Goal: Task Accomplishment & Management: Manage account settings

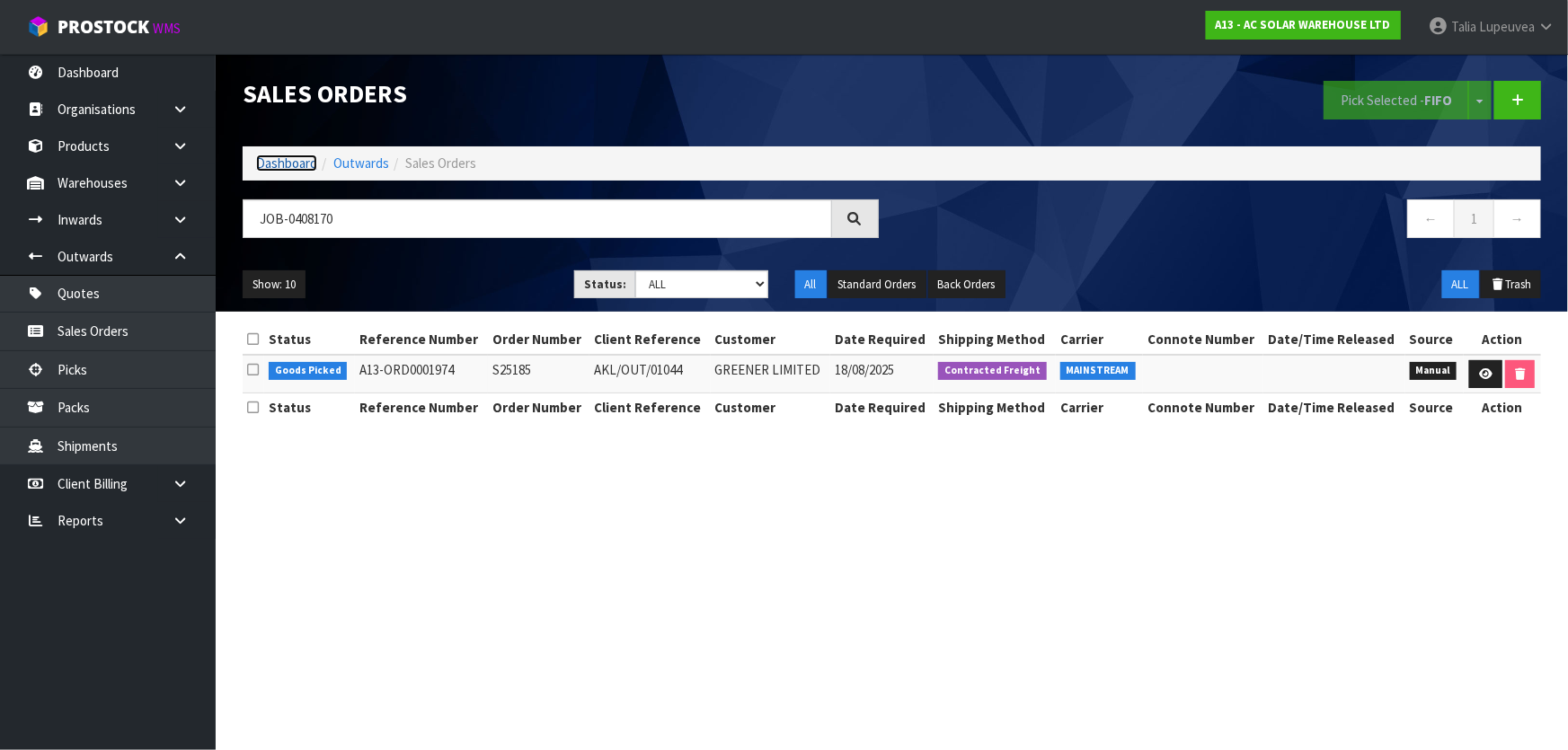
click at [273, 156] on link "Dashboard" at bounding box center [286, 163] width 61 height 17
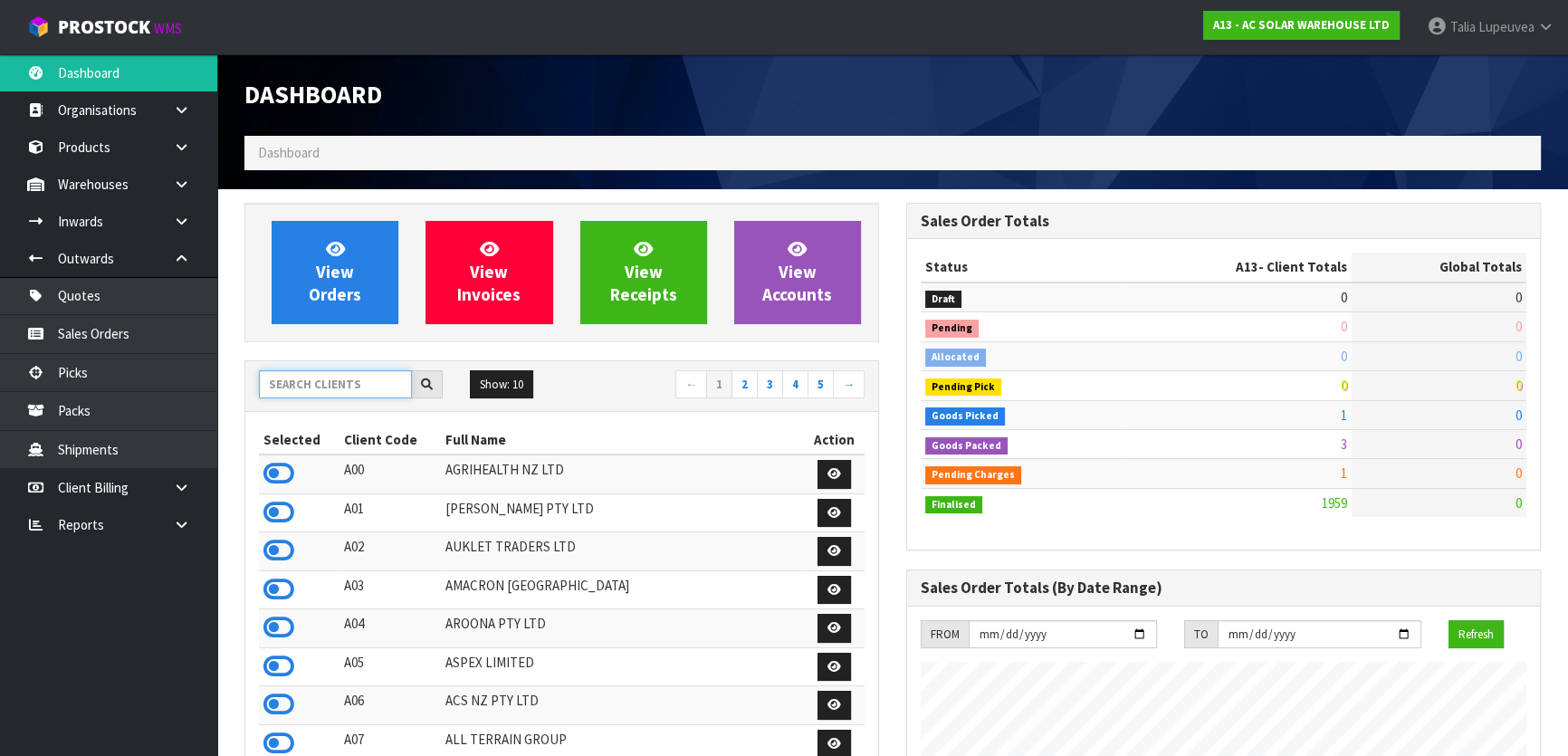
click at [356, 383] on input "text" at bounding box center [335, 384] width 153 height 28
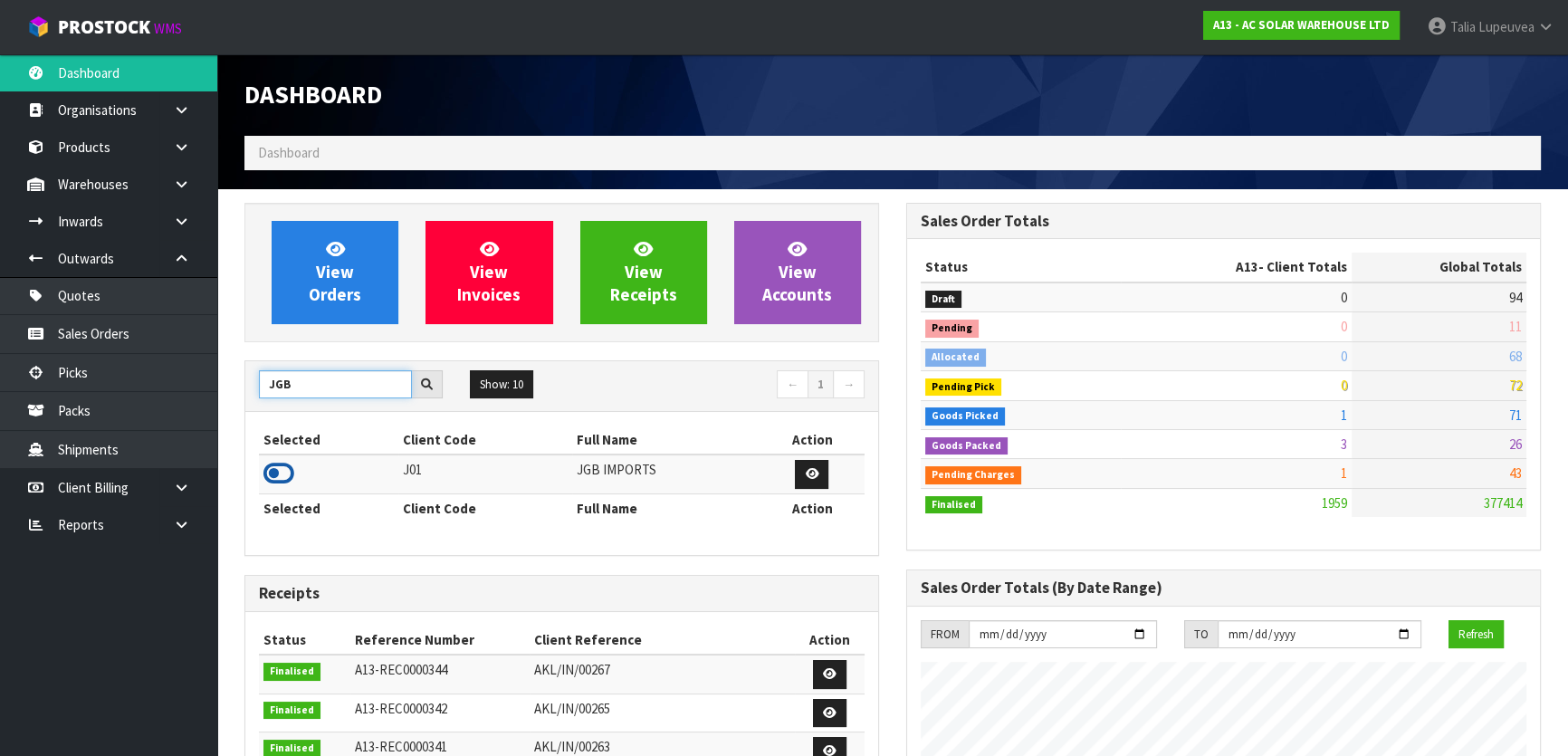
type input "JGB"
click at [274, 469] on icon at bounding box center [278, 472] width 31 height 27
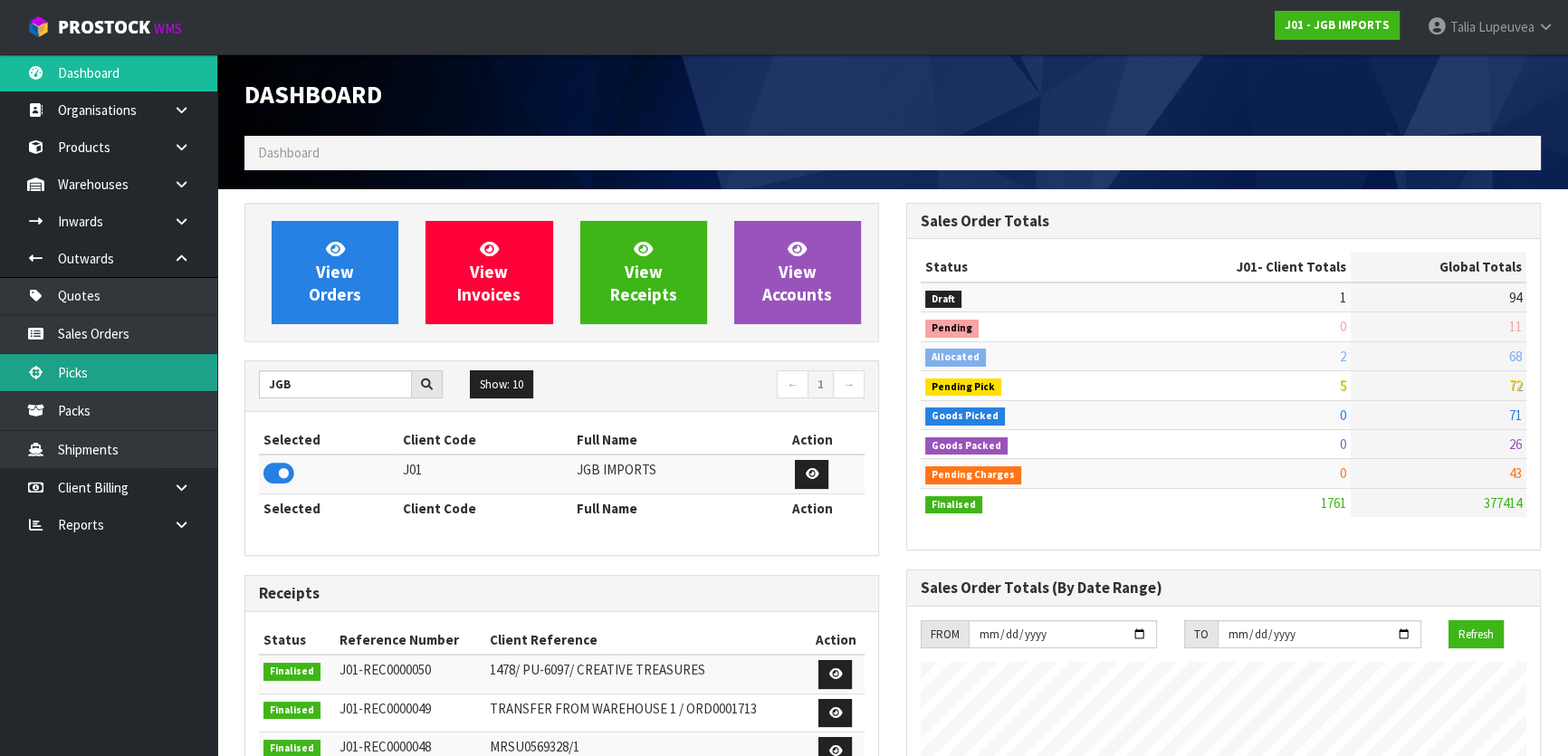
scroll to position [1369, 660]
click at [136, 329] on link "Sales Orders" at bounding box center [108, 333] width 217 height 37
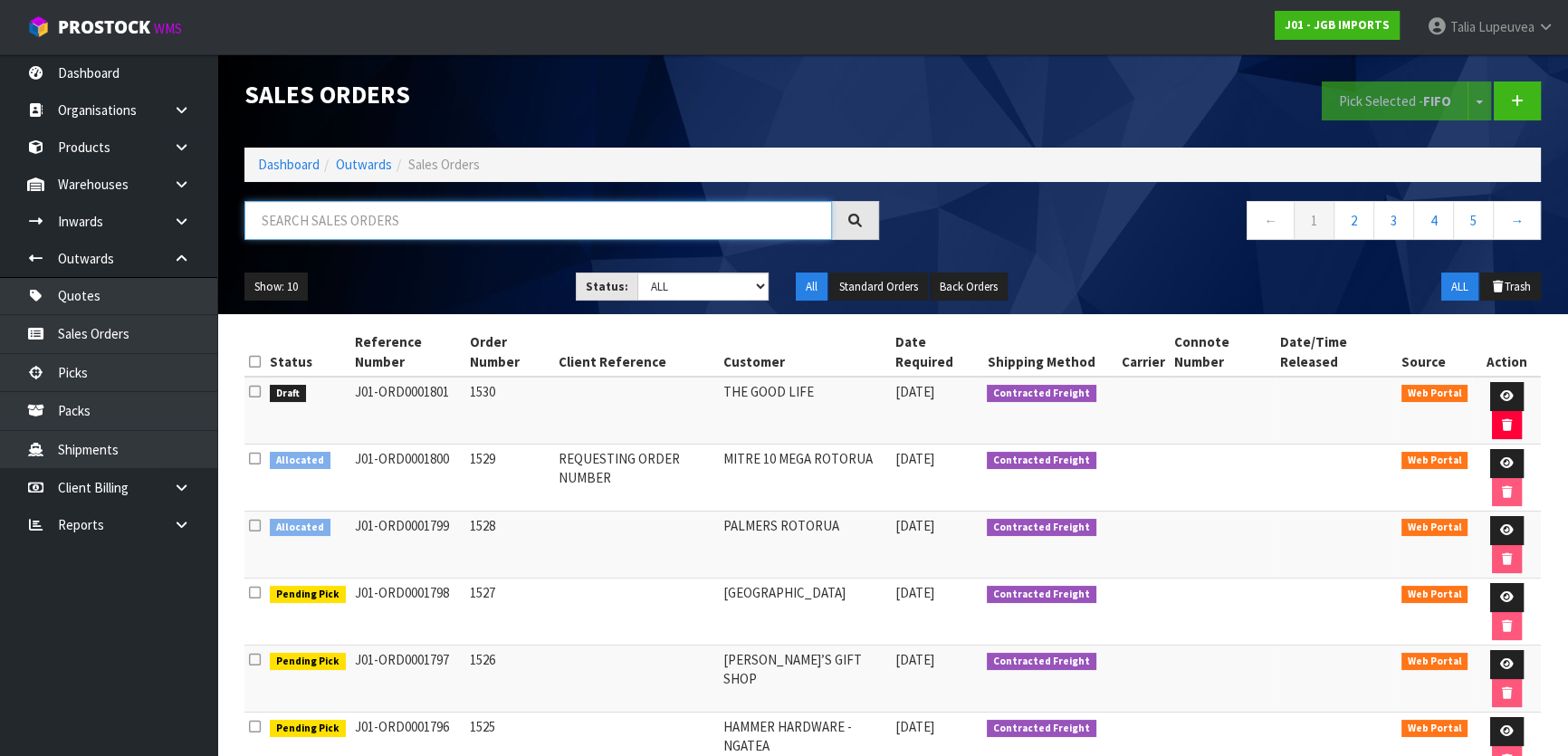
click at [345, 228] on input "text" at bounding box center [538, 220] width 588 height 39
type input "JOB-0407796"
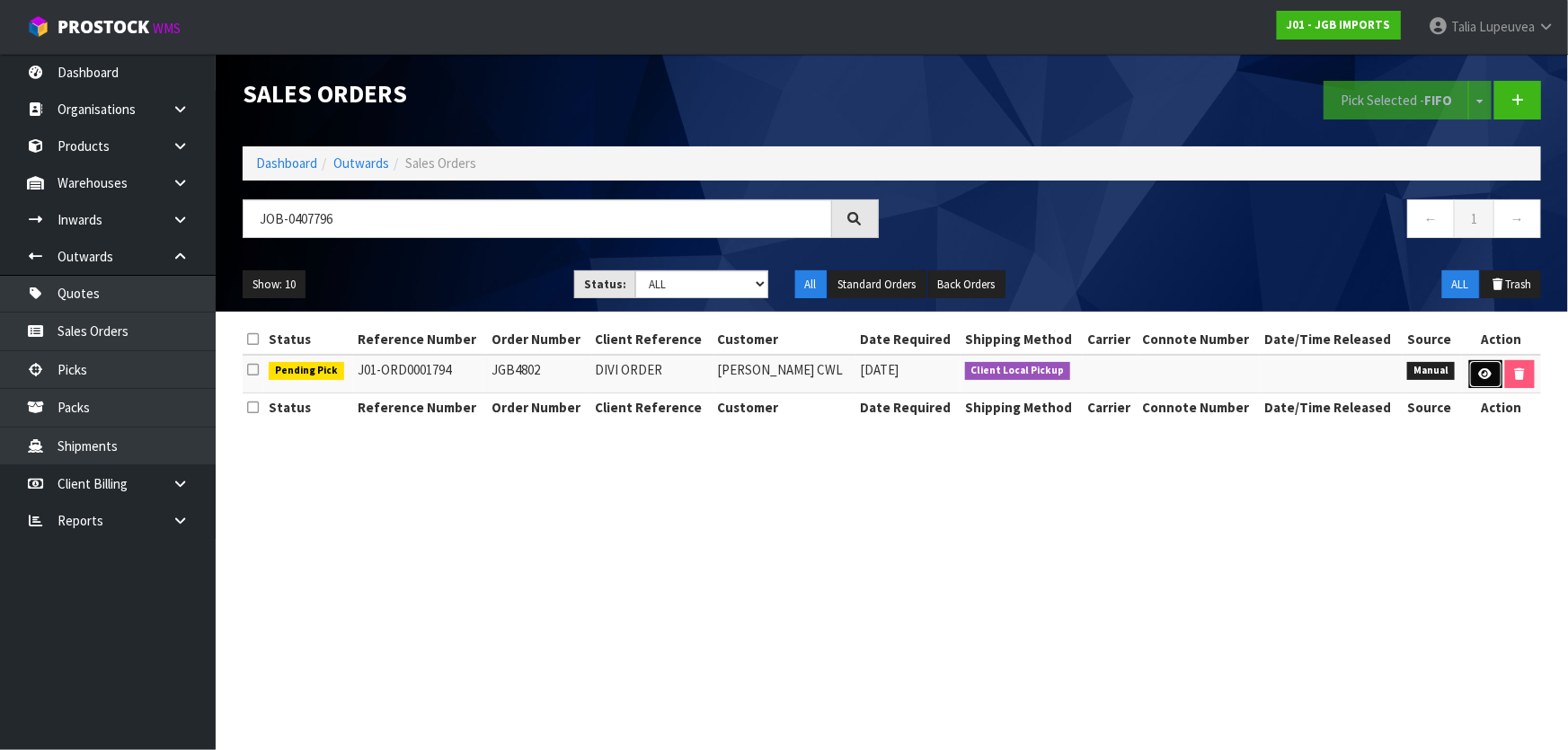
click at [1483, 375] on icon at bounding box center [1486, 374] width 14 height 12
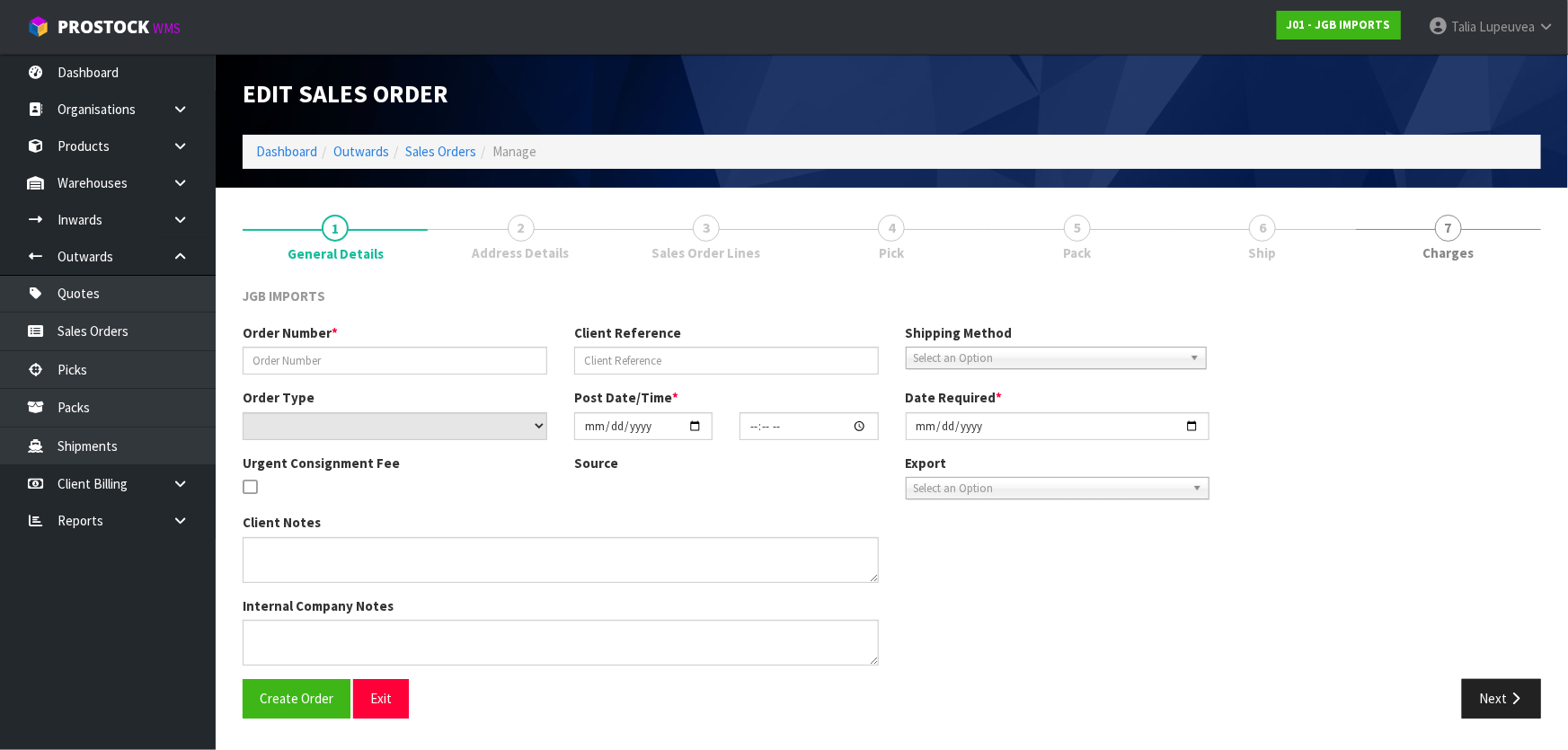
type input "JGB4802"
type input "DIVI ORDER"
select select "number:0"
type input "[DATE]"
type input "09:56:00.000"
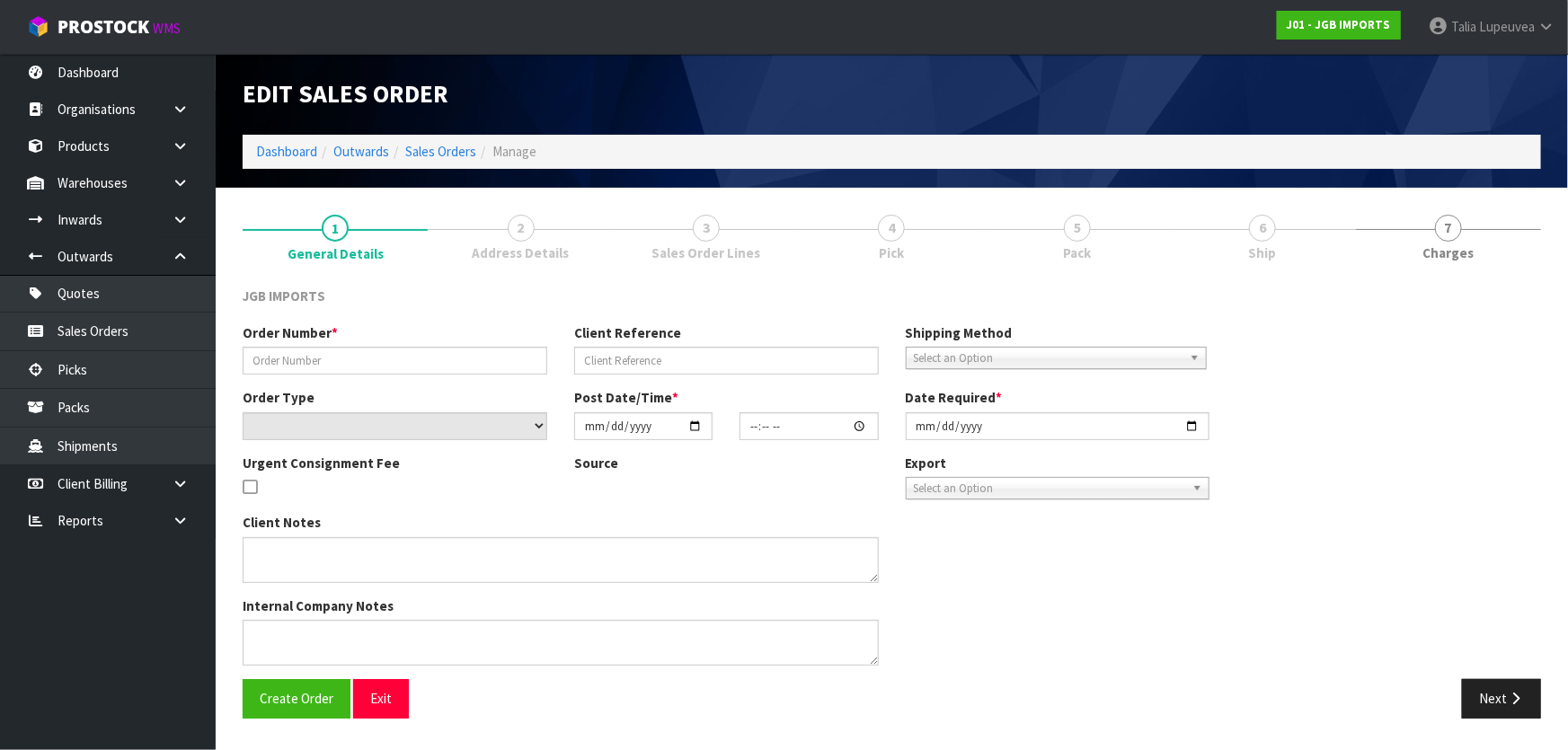
type input "[DATE]"
type textarea "VINEETA - JGB5302 -$9.99 ONLY PICK JGB5302 FOR VINEETA OTHER CODE WAS RECEIVED …"
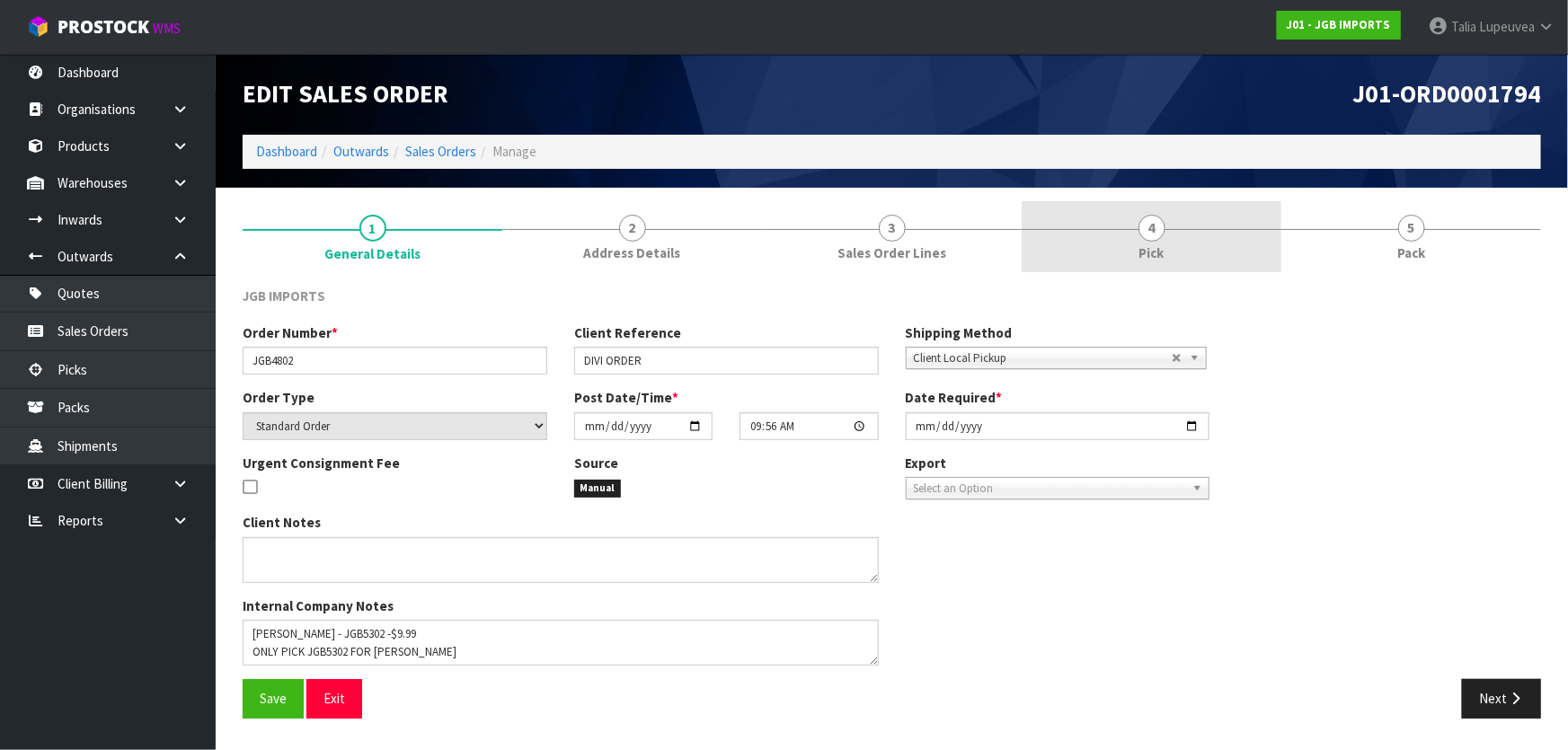
click at [1176, 236] on link "4 Pick" at bounding box center [1151, 237] width 260 height 71
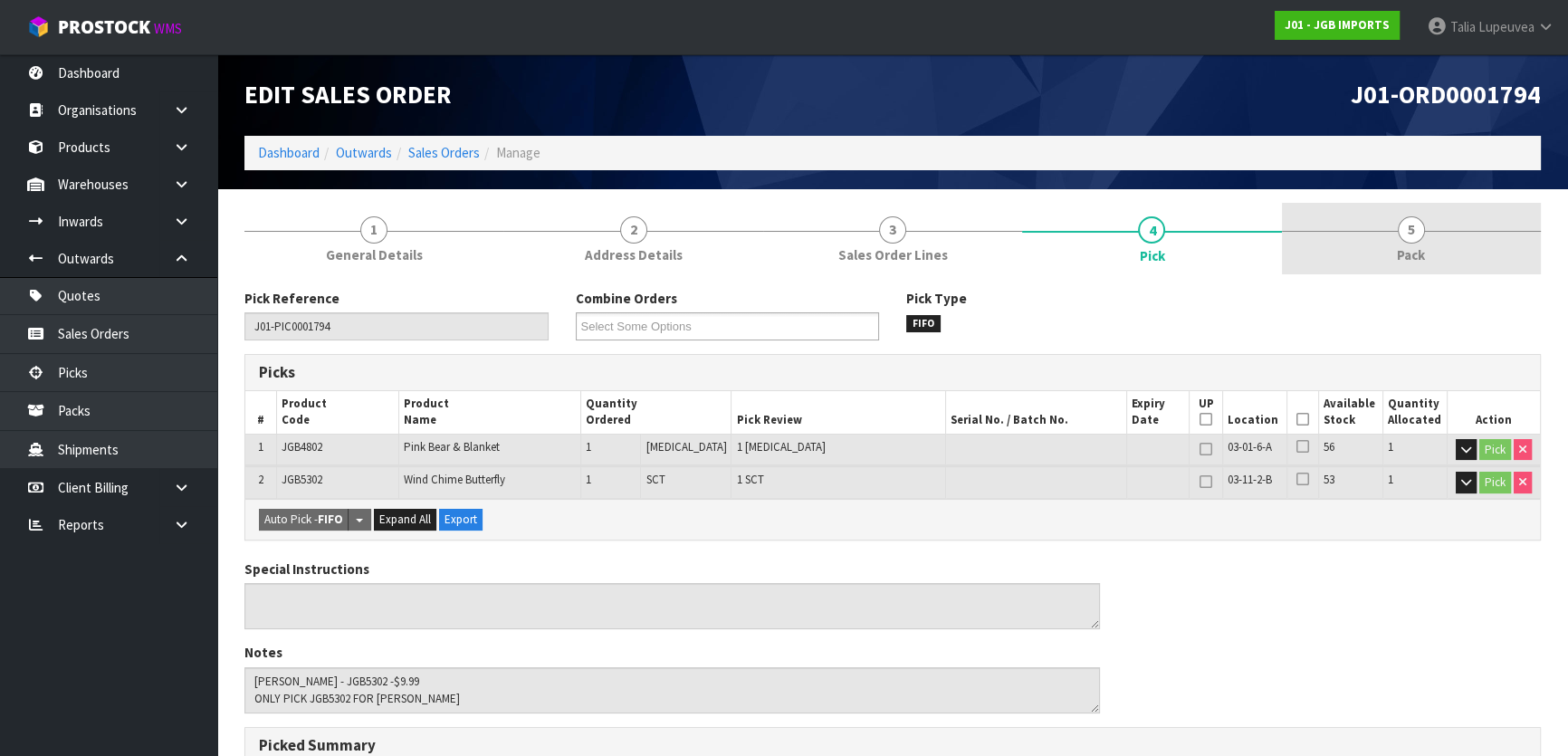
click at [1399, 242] on link "5 Pack" at bounding box center [1411, 239] width 259 height 72
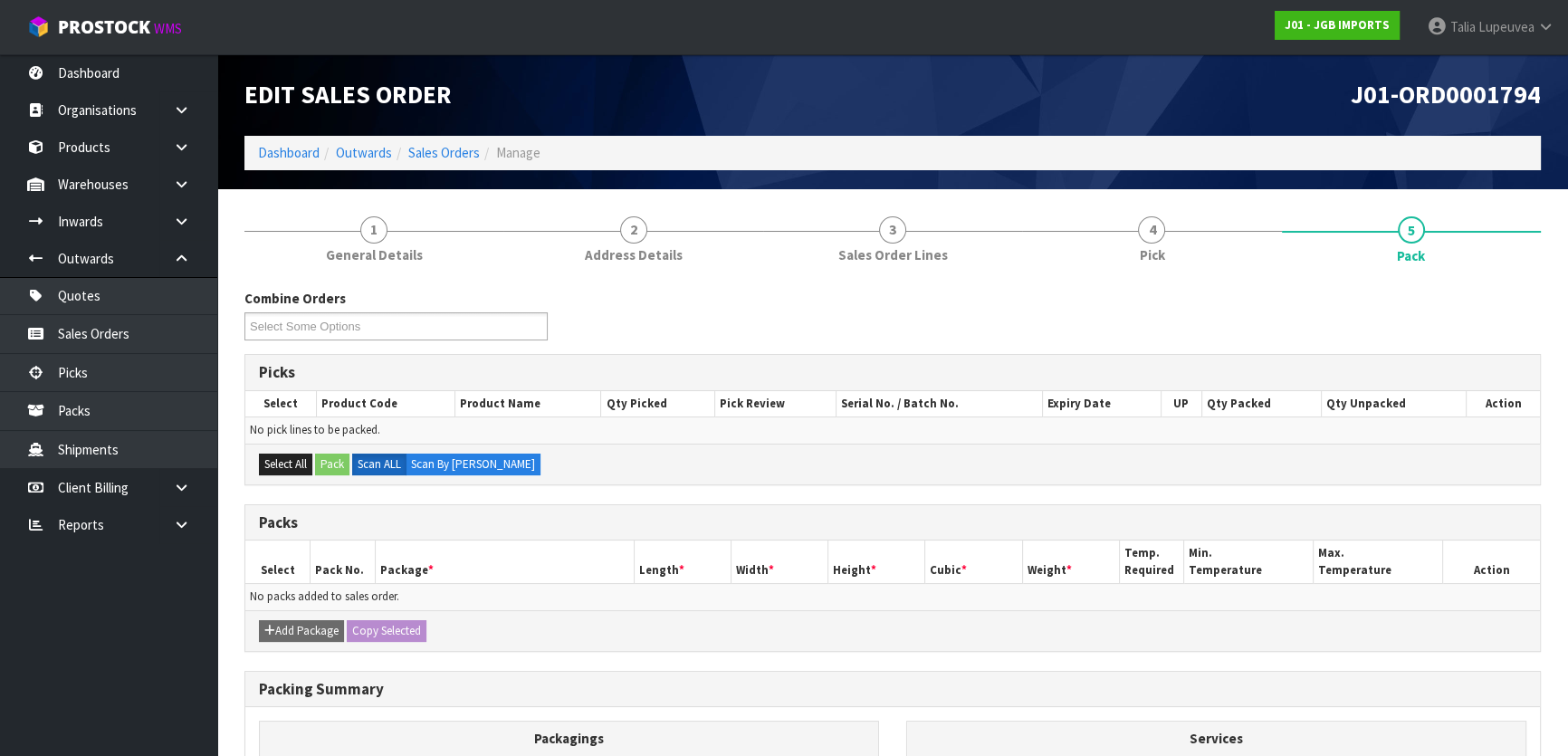
drag, startPoint x: 1361, startPoint y: 511, endPoint x: 1432, endPoint y: 328, distance: 196.3
click at [1444, 334] on div "Combine Orders J01-ORD0001794 J01-ORD0001795 J01-ORD0001796 J01-ORD0001797 J01-…" at bounding box center [892, 321] width 1323 height 66
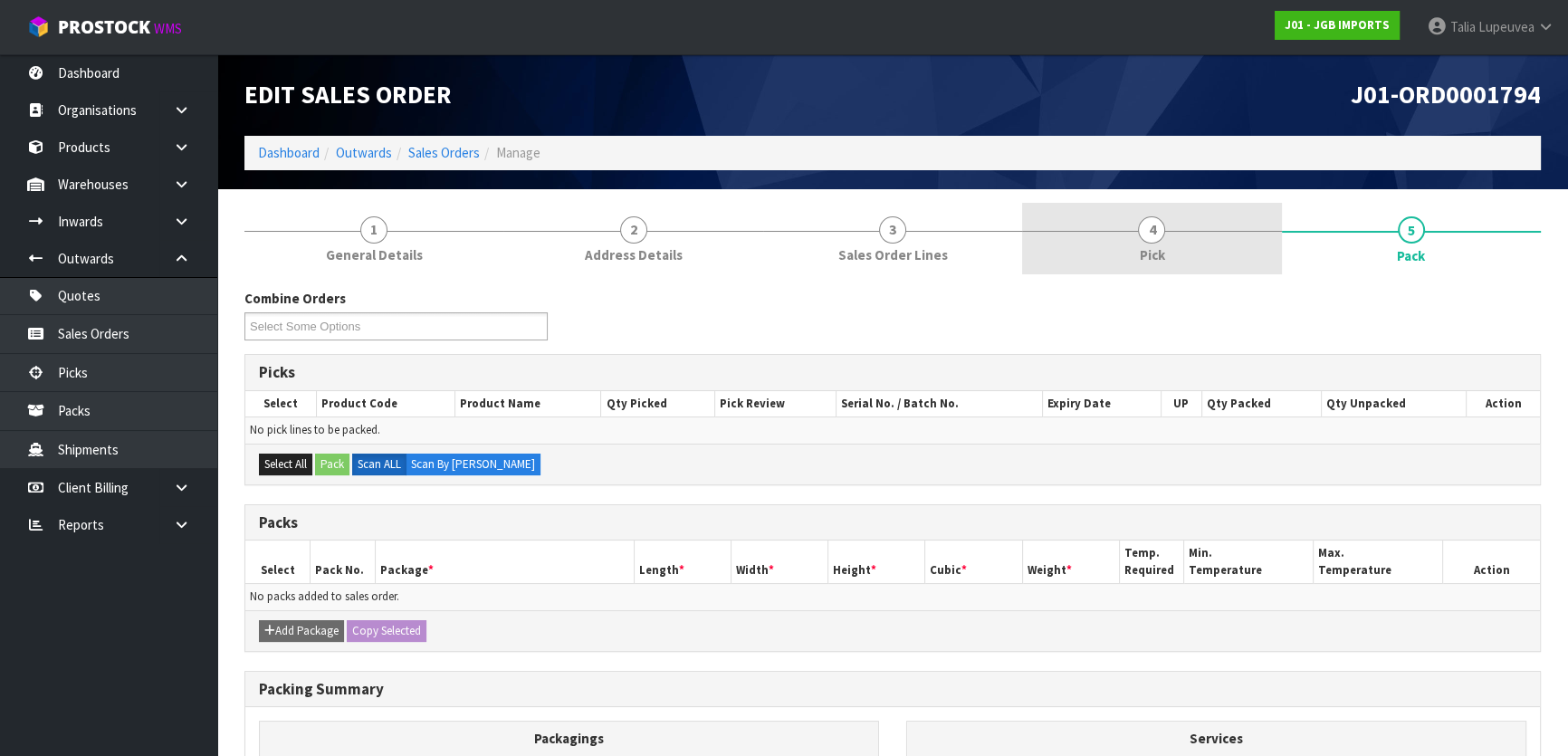
click at [1184, 247] on link "4 Pick" at bounding box center [1151, 239] width 259 height 72
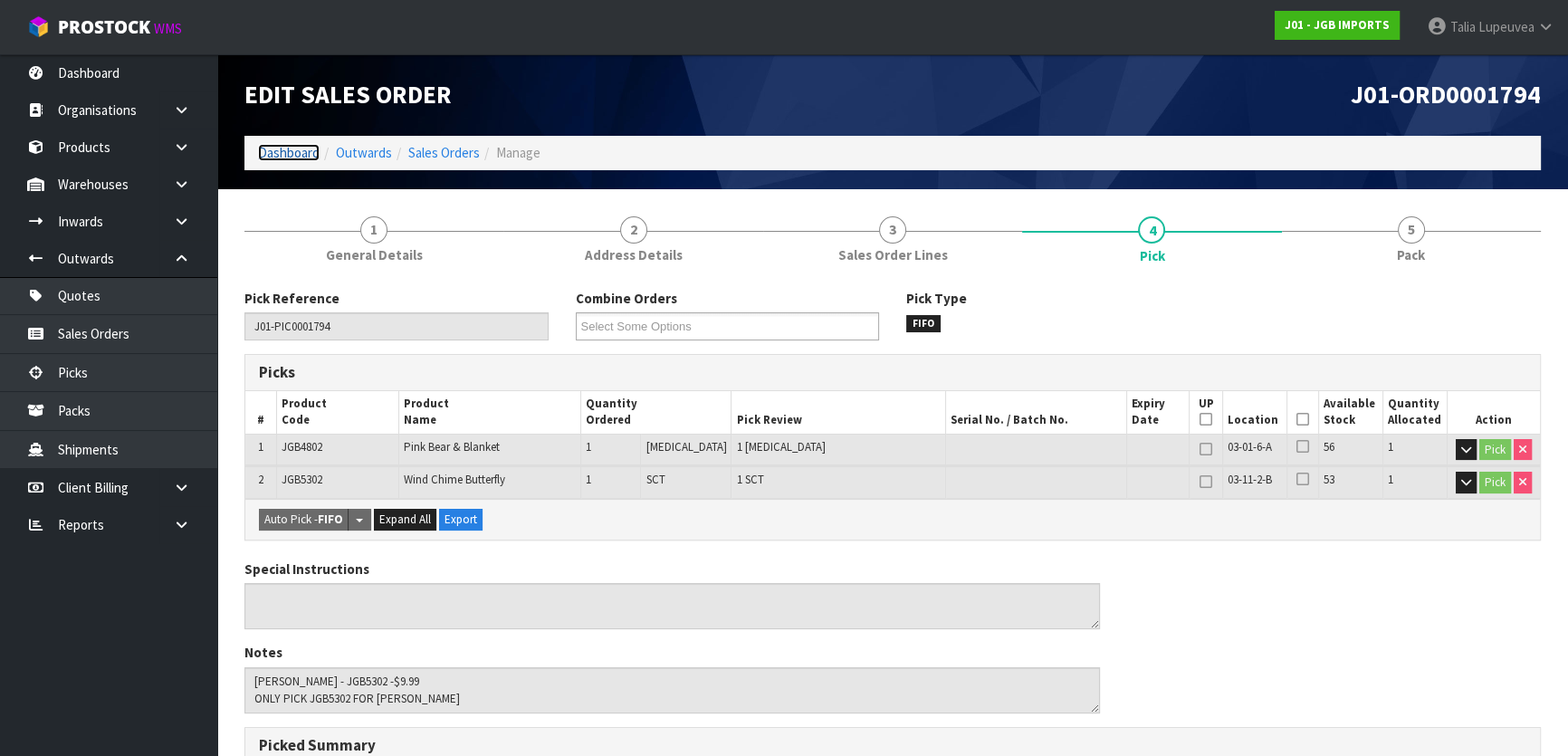
click at [289, 153] on link "Dashboard" at bounding box center [288, 152] width 62 height 17
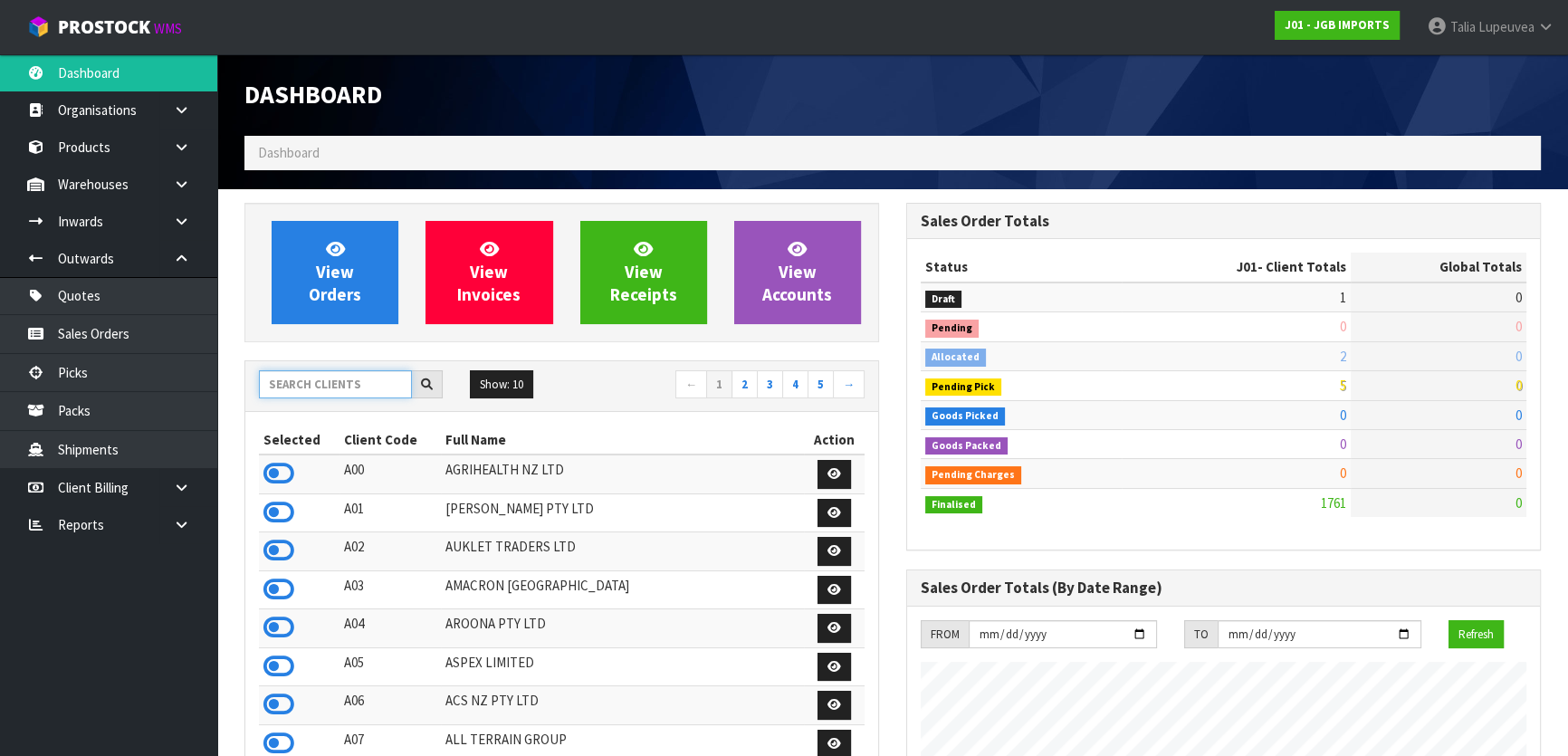
scroll to position [1369, 660]
click at [392, 383] on input "text" at bounding box center [335, 384] width 153 height 28
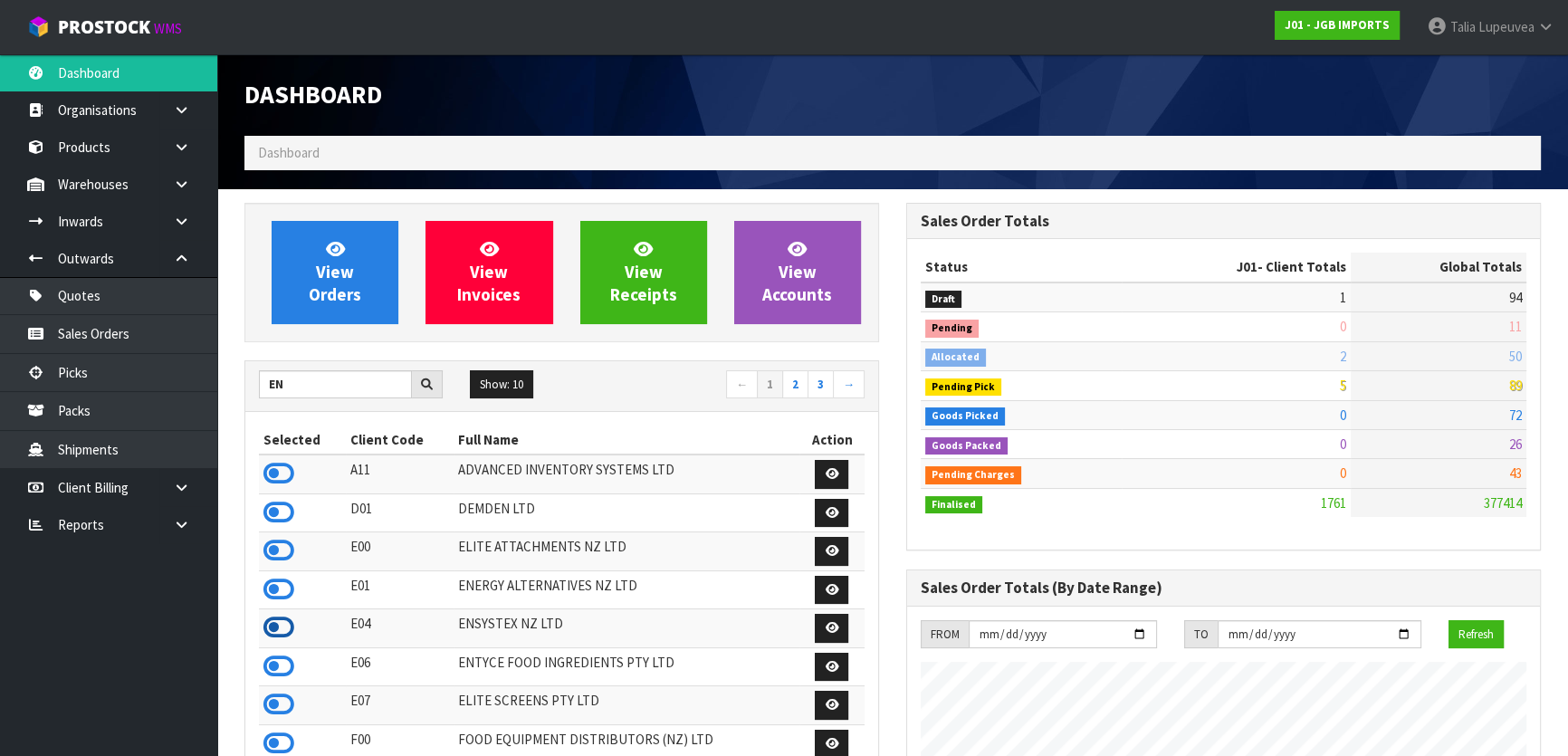
click at [285, 632] on icon at bounding box center [278, 627] width 31 height 27
drag, startPoint x: 297, startPoint y: 386, endPoint x: 245, endPoint y: 398, distance: 53.4
click at [245, 398] on div "EN Show: 10 5 10 25 50 ← 1 2 3 → Selected Client Code Full Name Action A11 ADVA…" at bounding box center [562, 631] width 634 height 542
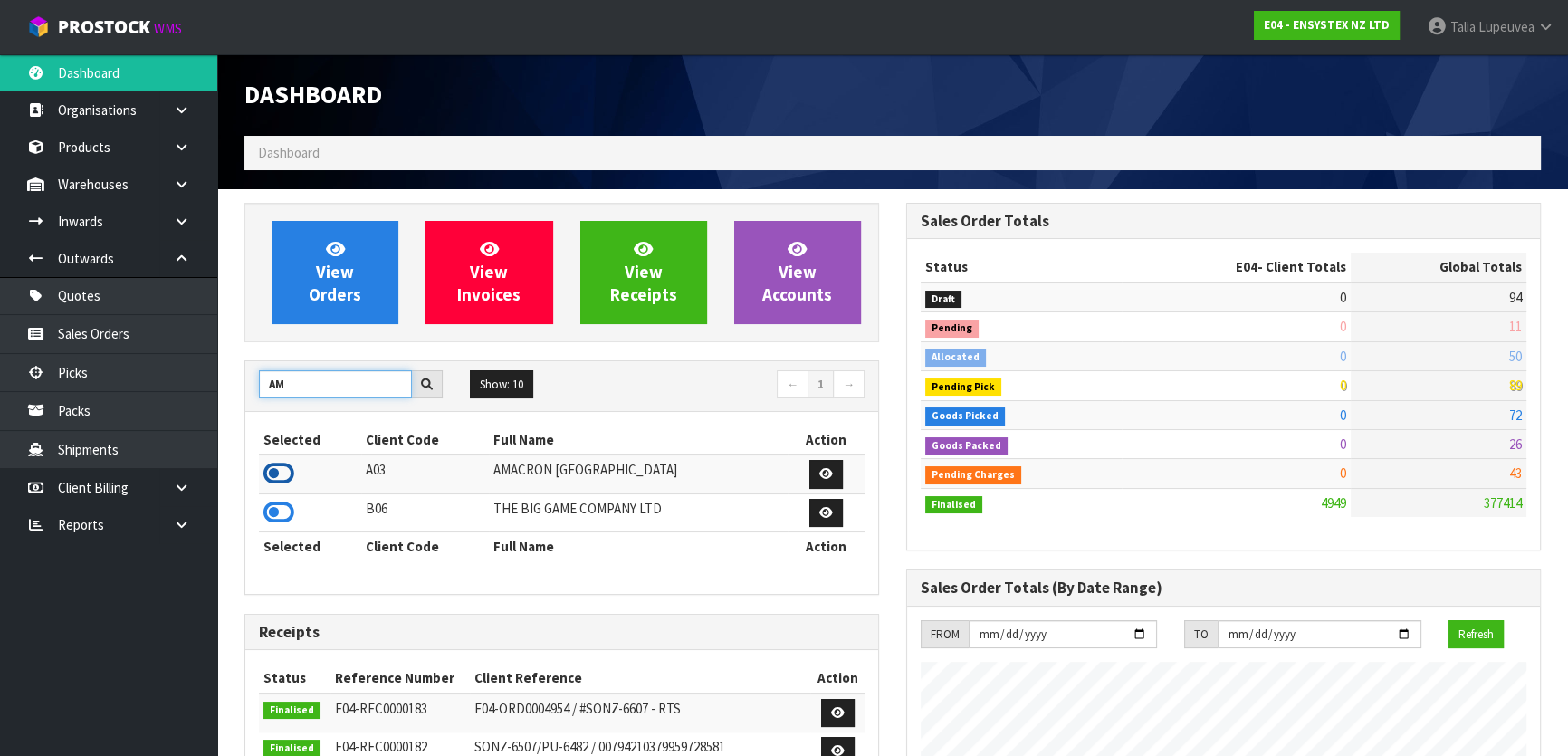
type input "AM"
click at [272, 477] on icon at bounding box center [278, 472] width 31 height 27
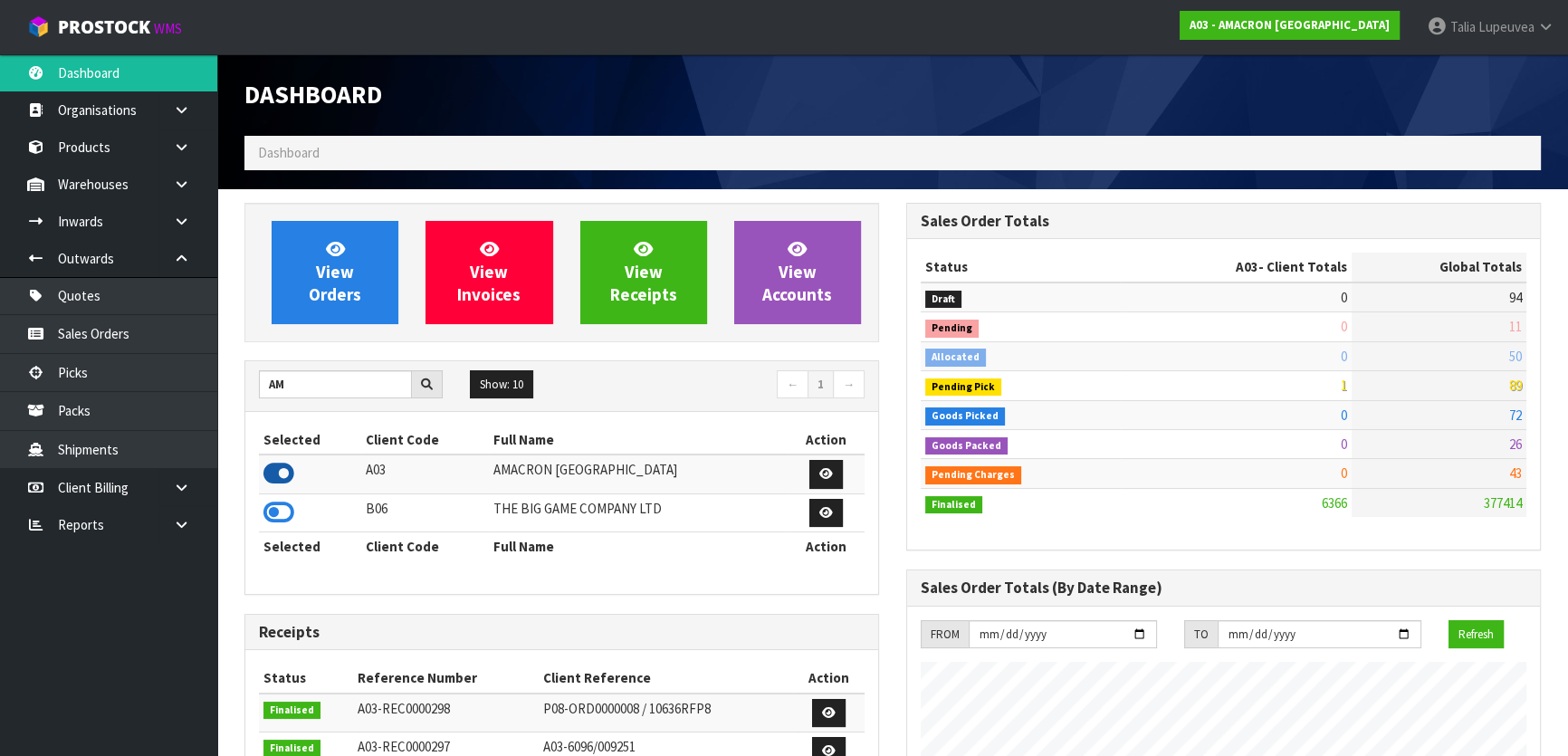
scroll to position [1165, 660]
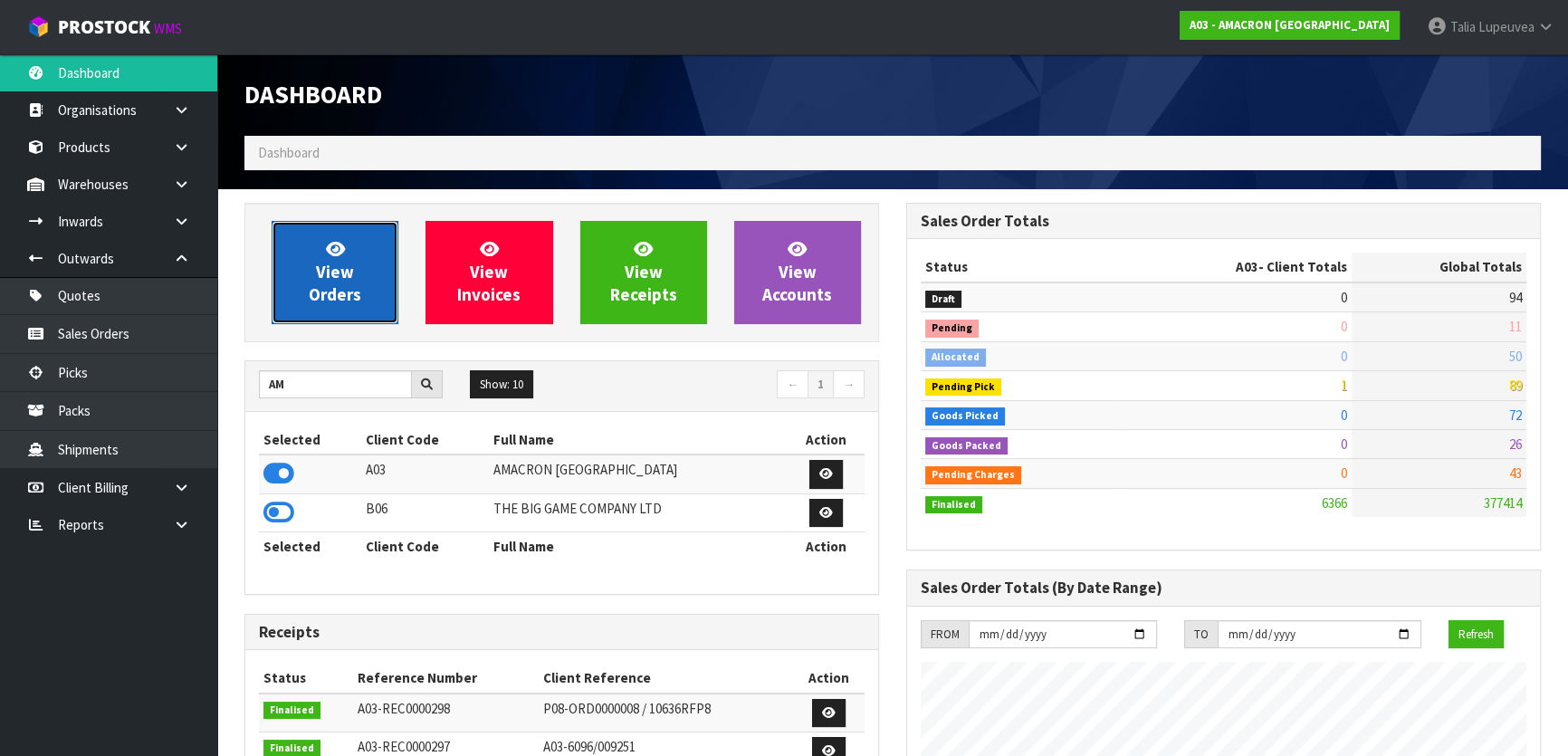
click at [356, 275] on link "View Orders" at bounding box center [334, 273] width 126 height 103
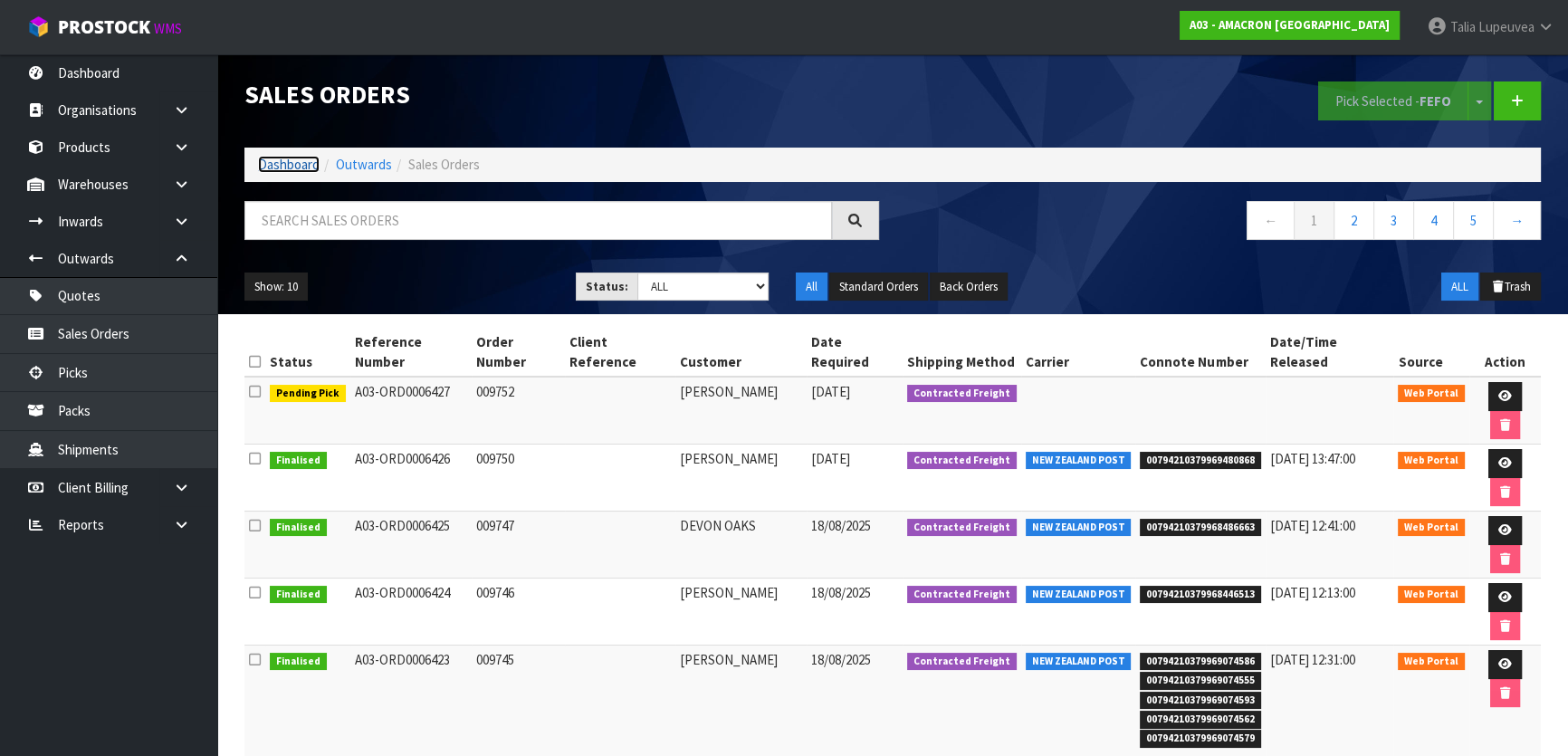
click at [287, 165] on link "Dashboard" at bounding box center [288, 164] width 62 height 17
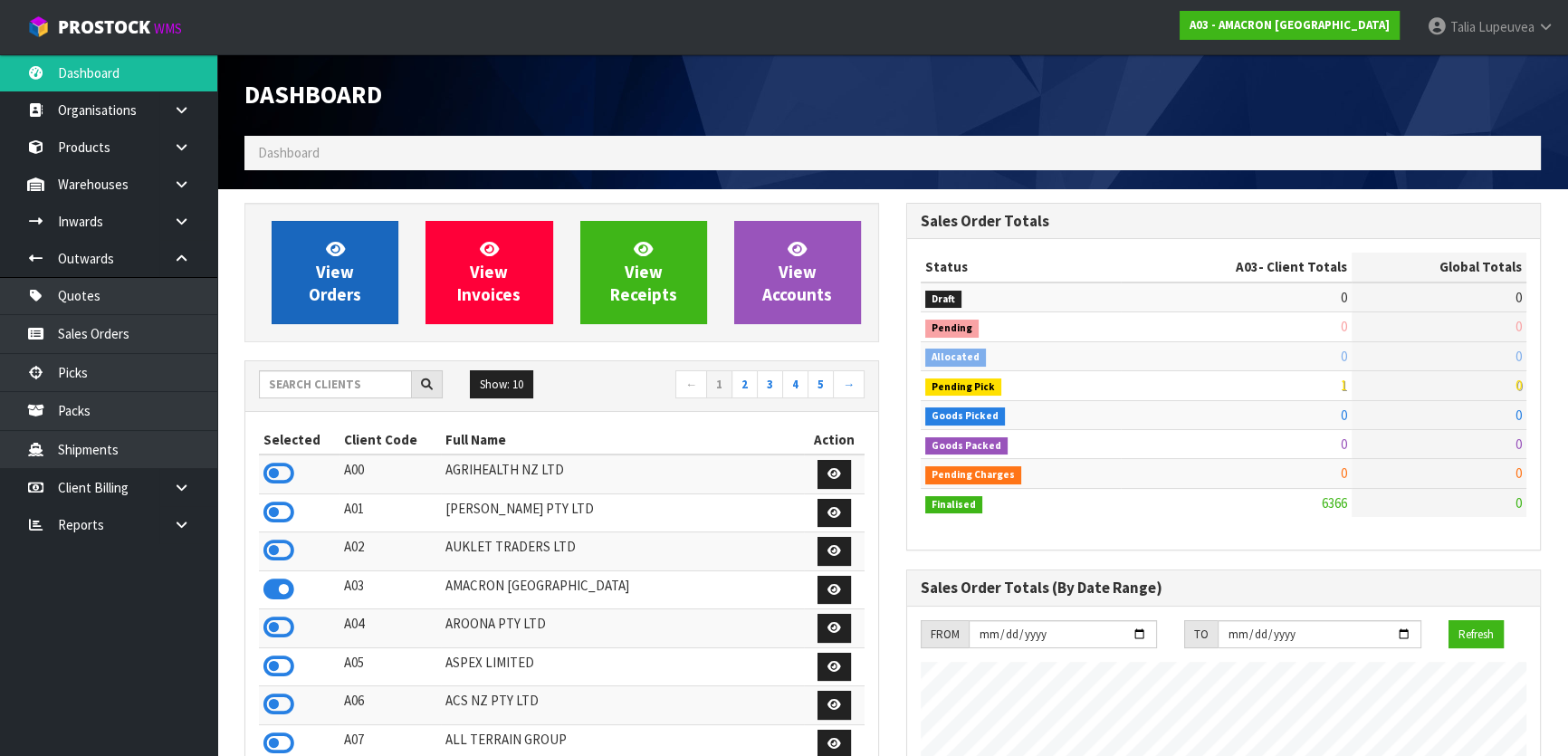
scroll to position [1165, 660]
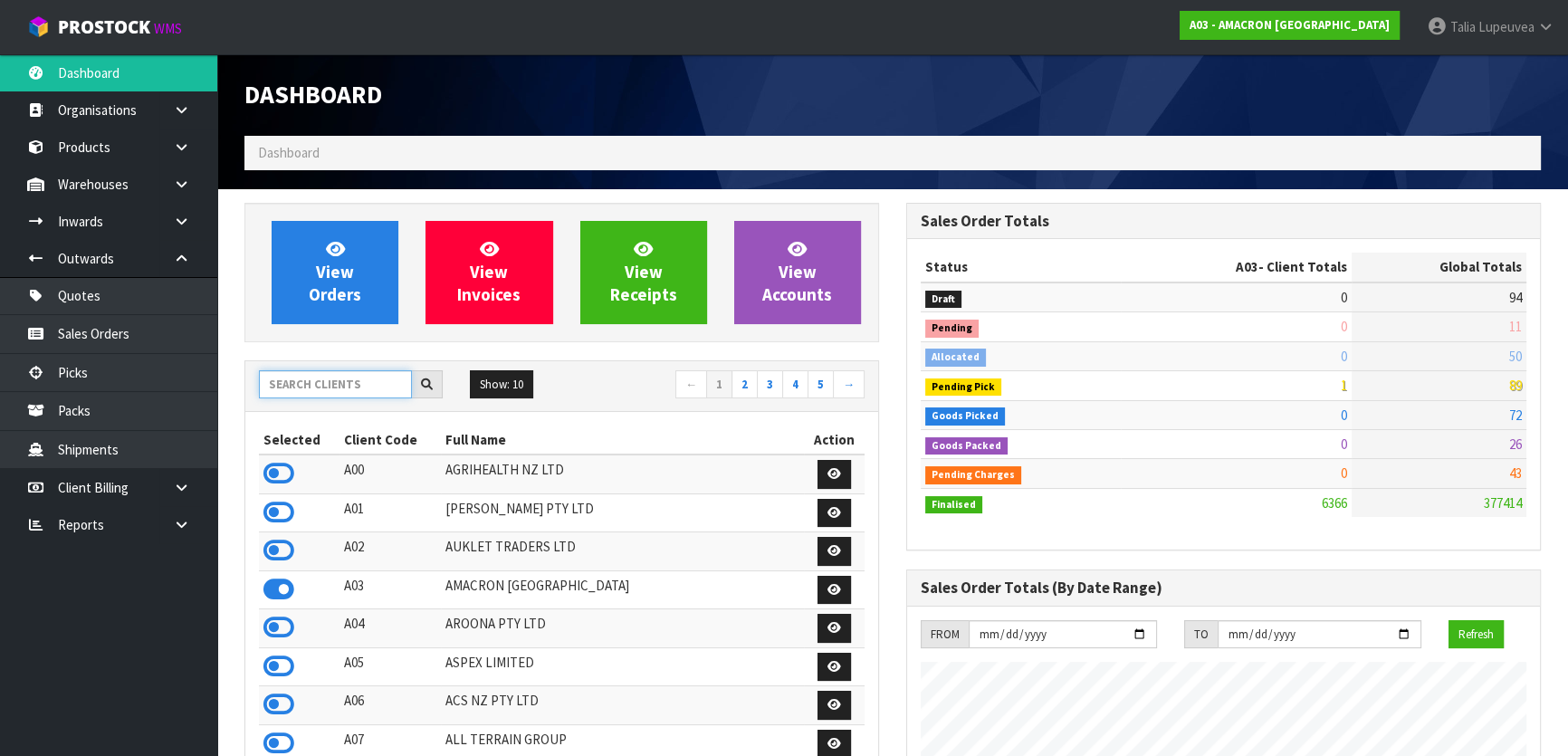
click at [346, 379] on input "text" at bounding box center [335, 384] width 153 height 28
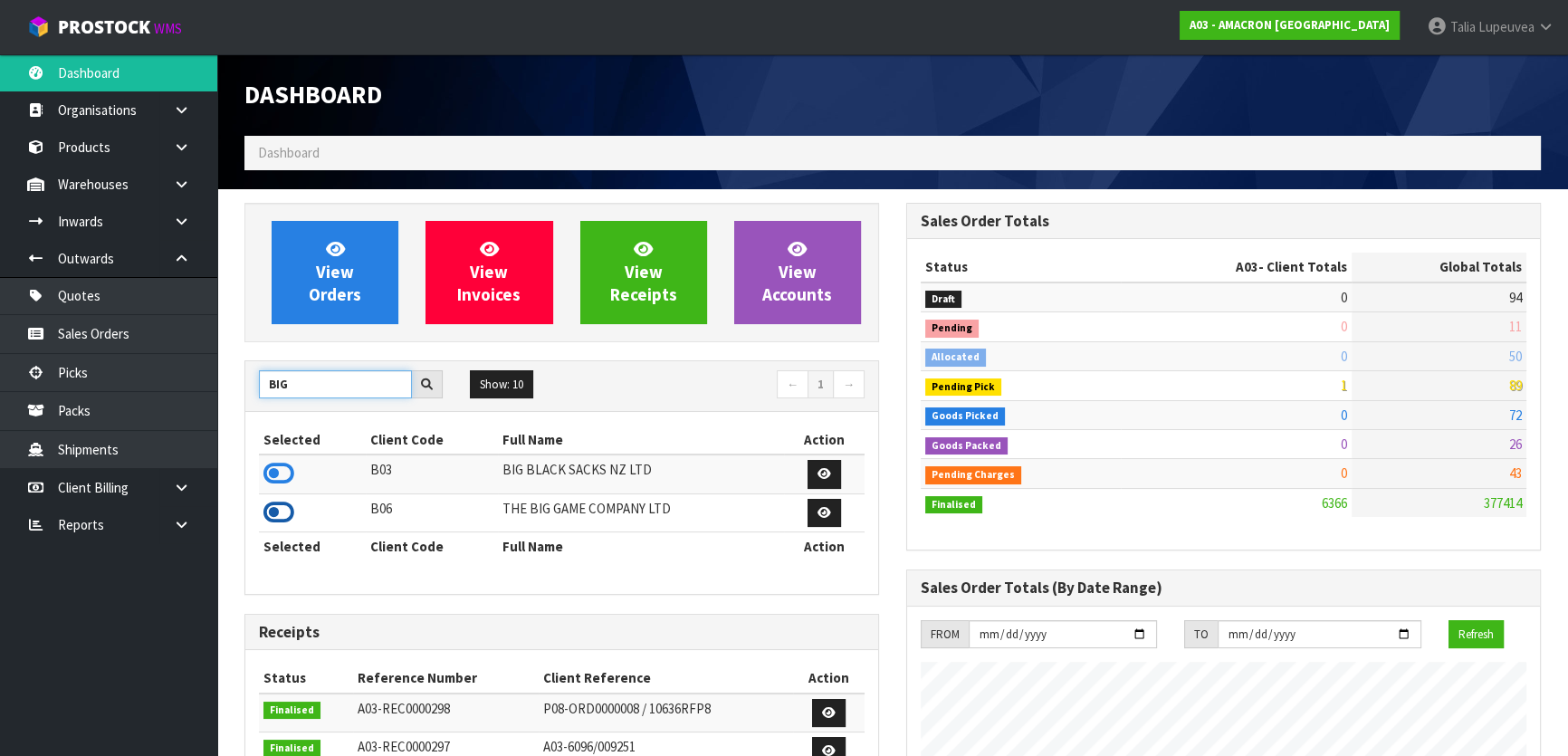
type input "BIG"
click at [278, 509] on icon at bounding box center [278, 512] width 31 height 27
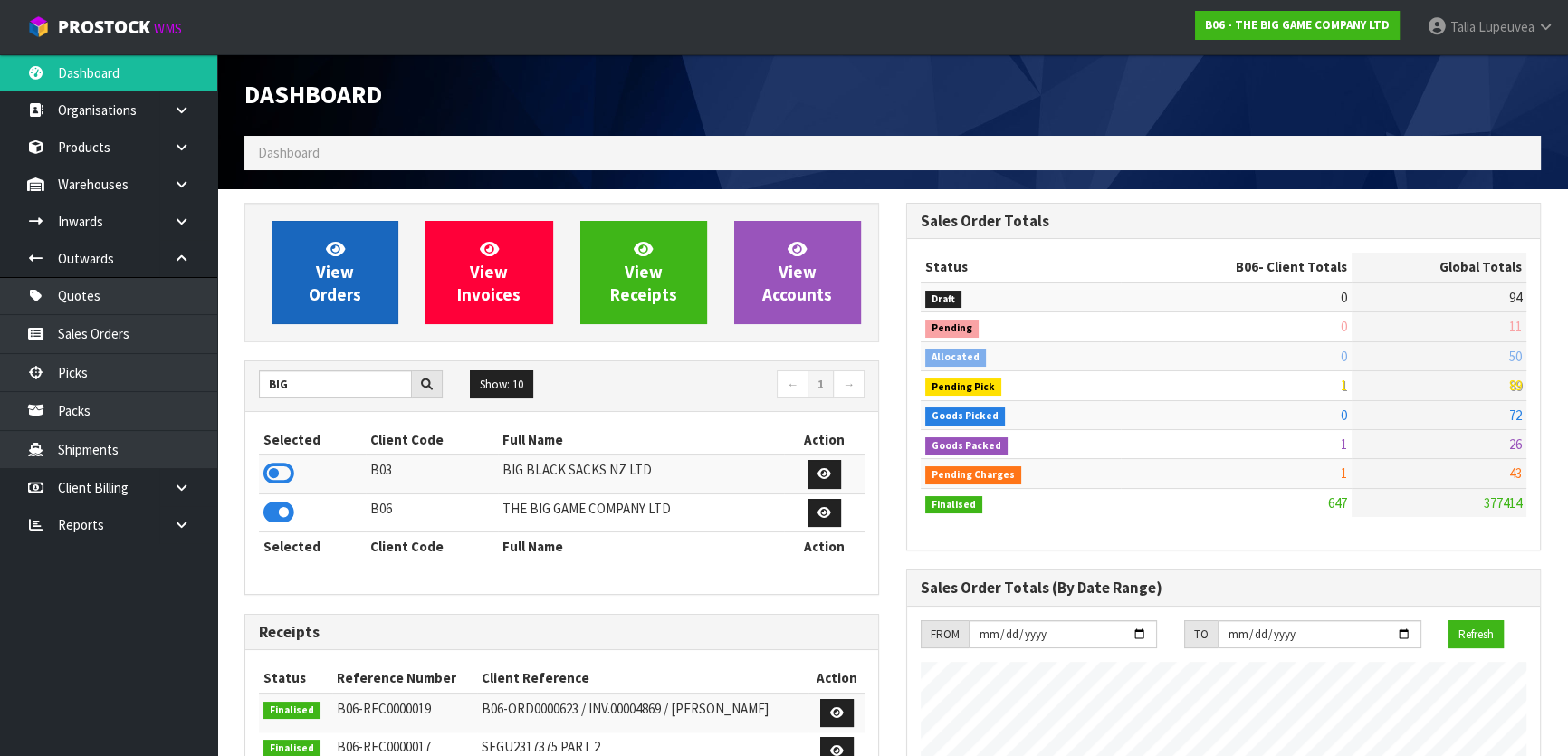
scroll to position [1446, 660]
click at [358, 259] on link "View Orders" at bounding box center [334, 273] width 126 height 103
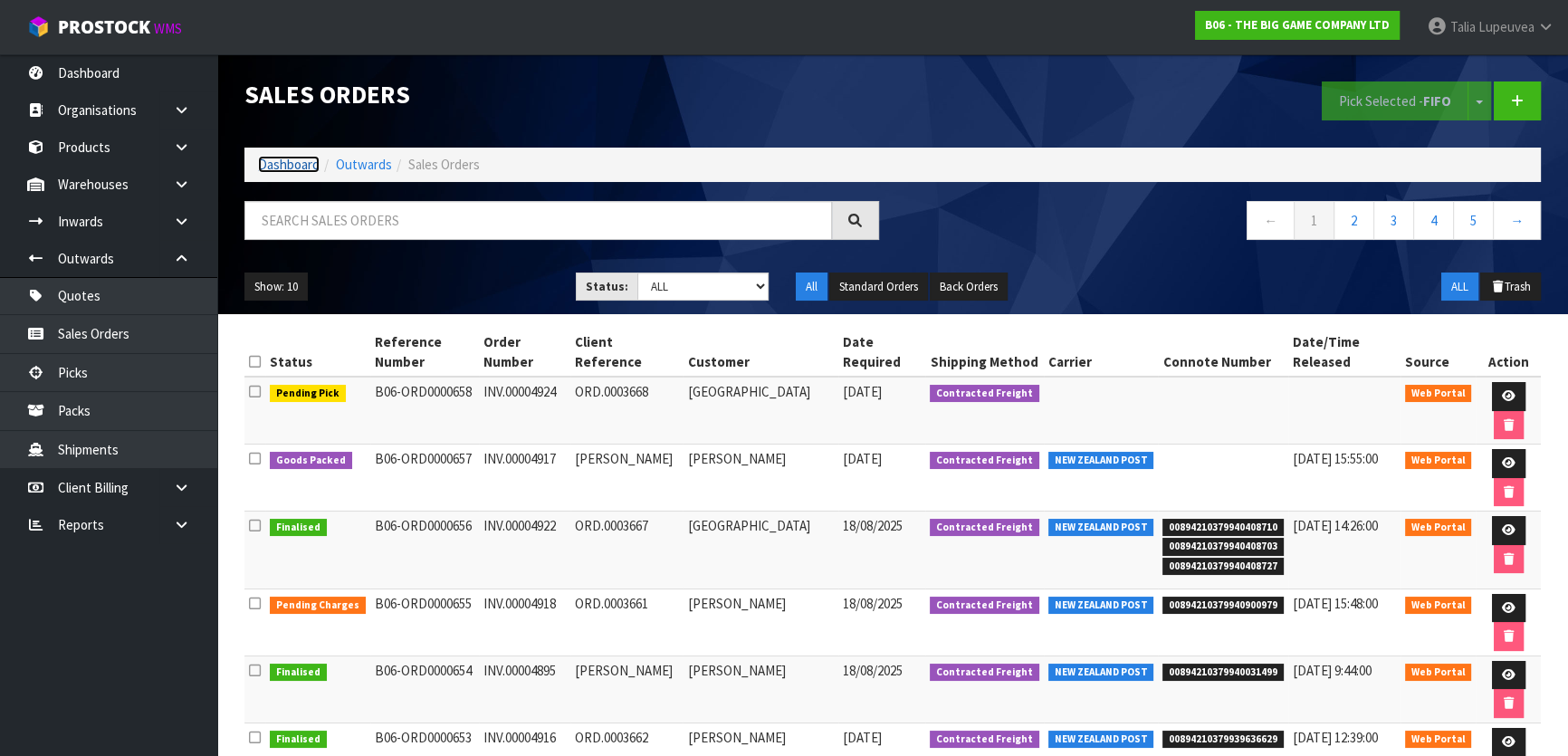
click at [287, 165] on link "Dashboard" at bounding box center [288, 164] width 62 height 17
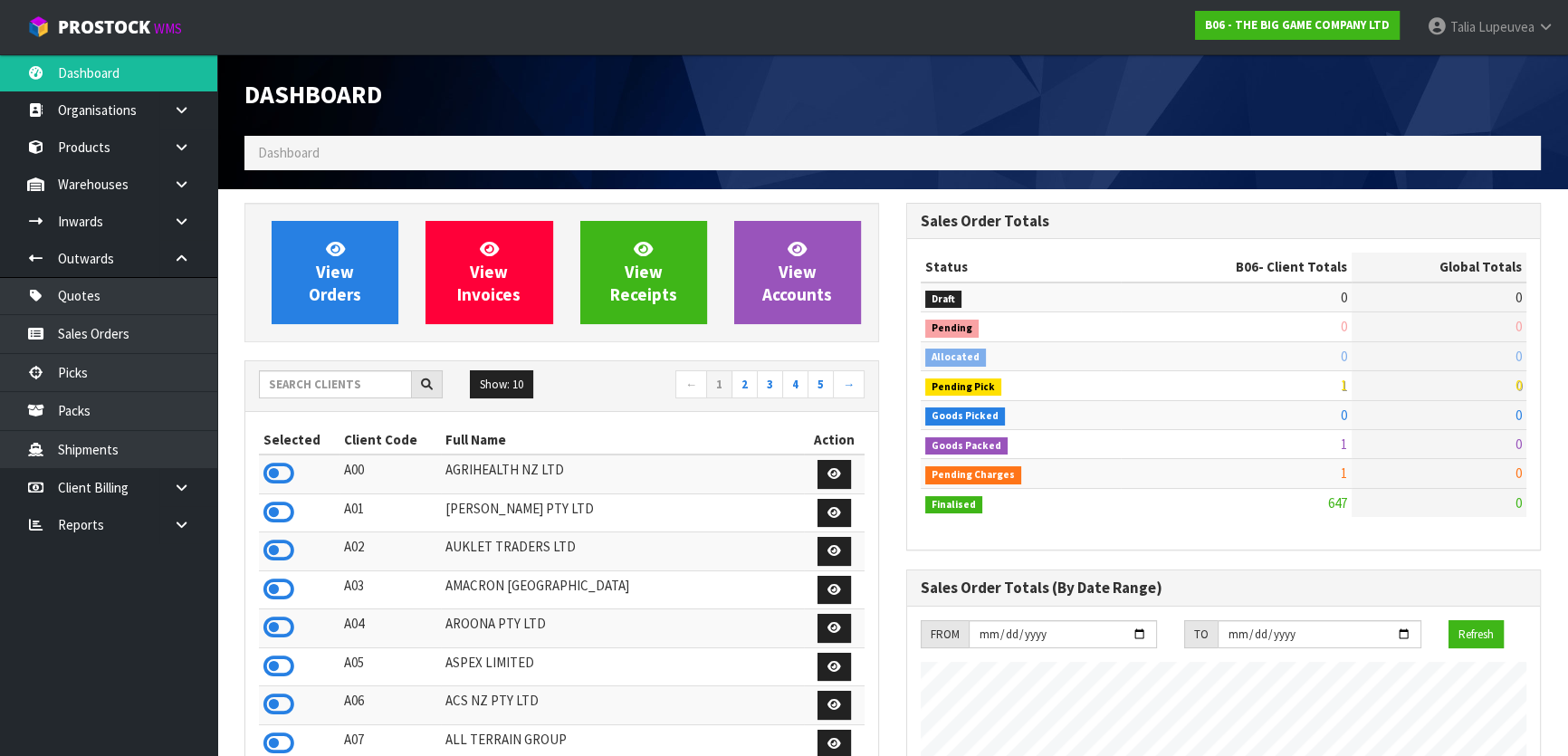
scroll to position [1446, 660]
click at [742, 388] on link "2" at bounding box center [744, 384] width 26 height 29
click at [272, 548] on icon at bounding box center [278, 550] width 31 height 27
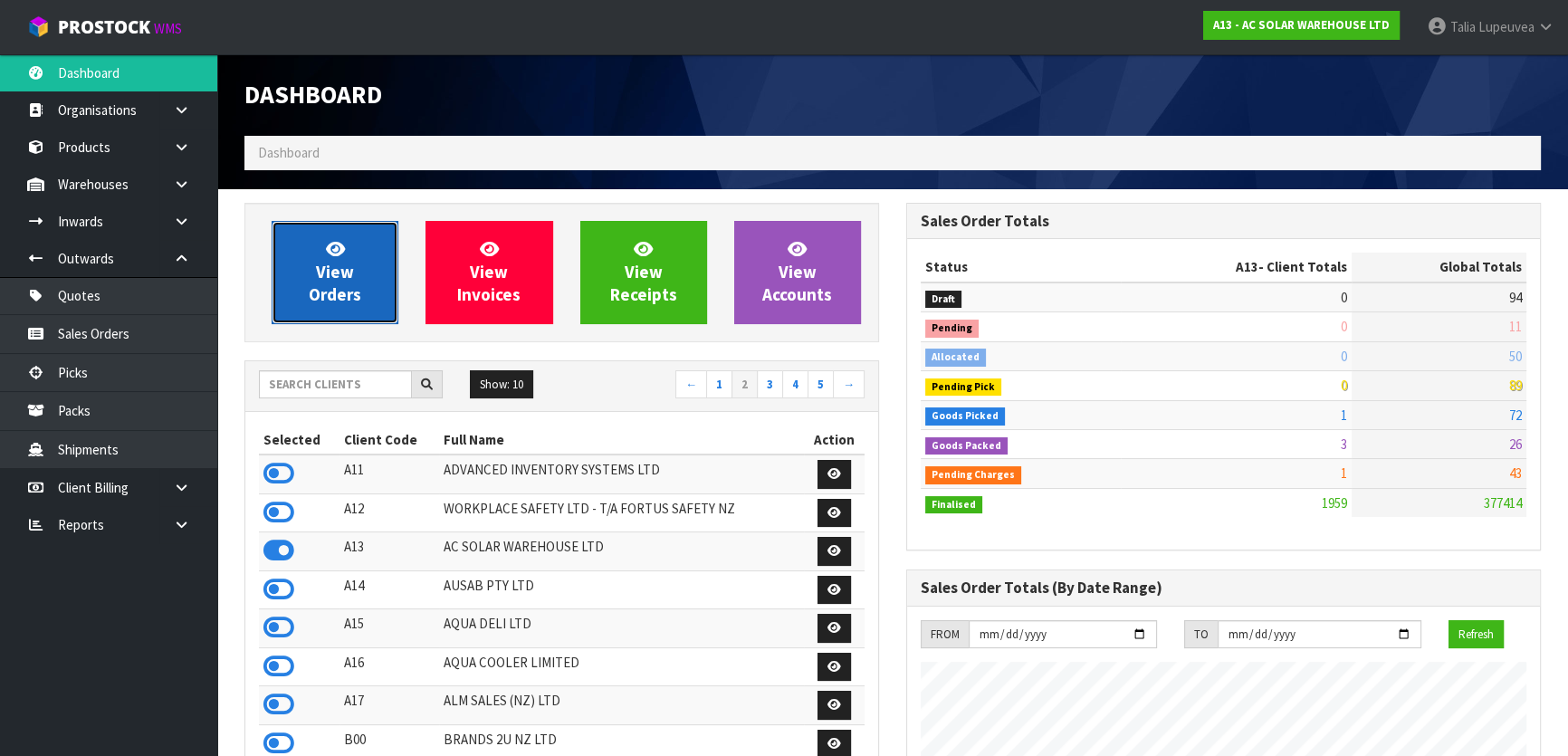
click at [368, 285] on link "View Orders" at bounding box center [334, 273] width 126 height 103
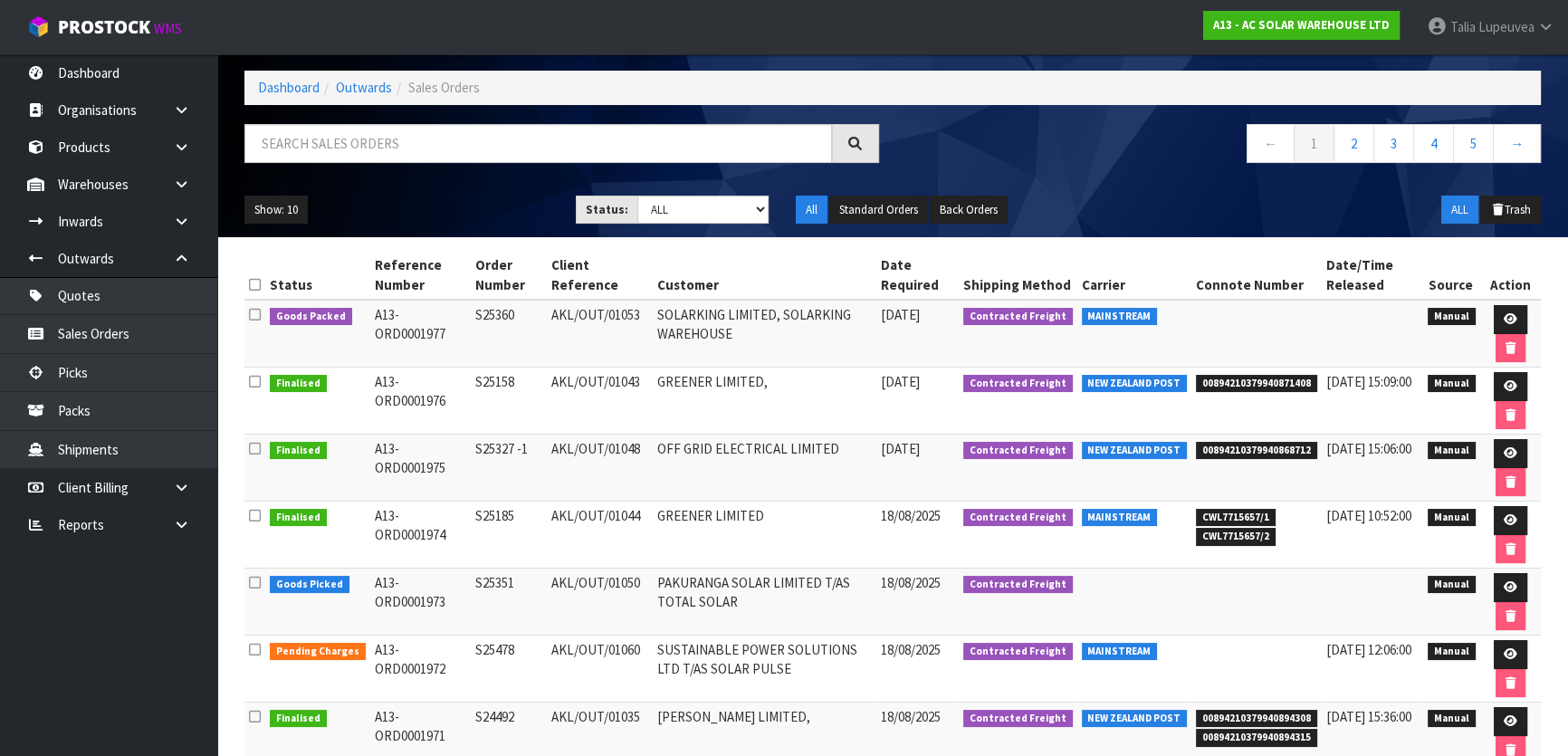
scroll to position [247, 0]
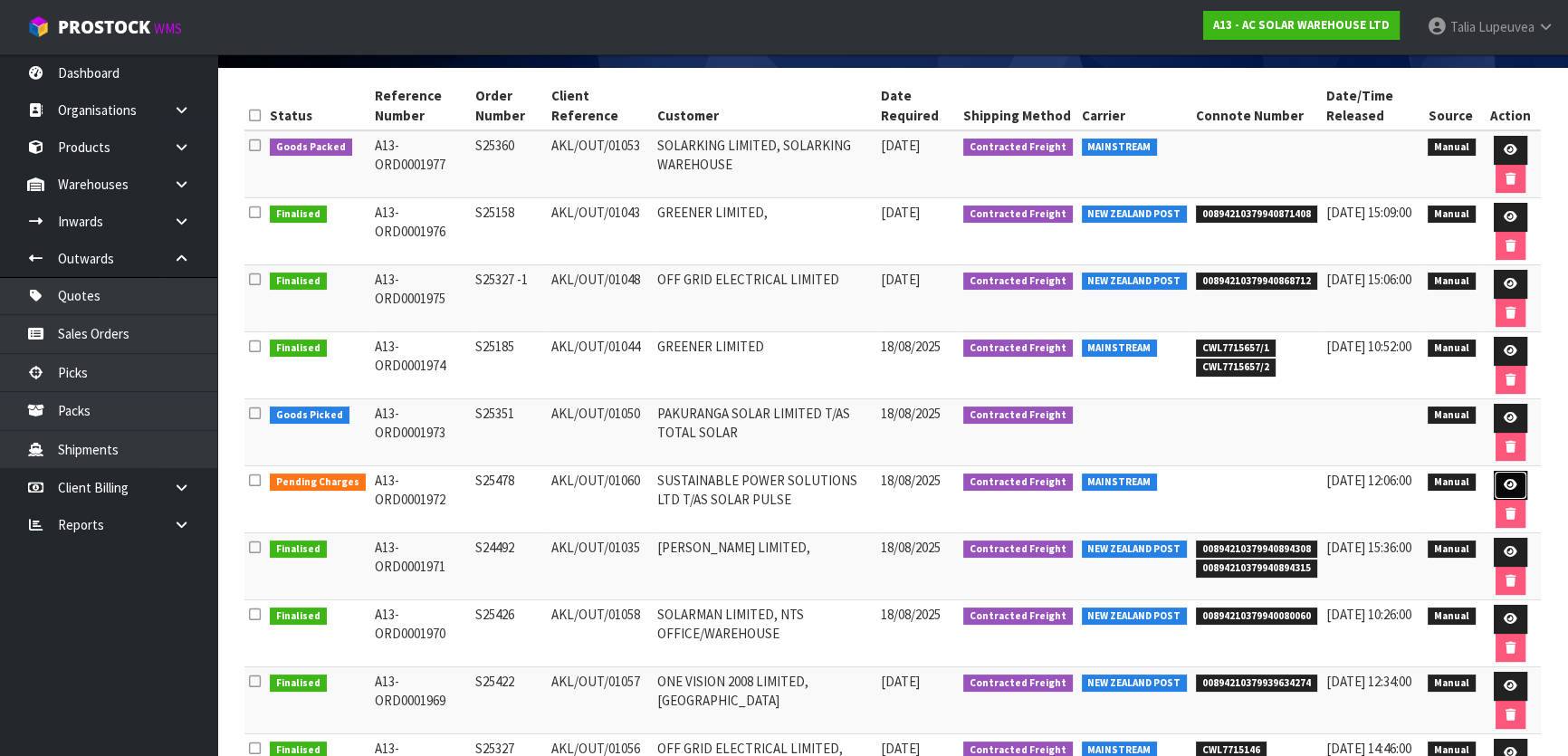
click at [1503, 480] on icon at bounding box center [1510, 485] width 14 height 12
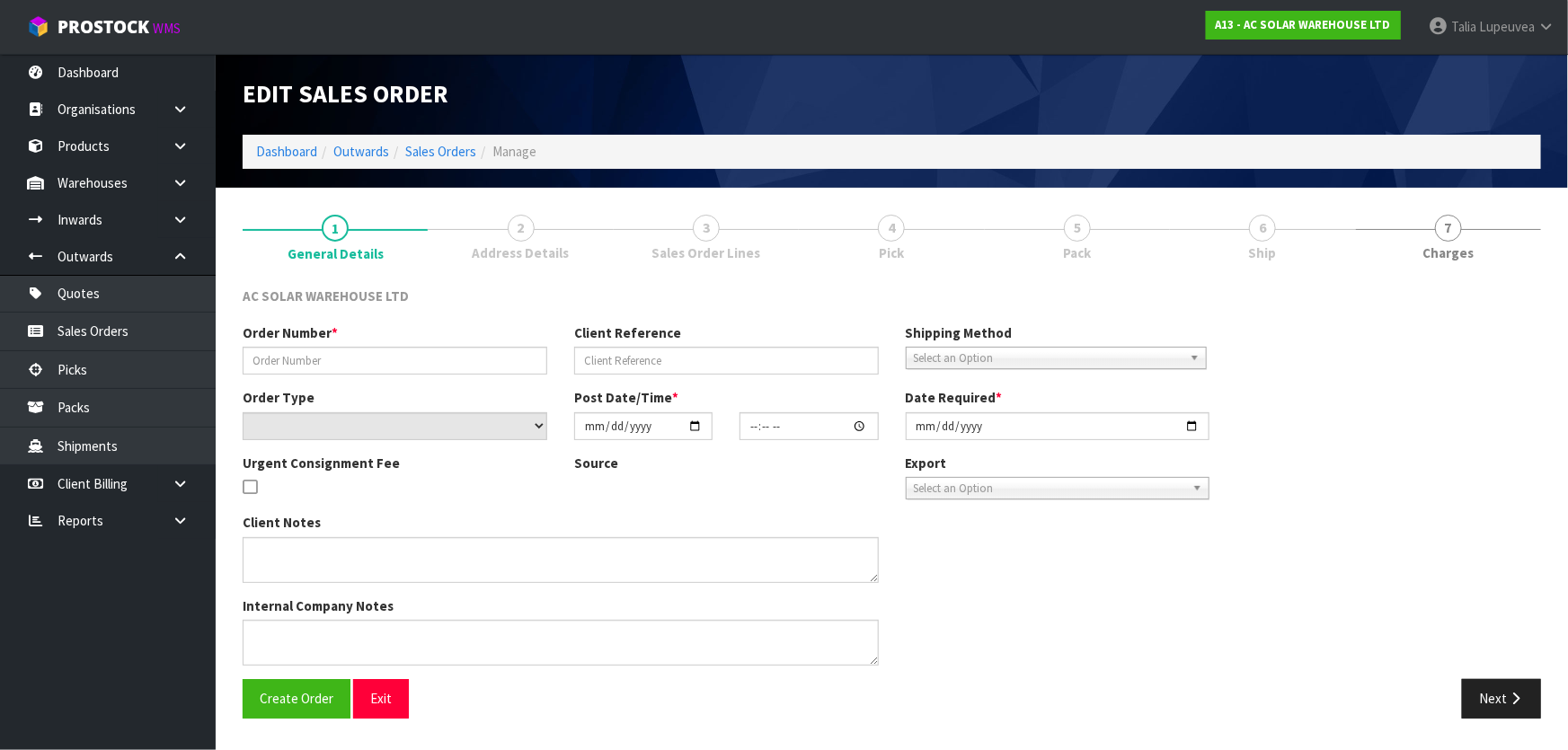
type input "S25478"
type input "AKL/OUT/01060"
select select "number:0"
type input "[DATE]"
type input "08:31:00.000"
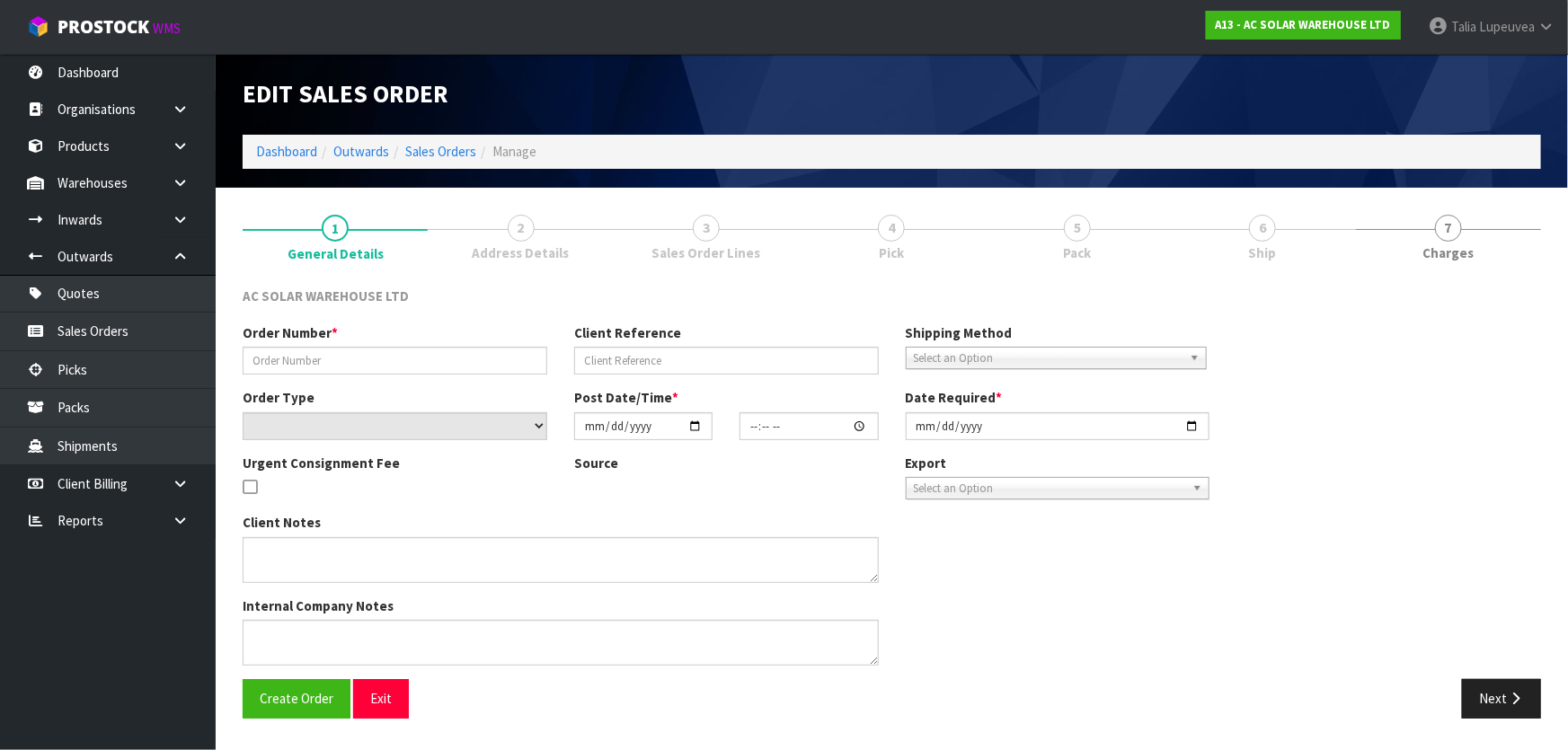
type input "[DATE]"
type textarea "SEND WITH MAINSTREAM"
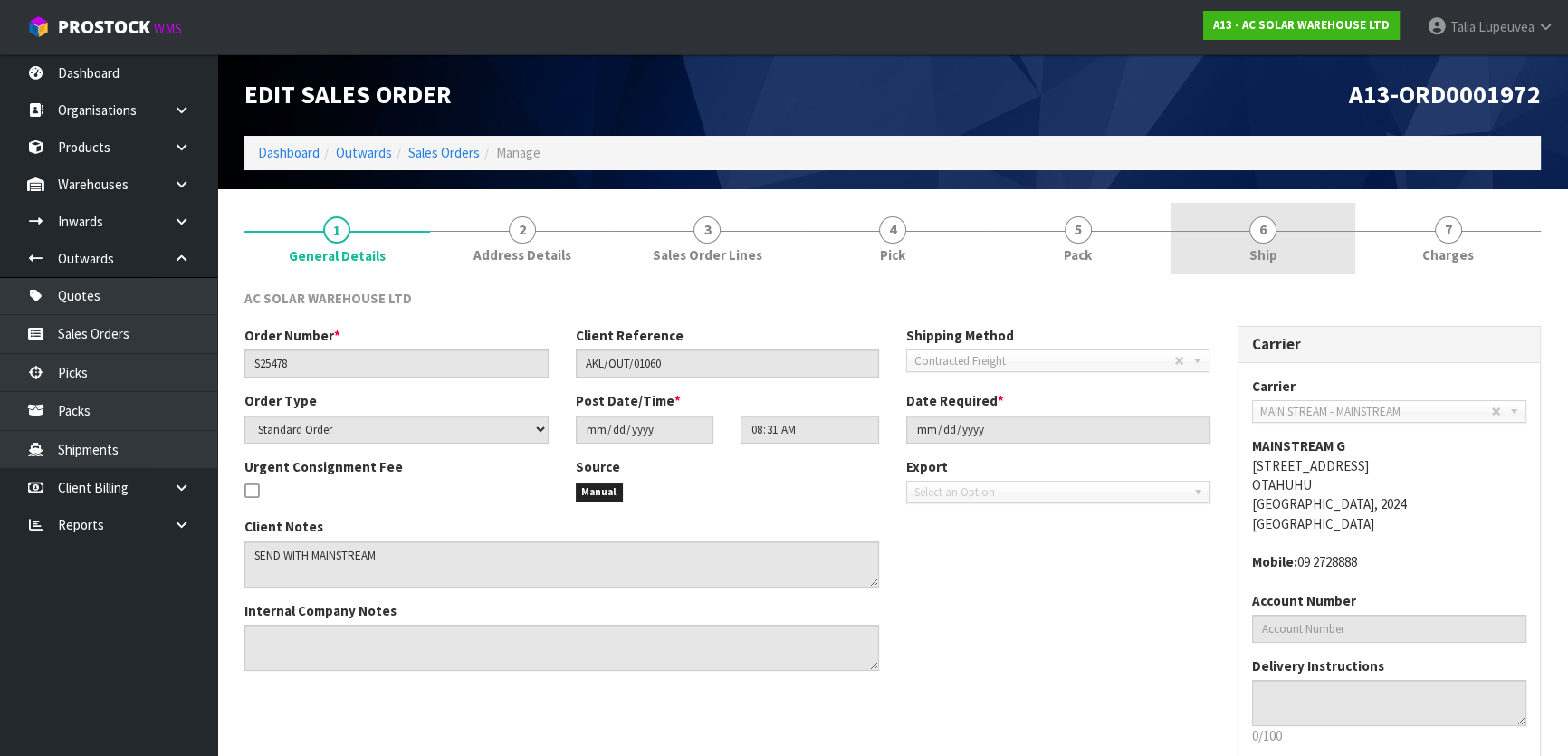
click at [1306, 252] on link "6 Ship" at bounding box center [1263, 239] width 186 height 72
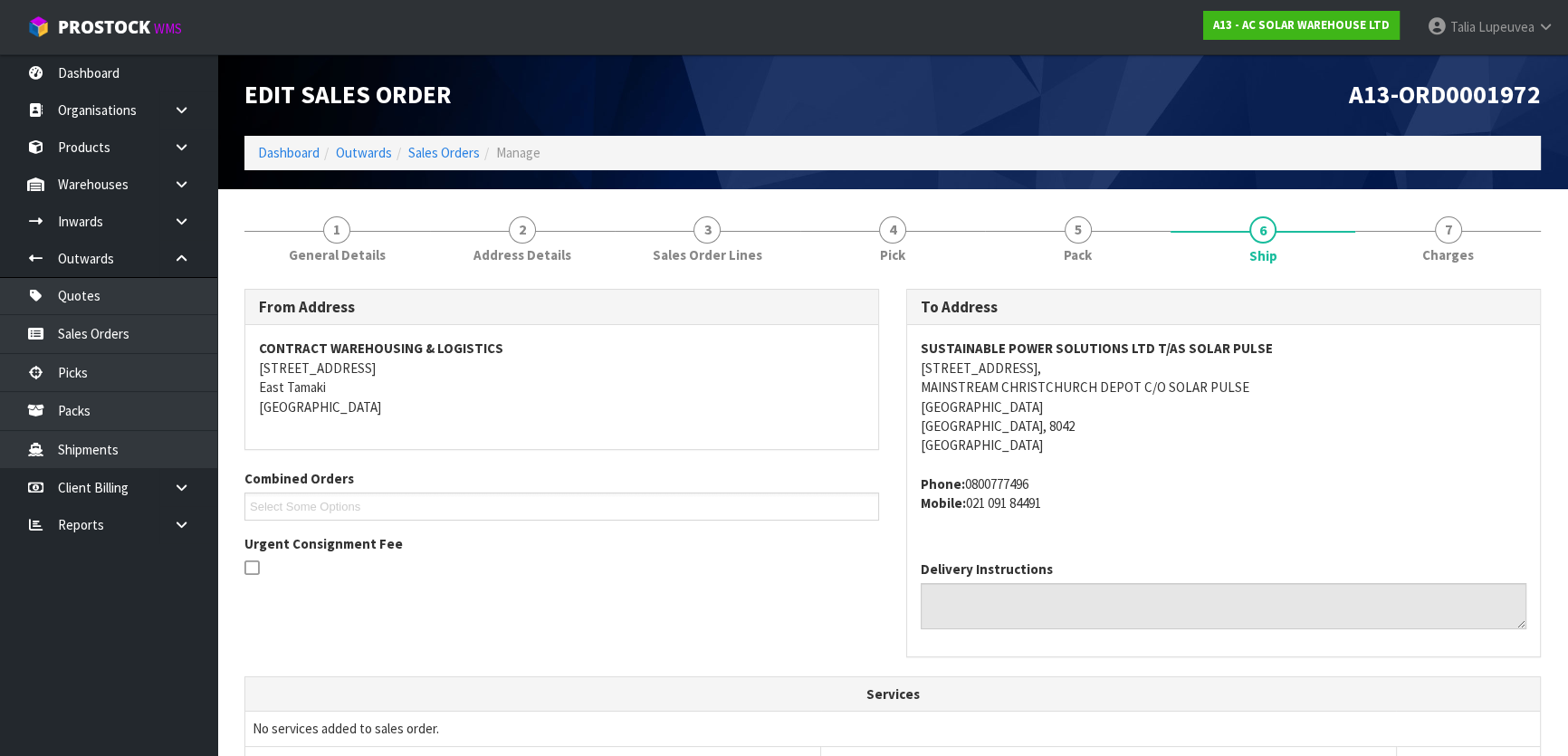
scroll to position [417, 0]
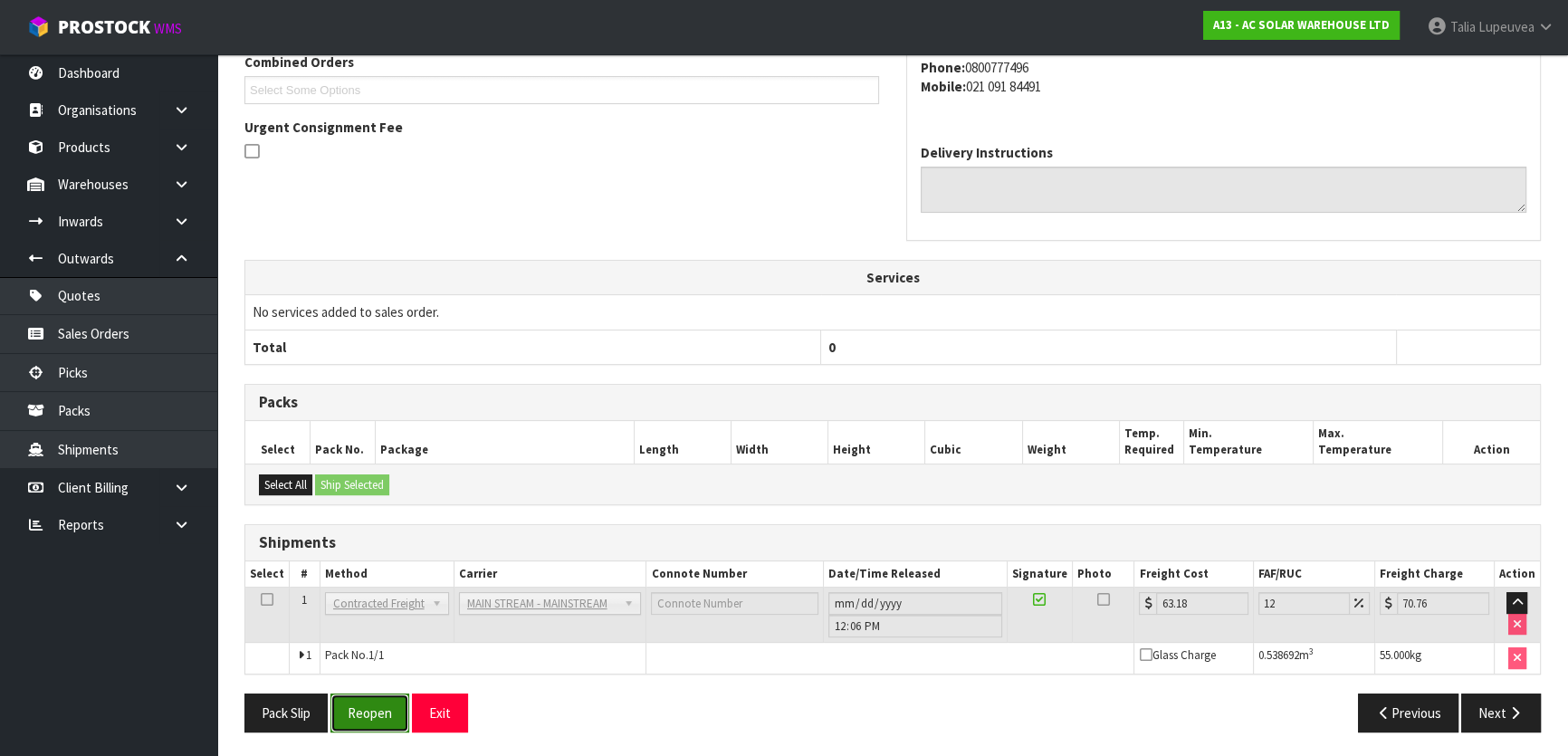
click at [371, 713] on button "Reopen" at bounding box center [369, 712] width 79 height 39
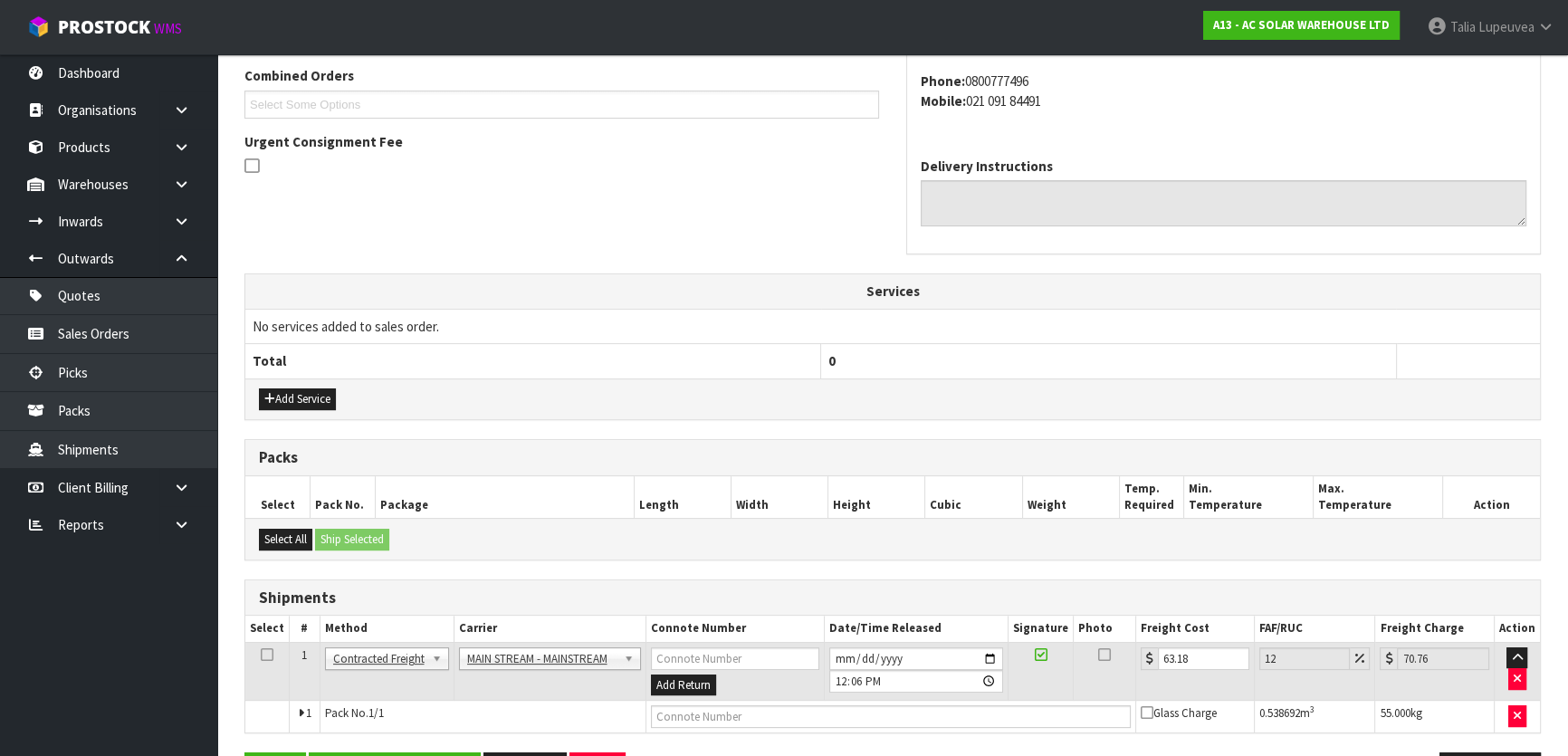
scroll to position [527, 0]
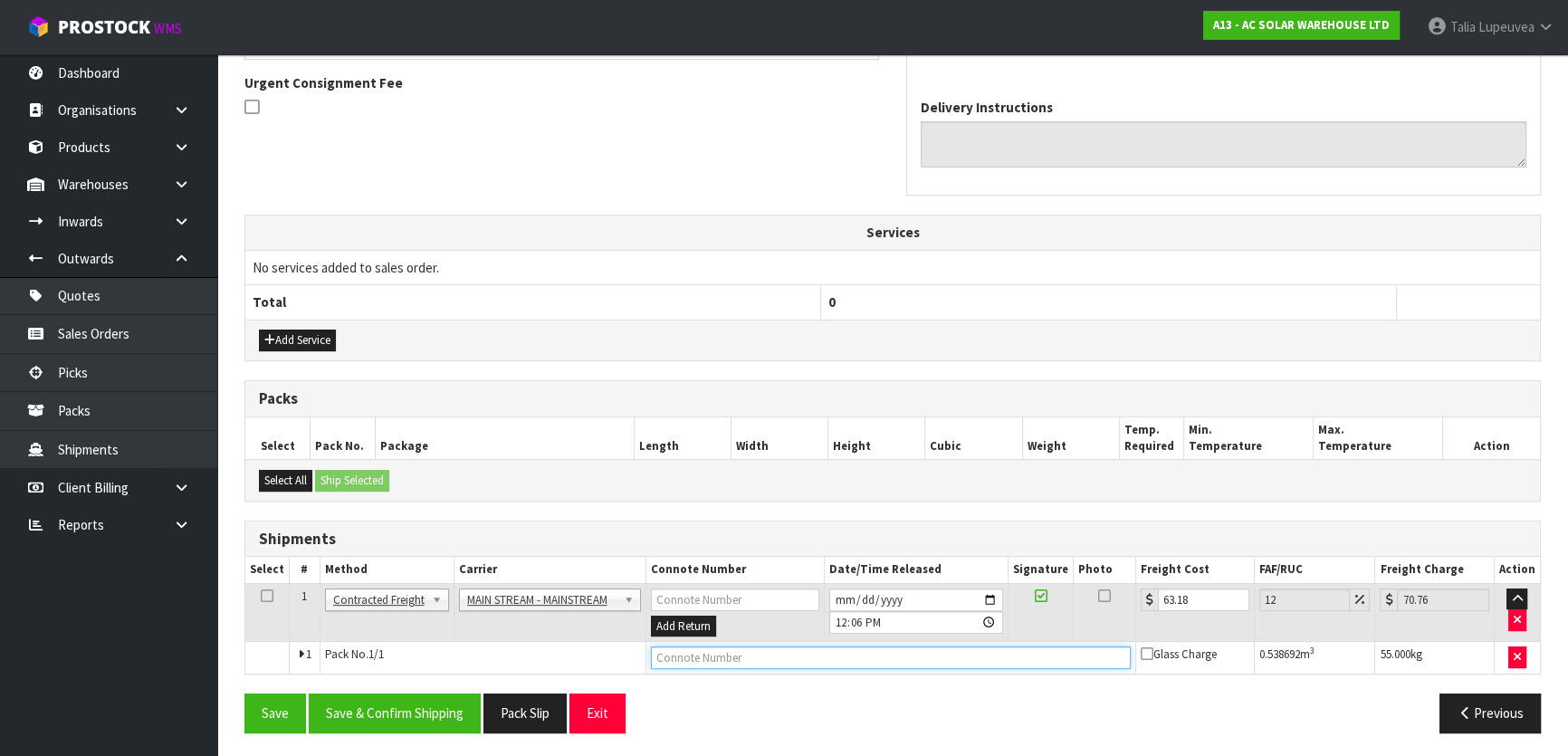
click at [713, 658] on input "text" at bounding box center [890, 658] width 479 height 23
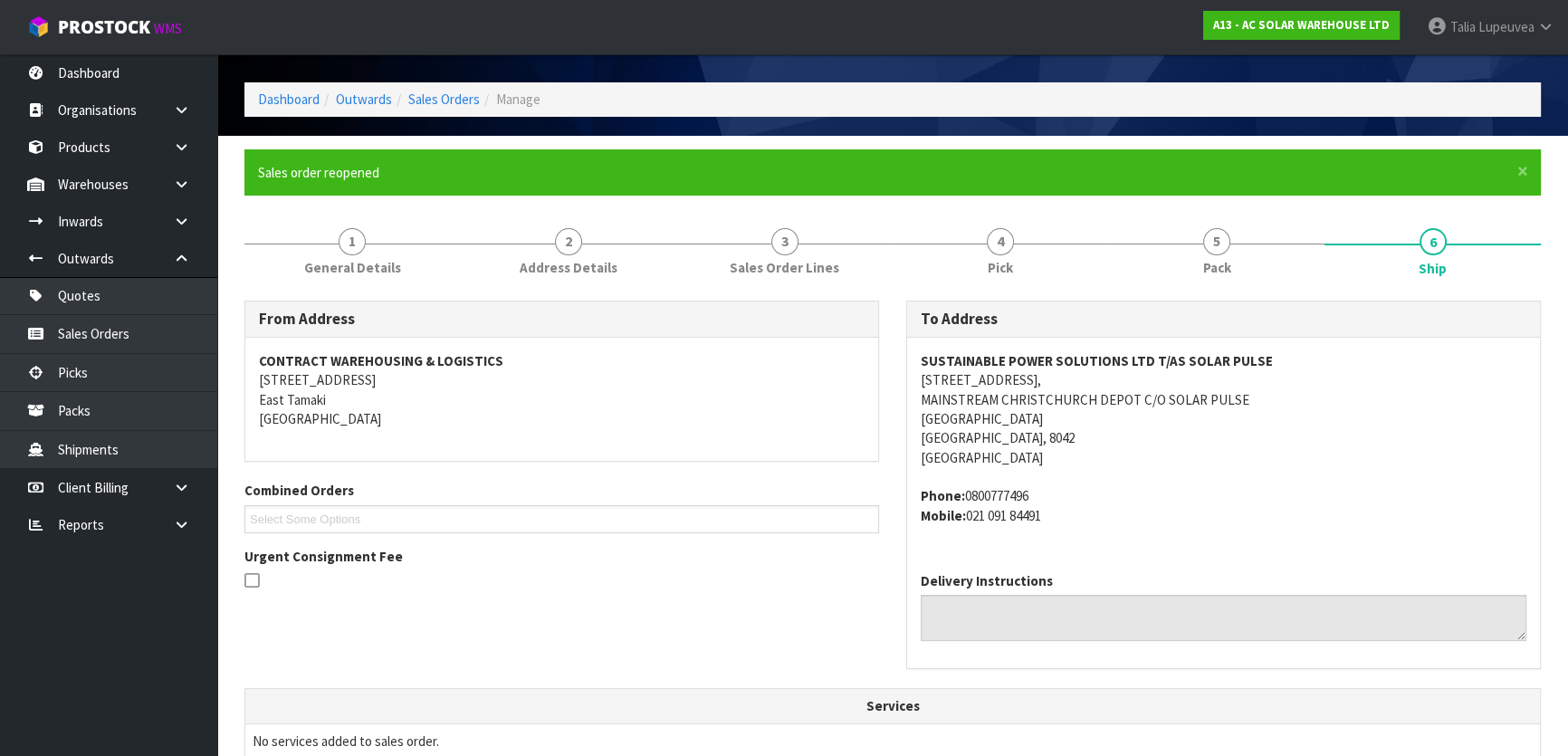
scroll to position [34, 0]
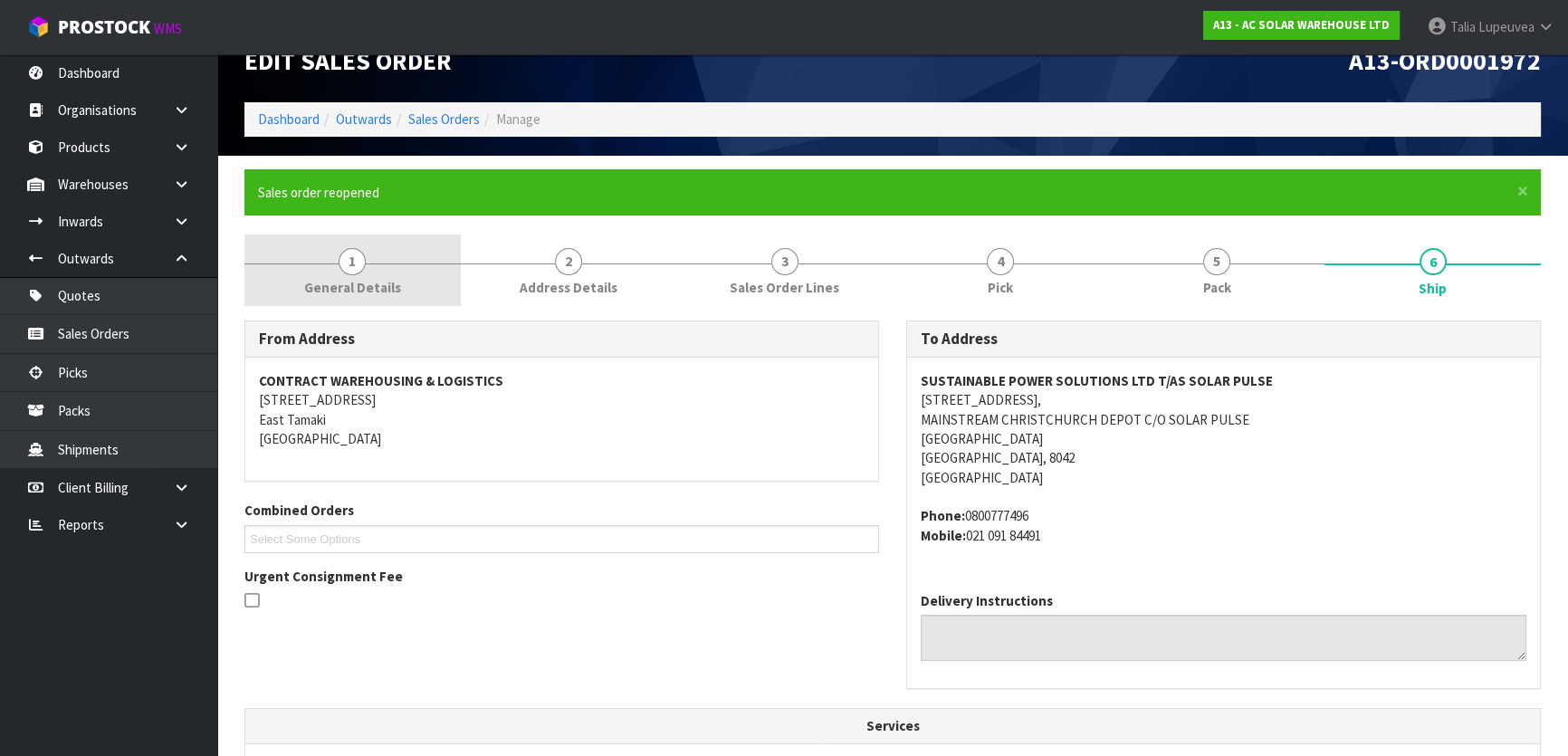
click at [401, 292] on link "1 General Details" at bounding box center [353, 271] width 217 height 72
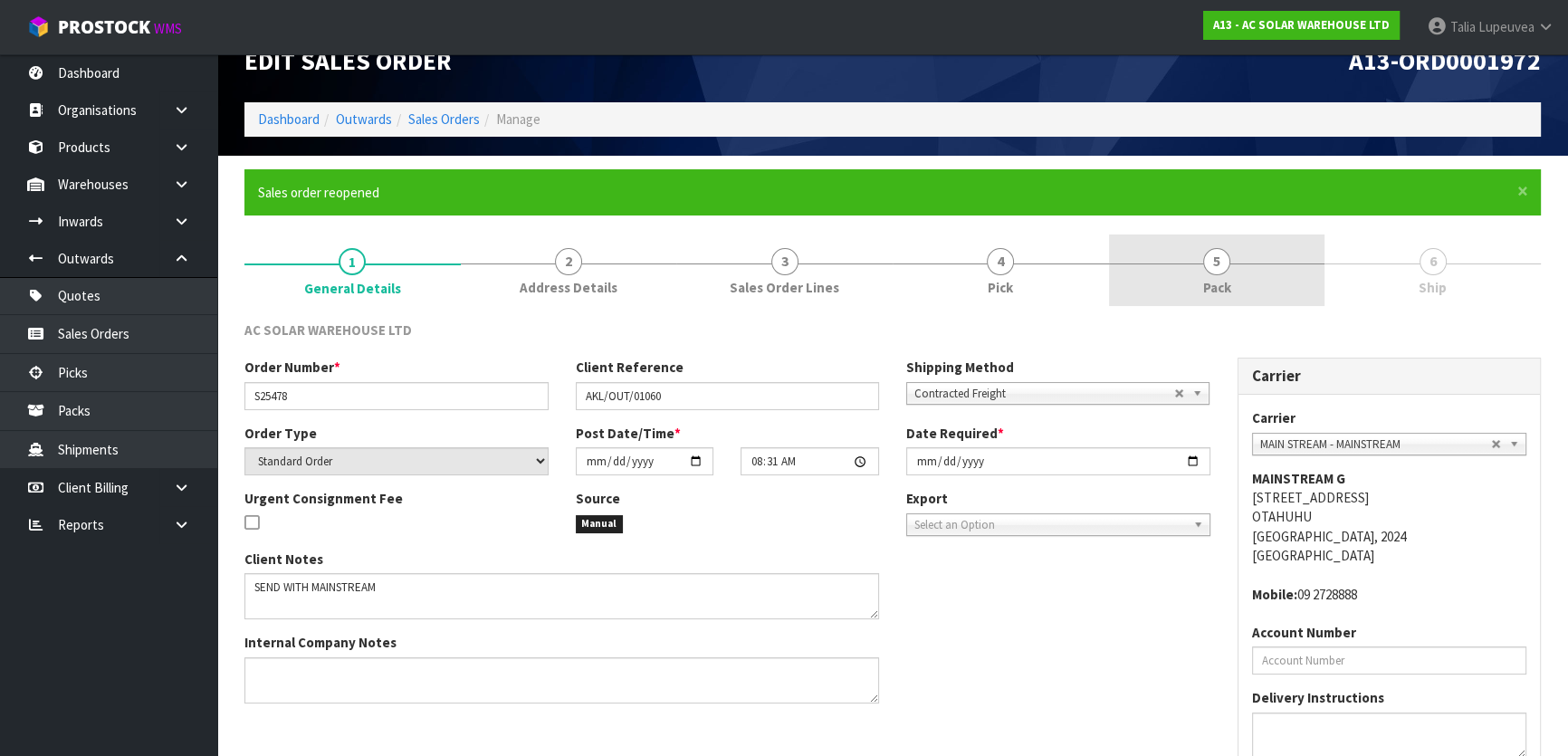
click at [1234, 271] on link "5 Pack" at bounding box center [1217, 271] width 217 height 72
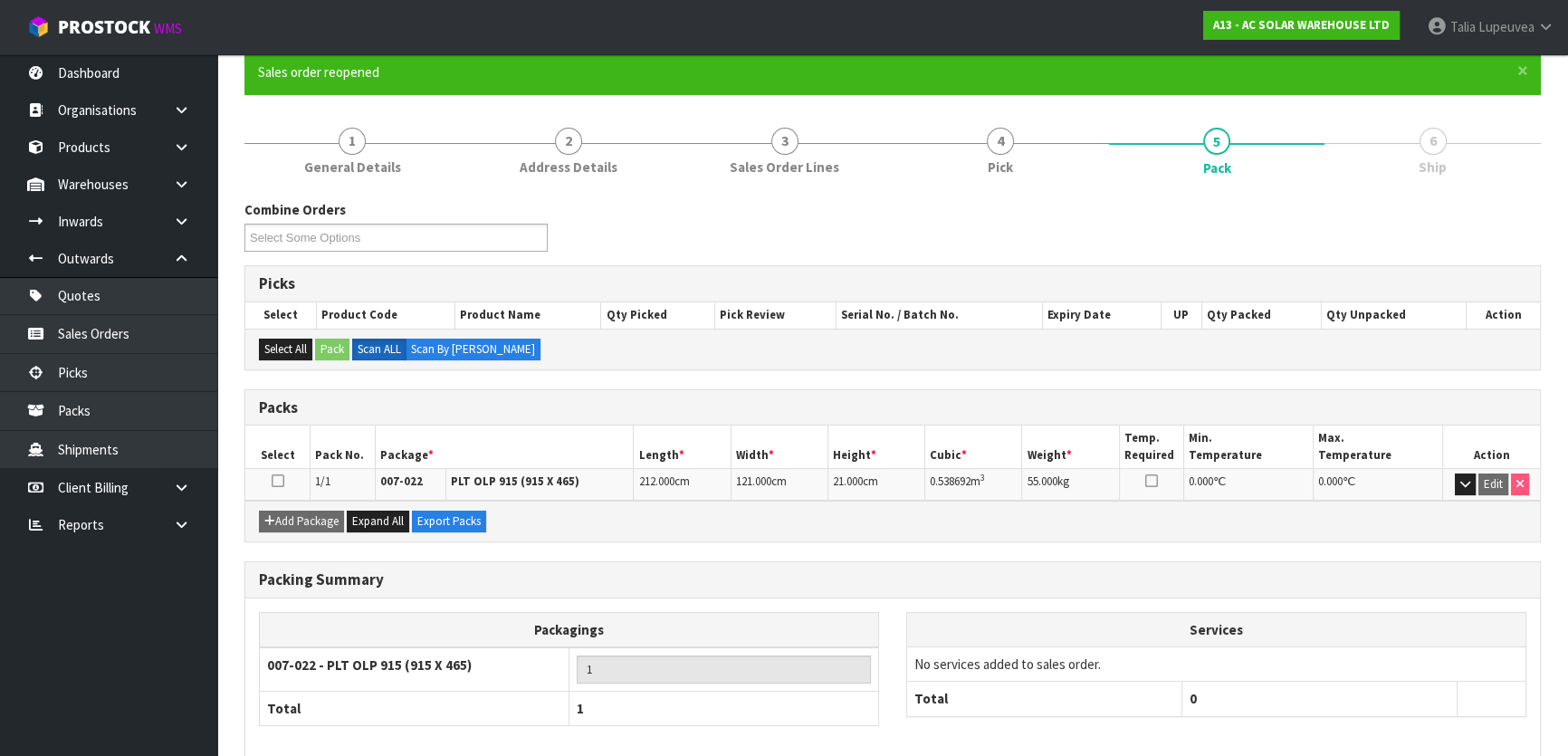
scroll to position [239, 0]
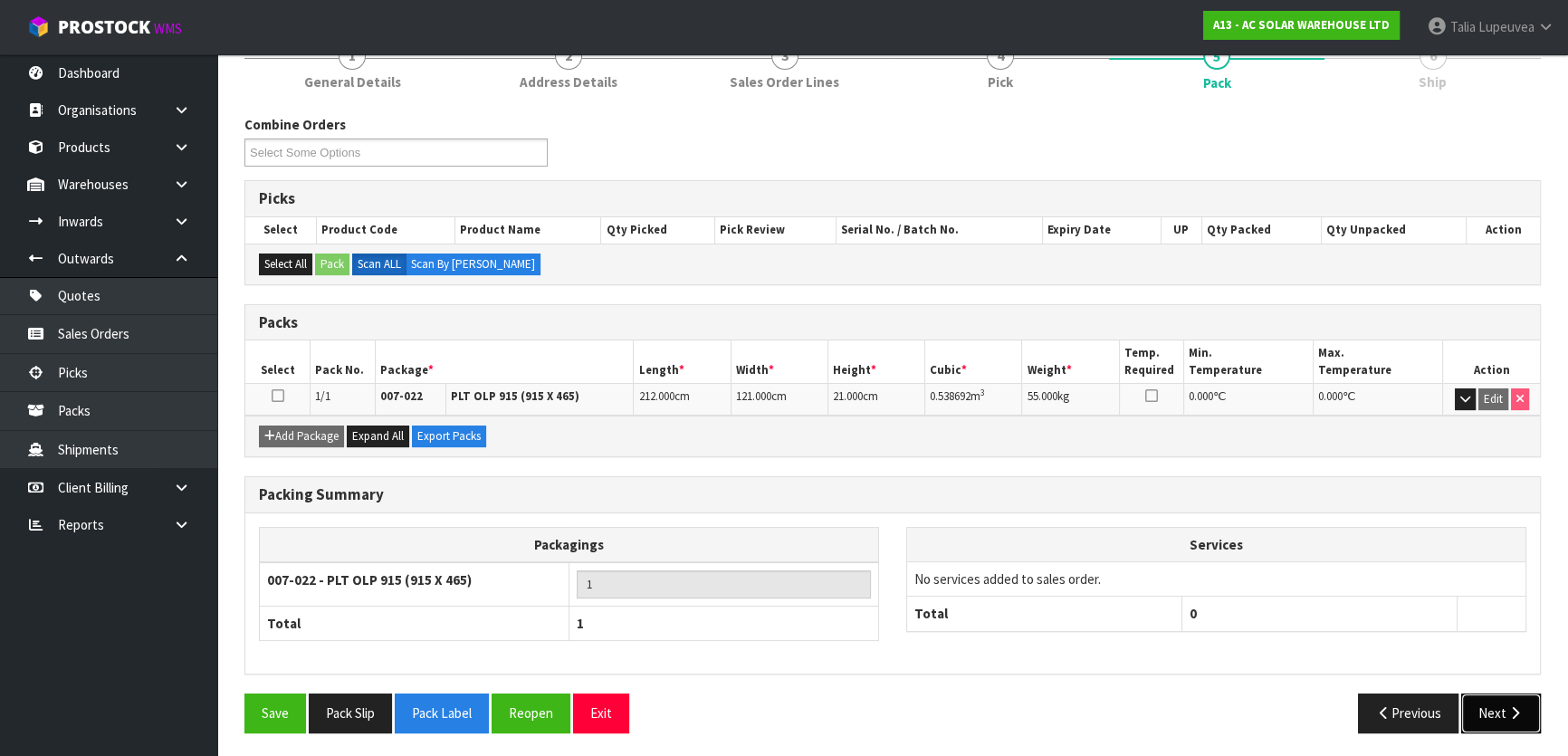
click at [1484, 725] on button "Next" at bounding box center [1500, 712] width 80 height 39
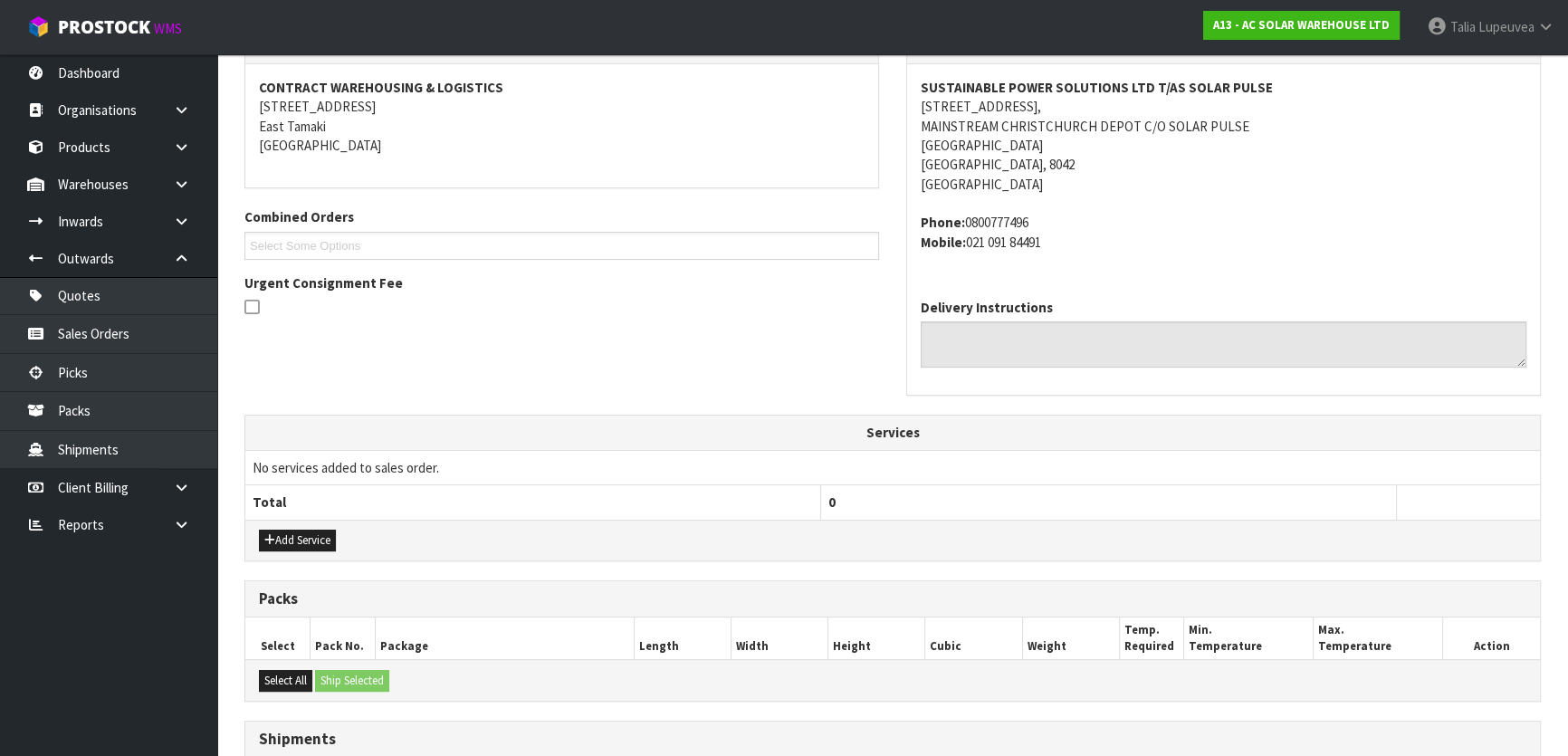
scroll to position [527, 0]
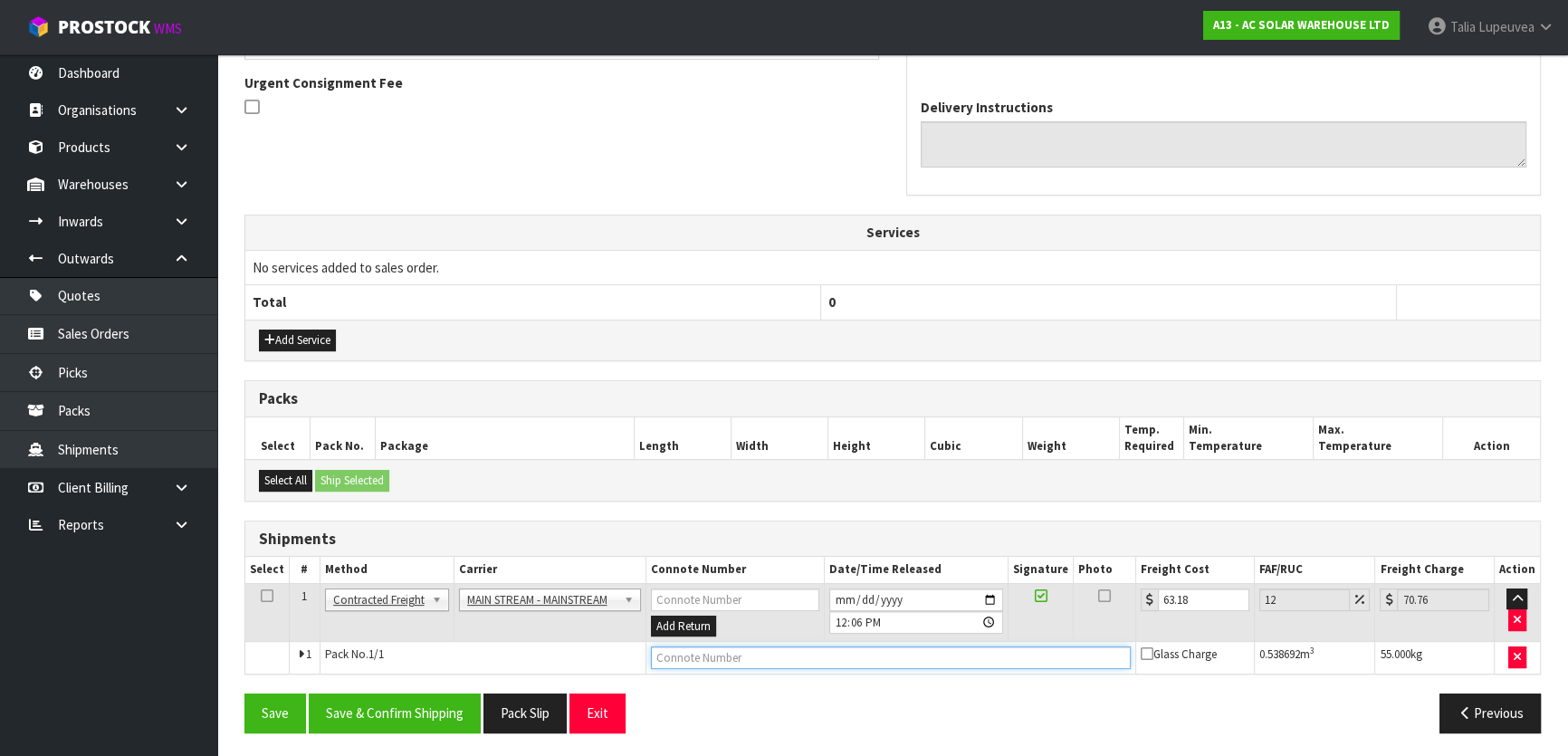
click at [727, 659] on input "text" at bounding box center [890, 658] width 479 height 23
type input "CWL7715796"
click at [402, 708] on button "Save & Confirm Shipping" at bounding box center [394, 712] width 172 height 39
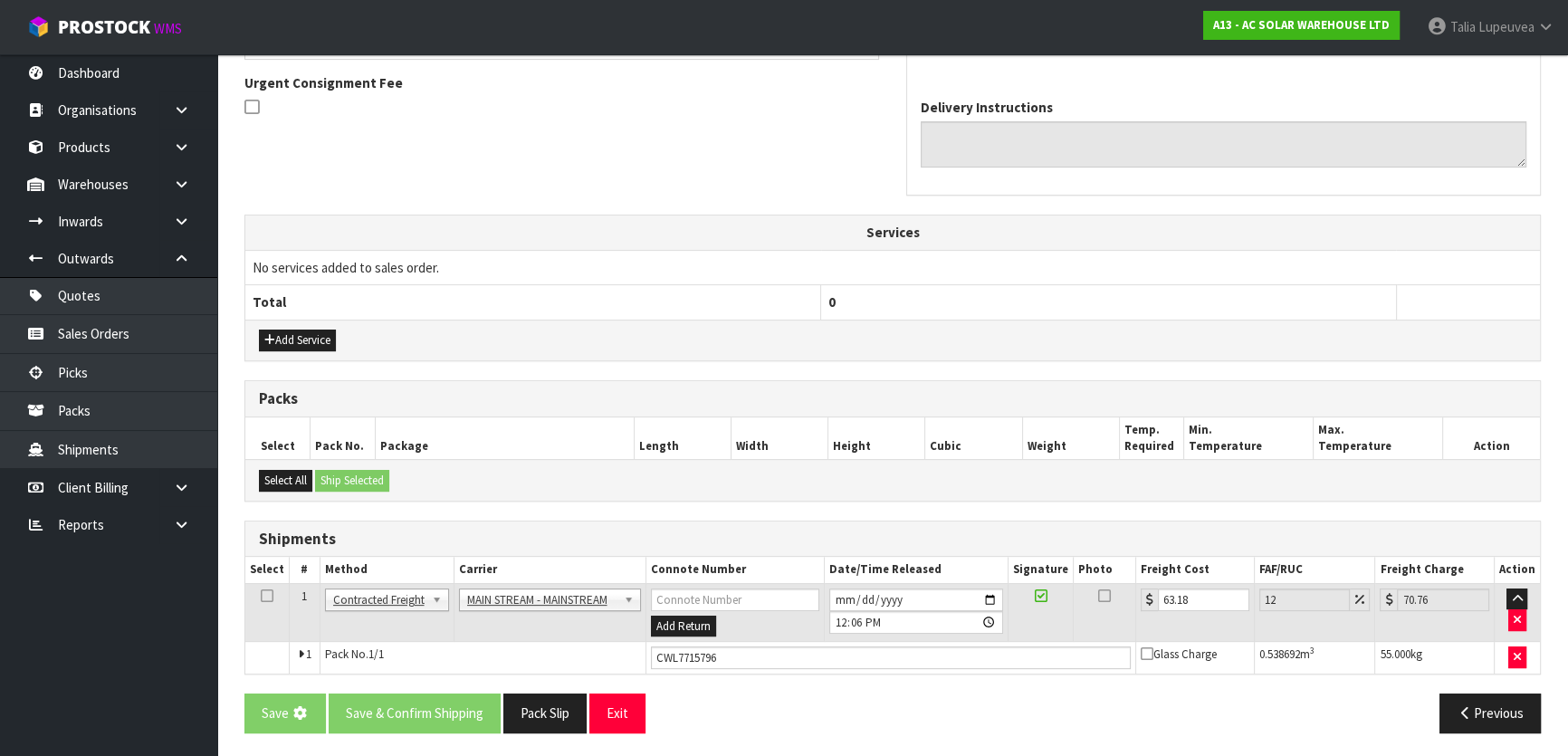
scroll to position [0, 0]
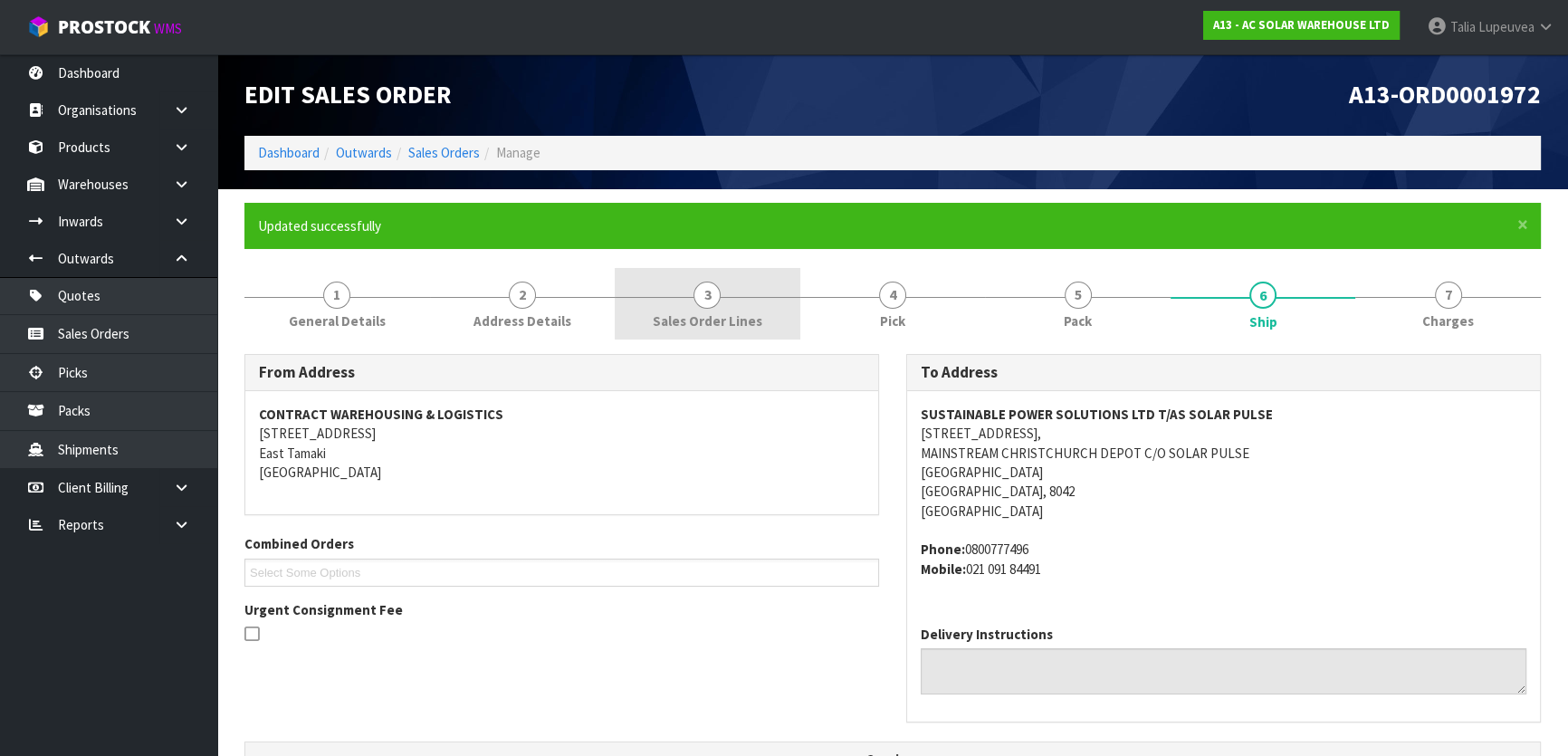
click at [721, 300] on link "3 Sales Order Lines" at bounding box center [707, 303] width 186 height 72
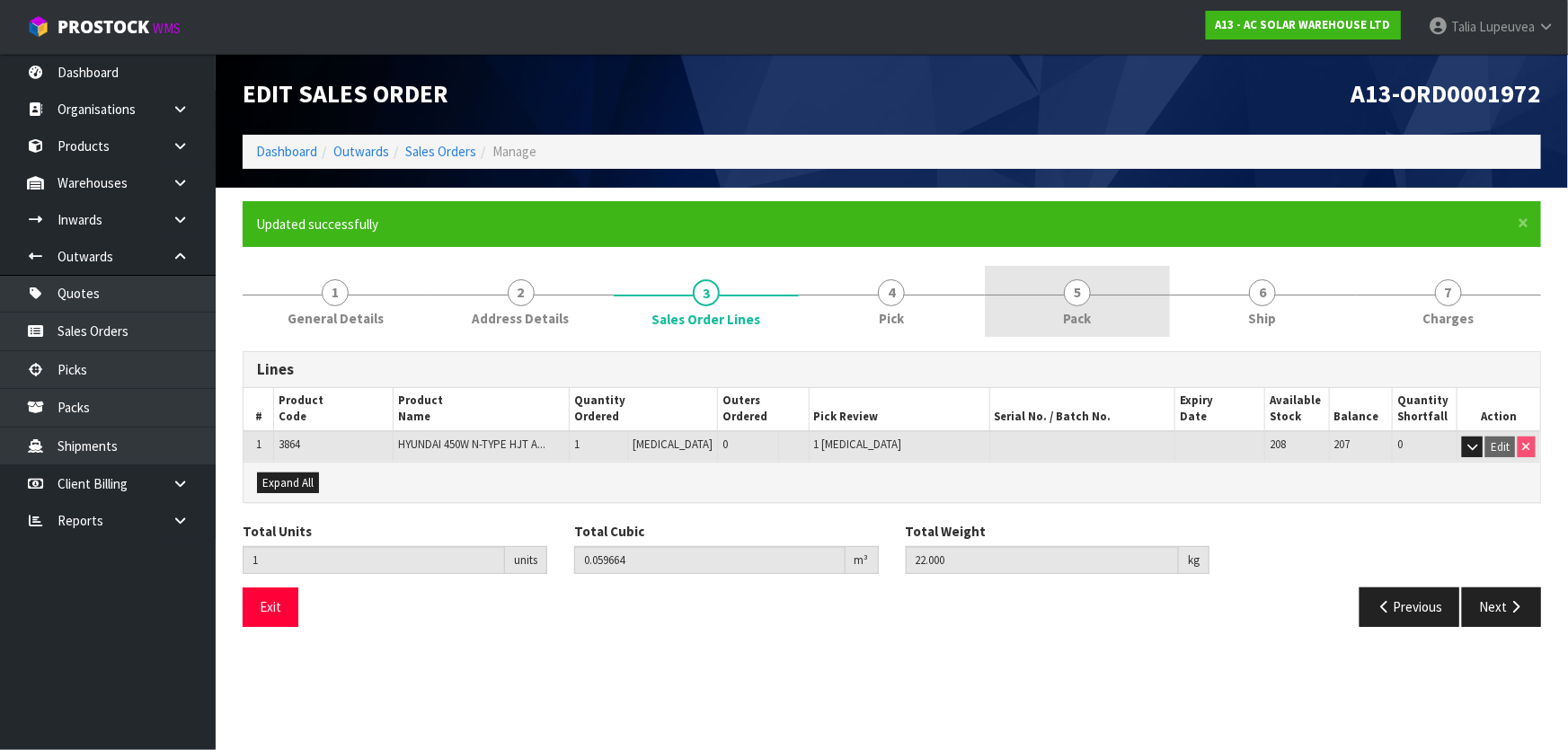
click at [1103, 313] on link "5 Pack" at bounding box center [1078, 301] width 186 height 71
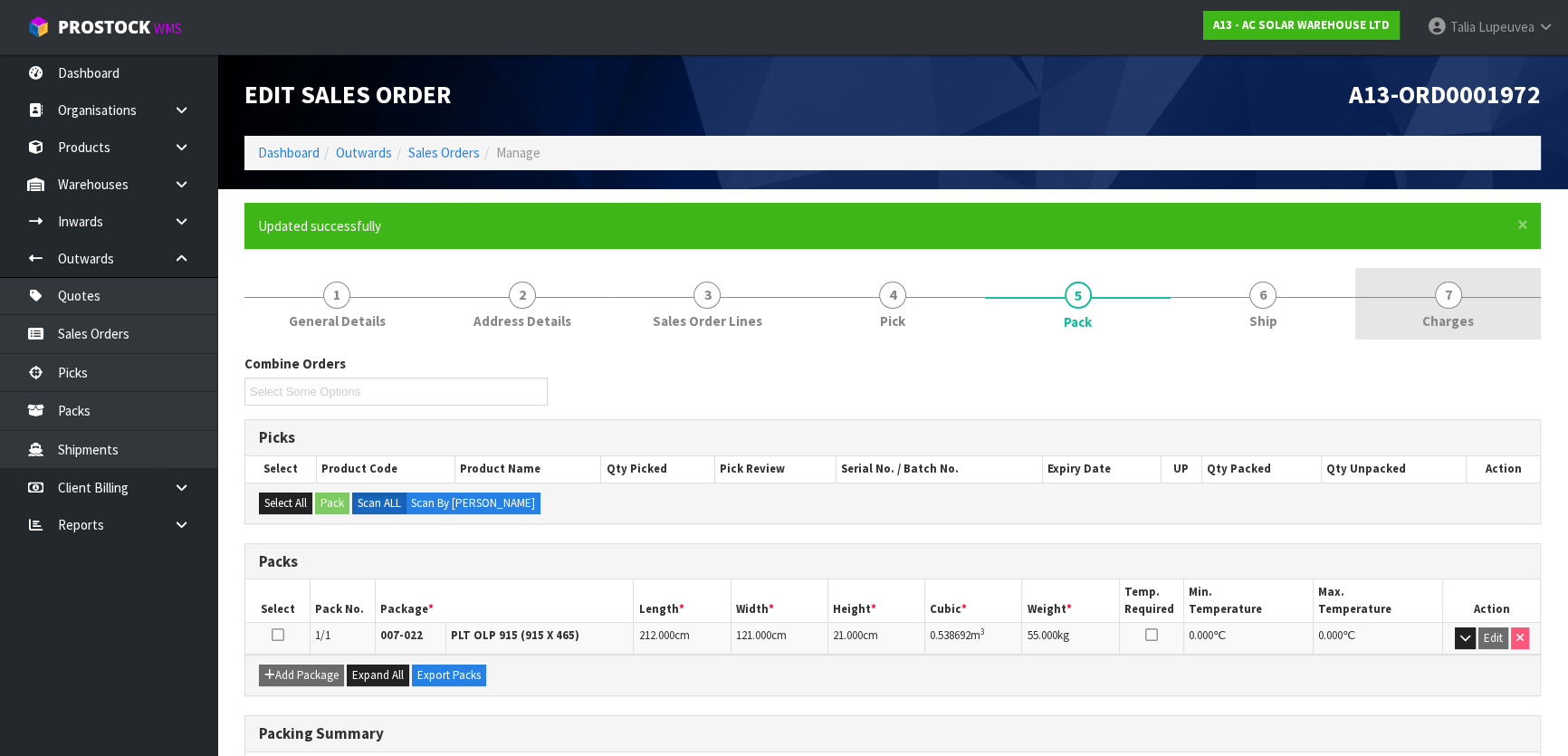
click at [1462, 317] on span "Charges" at bounding box center [1448, 320] width 52 height 19
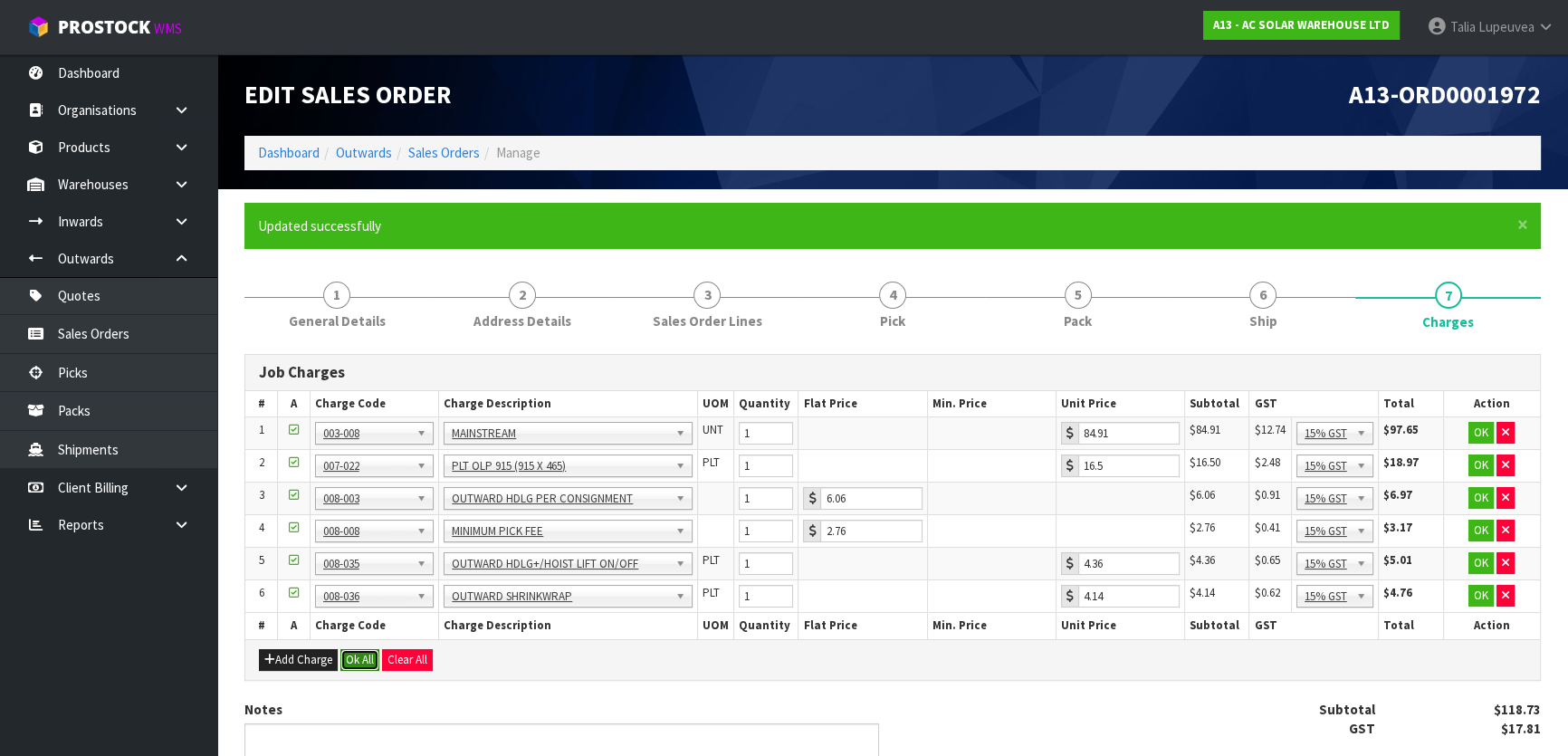
click at [348, 652] on button "Ok All" at bounding box center [359, 661] width 39 height 22
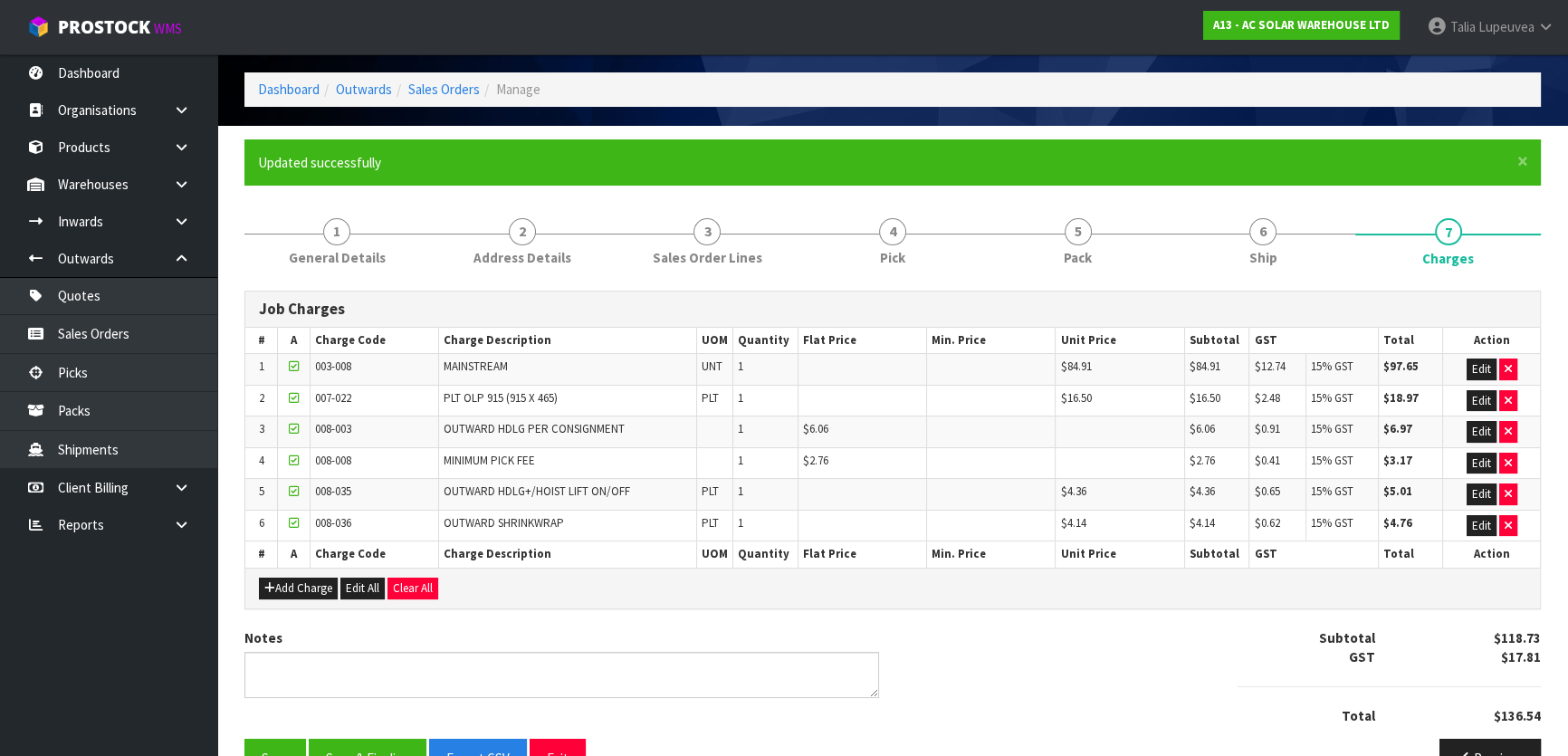
scroll to position [108, 0]
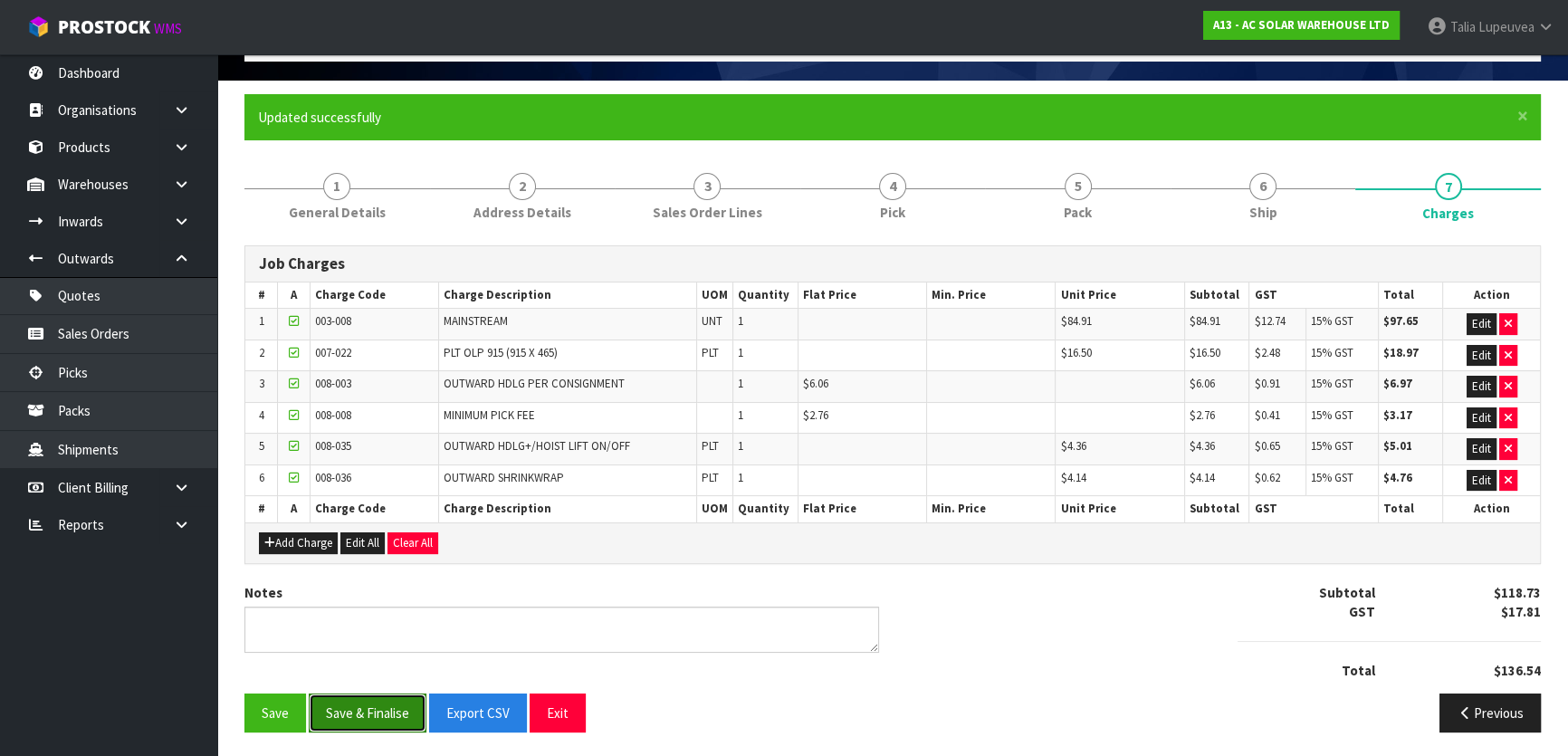
click at [326, 720] on button "Save & Finalise" at bounding box center [367, 712] width 117 height 39
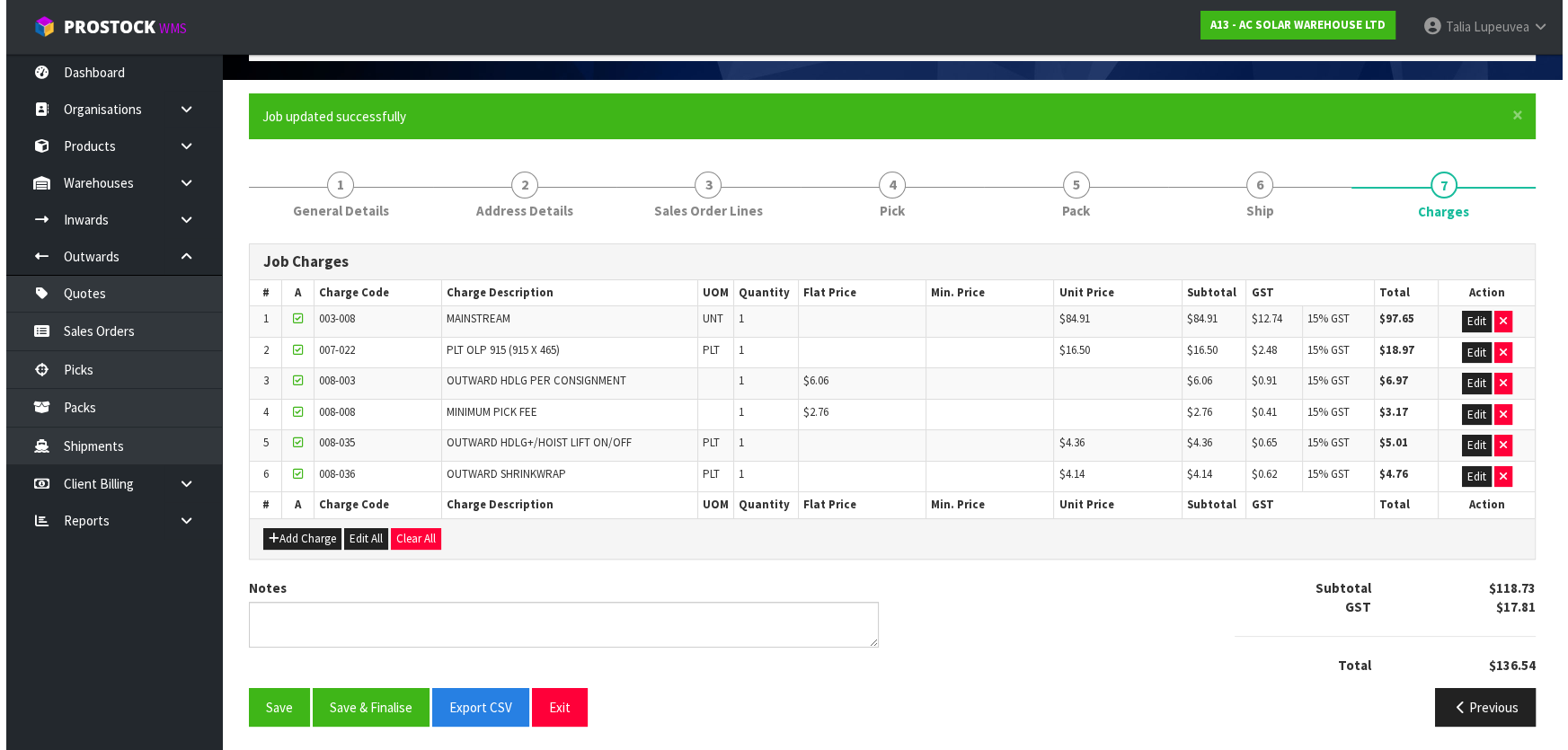
scroll to position [0, 0]
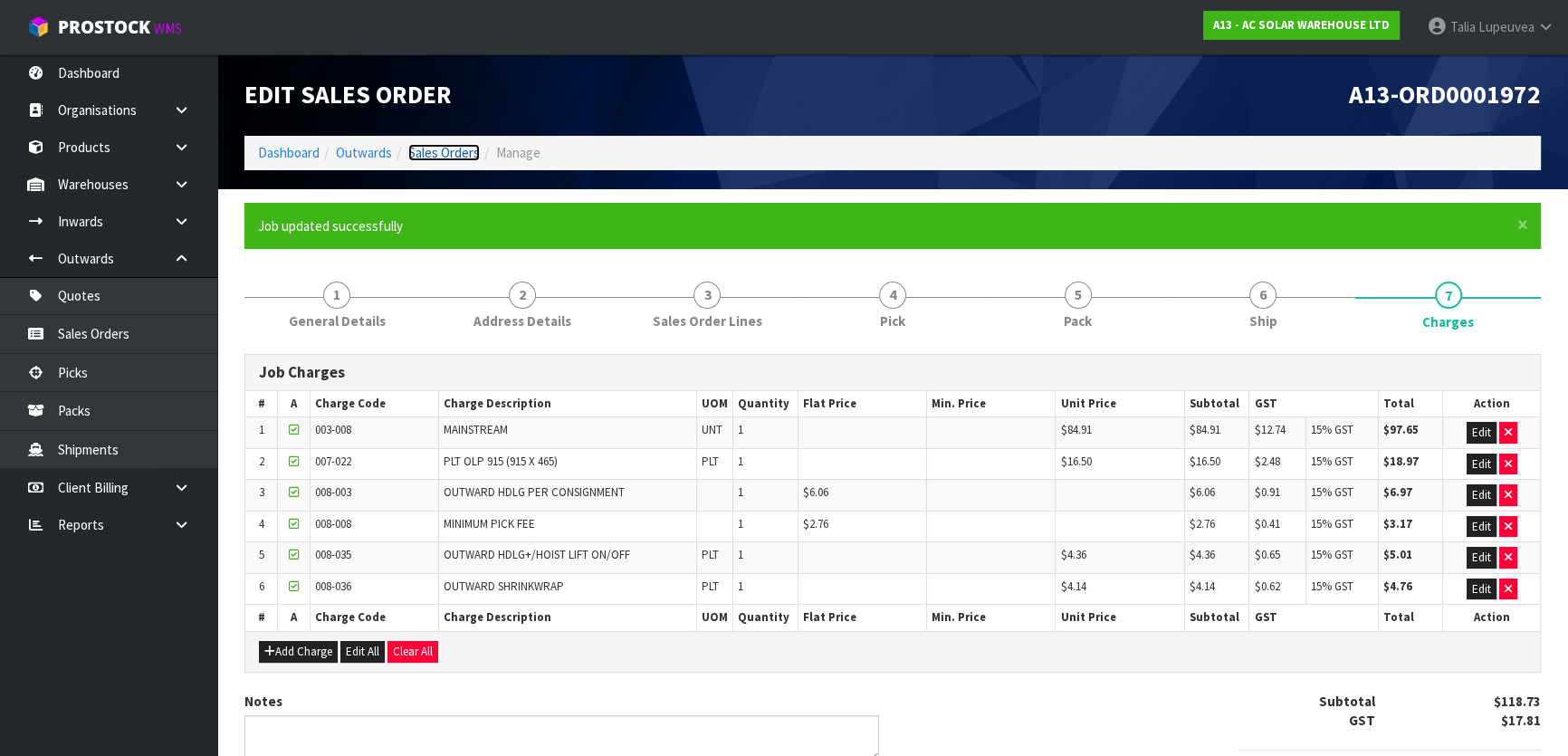
click at [441, 152] on link "Sales Orders" at bounding box center [444, 152] width 72 height 17
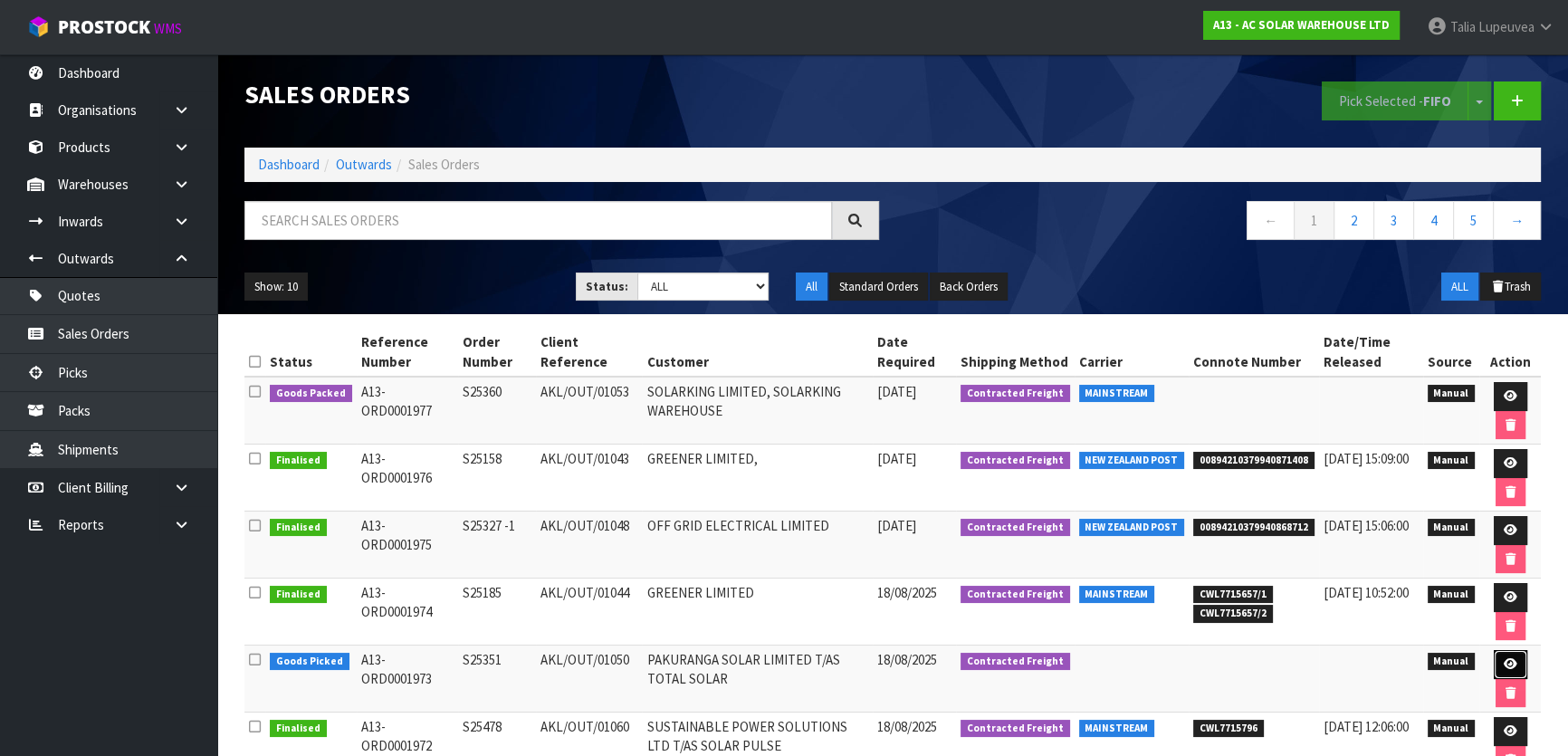
click at [1505, 665] on icon at bounding box center [1510, 664] width 14 height 12
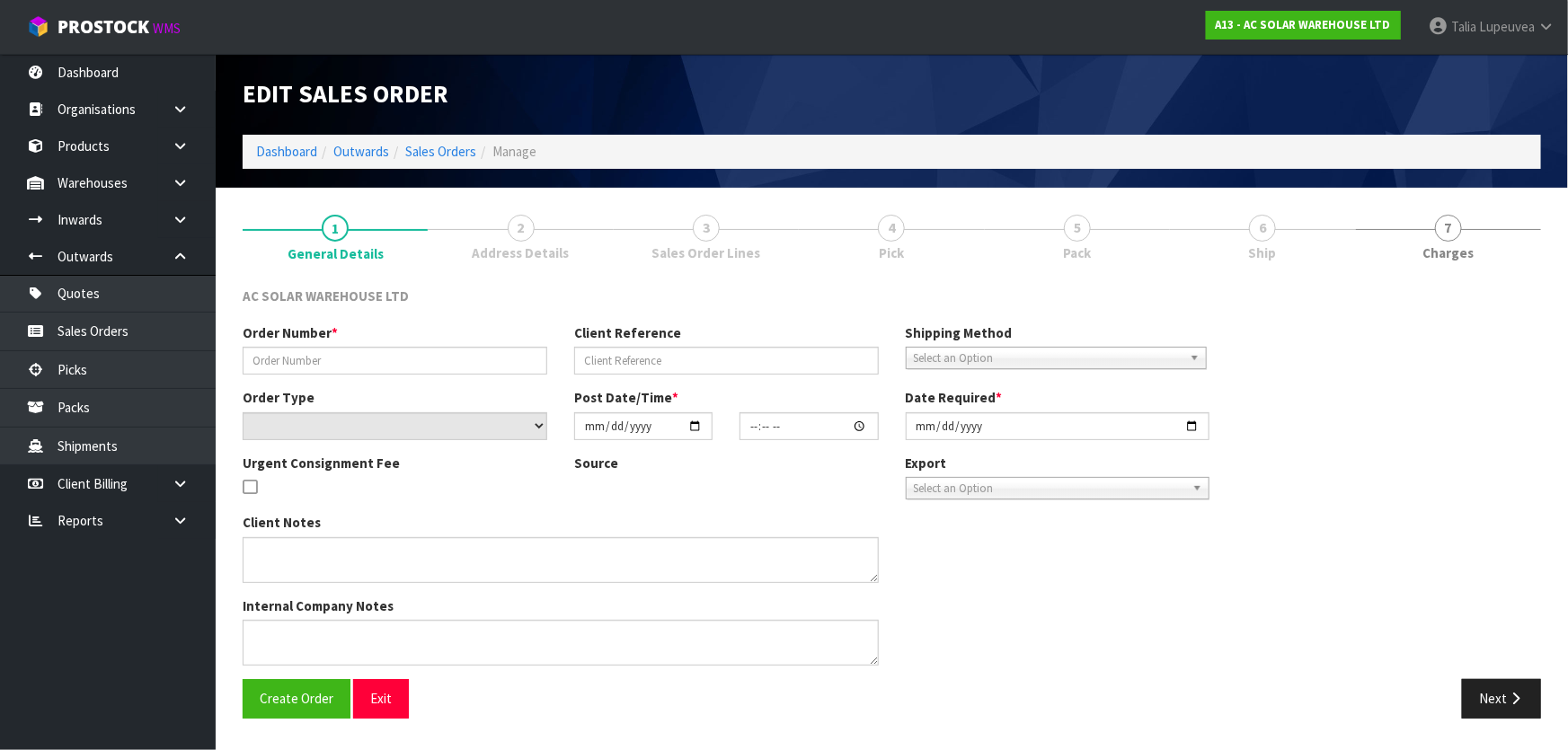
type input "S25351"
type input "AKL/OUT/01050"
select select "number:0"
type input "[DATE]"
type input "10:53:00.000"
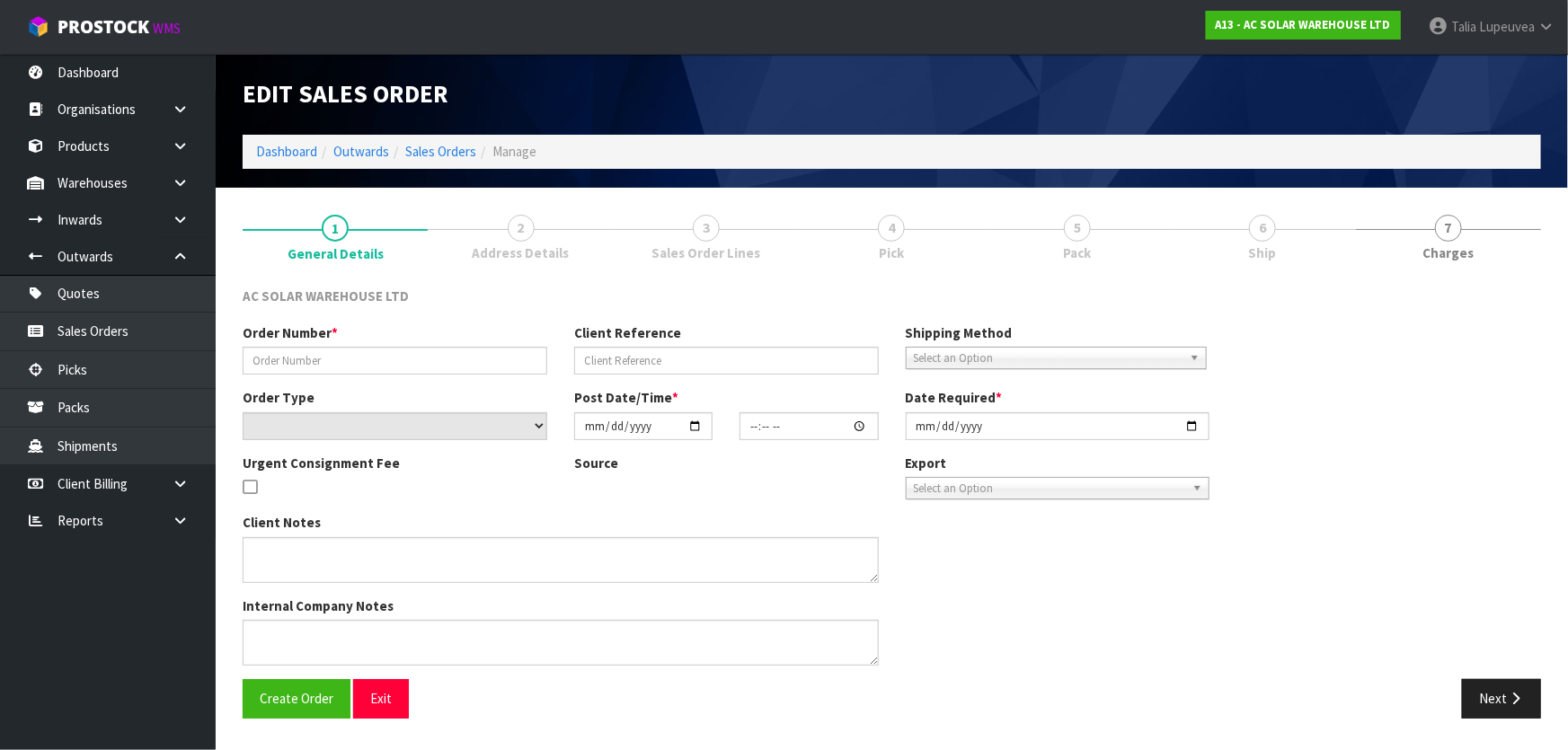
type input "[DATE]"
type textarea "SEND WITH MAINSTREAM"
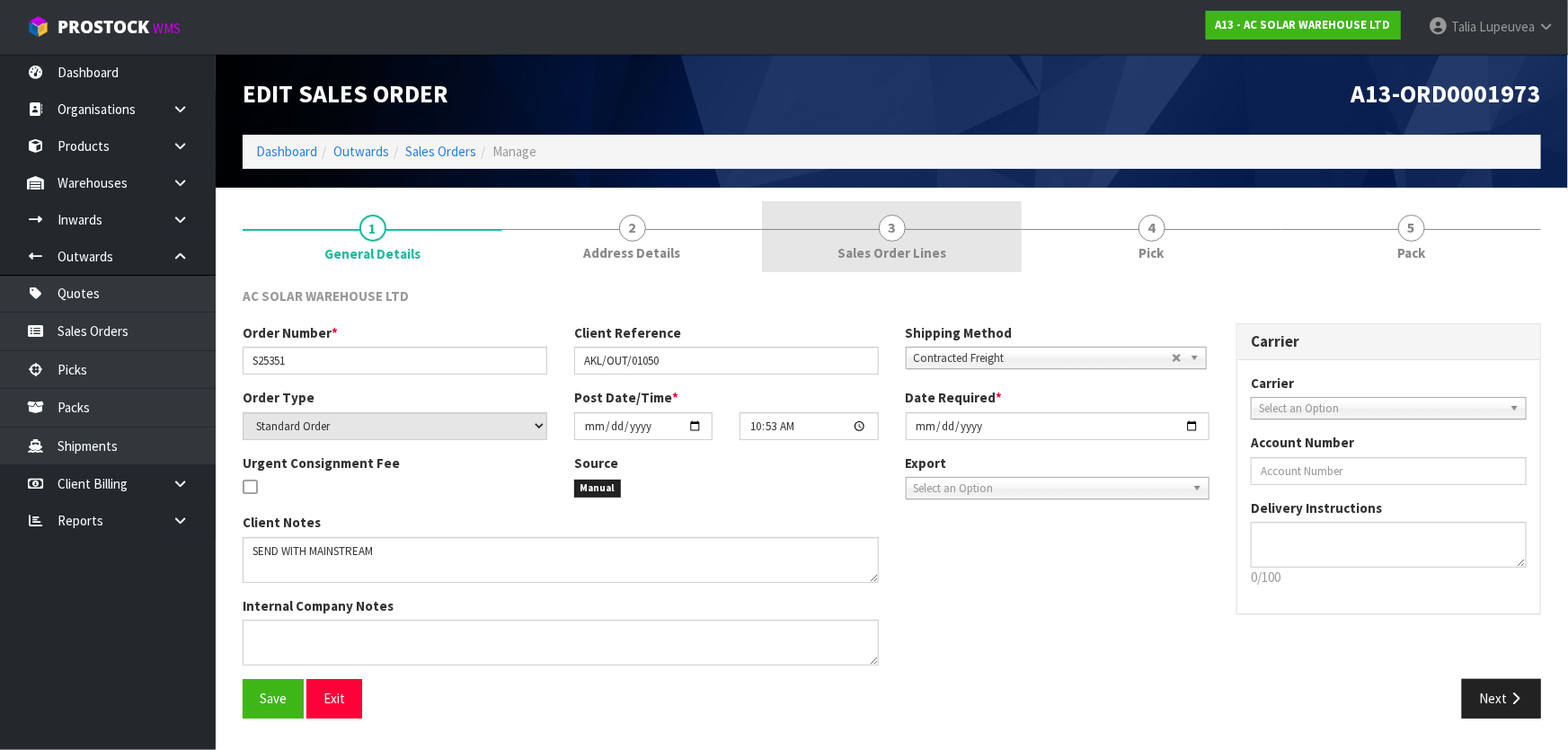
click at [886, 246] on span "Sales Order Lines" at bounding box center [892, 253] width 109 height 19
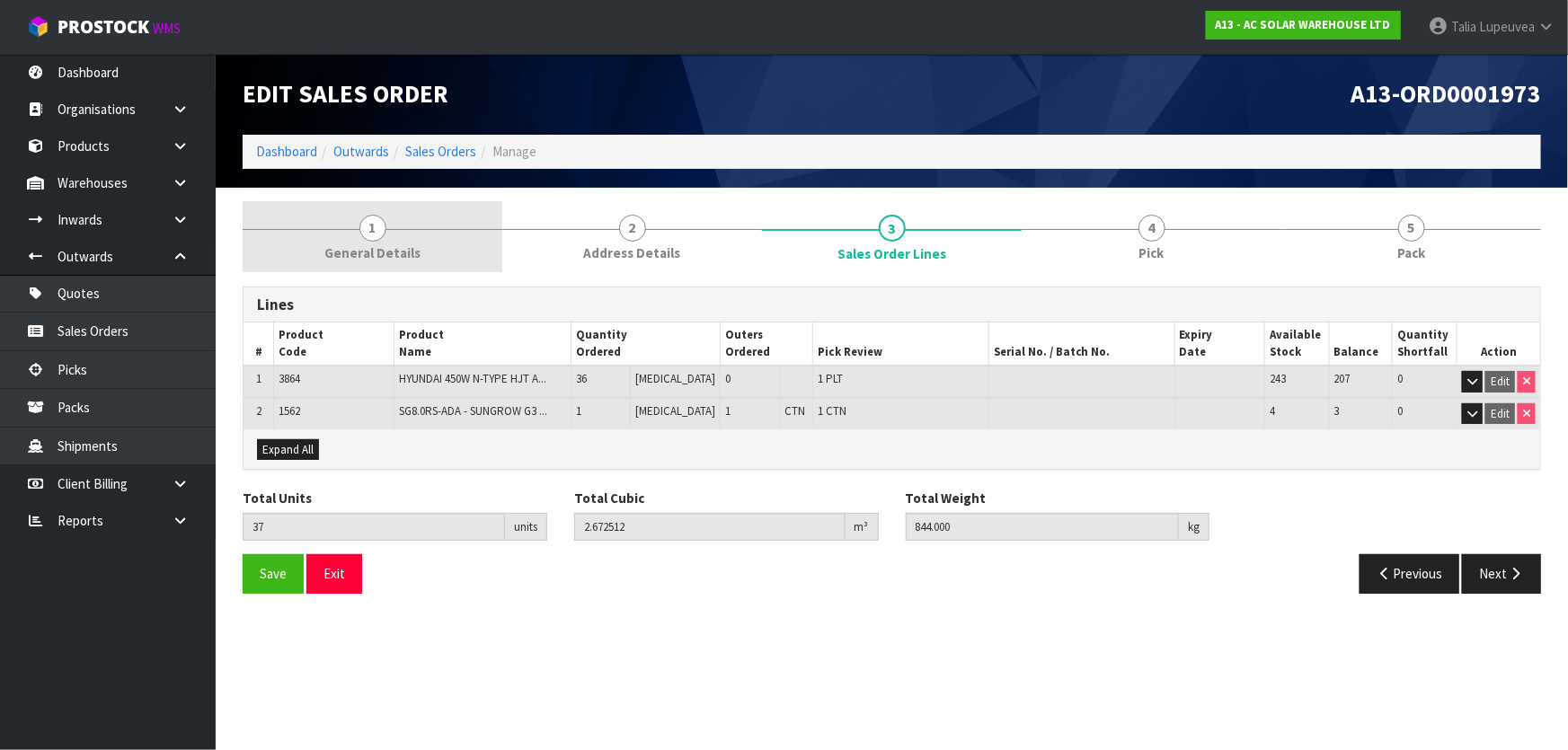
click at [386, 226] on link "1 General Details" at bounding box center [372, 237] width 260 height 71
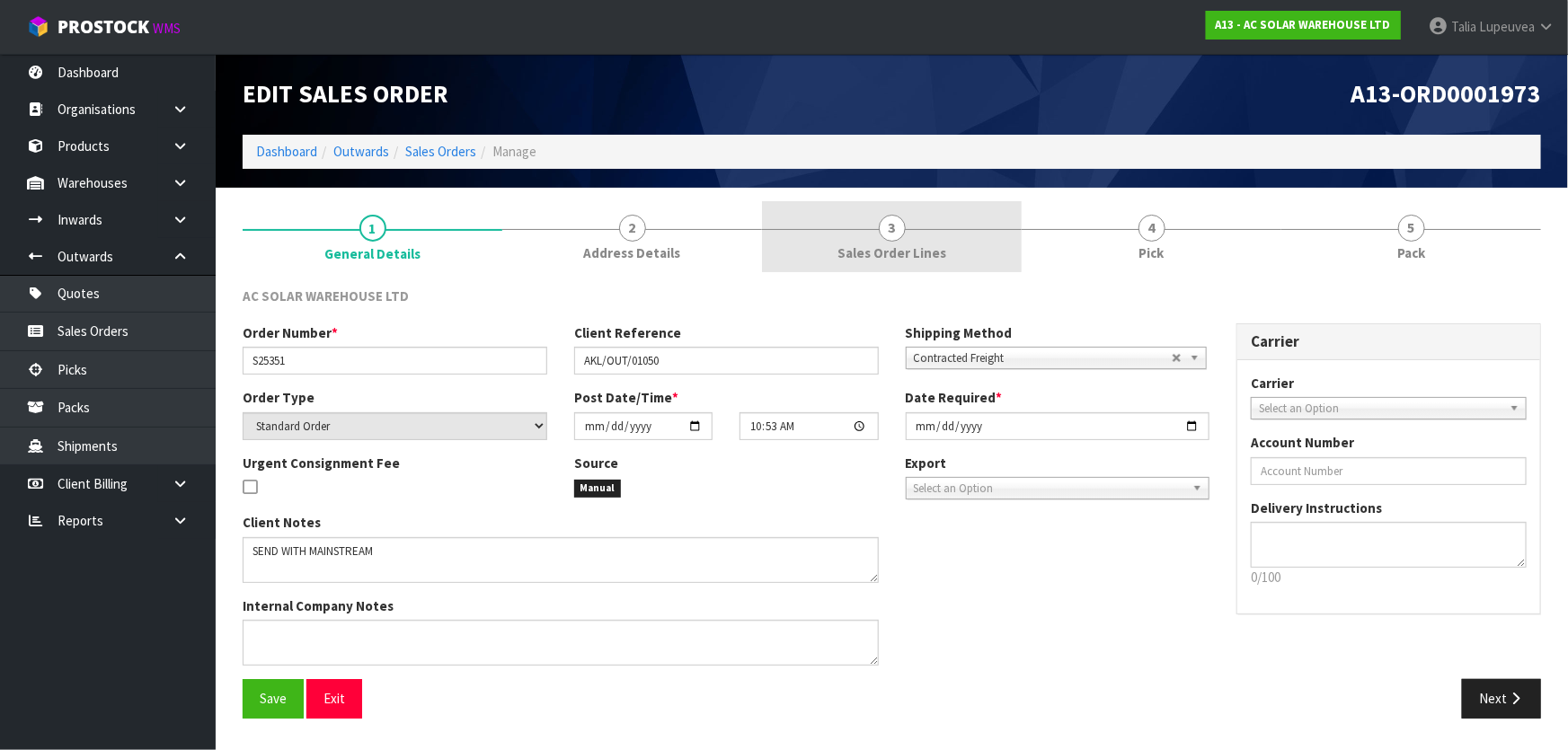
click at [954, 246] on link "3 Sales Order Lines" at bounding box center [892, 237] width 260 height 71
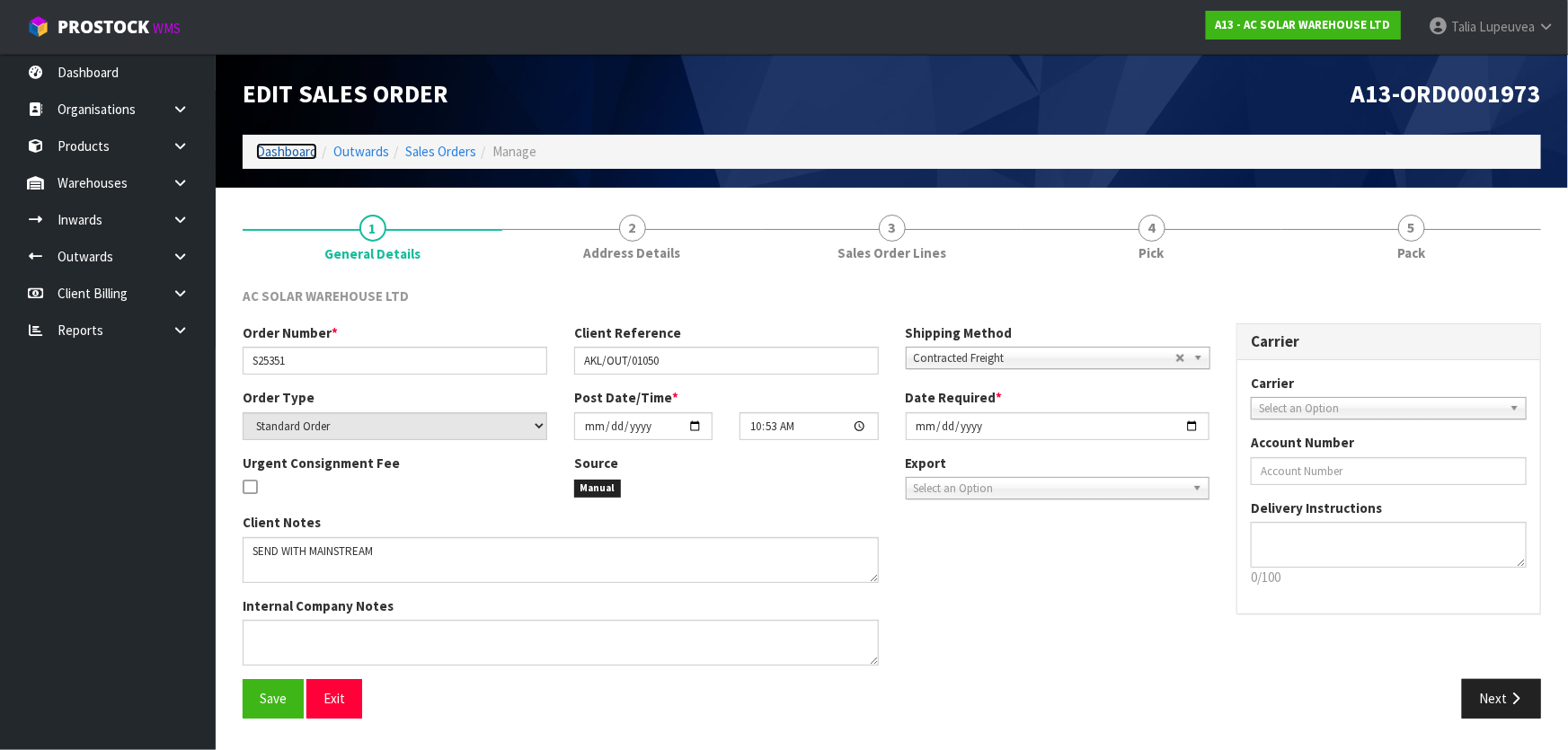
click at [278, 155] on link "Dashboard" at bounding box center [286, 151] width 61 height 17
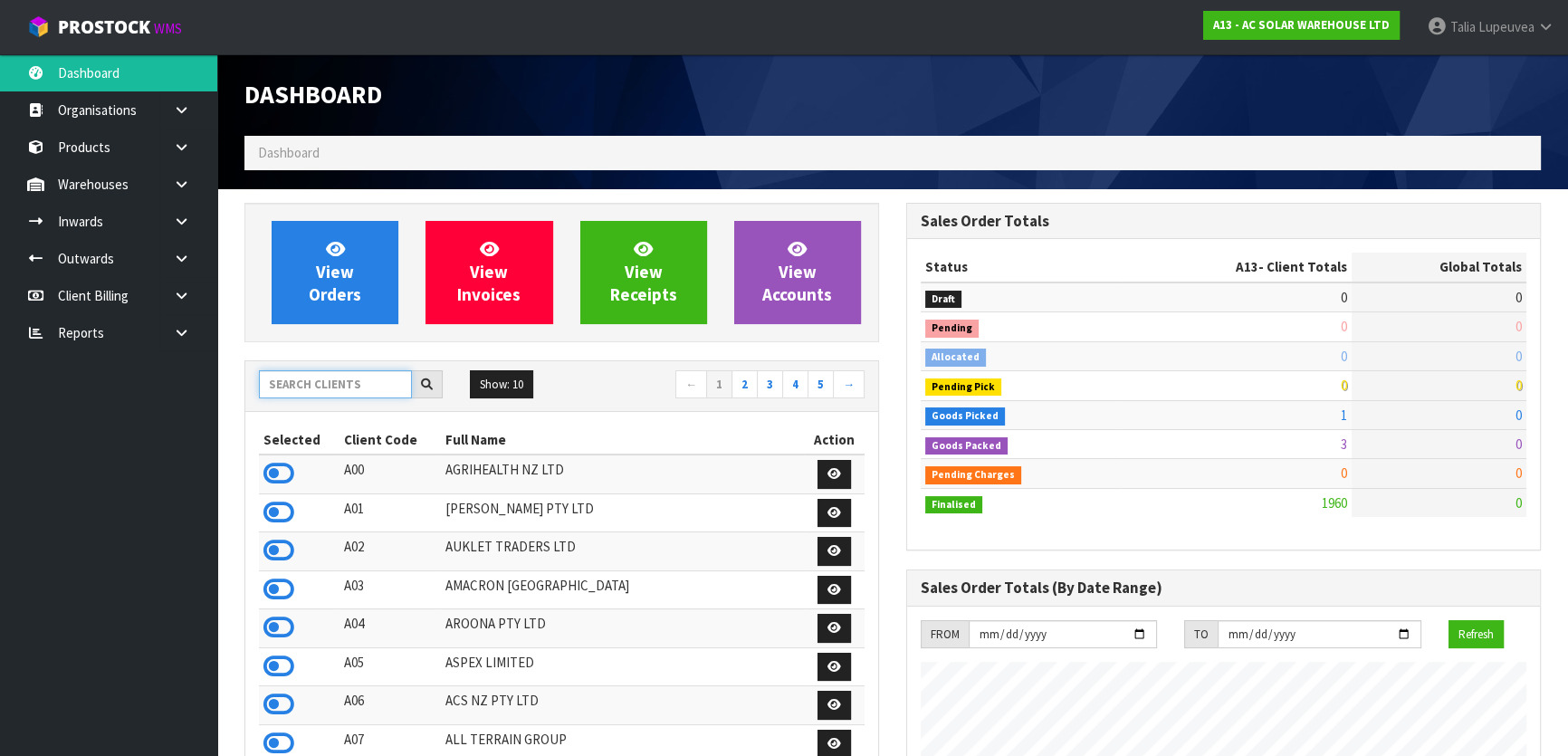
scroll to position [1485, 660]
click at [333, 381] on input "text" at bounding box center [335, 384] width 153 height 28
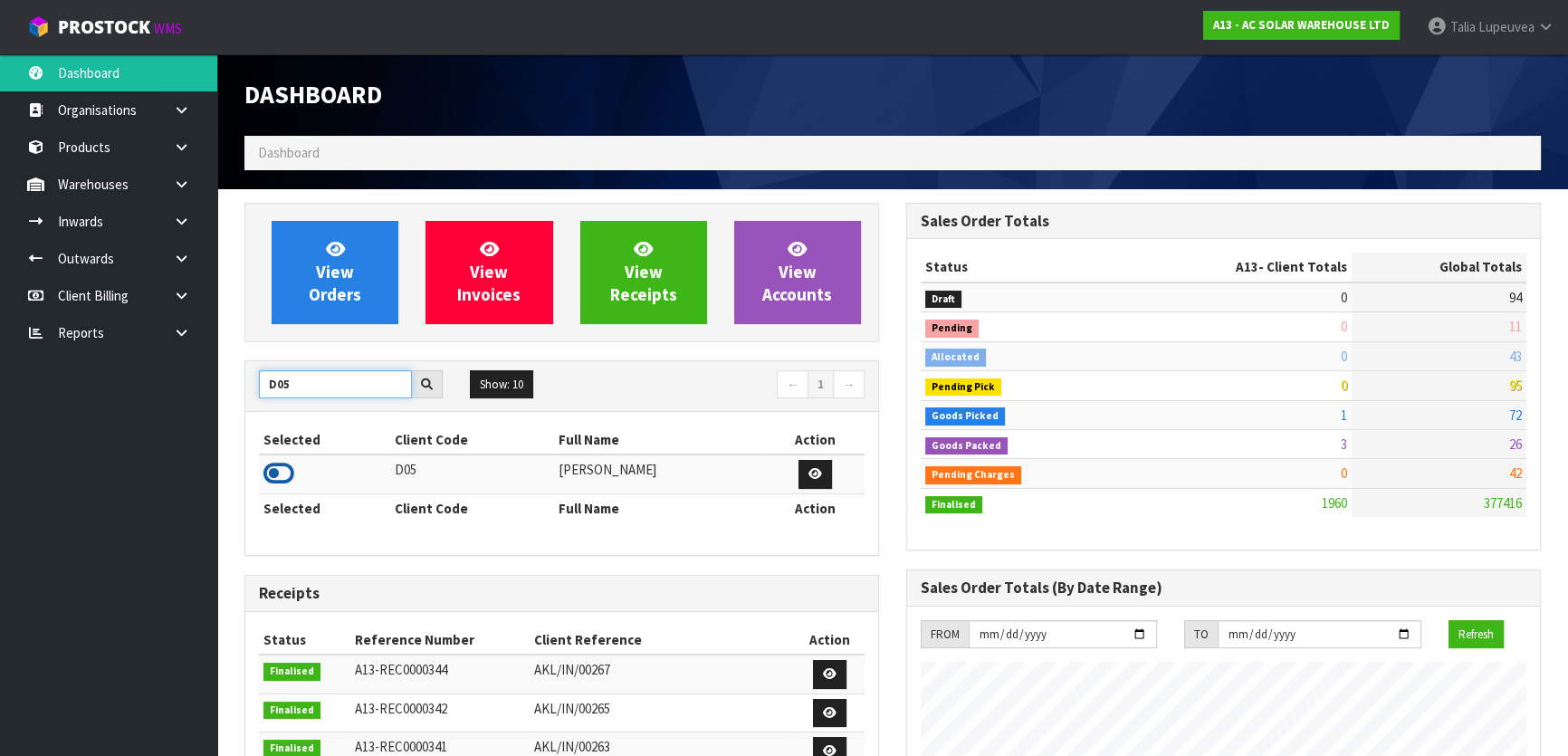
type input "D05"
click at [277, 469] on icon at bounding box center [278, 472] width 31 height 27
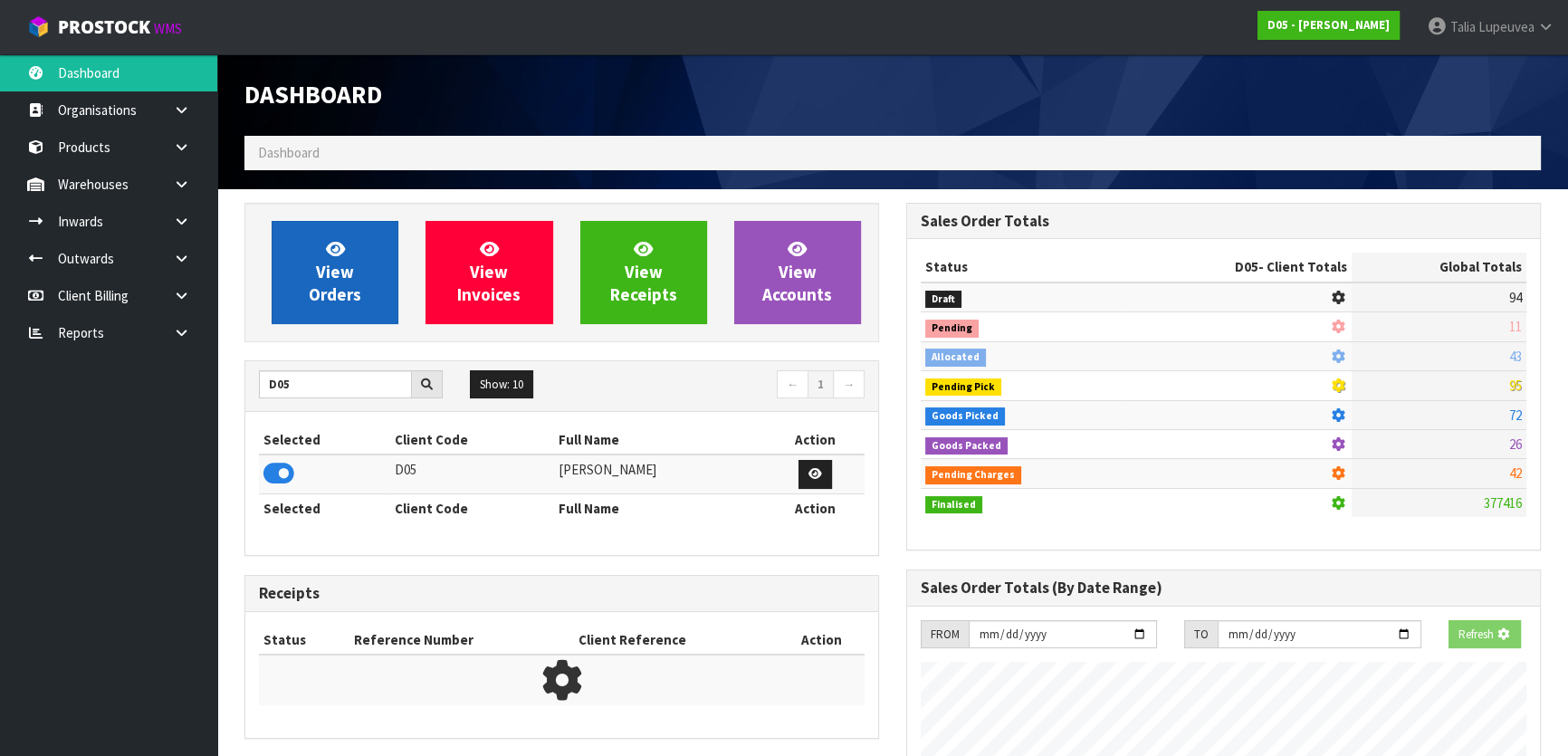
scroll to position [1127, 660]
click at [354, 269] on link "View Orders" at bounding box center [334, 273] width 126 height 103
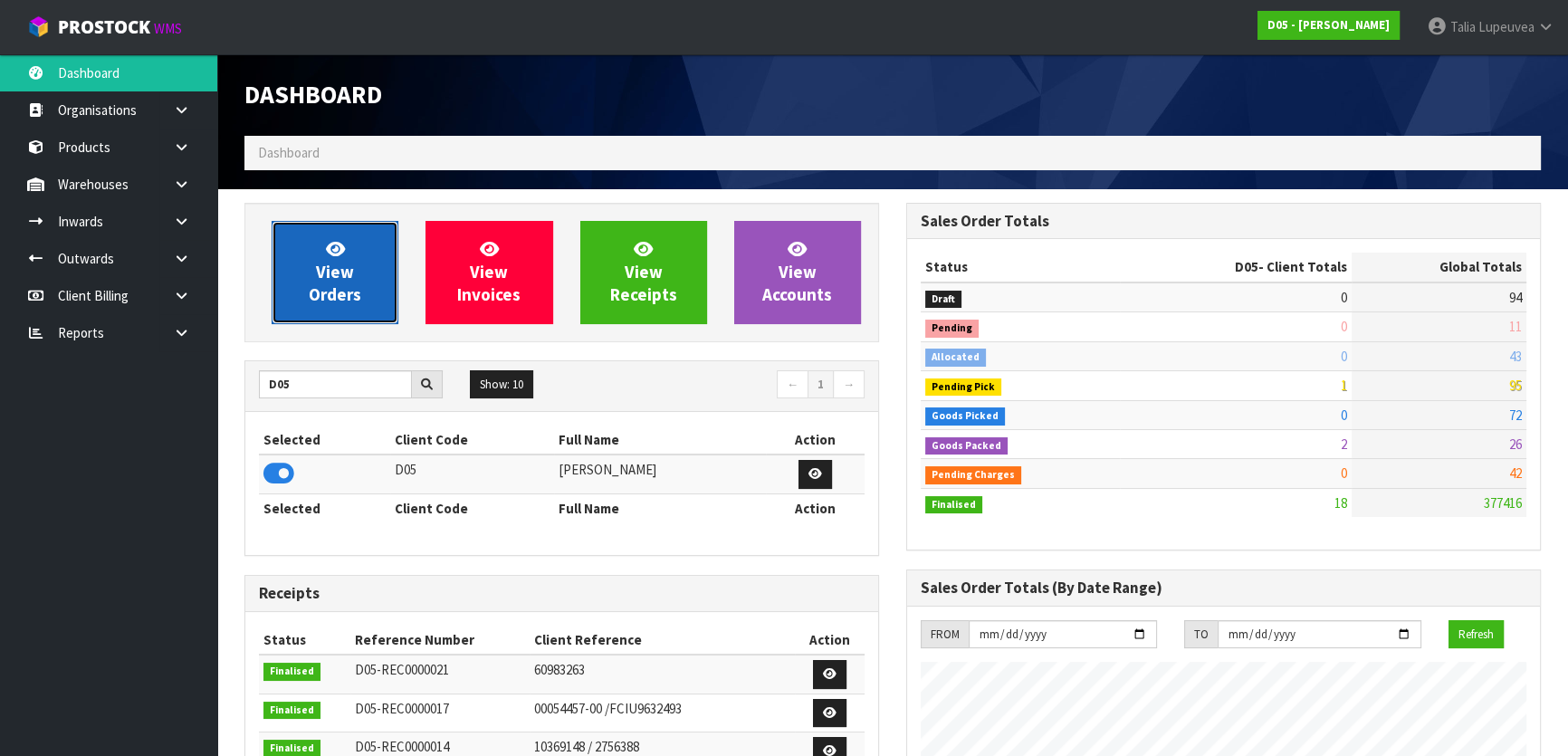
scroll to position [1582, 660]
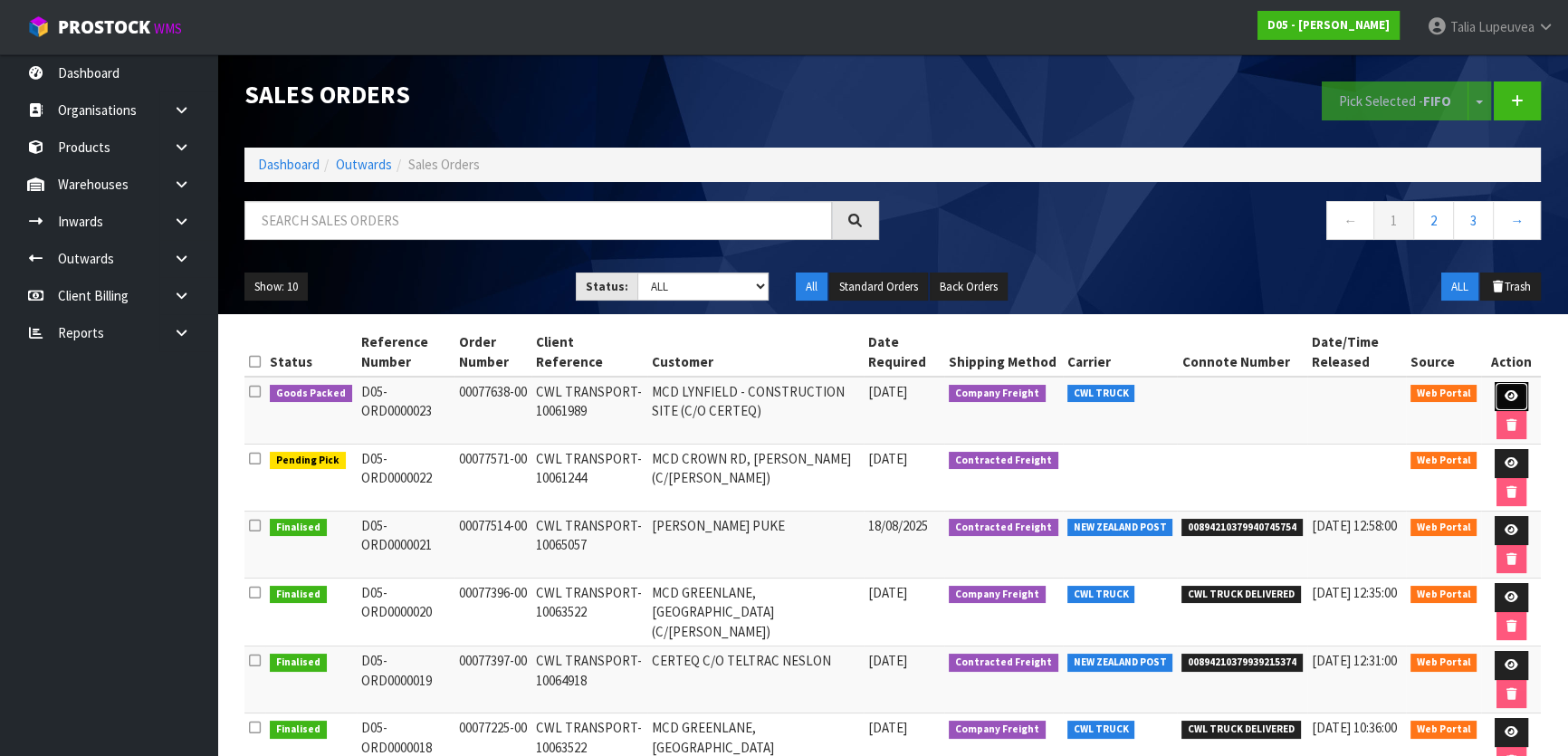
click at [1509, 390] on icon at bounding box center [1511, 396] width 14 height 12
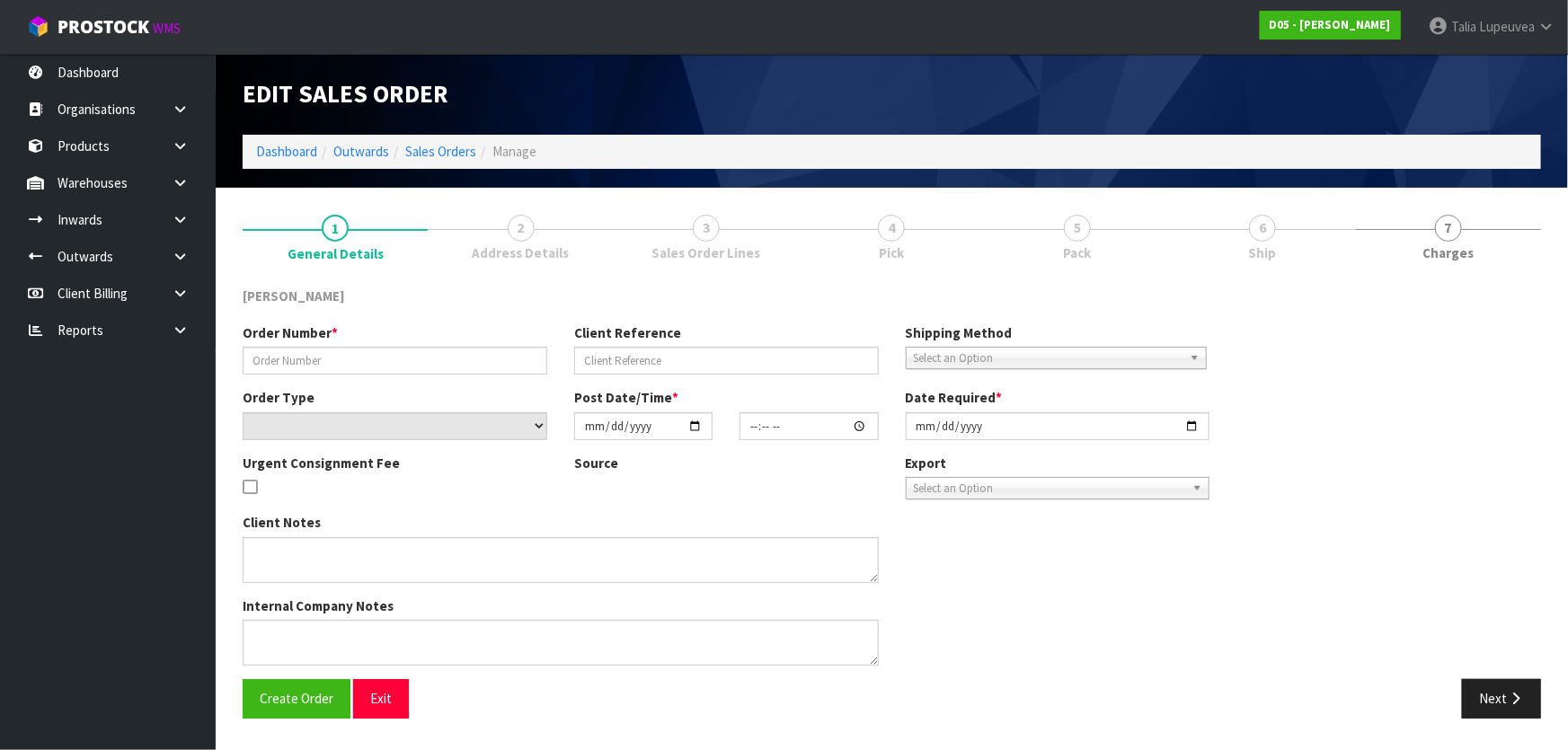
type input "00077638-00"
type input "CWL TRANSPORT-10061989"
select select "number:0"
type input "[DATE]"
type input "14:34:00.000"
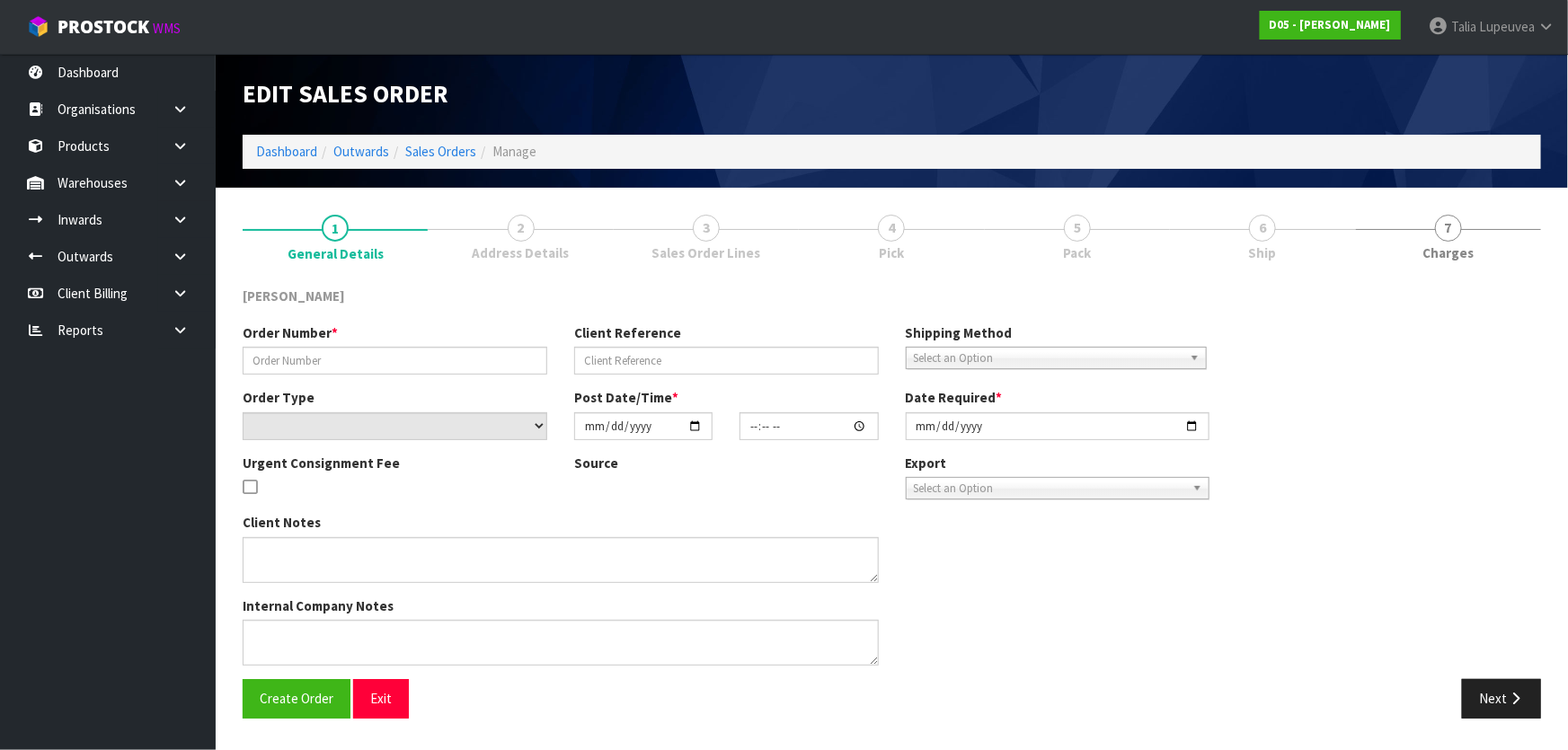
type input "[DATE]"
type textarea "PLEASE DELIVER 20/08/2025 URGENT"
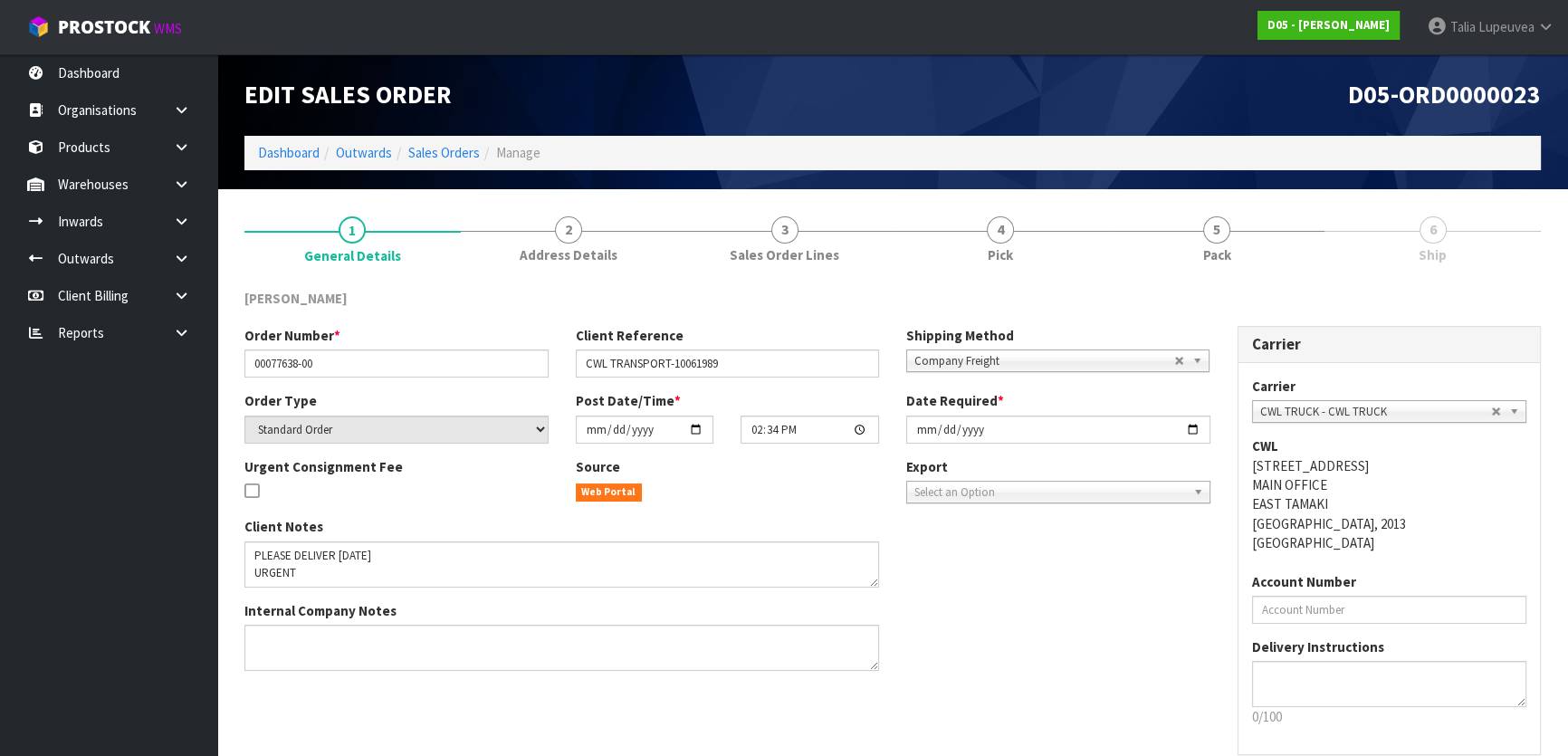
click at [1292, 201] on section "1 General Details 2 Address Details 3 Sales Order Lines 4 Pick 5 Pack 6 Ship DU…" at bounding box center [892, 514] width 1350 height 652
click at [1292, 278] on div "DUTT - COATES Order Number * 00077638-00 Client Reference CWL TRANSPORT-1006198…" at bounding box center [892, 551] width 1296 height 552
click at [1274, 262] on link "5 Pack" at bounding box center [1217, 239] width 217 height 72
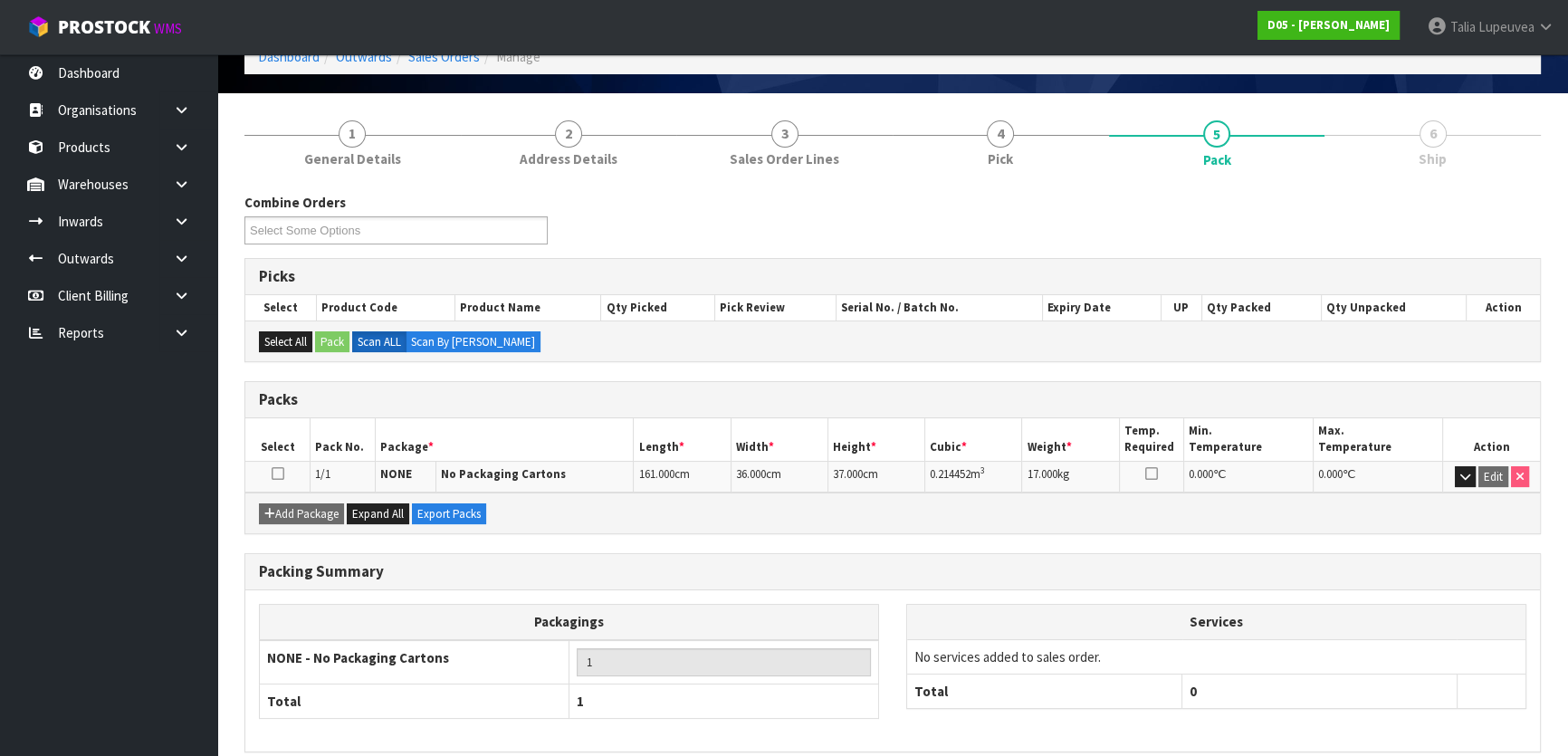
scroll to position [173, 0]
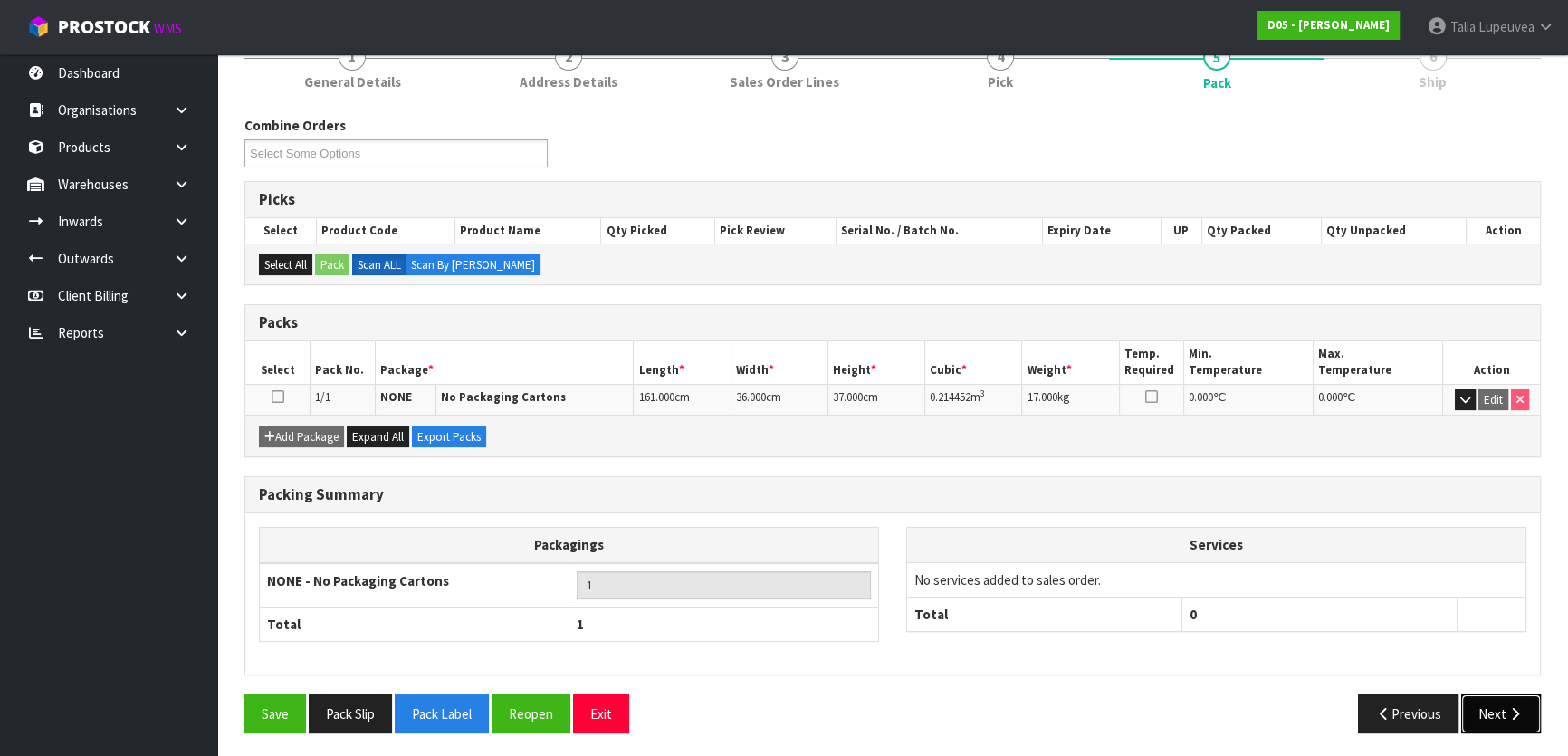
drag, startPoint x: 1484, startPoint y: 711, endPoint x: 1466, endPoint y: 704, distance: 19.3
click at [1483, 711] on button "Next" at bounding box center [1500, 713] width 80 height 39
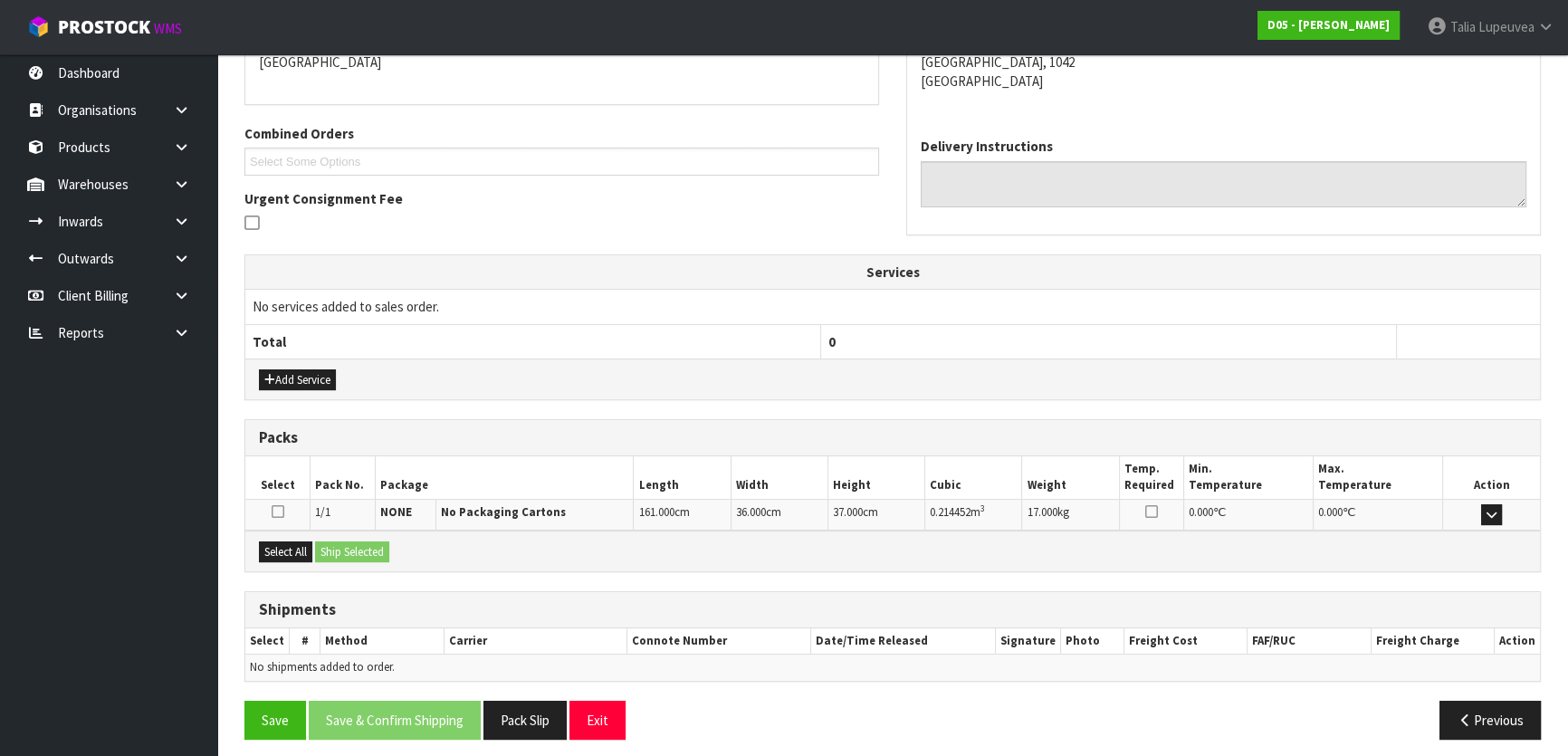
scroll to position [352, 0]
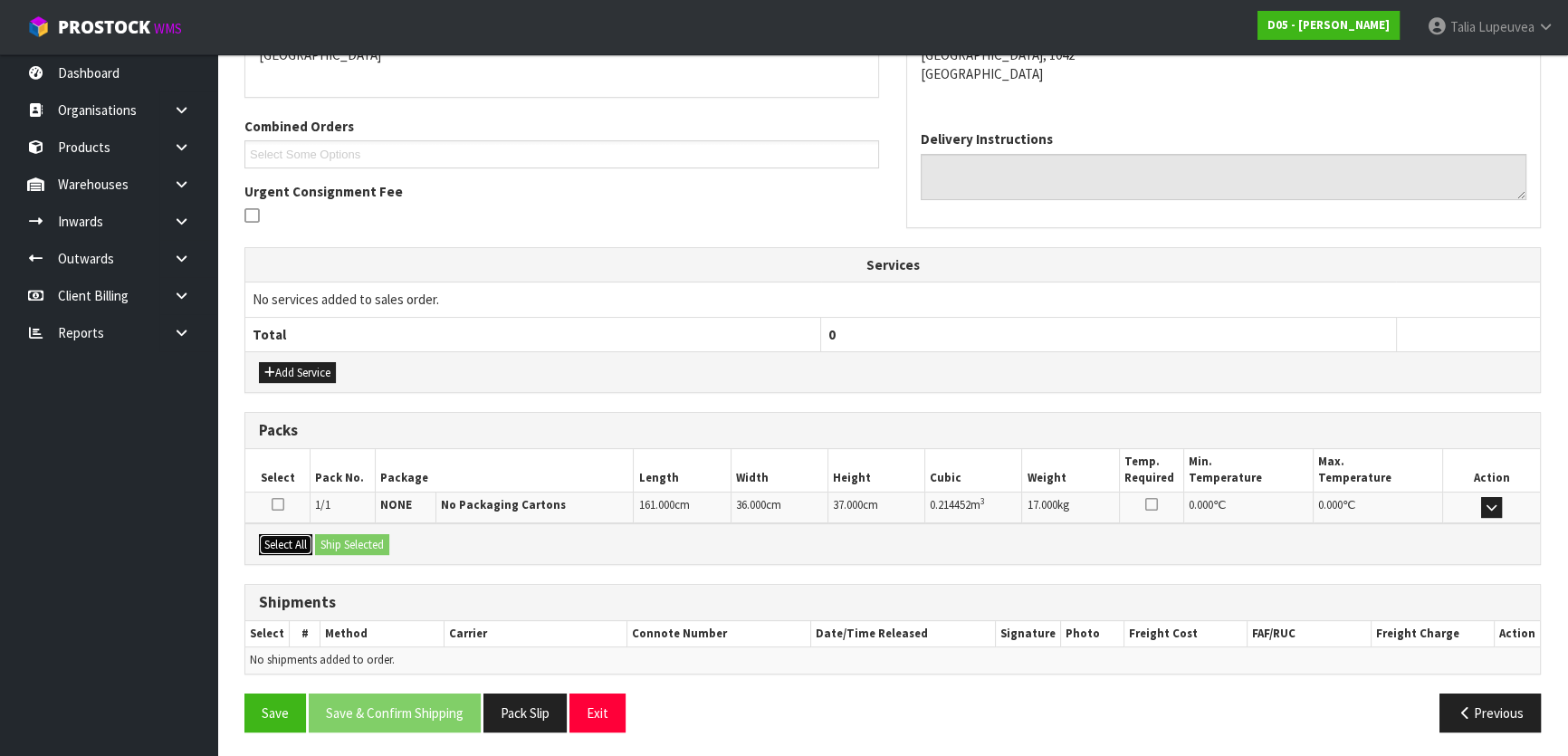
click at [303, 546] on button "Select All" at bounding box center [285, 545] width 54 height 22
drag, startPoint x: 362, startPoint y: 544, endPoint x: 377, endPoint y: 544, distance: 15.0
click at [363, 544] on button "Ship Selected" at bounding box center [352, 545] width 75 height 22
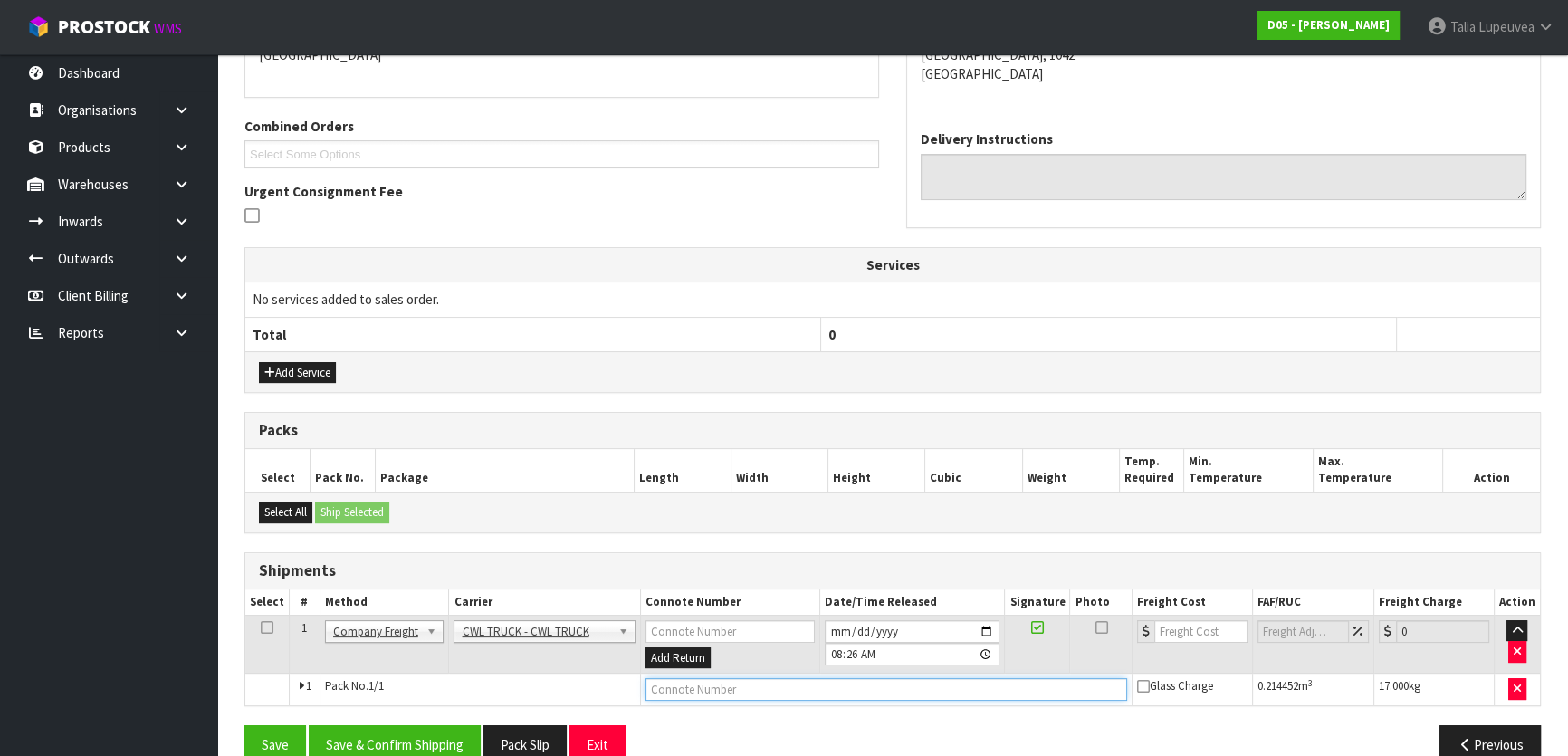
click at [754, 678] on input "text" at bounding box center [886, 689] width 482 height 23
type input "CWL TRUCK DELIVERY"
click at [365, 740] on button "Save & Confirm Shipping" at bounding box center [394, 744] width 172 height 39
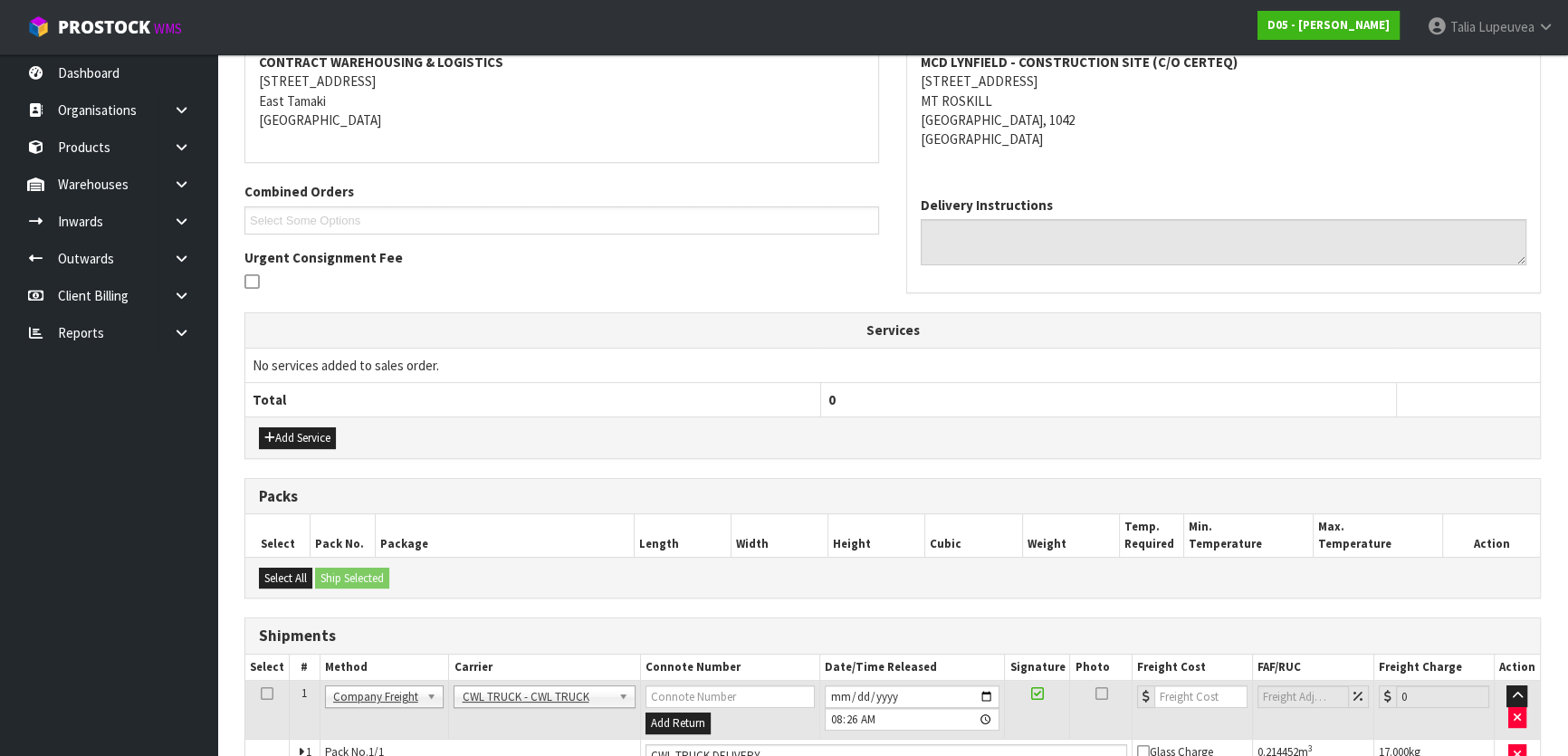
scroll to position [0, 0]
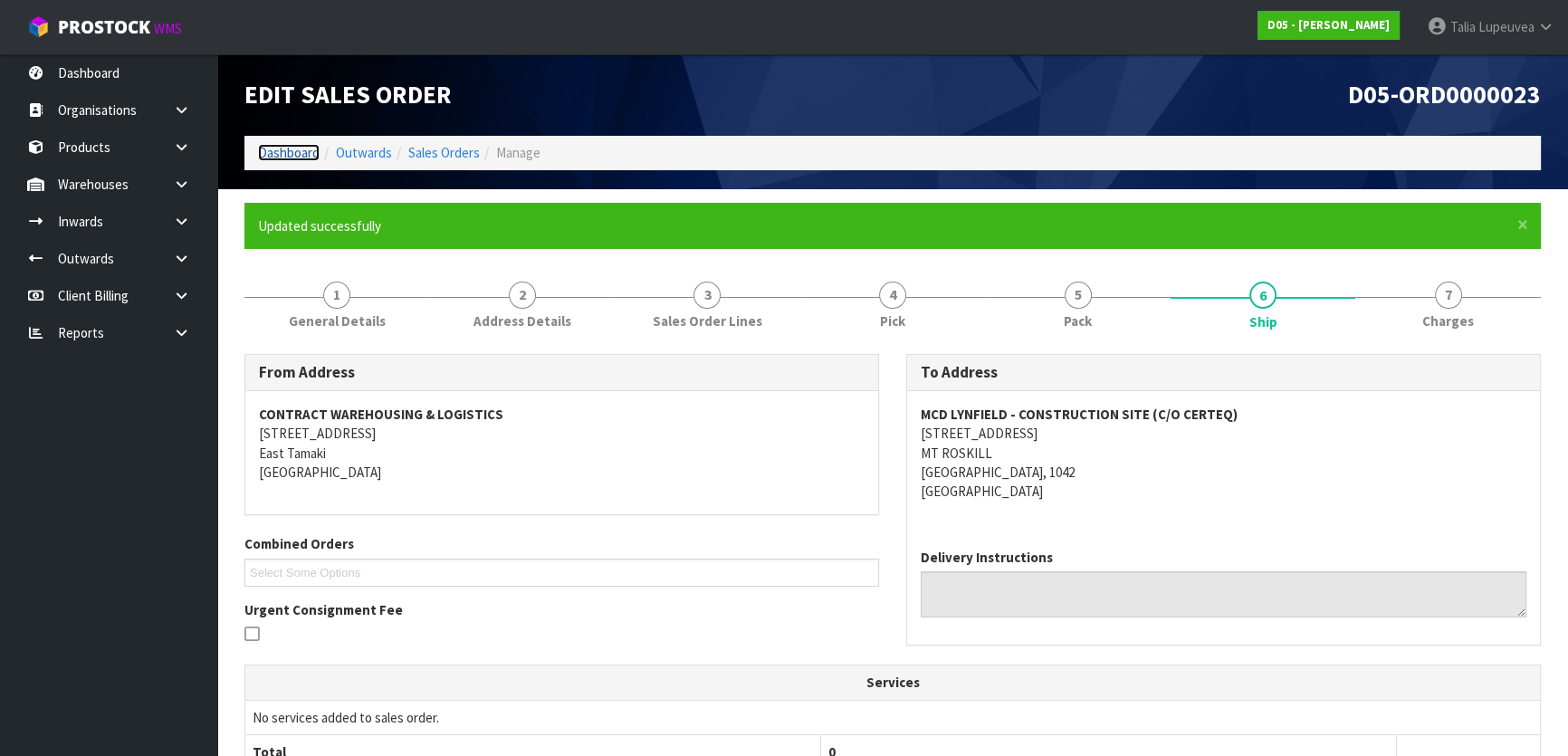
click at [275, 160] on link "Dashboard" at bounding box center [288, 152] width 62 height 17
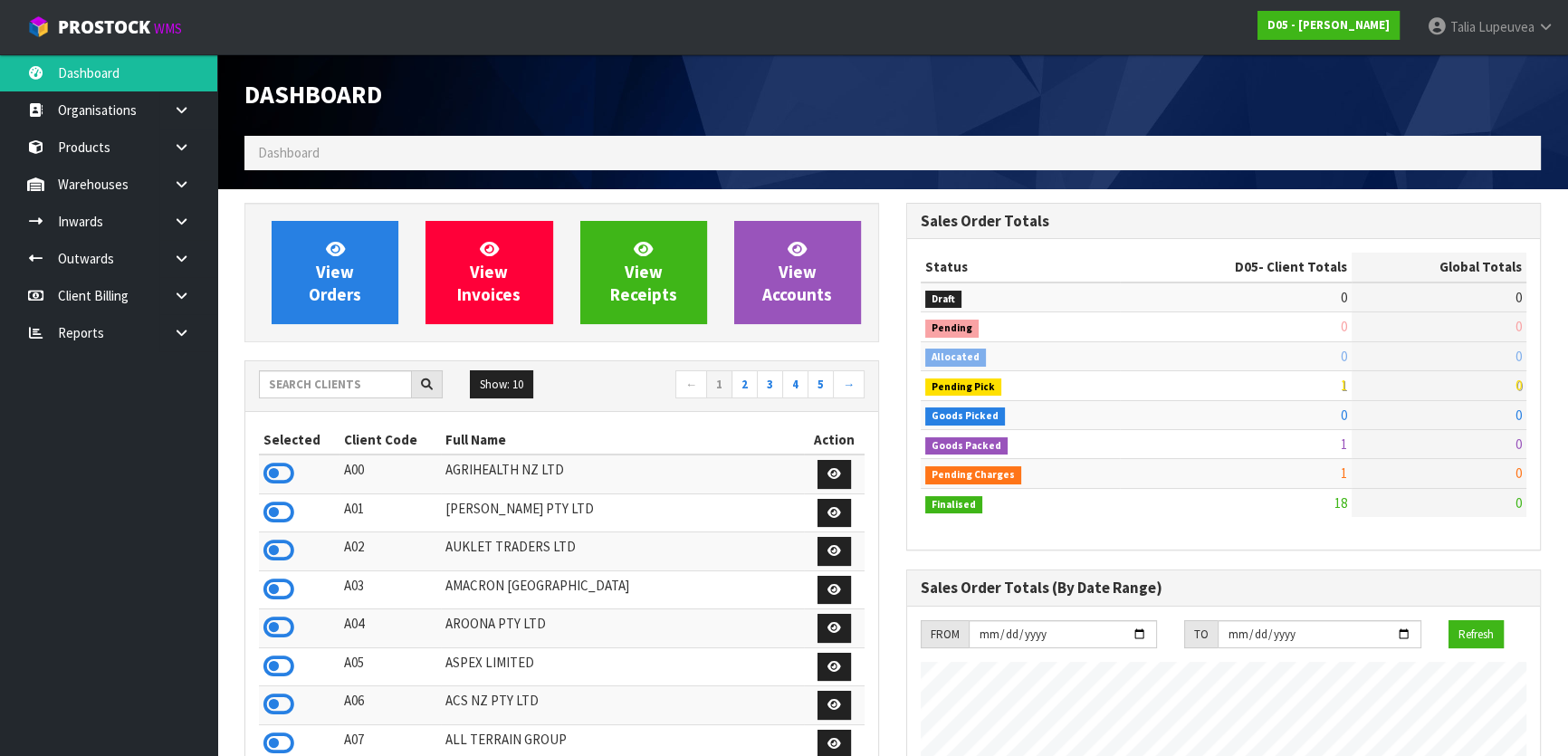
scroll to position [1602, 660]
click at [335, 371] on input "text" at bounding box center [335, 384] width 153 height 28
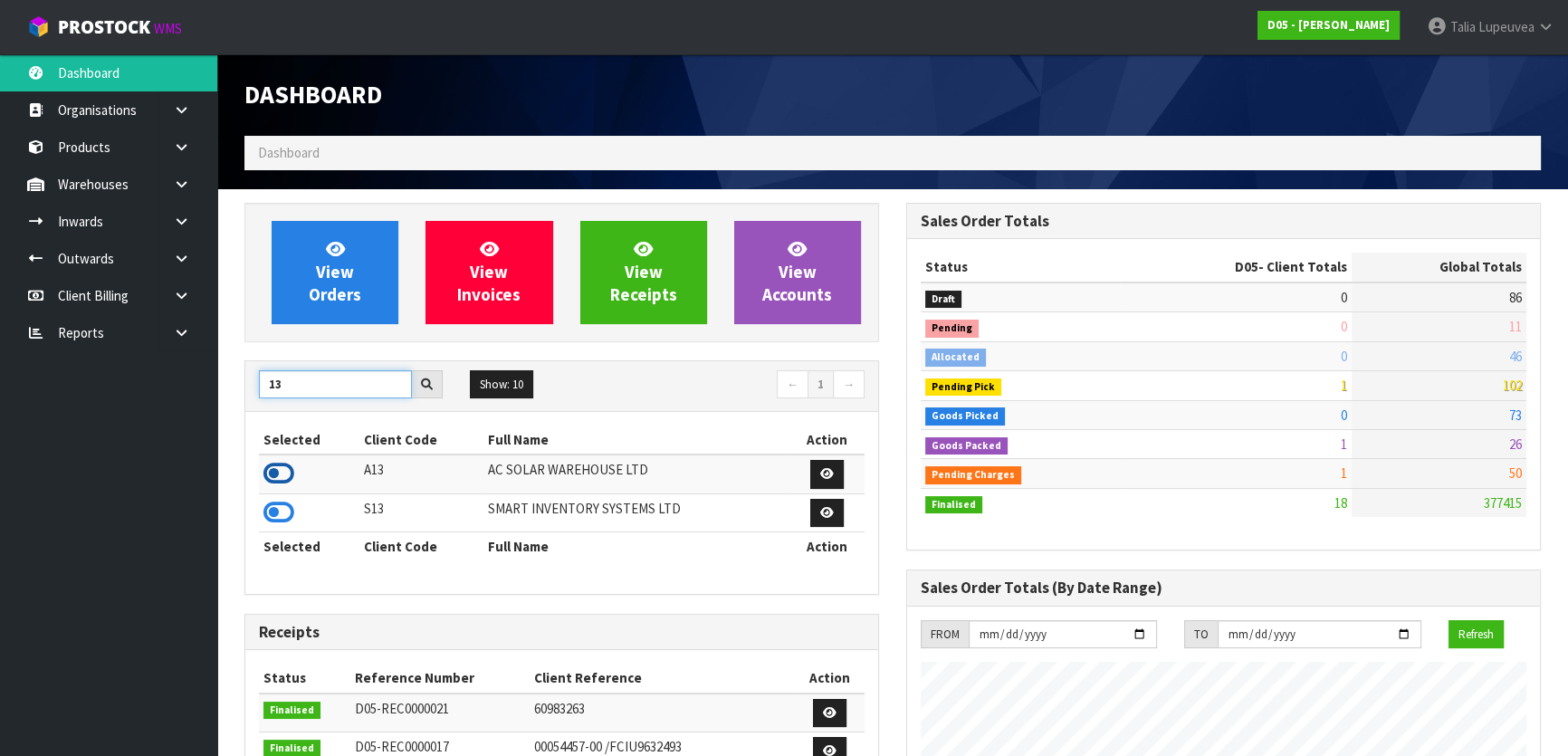
type input "13"
click at [277, 477] on icon at bounding box center [278, 472] width 31 height 27
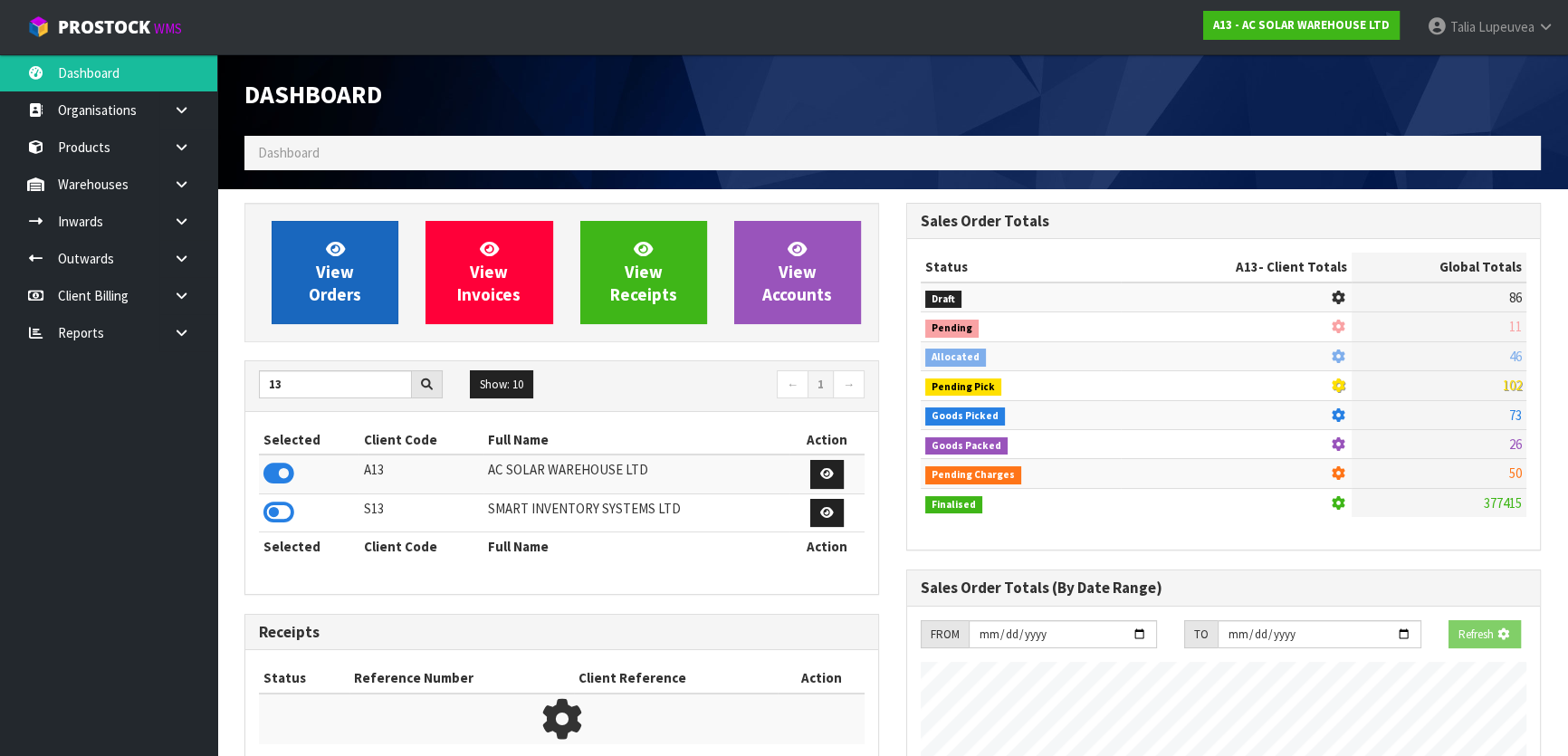
scroll to position [1127, 660]
click at [317, 295] on span "View Orders" at bounding box center [334, 272] width 53 height 68
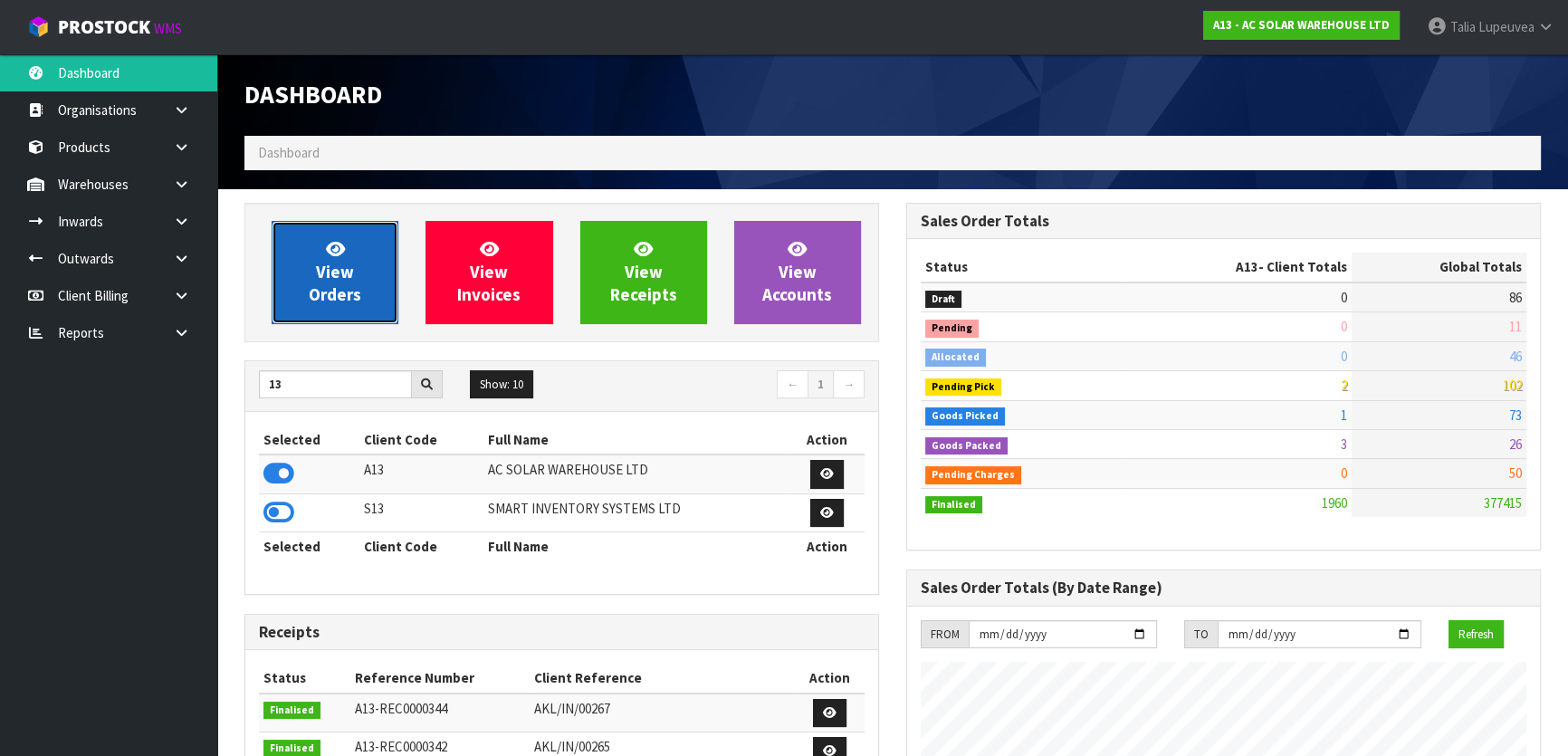
scroll to position [1485, 660]
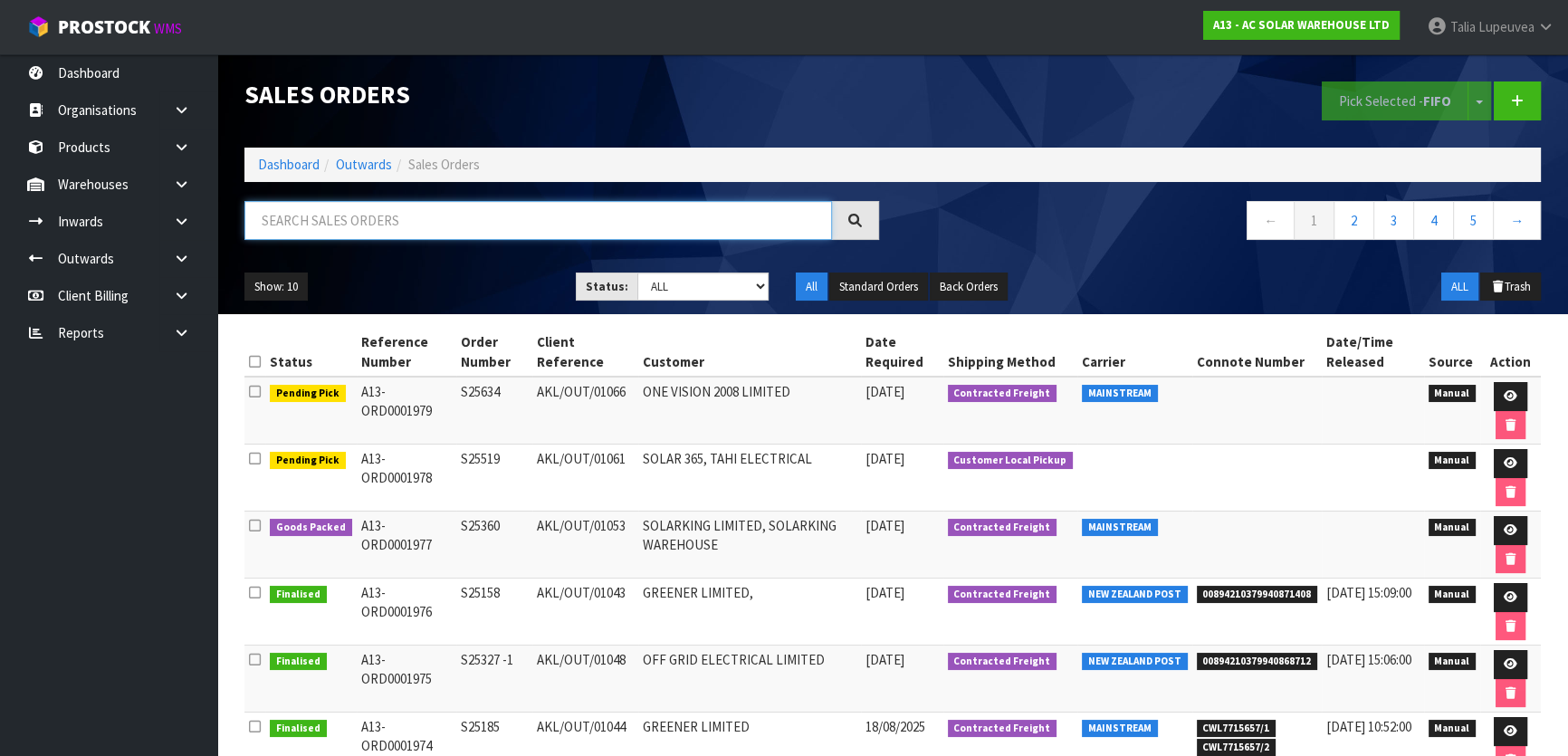
click at [500, 218] on input "text" at bounding box center [538, 220] width 588 height 39
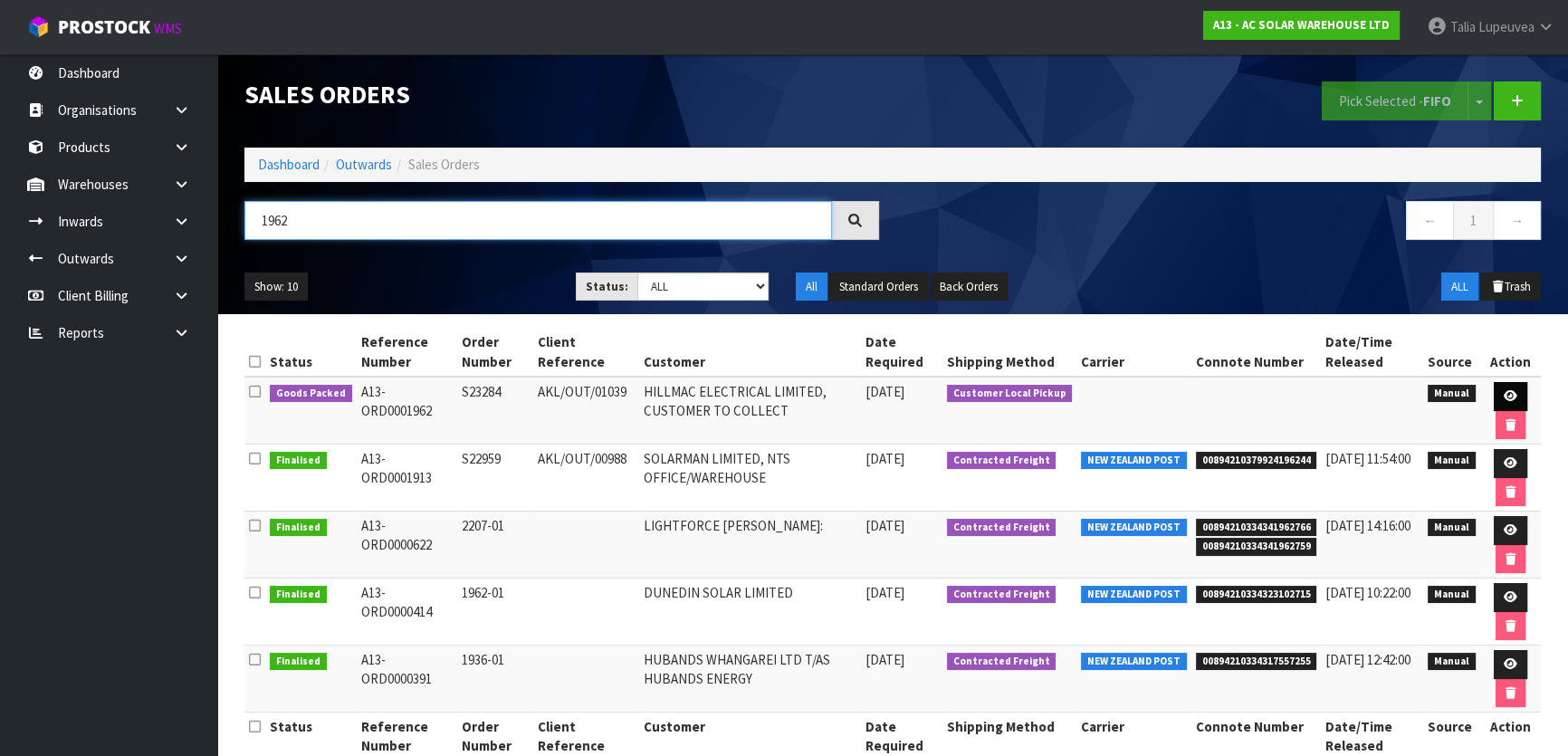
type input "1962"
click at [1507, 393] on icon at bounding box center [1510, 396] width 14 height 12
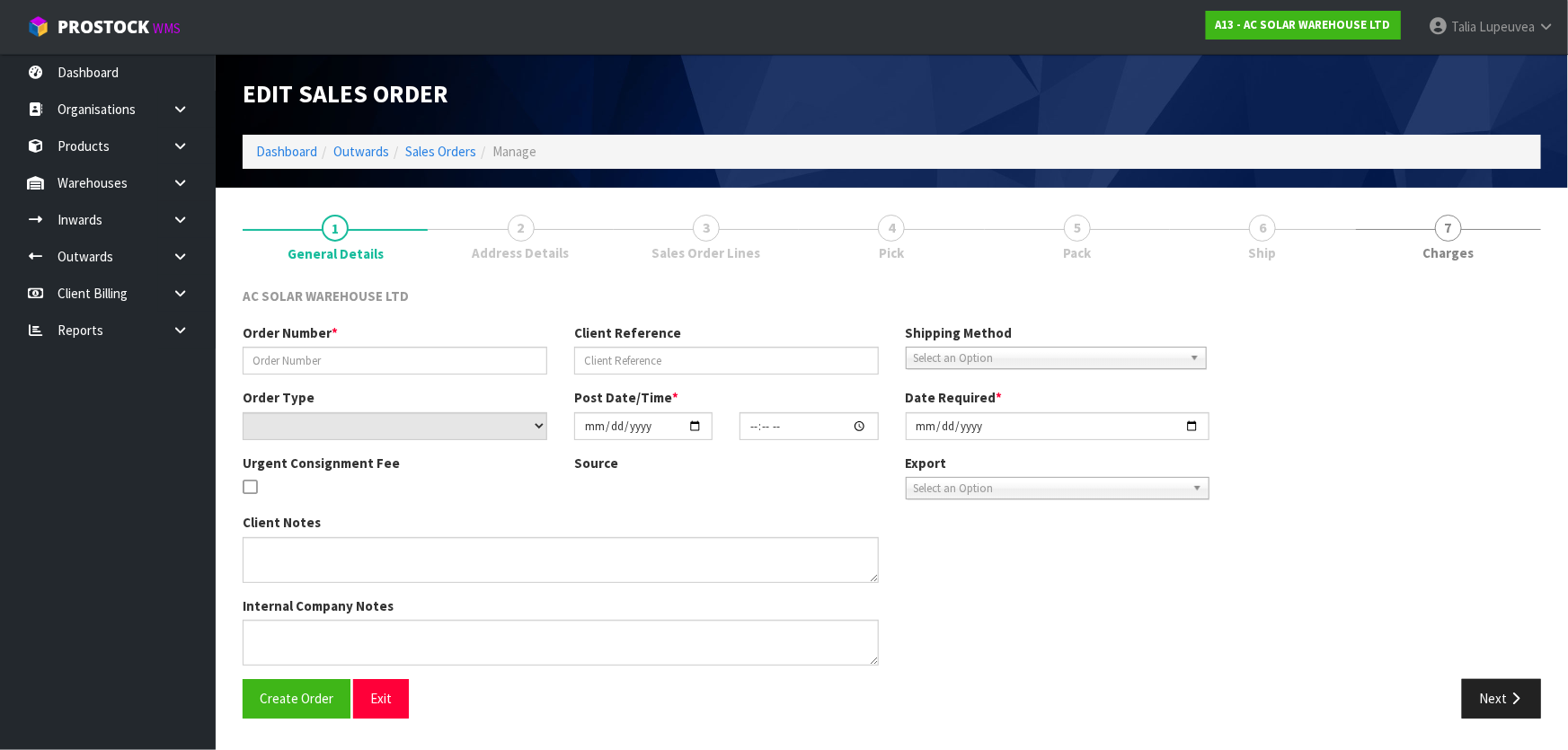
type input "S23284"
type input "AKL/OUT/01039"
select select "number:0"
type input "2025-08-14"
type input "11:27:00.000"
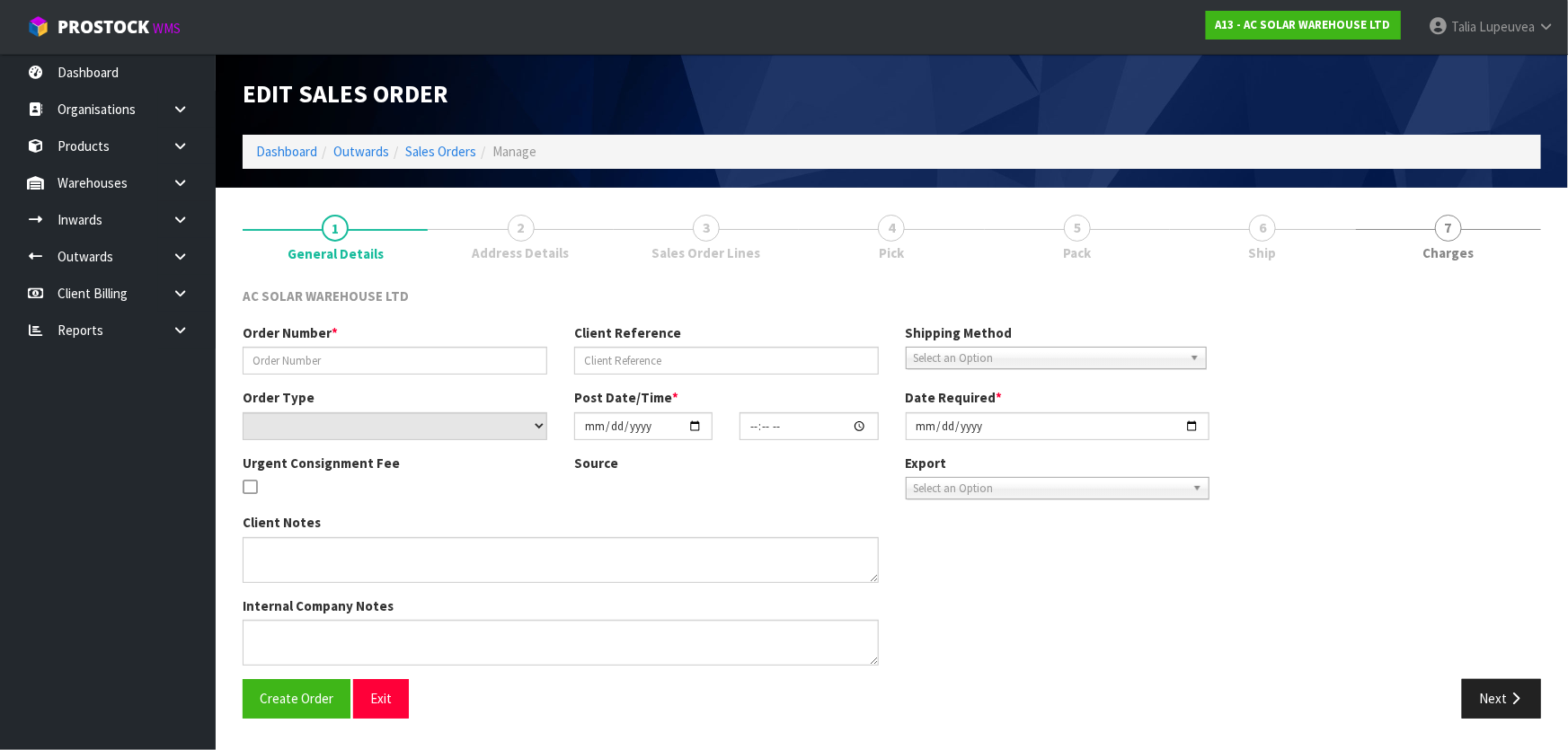
type input "2025-08-14"
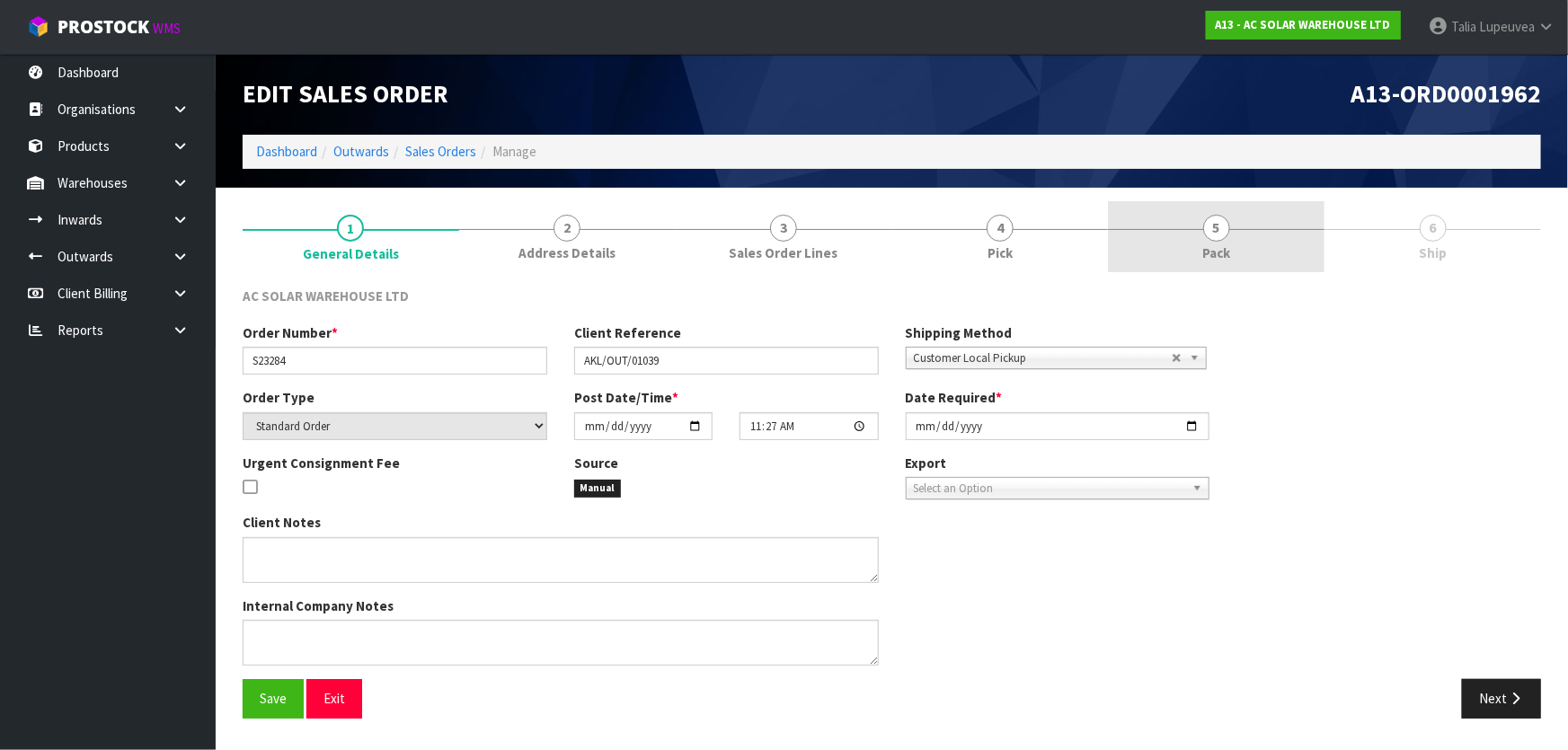
click at [1211, 234] on span "5" at bounding box center [1216, 228] width 27 height 27
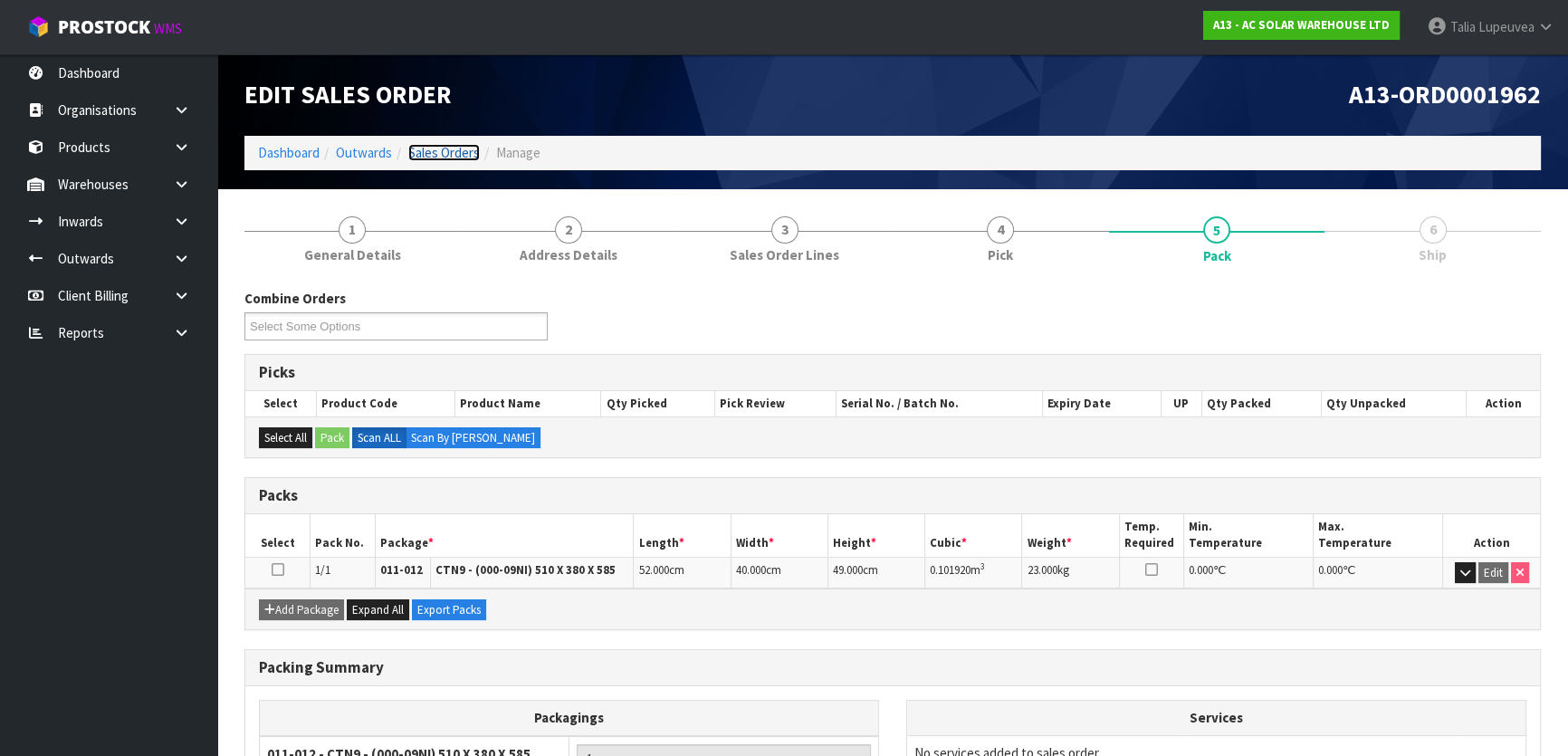
click at [465, 157] on link "Sales Orders" at bounding box center [444, 152] width 72 height 17
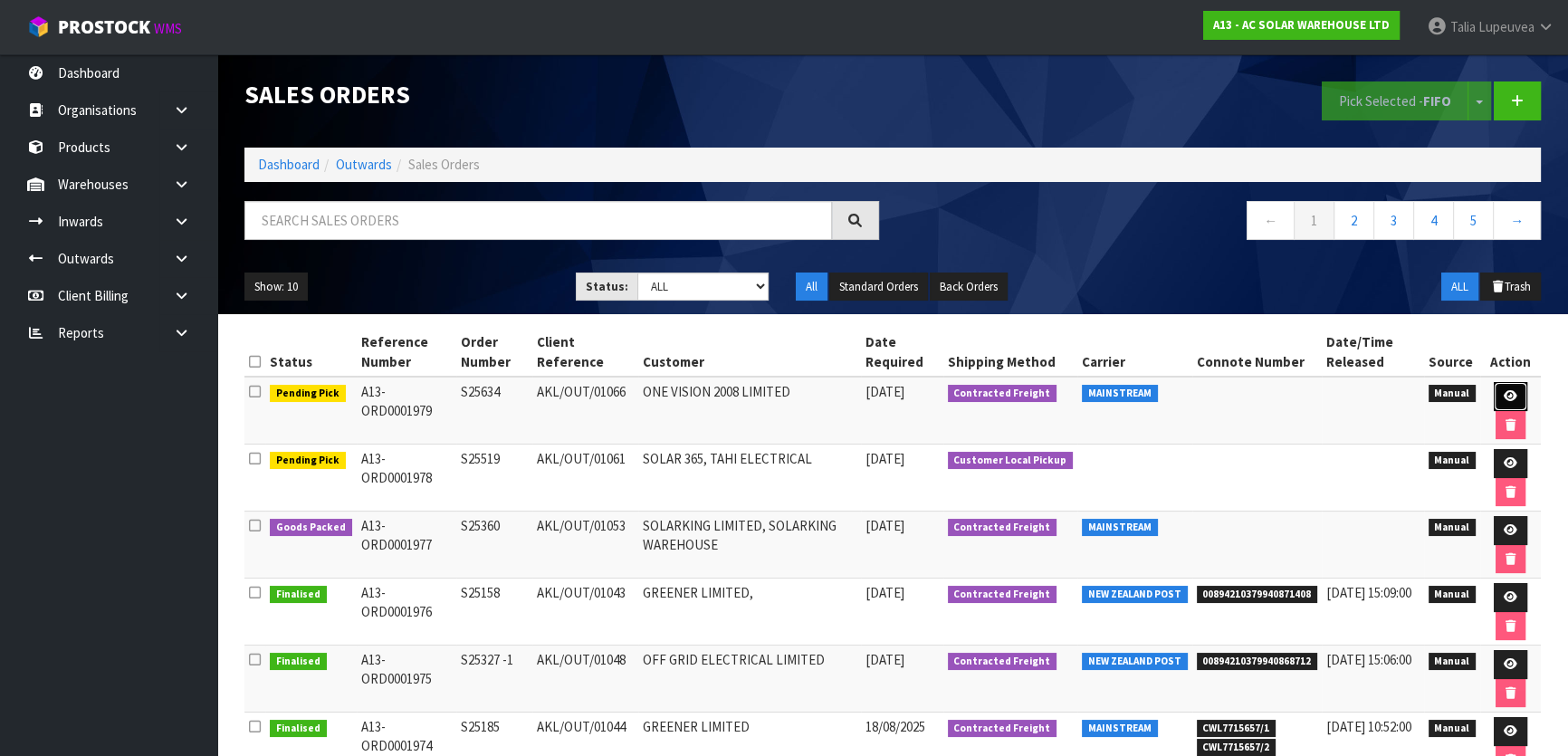
click at [1511, 390] on icon at bounding box center [1510, 396] width 14 height 12
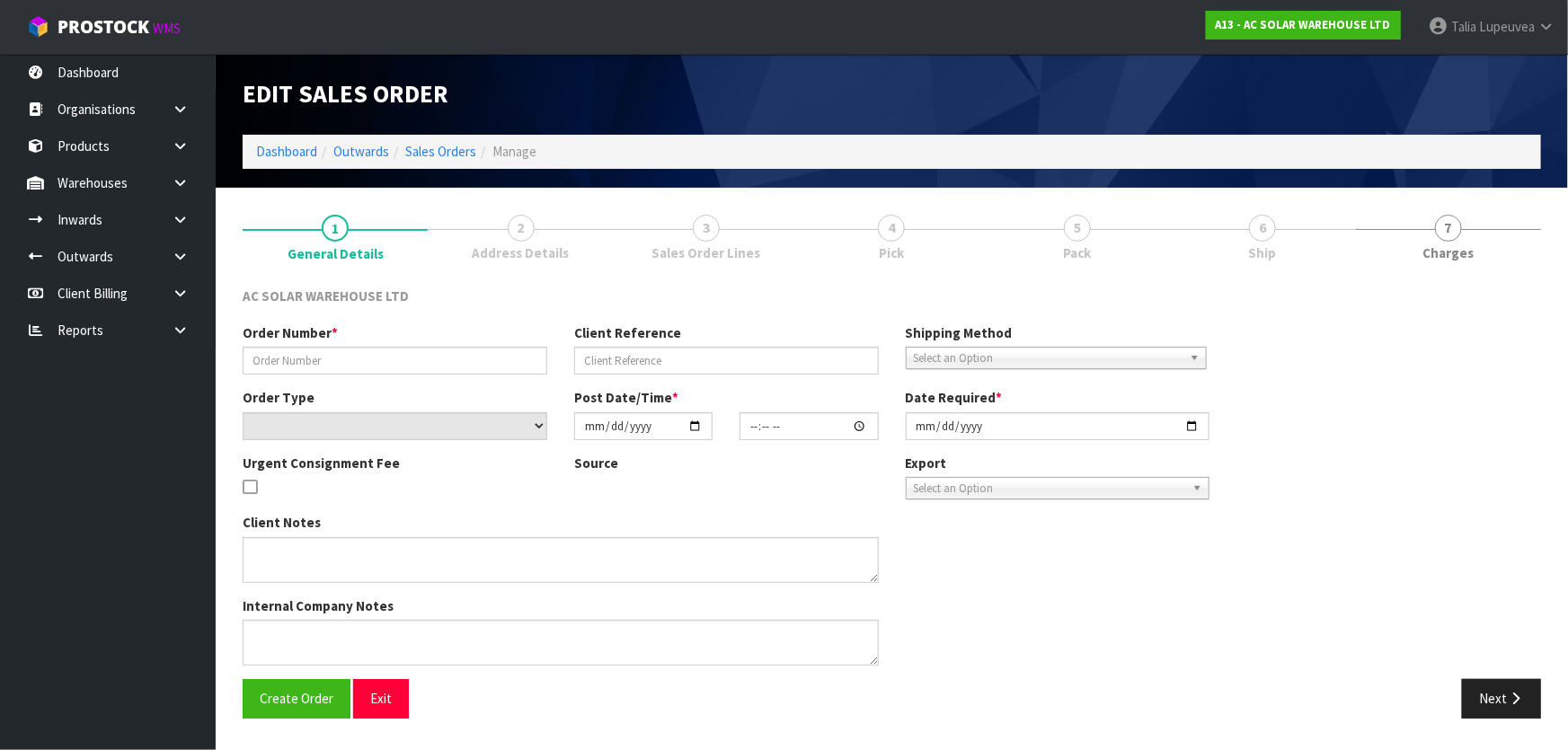
type input "S25634"
type input "AKL/OUT/01066"
select select "number:0"
type input "[DATE]"
type input "08:45:00.000"
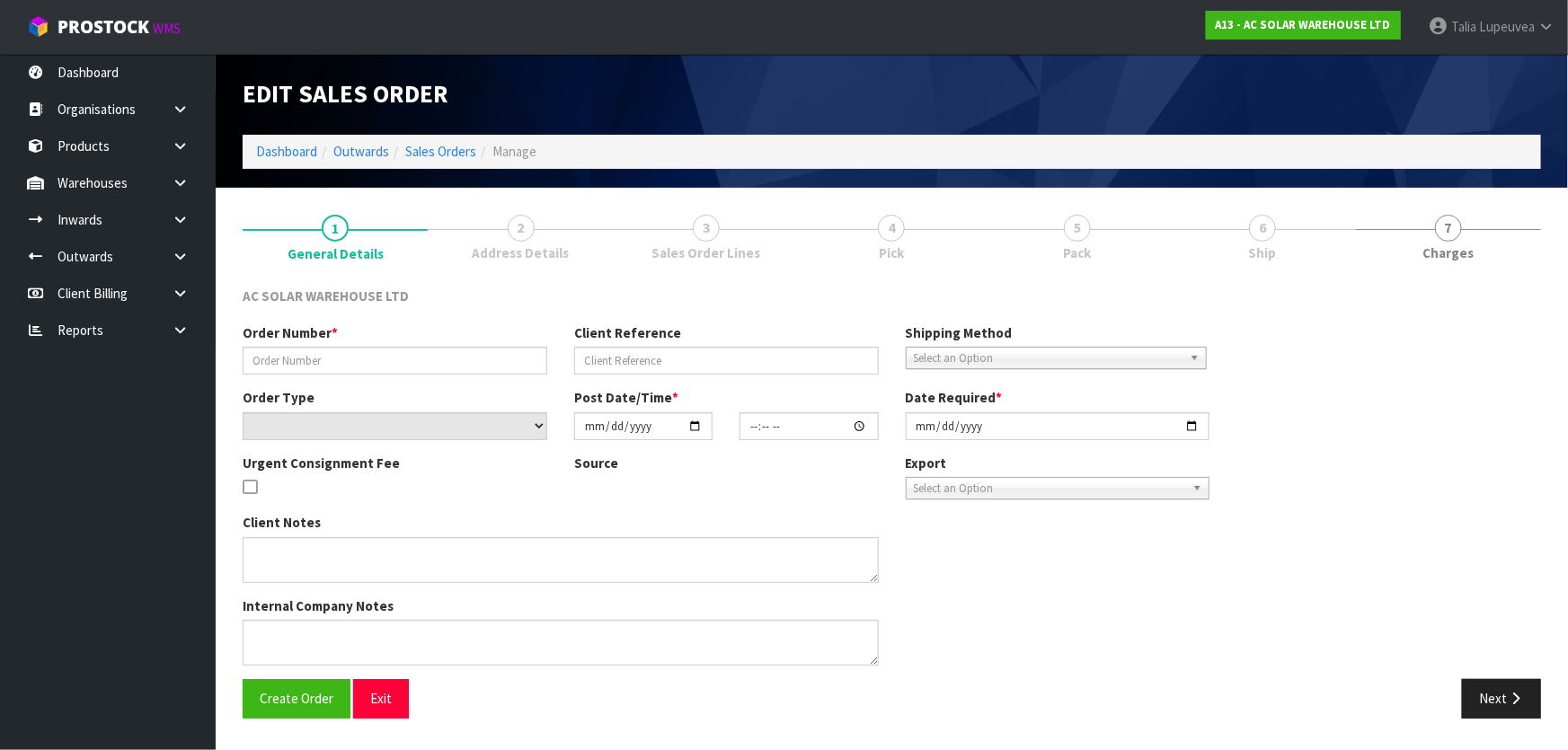
type input "[DATE]"
type textarea "SEND WITH MAINSTREAM"
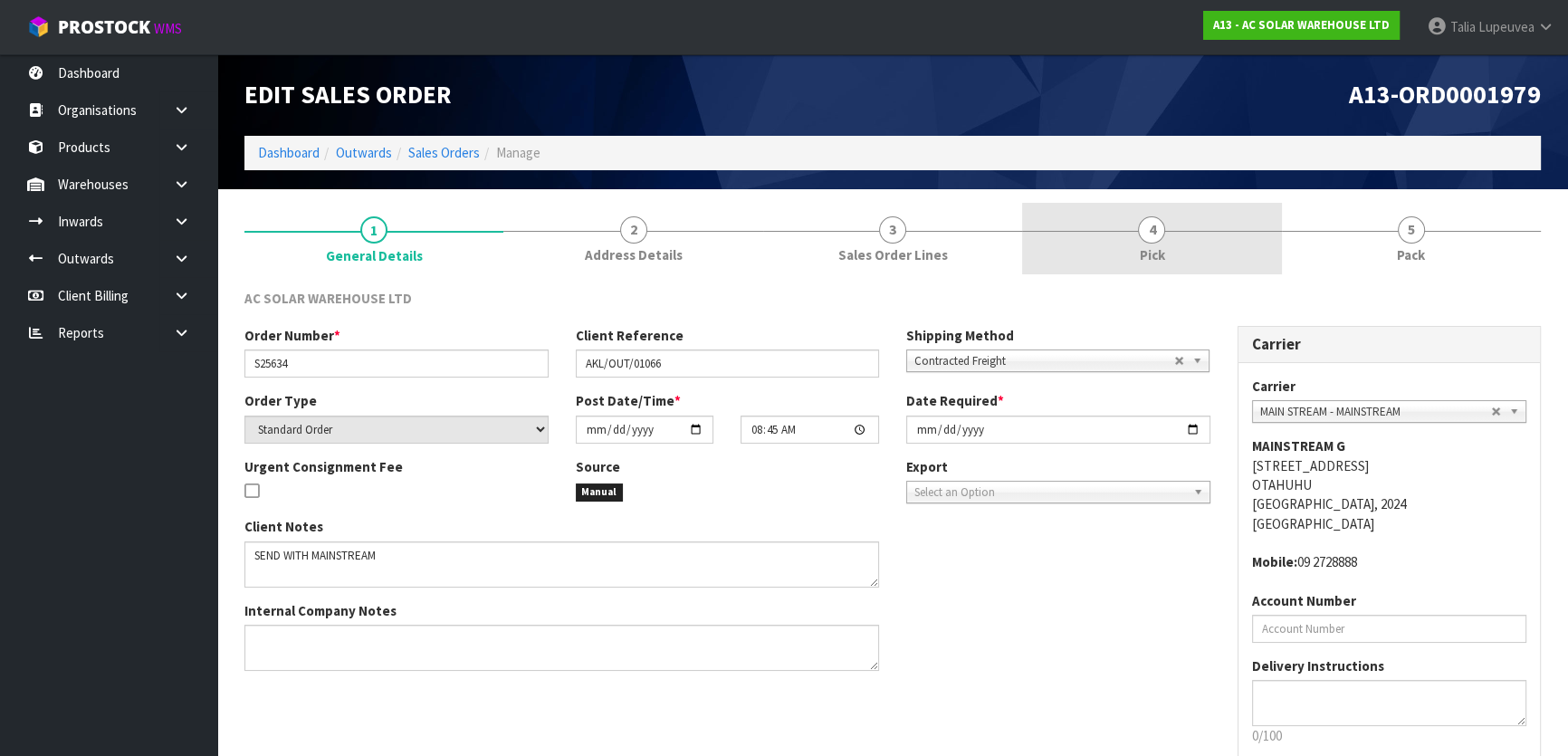
click at [1113, 232] on link "4 Pick" at bounding box center [1151, 239] width 259 height 72
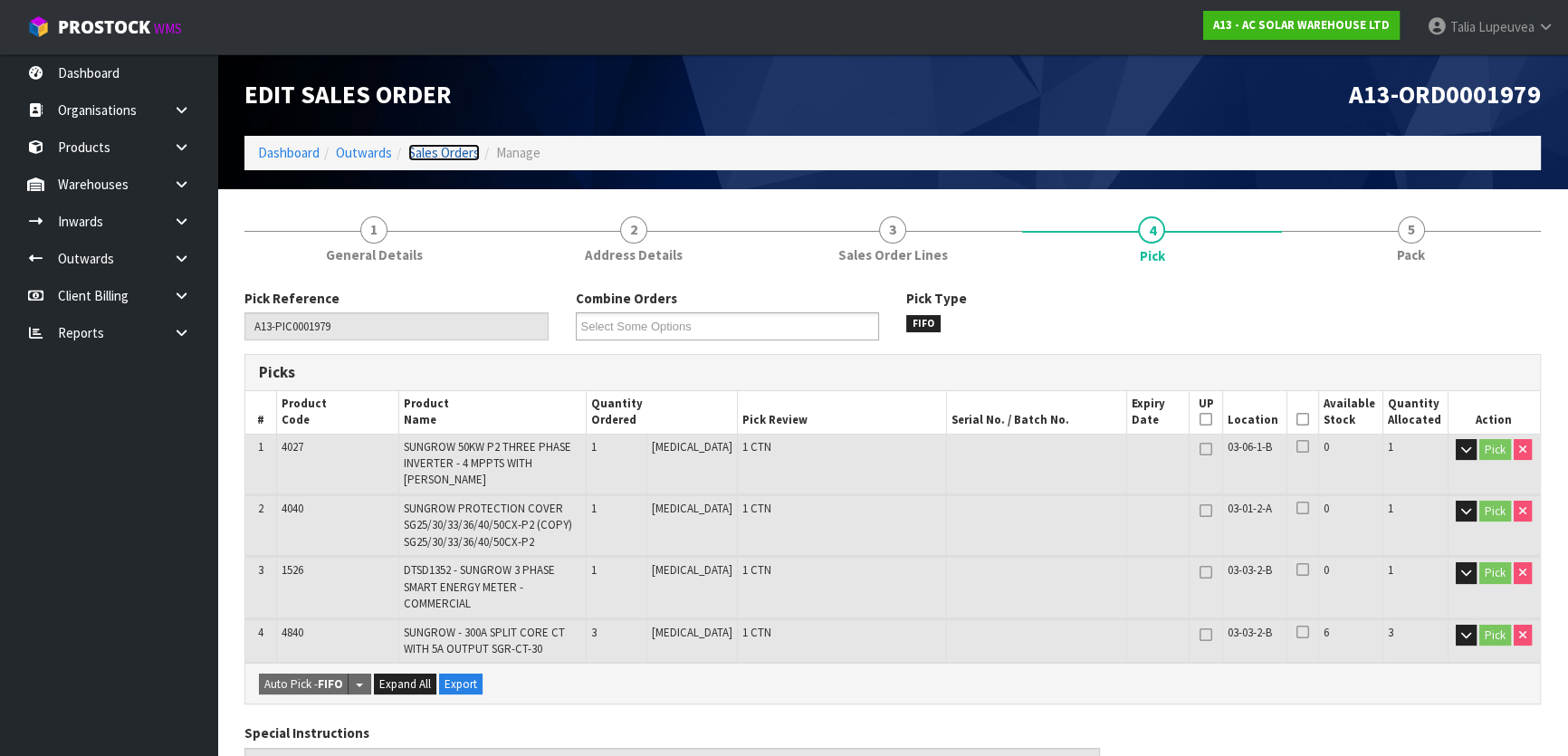
click at [436, 151] on link "Sales Orders" at bounding box center [444, 152] width 72 height 17
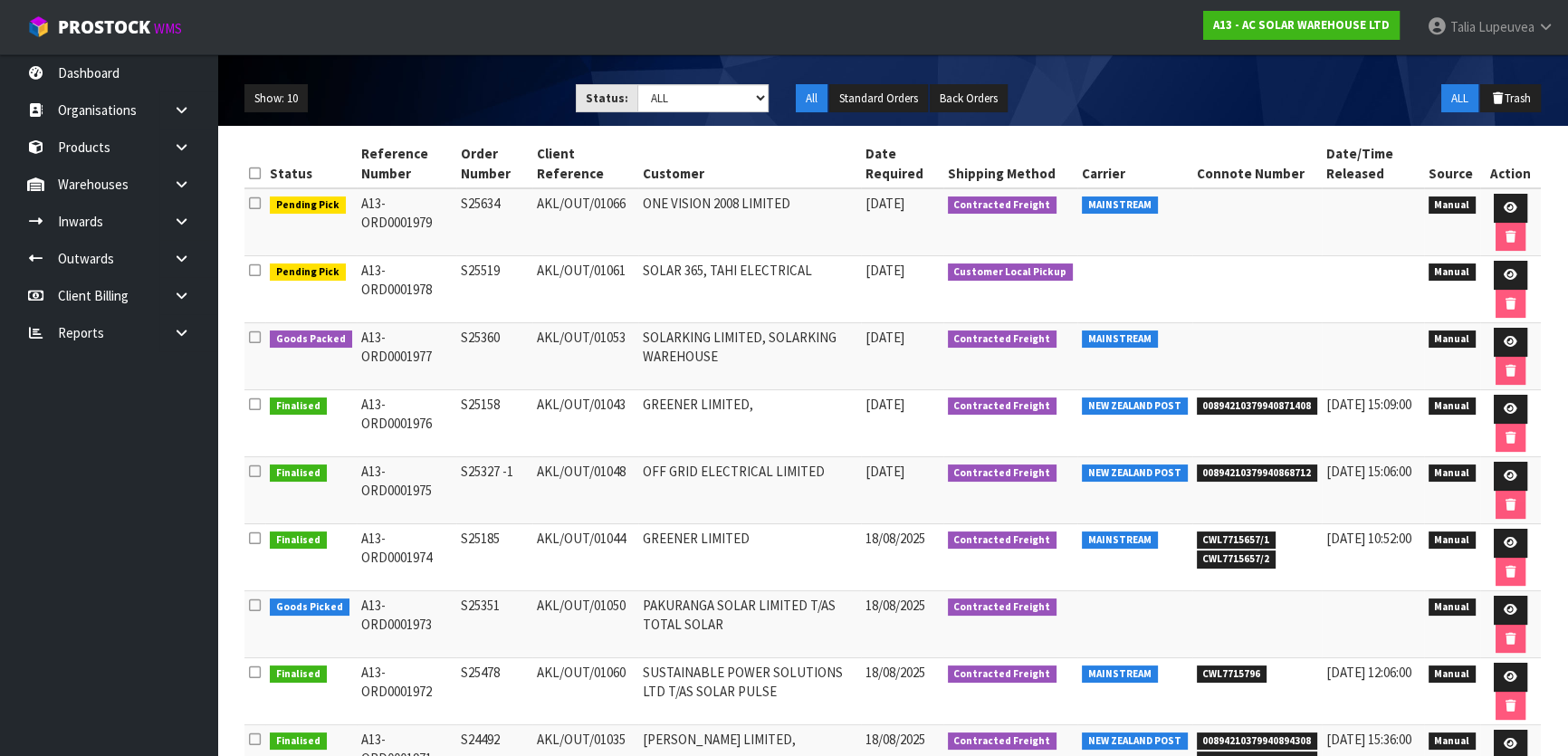
scroll to position [367, 0]
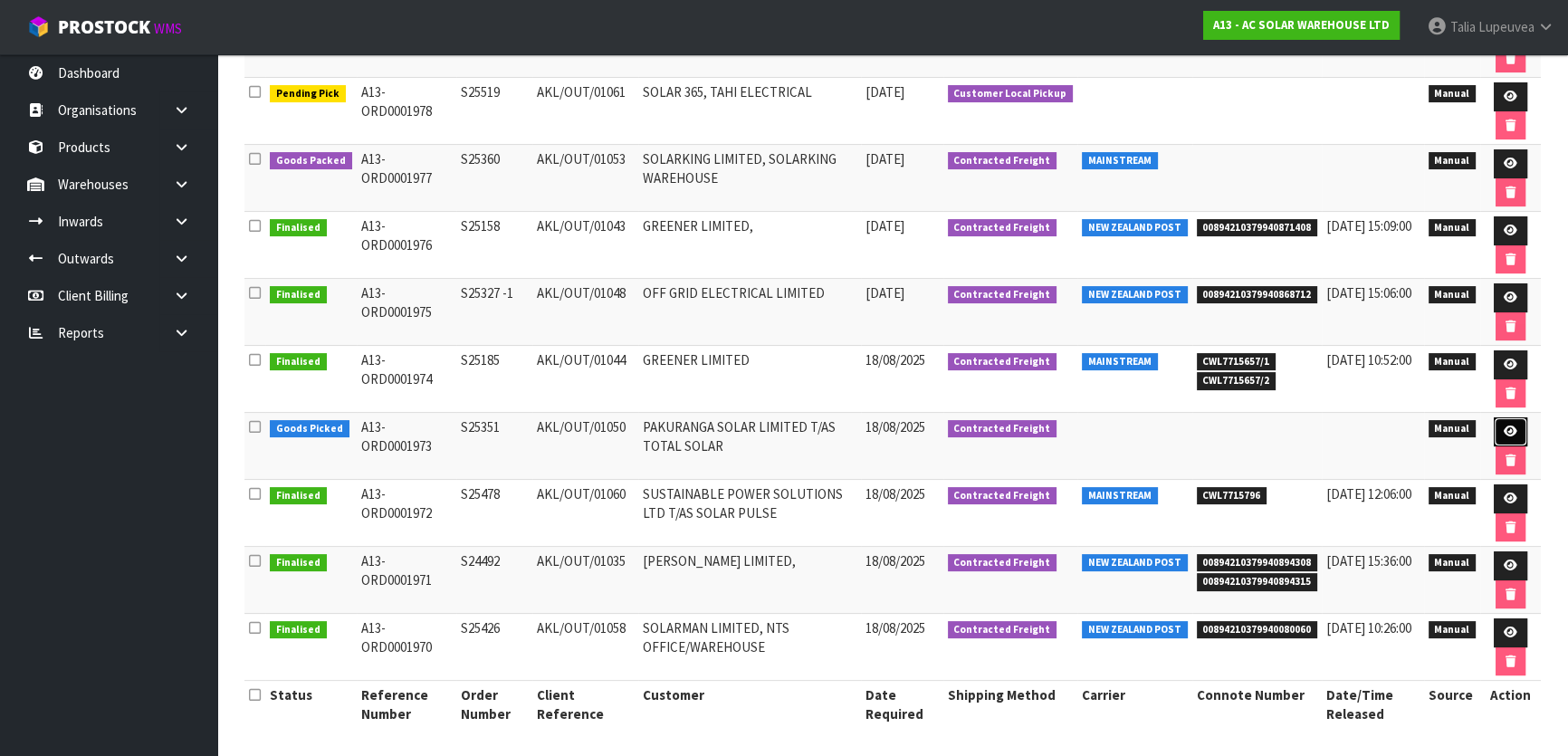
click at [1493, 425] on link at bounding box center [1510, 432] width 34 height 29
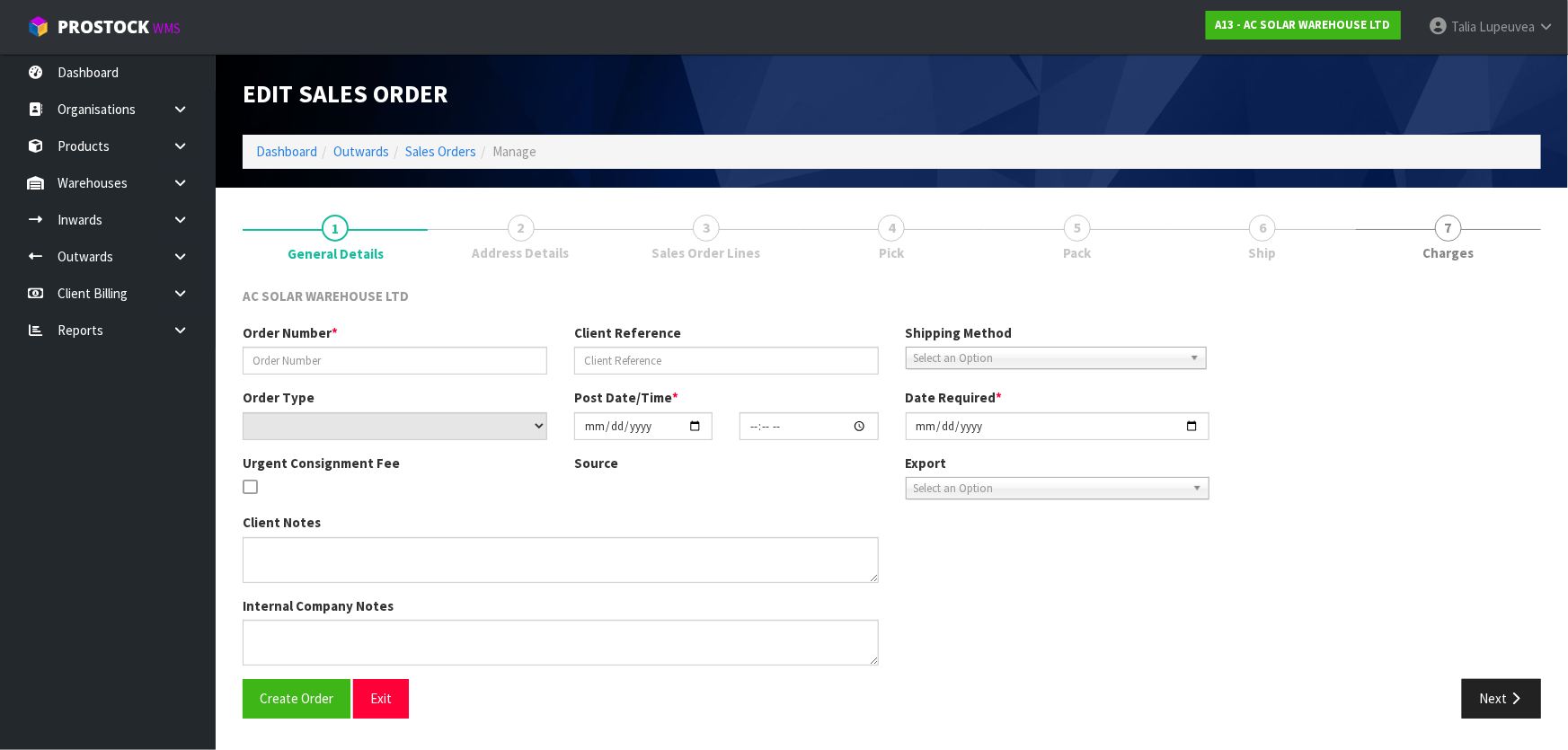
type input "S25351"
type input "AKL/OUT/01050"
select select "number:0"
type input "[DATE]"
type input "10:53:00.000"
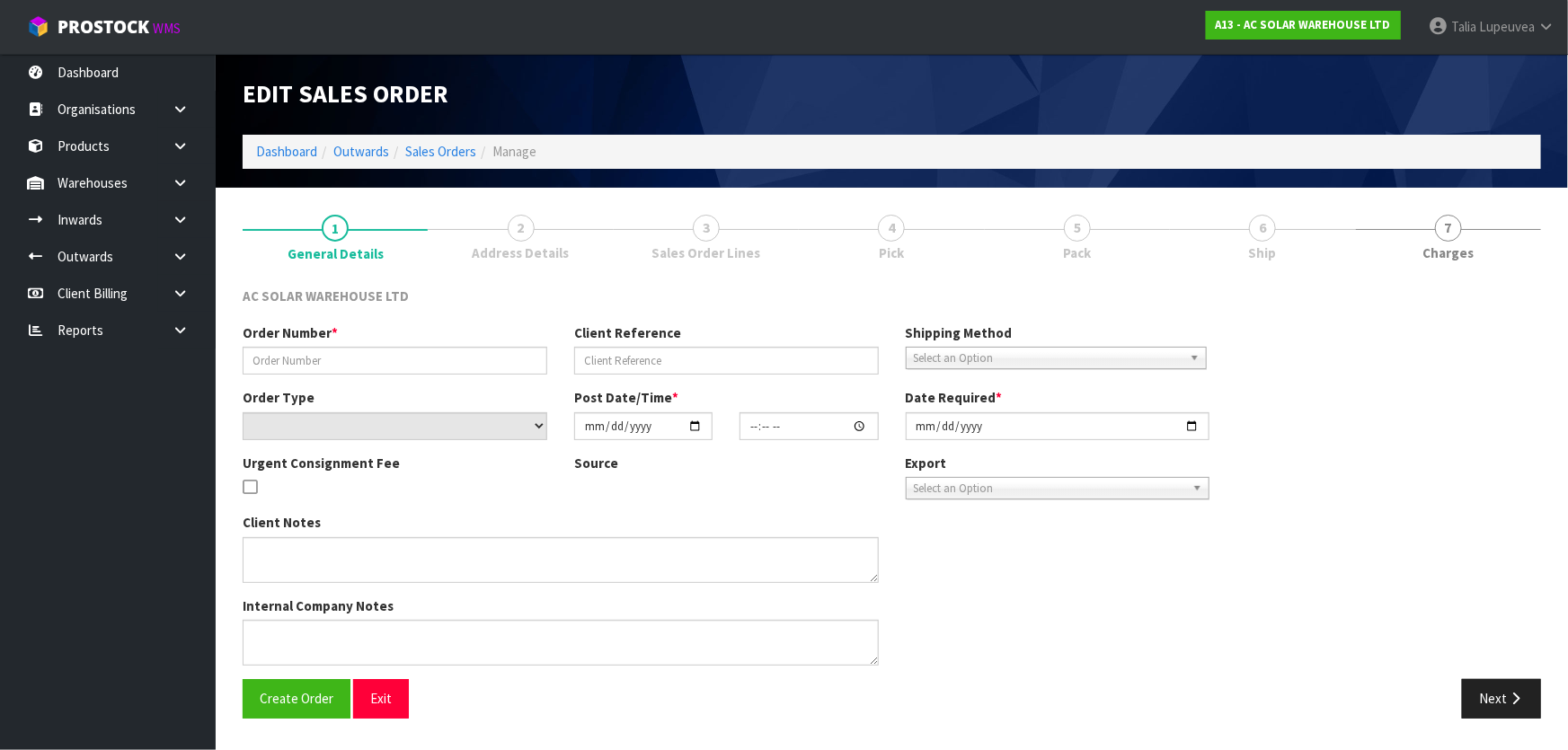
type input "[DATE]"
type textarea "SEND WITH MAINSTREAM"
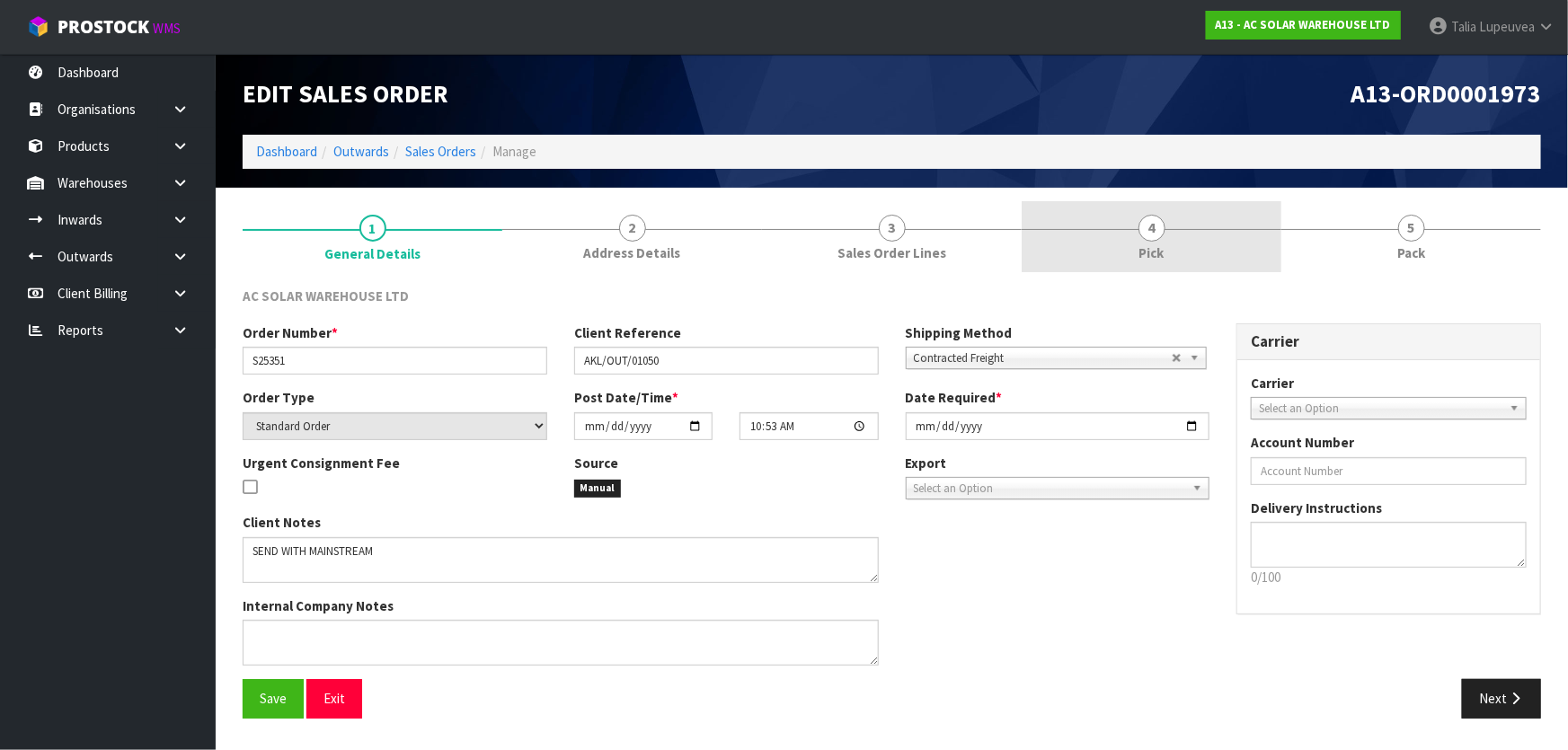
click at [1242, 229] on div at bounding box center [1151, 229] width 260 height 1
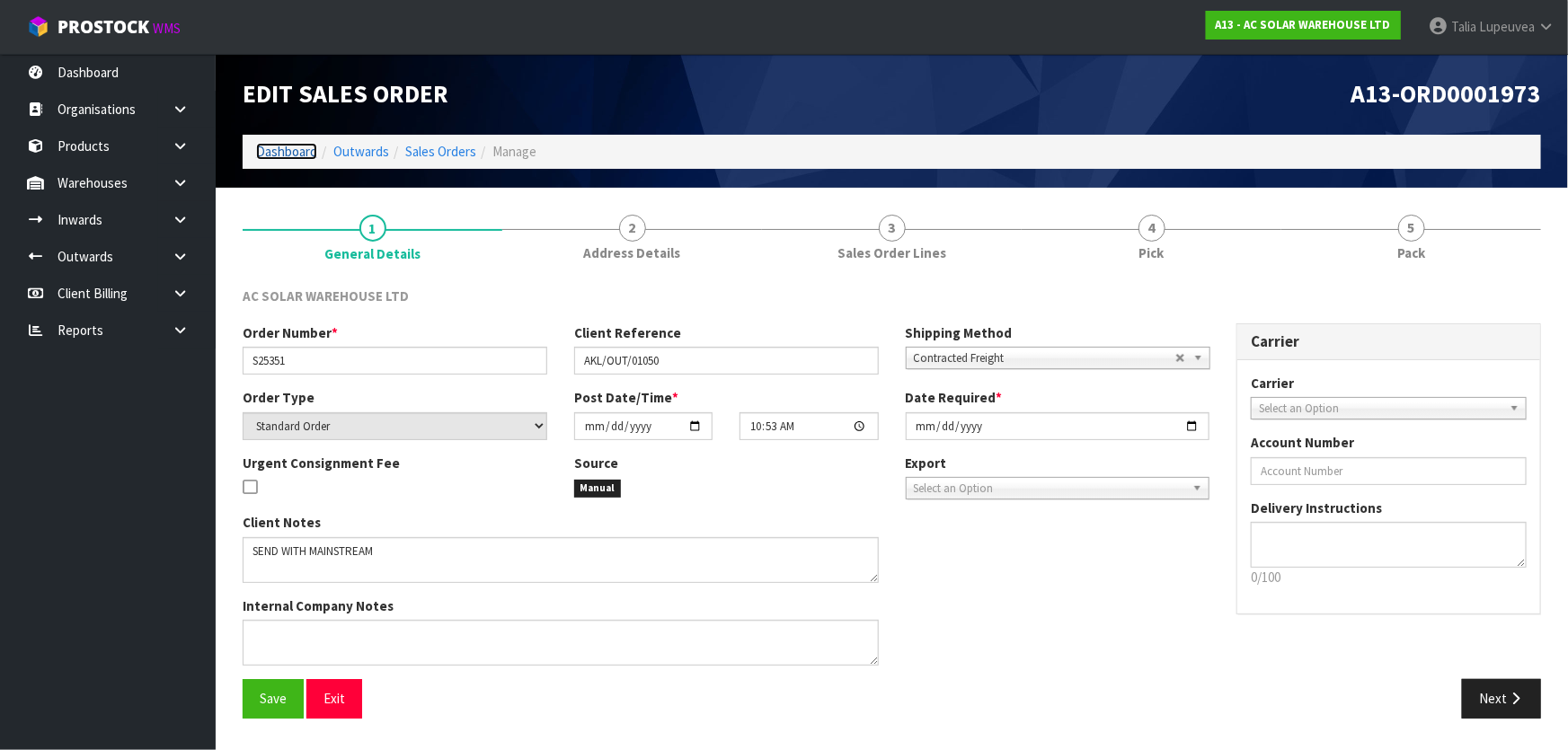
click at [299, 153] on link "Dashboard" at bounding box center [286, 151] width 61 height 17
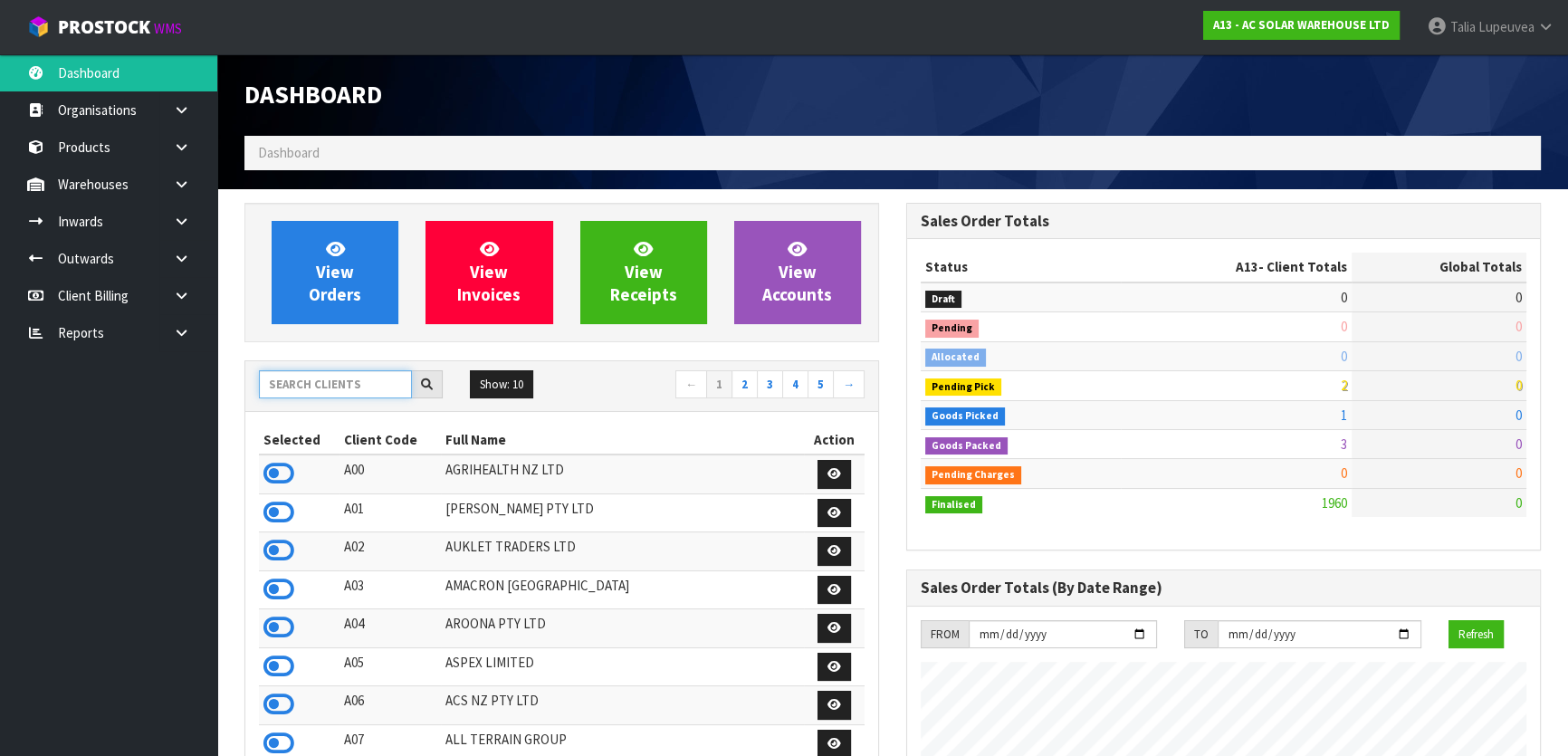
scroll to position [1466, 660]
click at [328, 388] on input "text" at bounding box center [335, 384] width 153 height 28
type input "C09"
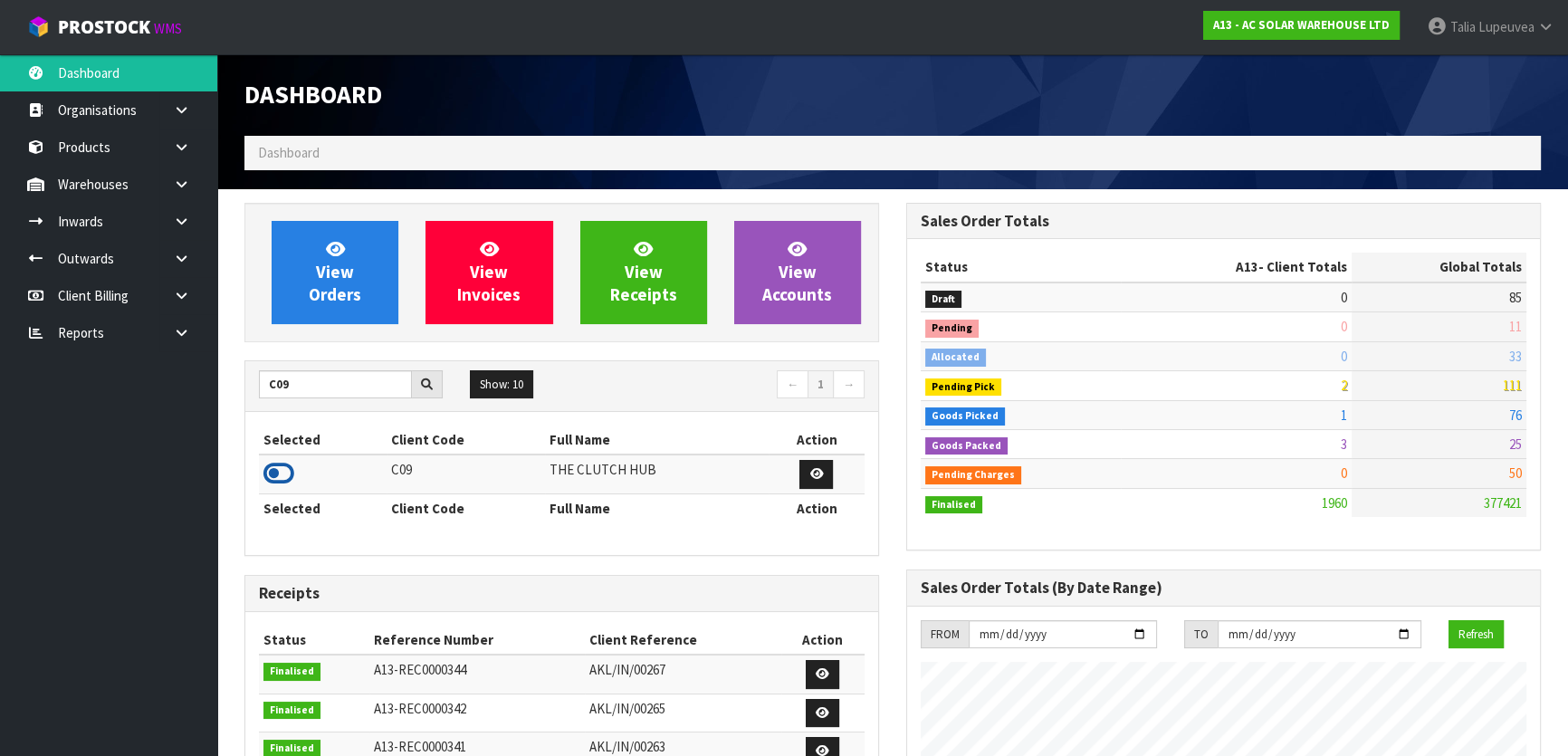
click at [277, 484] on icon at bounding box center [278, 472] width 31 height 27
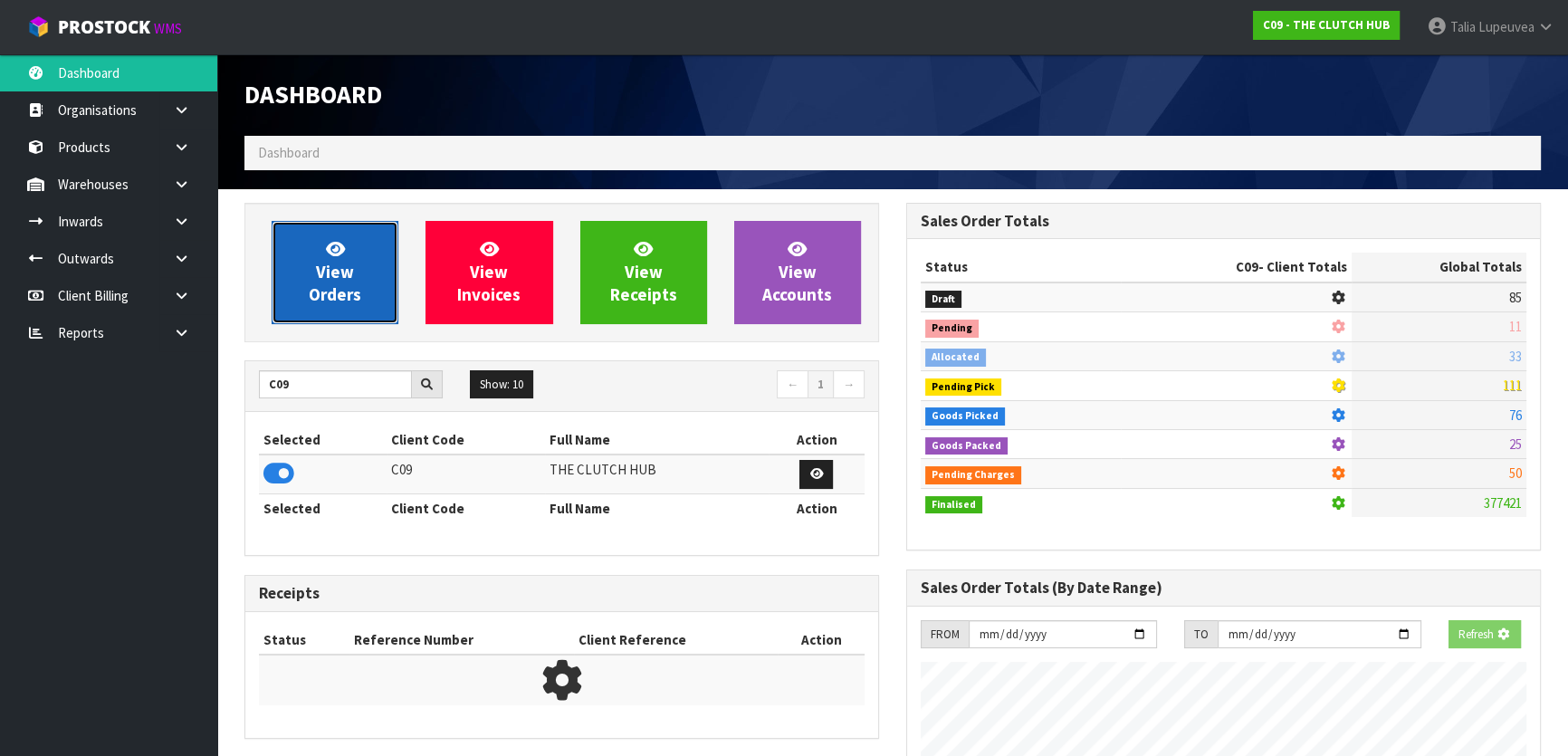
scroll to position [1369, 660]
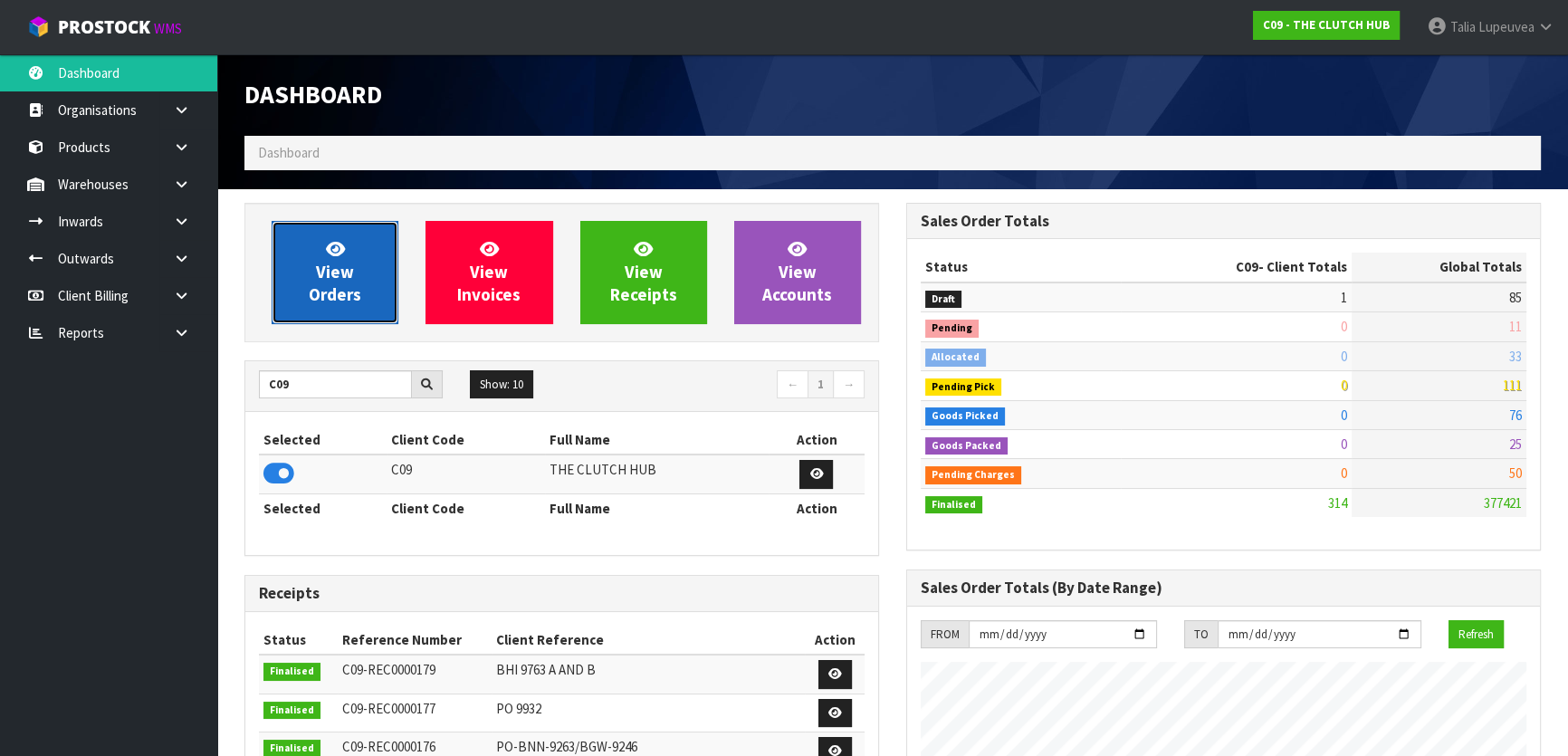
click at [340, 317] on link "View Orders" at bounding box center [334, 273] width 126 height 103
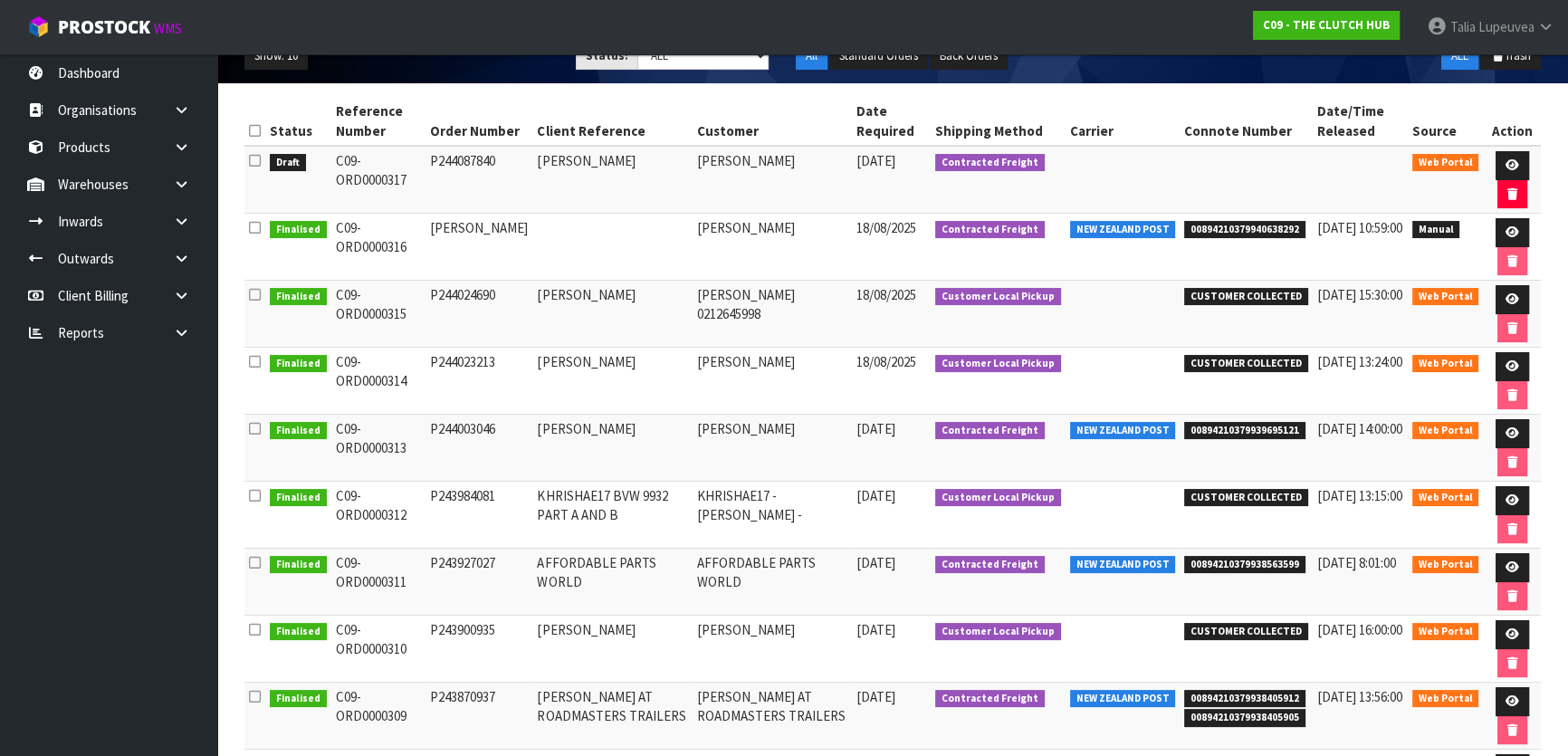
scroll to position [247, 0]
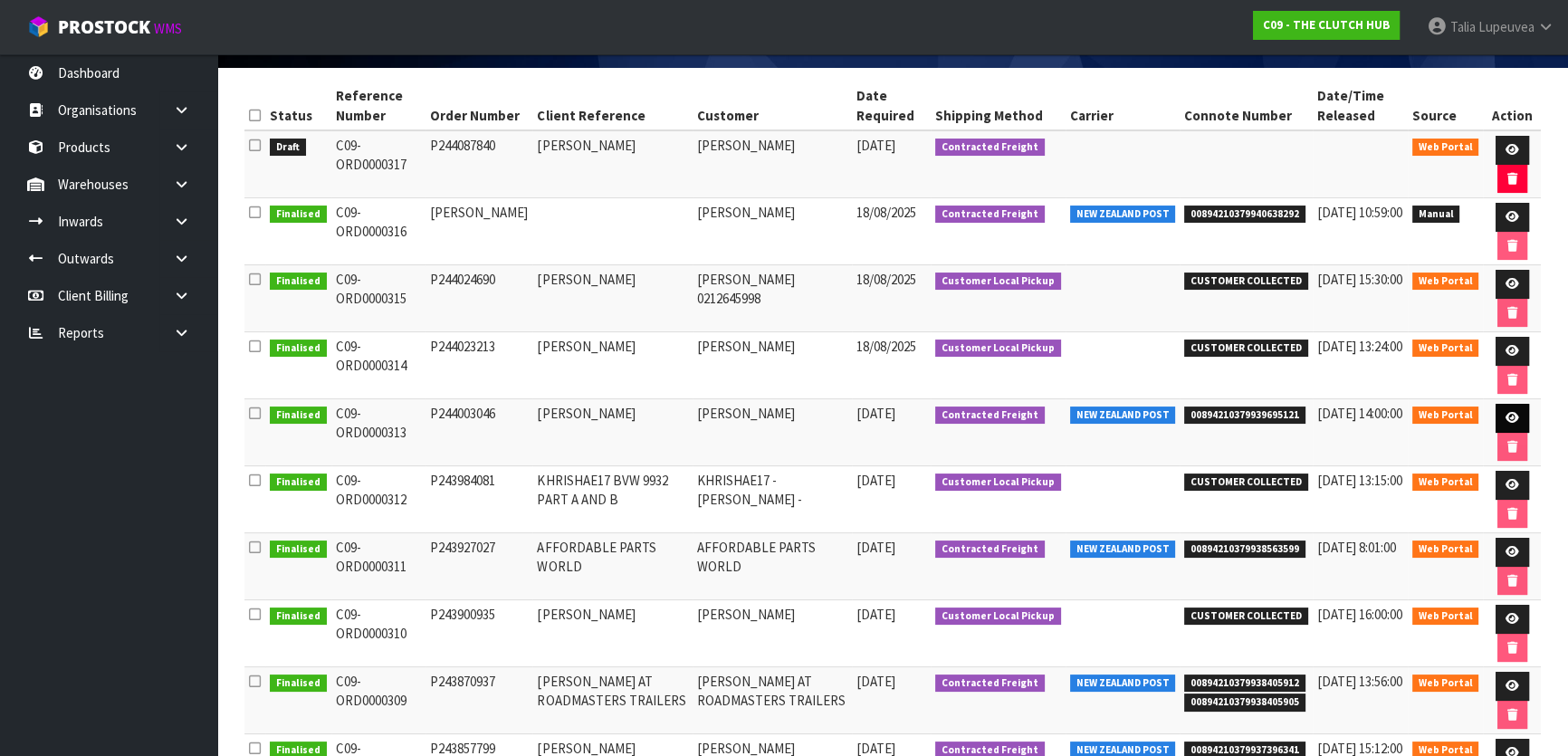
drag, startPoint x: 433, startPoint y: 440, endPoint x: 1501, endPoint y: 419, distance: 1068.2
click at [1501, 419] on tr "Finalised C09-ORD0000313 P244003046 [PERSON_NAME] [PERSON_NAME] [DATE] Contract…" at bounding box center [892, 432] width 1296 height 67
click at [1514, 419] on icon at bounding box center [1512, 418] width 14 height 12
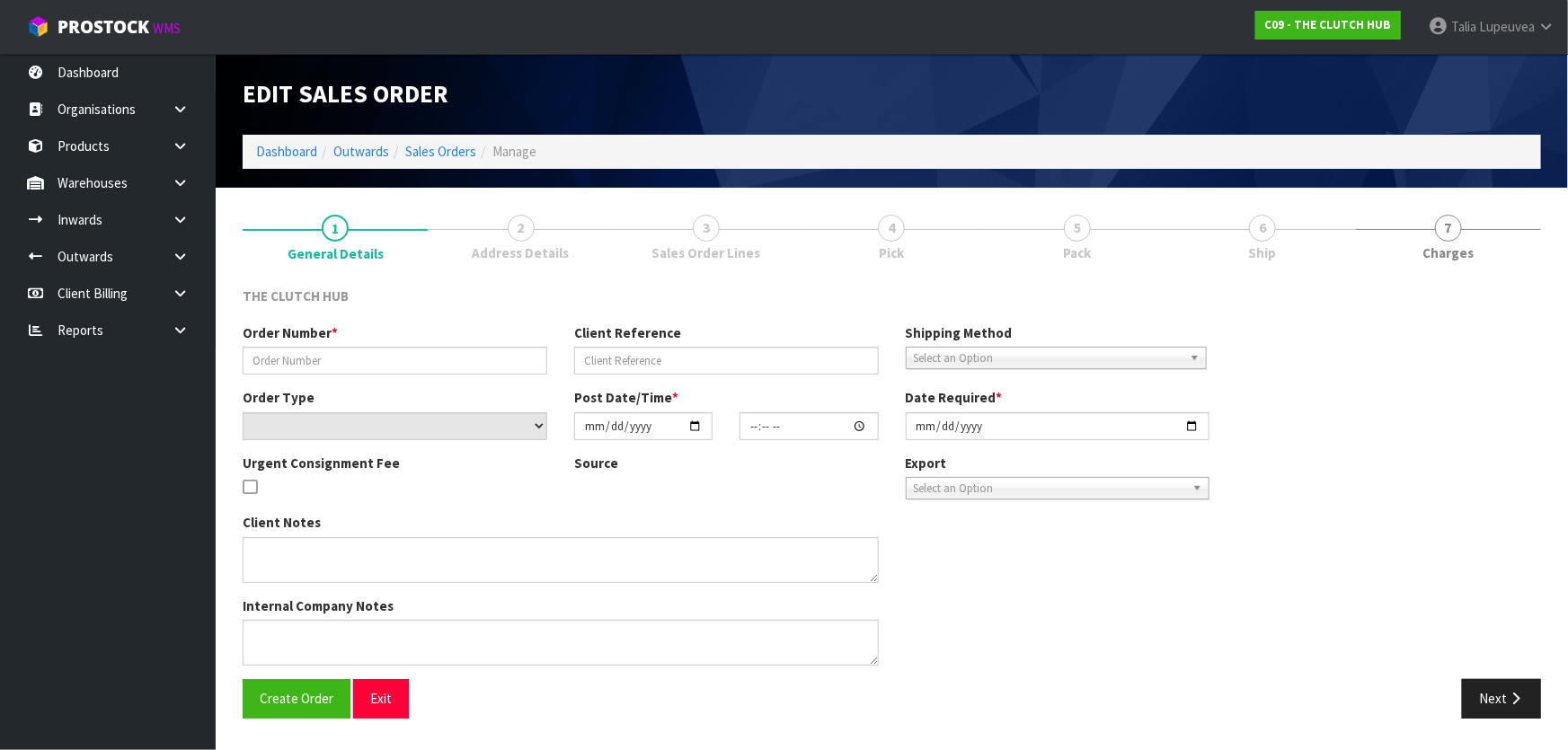
type input "P244003046"
type input "[PERSON_NAME]"
select select "number:0"
type input "[DATE]"
type input "14:33:00.000"
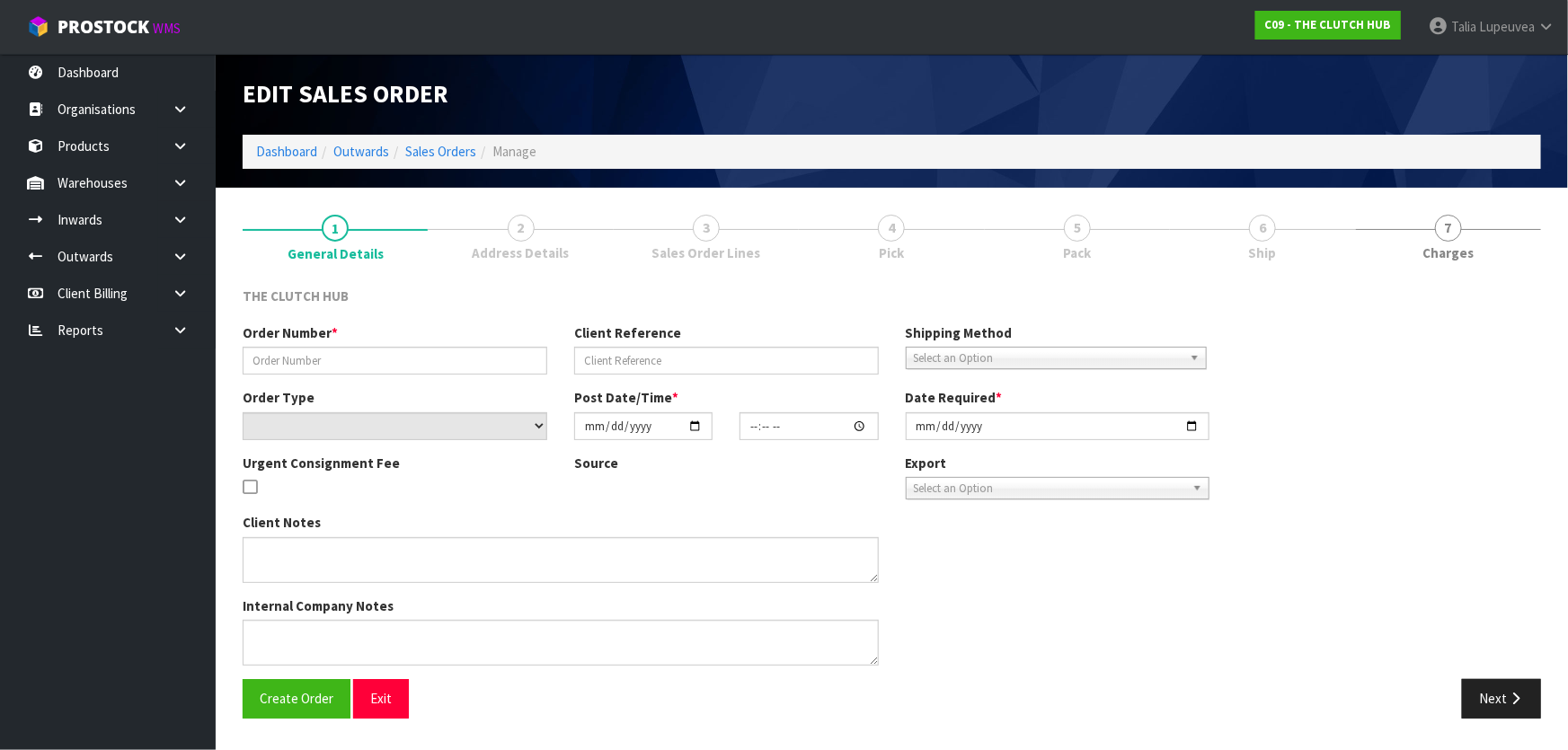
type input "[DATE]"
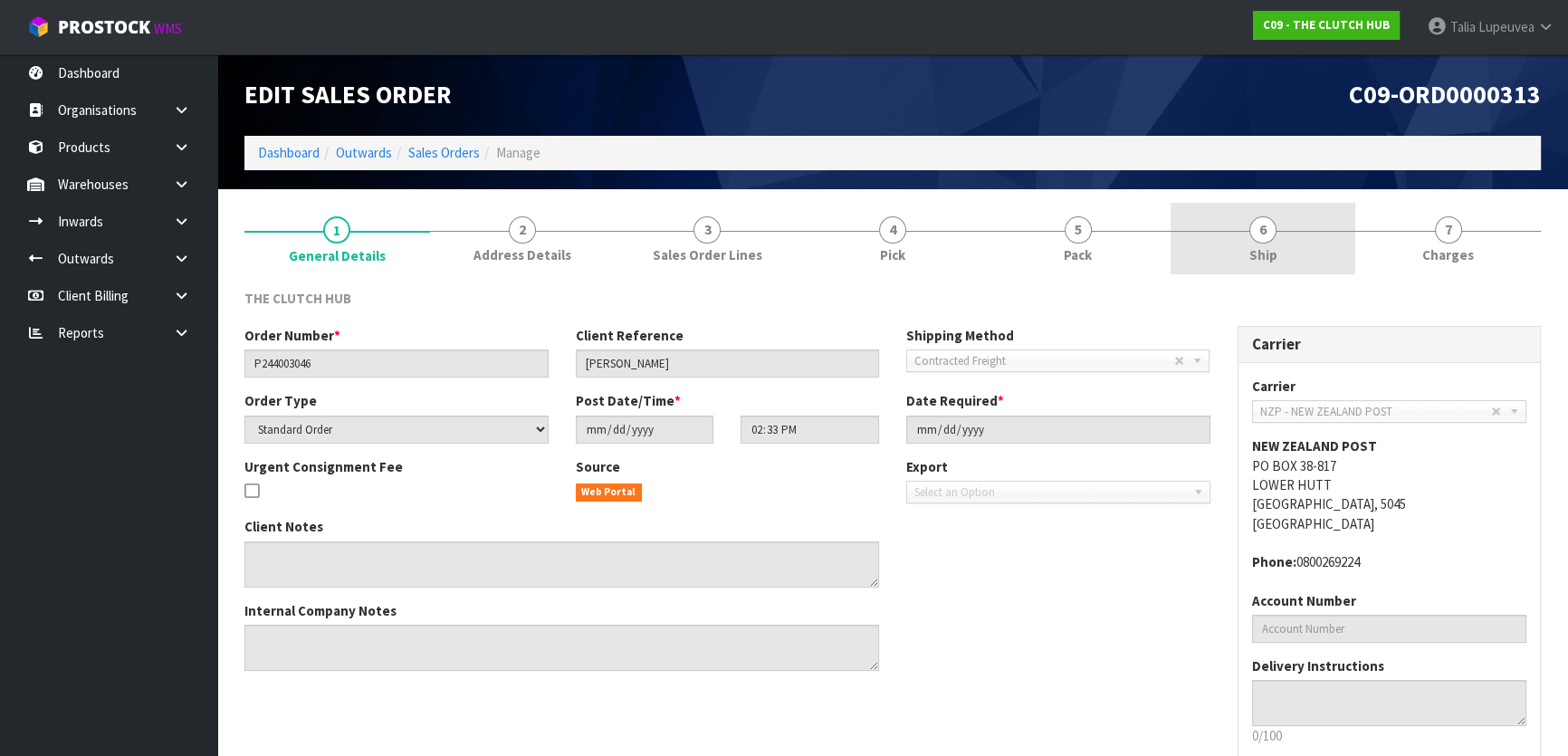
click at [1251, 245] on link "6 Ship" at bounding box center [1263, 239] width 186 height 72
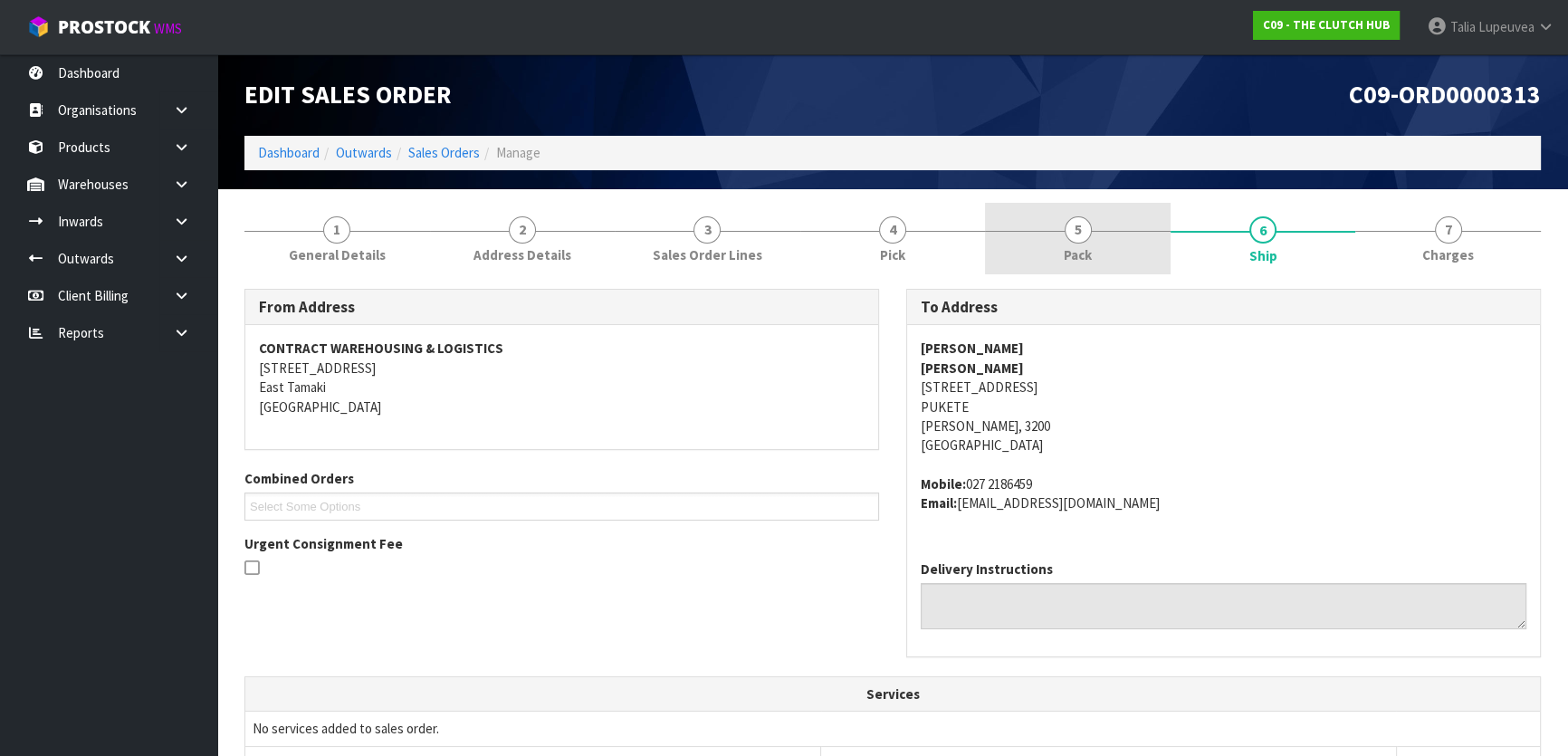
click at [1132, 235] on link "5 Pack" at bounding box center [1077, 239] width 186 height 72
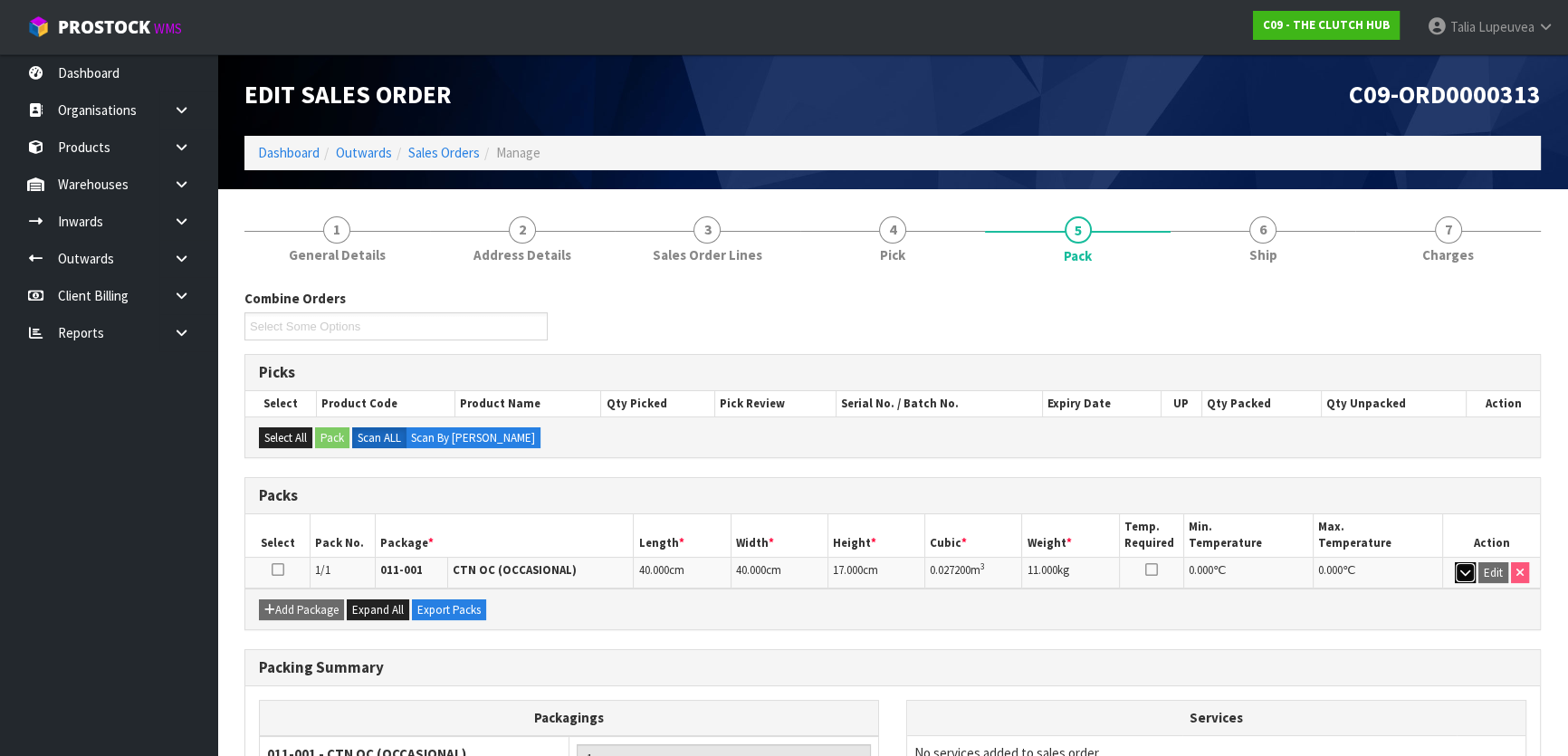
click at [1457, 570] on button "button" at bounding box center [1465, 573] width 21 height 22
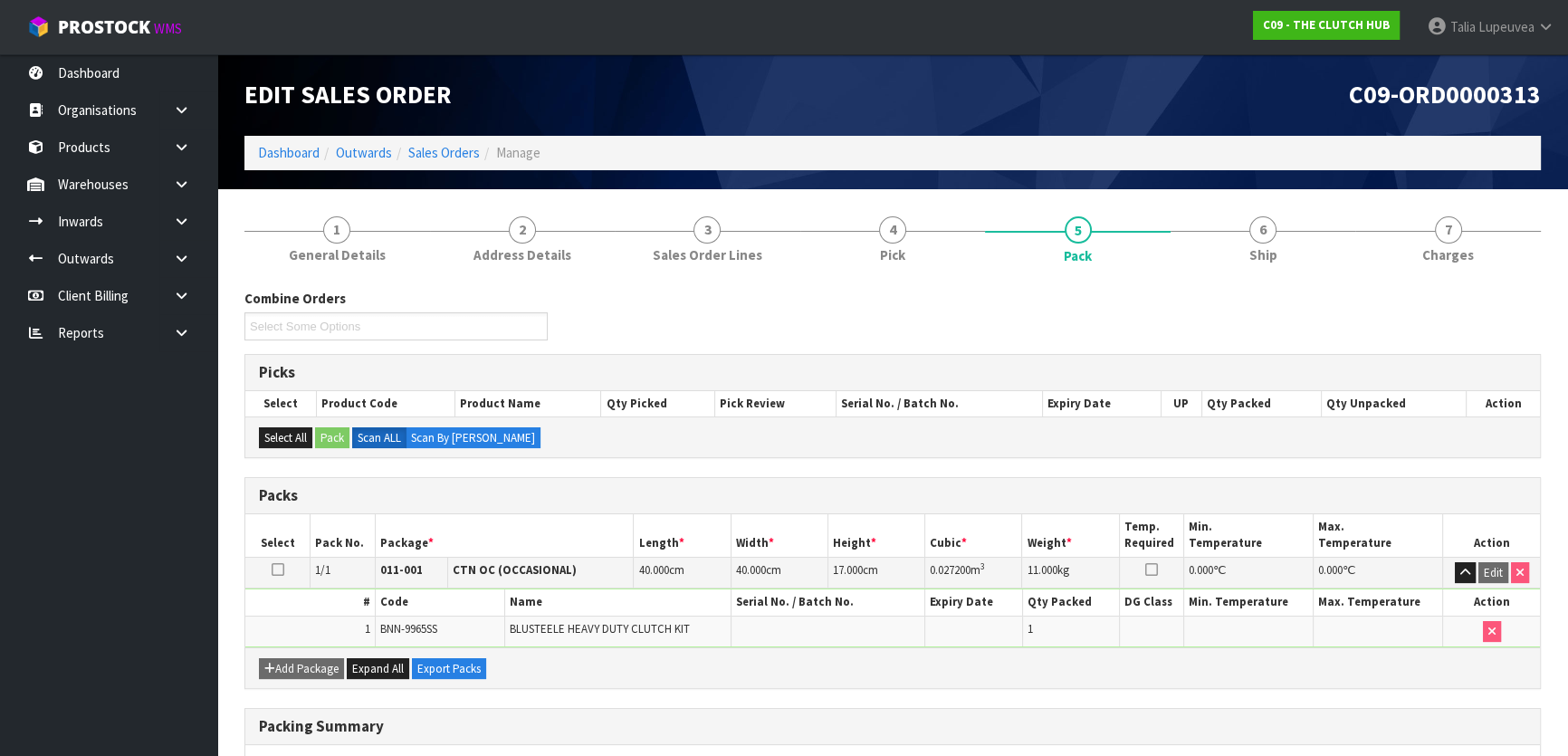
click at [422, 163] on ol "Dashboard Outwards Sales Orders Manage" at bounding box center [892, 153] width 1296 height 34
click at [433, 156] on link "Sales Orders" at bounding box center [444, 152] width 72 height 17
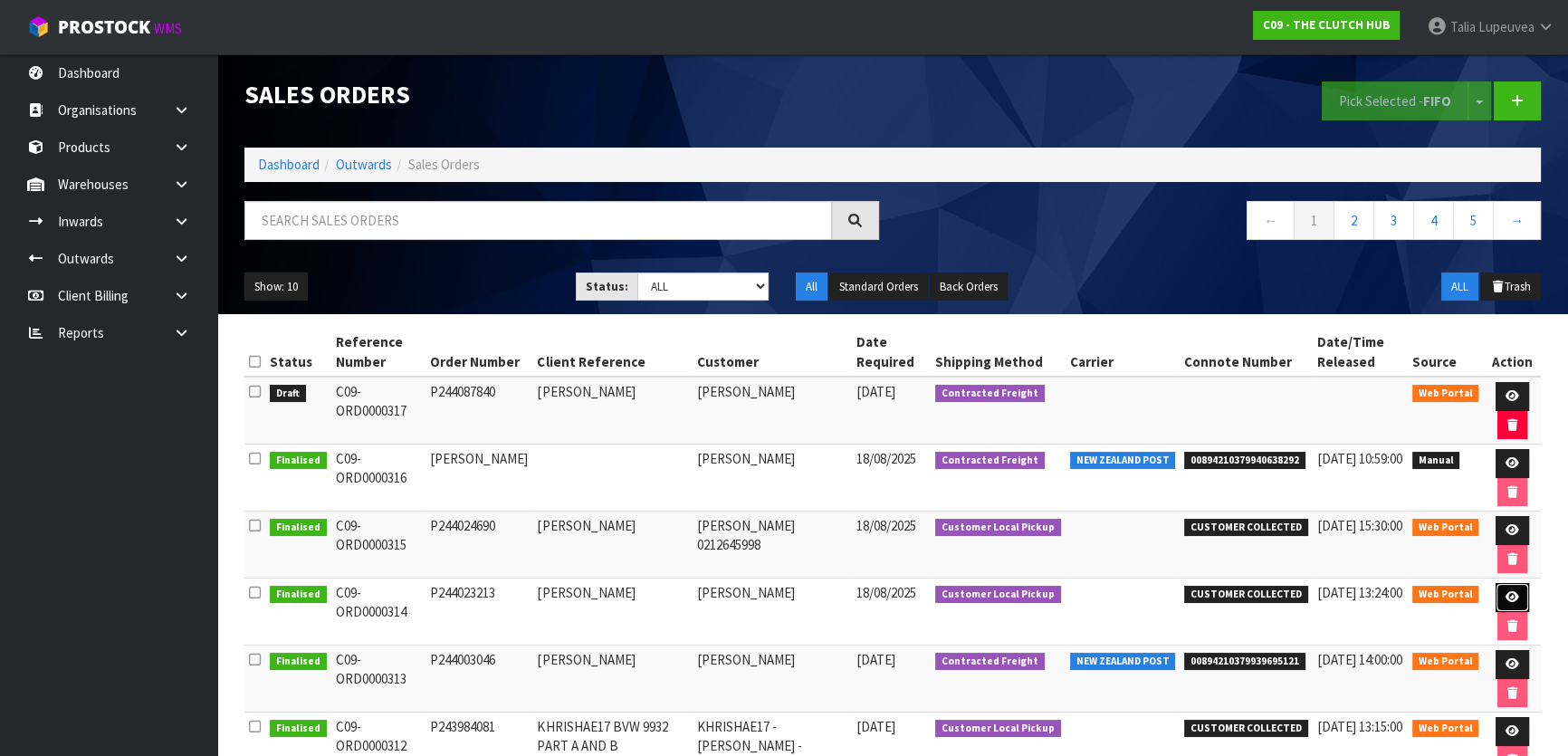
click at [1507, 591] on icon at bounding box center [1512, 597] width 14 height 12
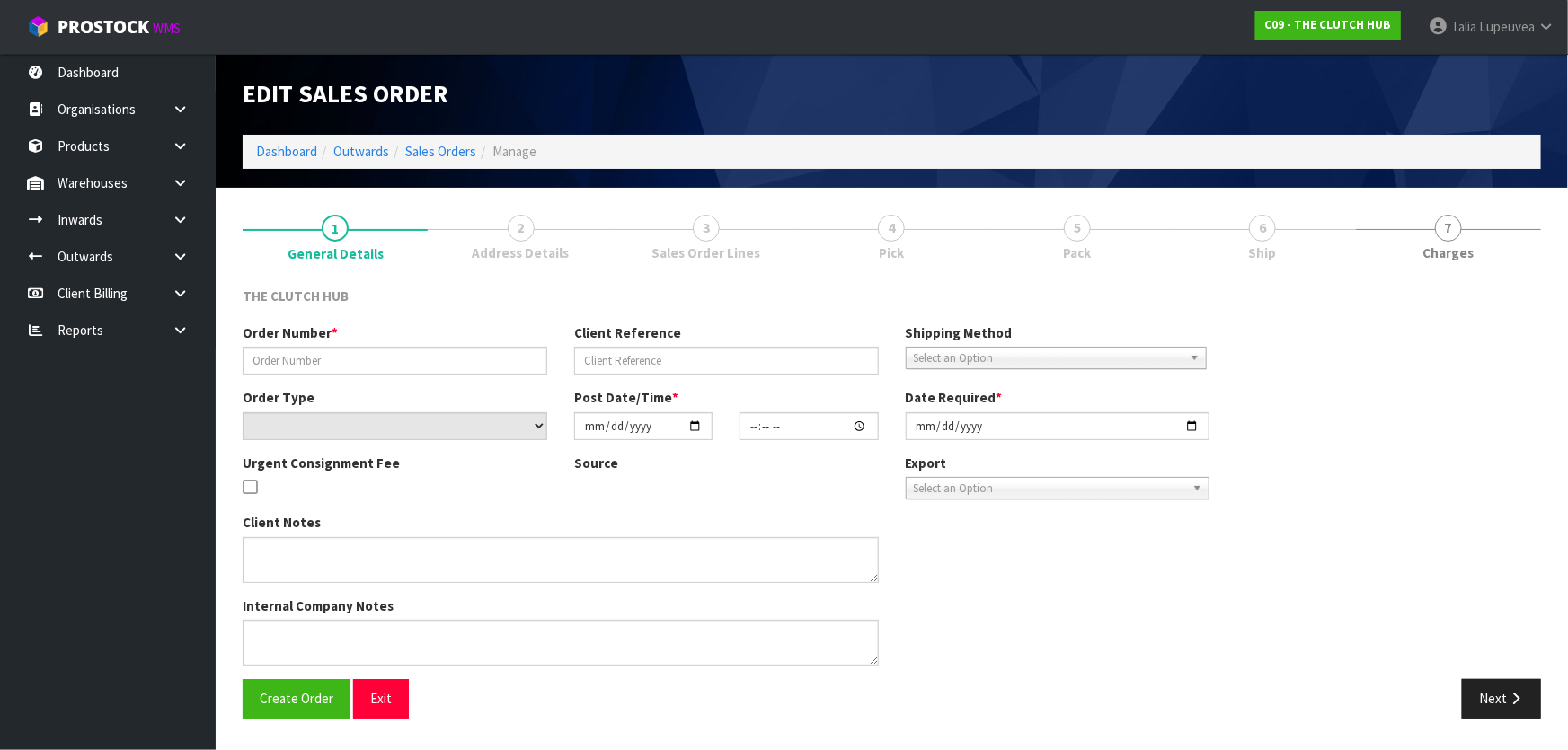
type input "P244023213"
type input "[PERSON_NAME]"
select select "number:0"
type input "[DATE]"
type input "22:18:00.000"
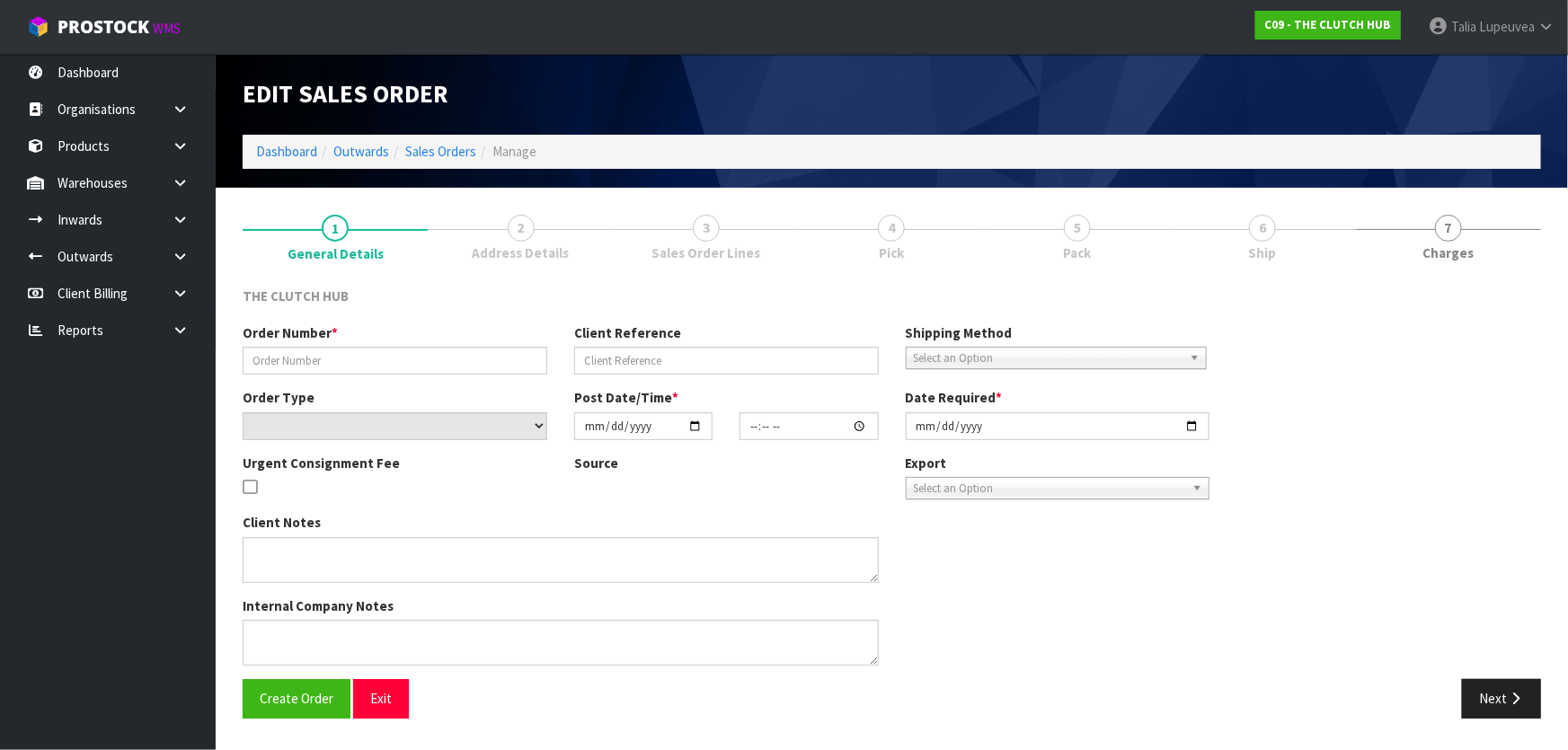
type input "[DATE]"
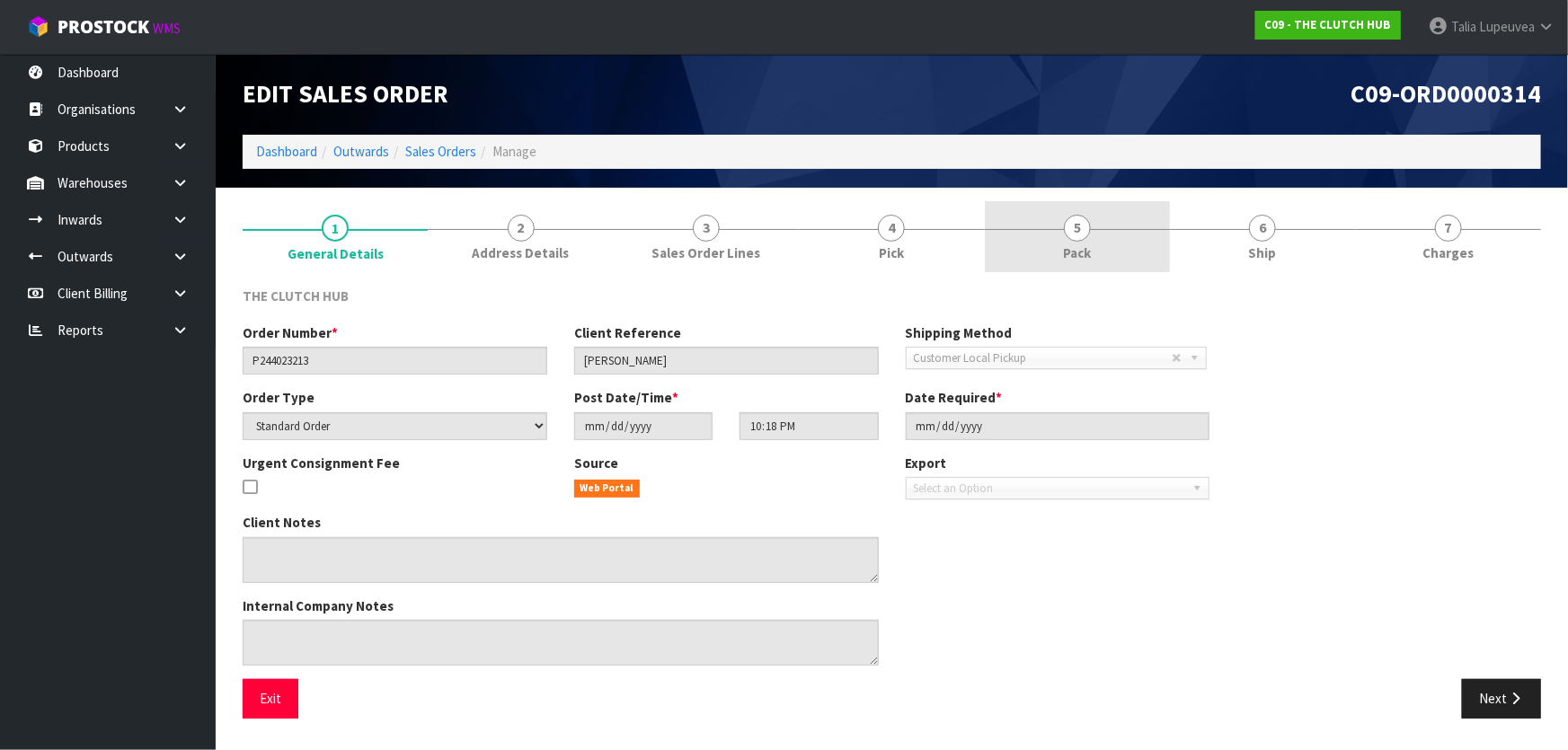
click at [1107, 242] on link "5 Pack" at bounding box center [1078, 237] width 186 height 71
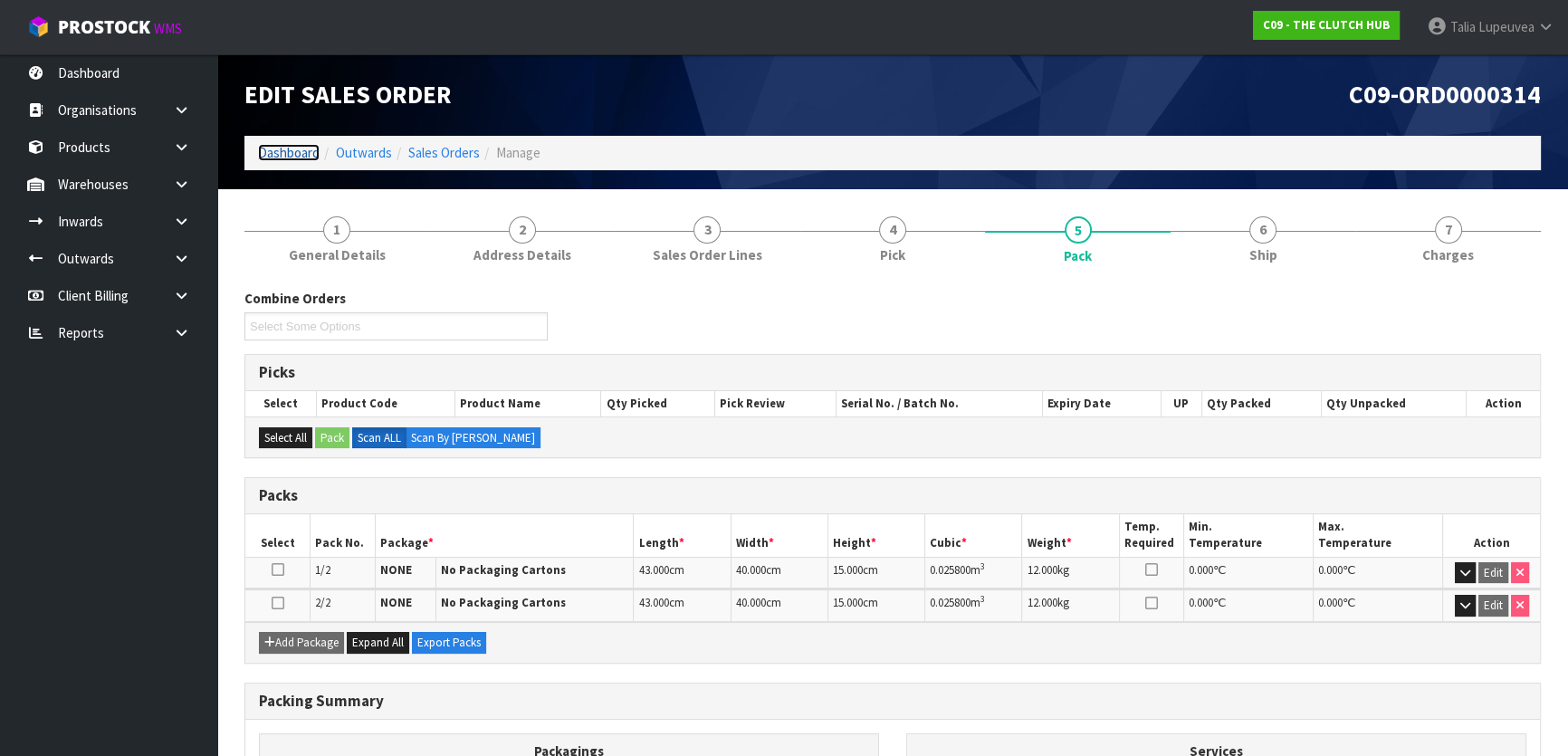
click at [273, 153] on link "Dashboard" at bounding box center [288, 152] width 62 height 17
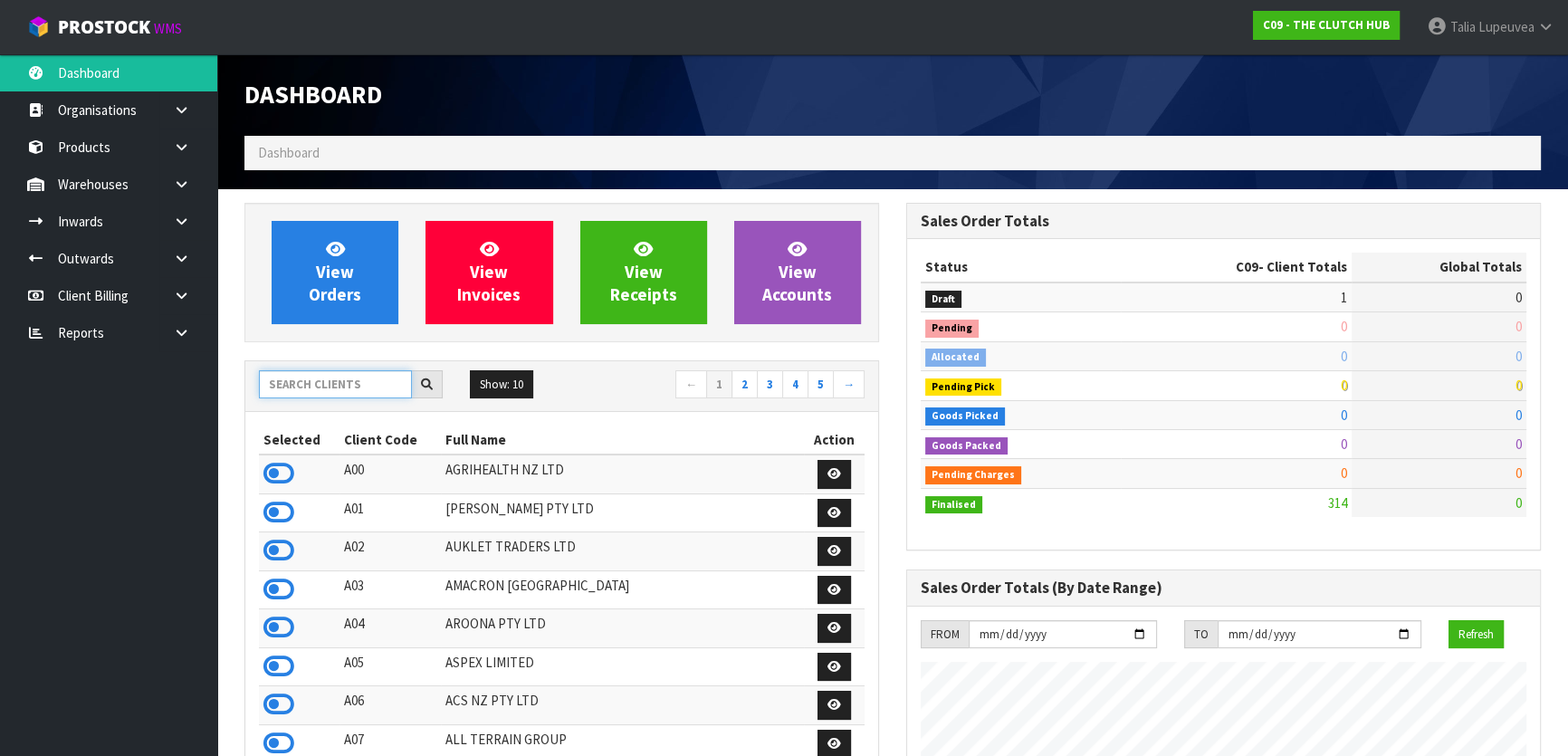
drag, startPoint x: 330, startPoint y: 382, endPoint x: 345, endPoint y: 355, distance: 30.9
click at [333, 380] on input "text" at bounding box center [335, 384] width 153 height 28
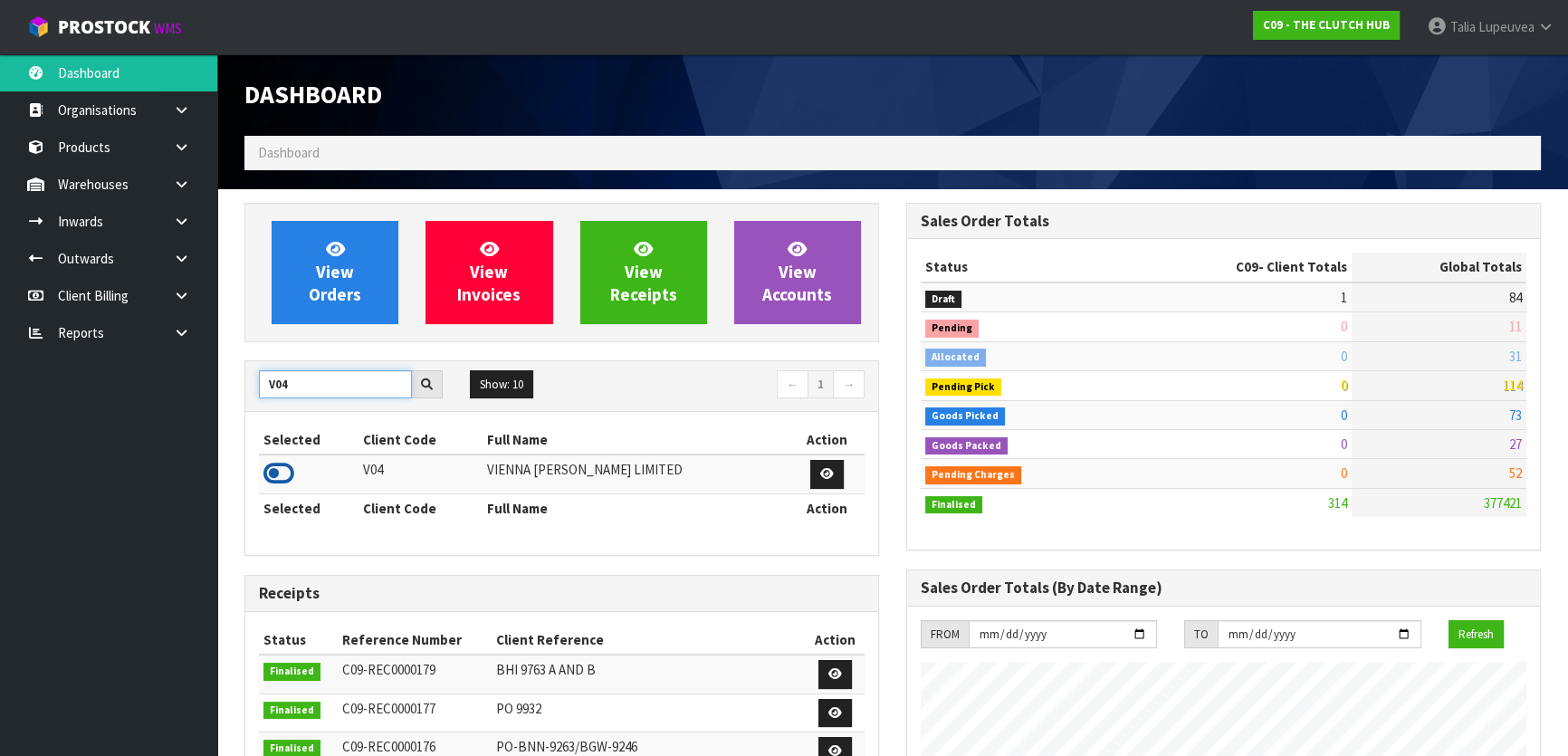
type input "V04"
click at [277, 472] on icon at bounding box center [278, 472] width 31 height 27
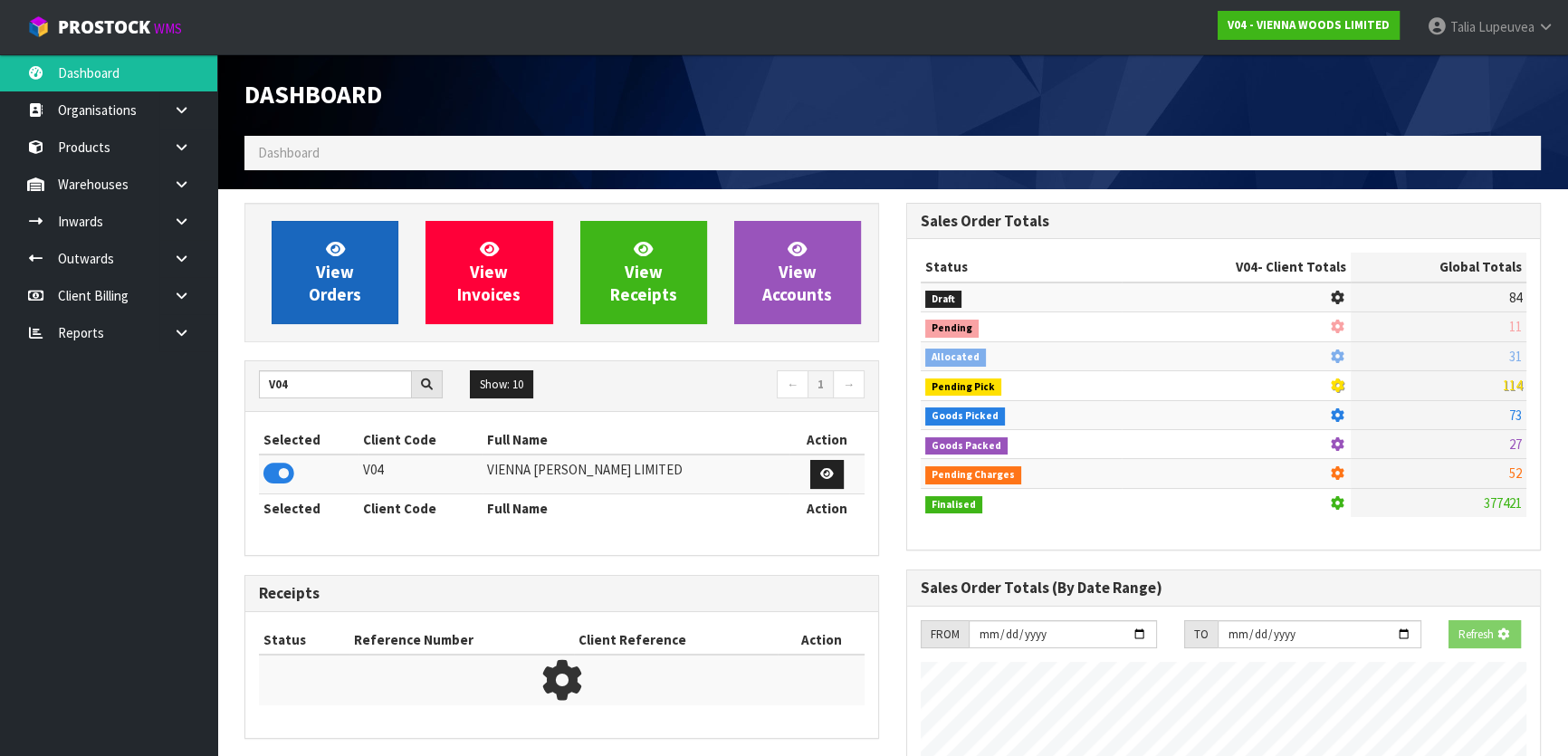
scroll to position [904303, 904365]
click at [300, 299] on link "View Orders" at bounding box center [334, 273] width 126 height 103
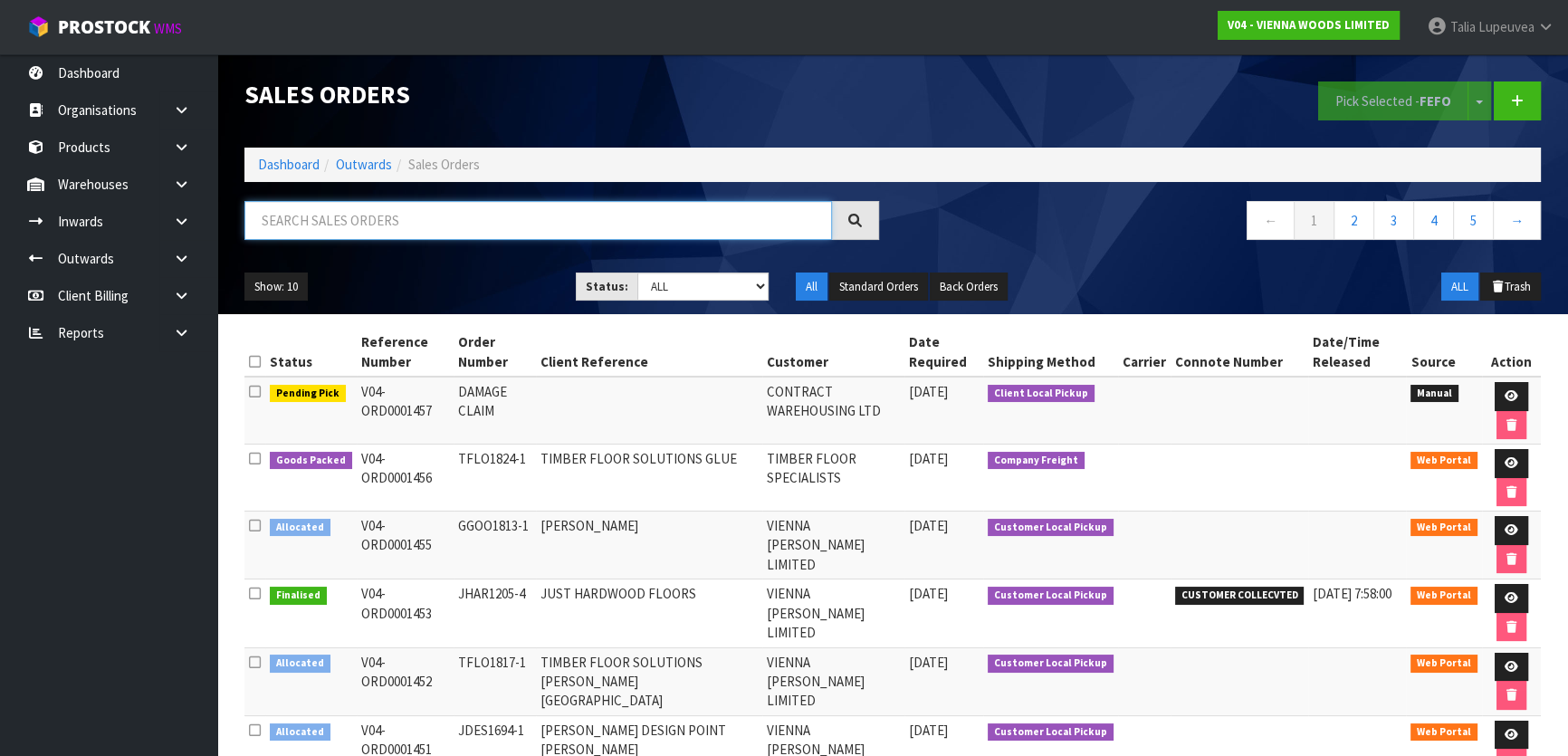
click at [576, 224] on input "text" at bounding box center [538, 220] width 588 height 39
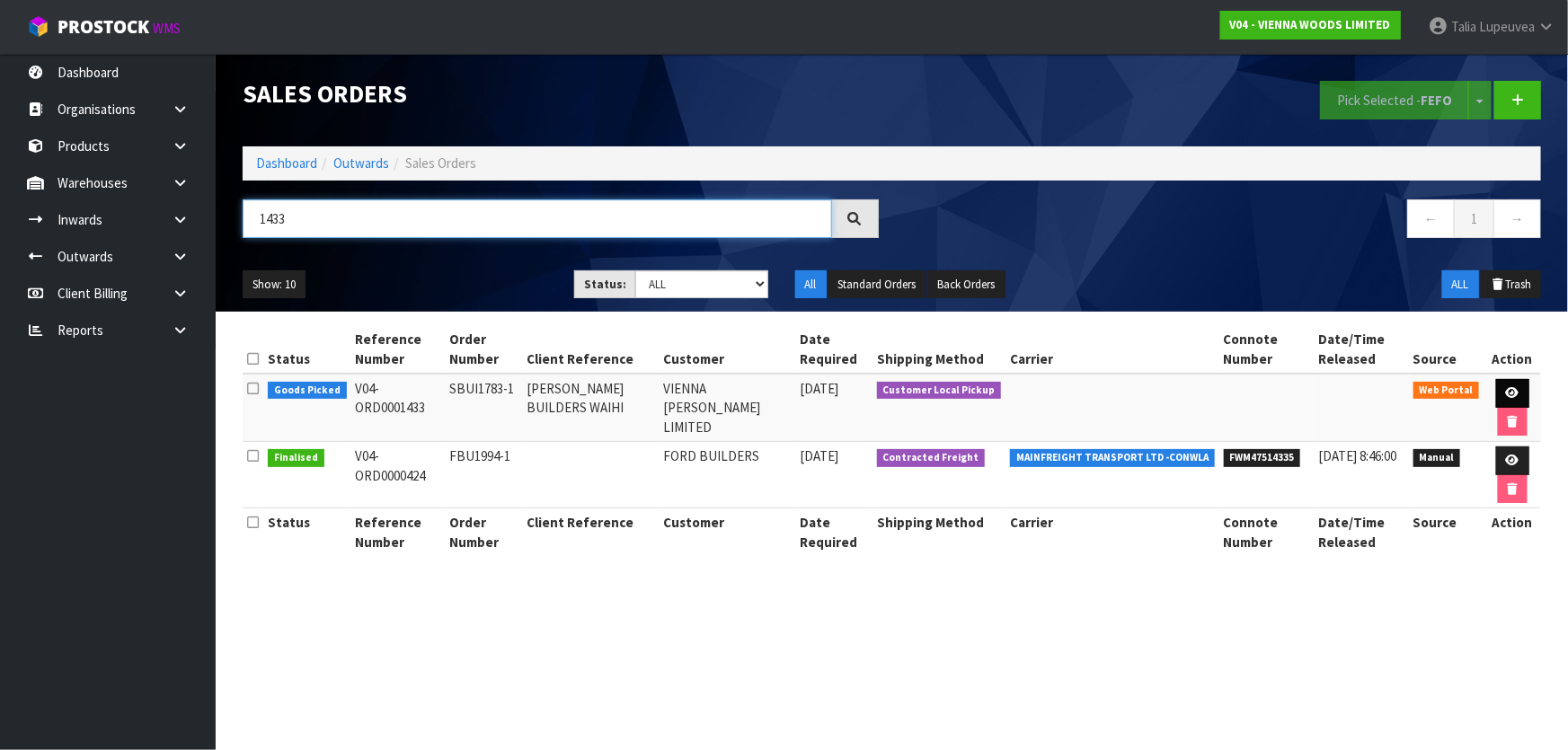
type input "1433"
click at [1507, 387] on icon at bounding box center [1514, 393] width 14 height 12
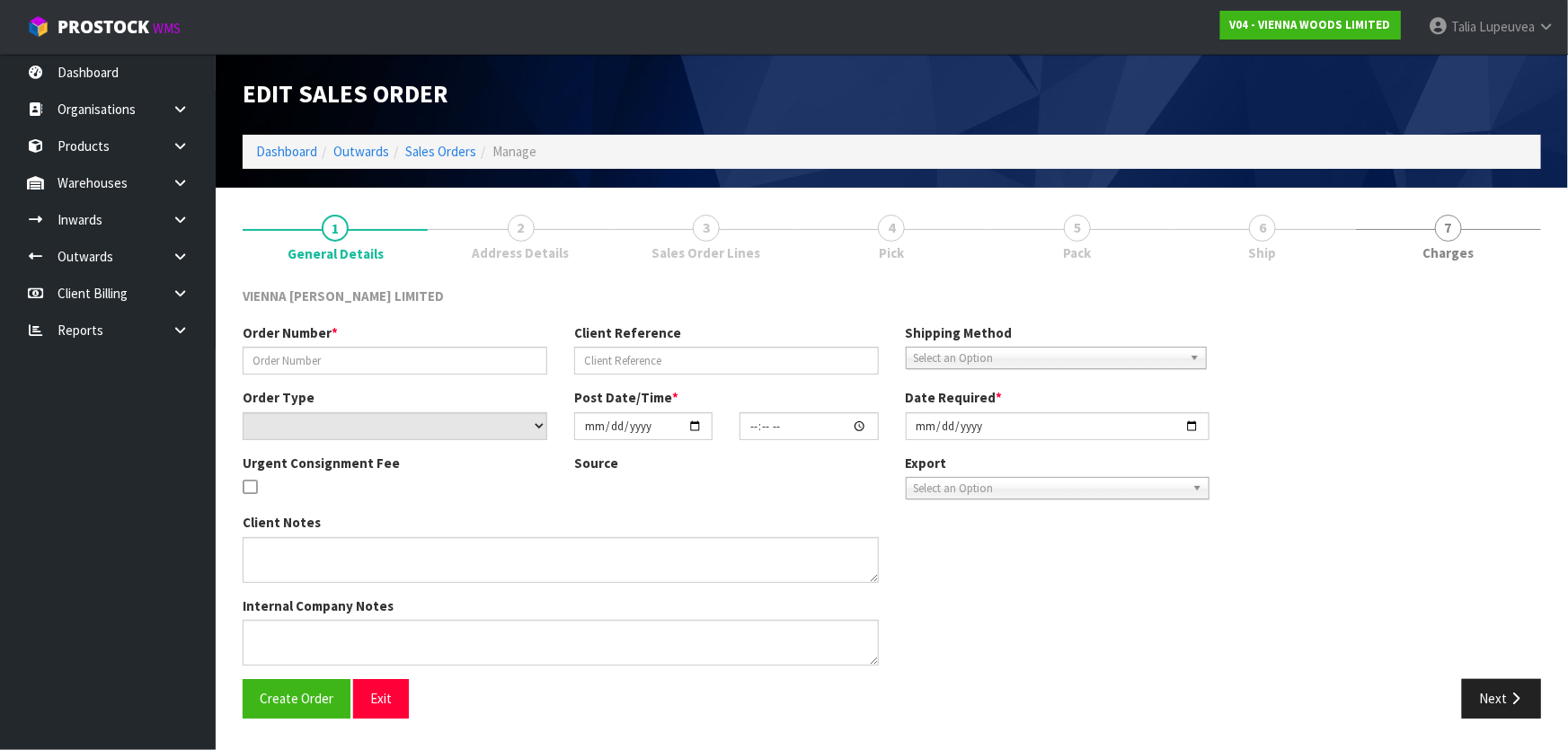
type input "SBUI1783-1"
type input "[PERSON_NAME] BUILDERS WAIHI"
select select "number:0"
type input "[DATE]"
type input "12:50:00.000"
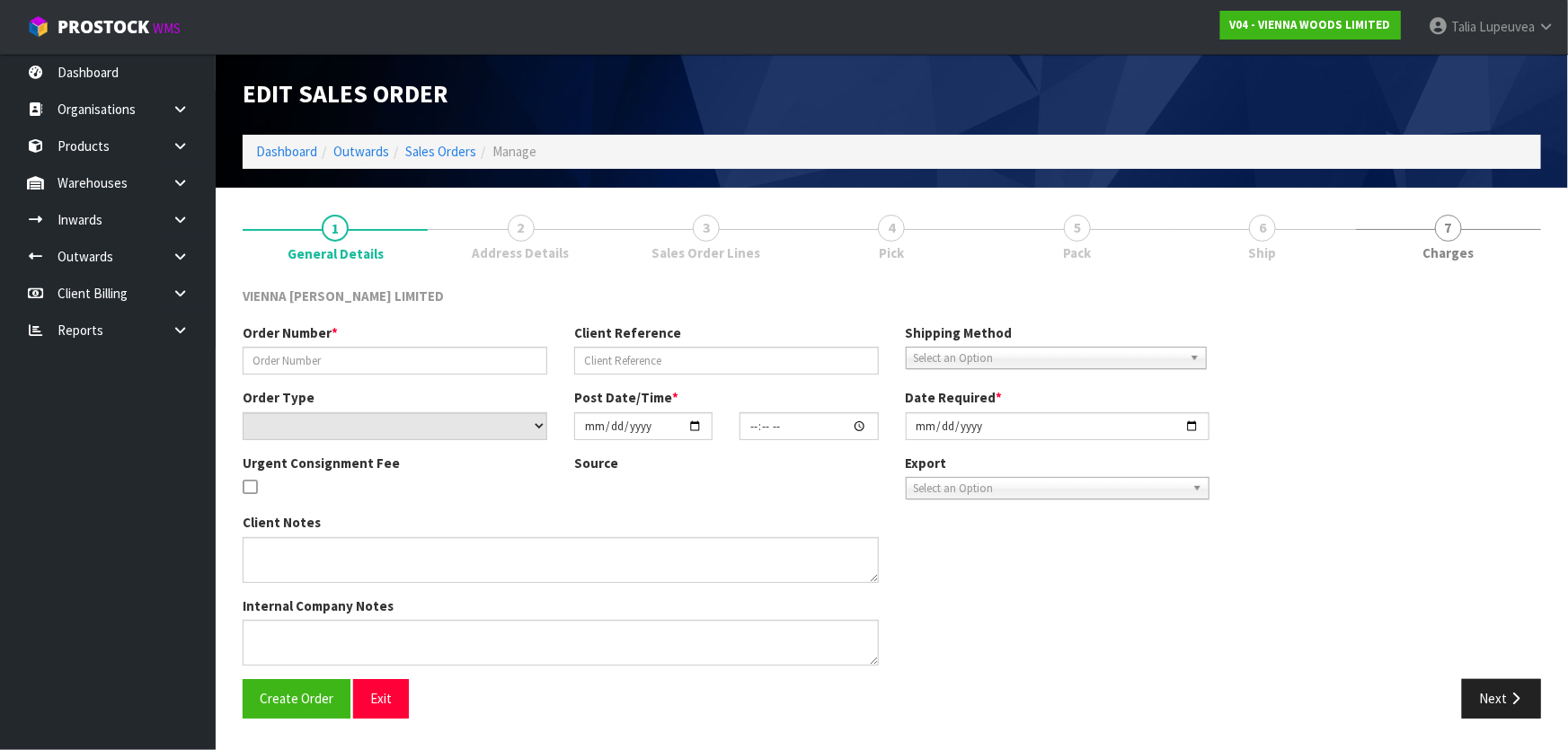
type input "[DATE]"
type textarea "[PERSON_NAME] BUILDERS WAIHI"
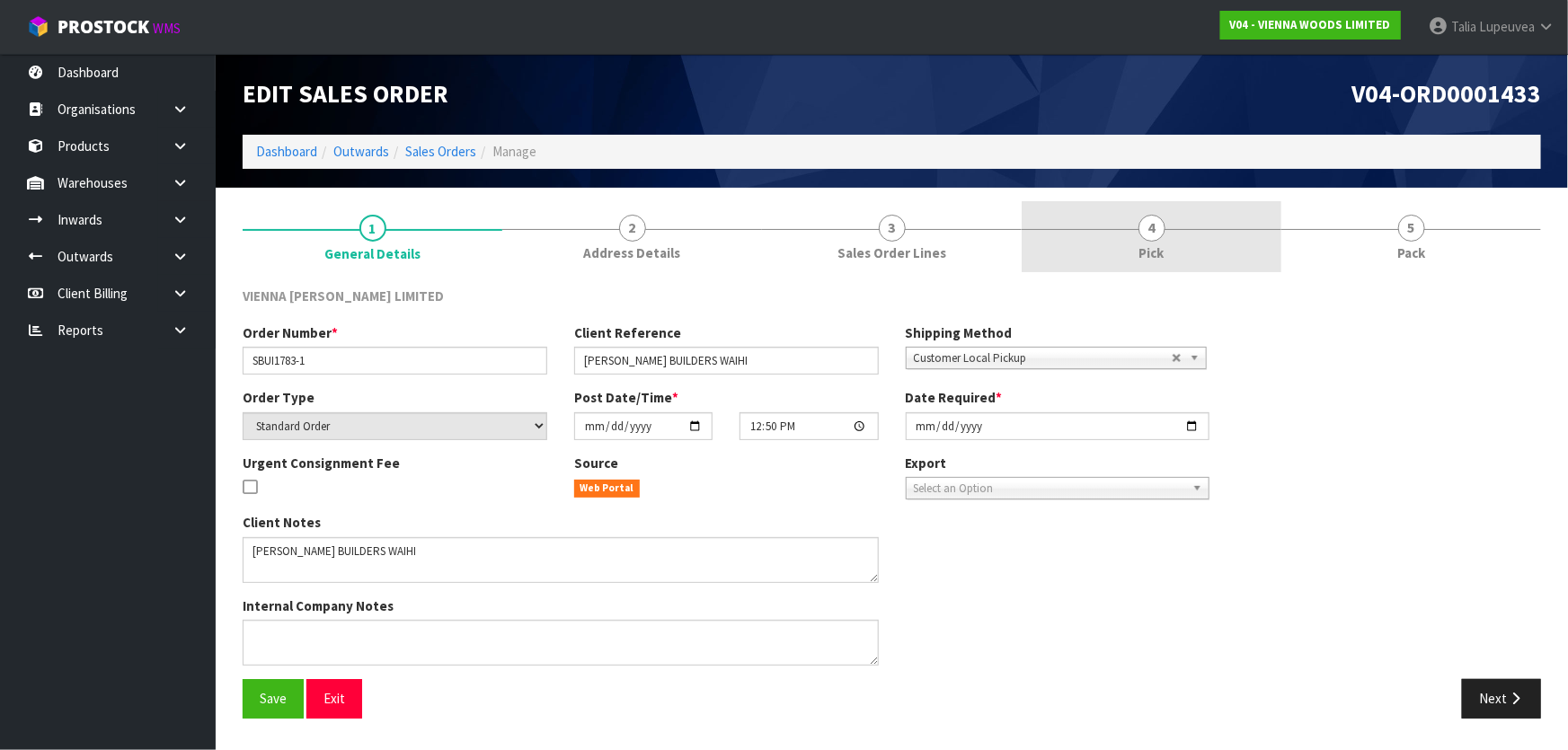
click at [1232, 244] on link "4 Pick" at bounding box center [1151, 237] width 260 height 71
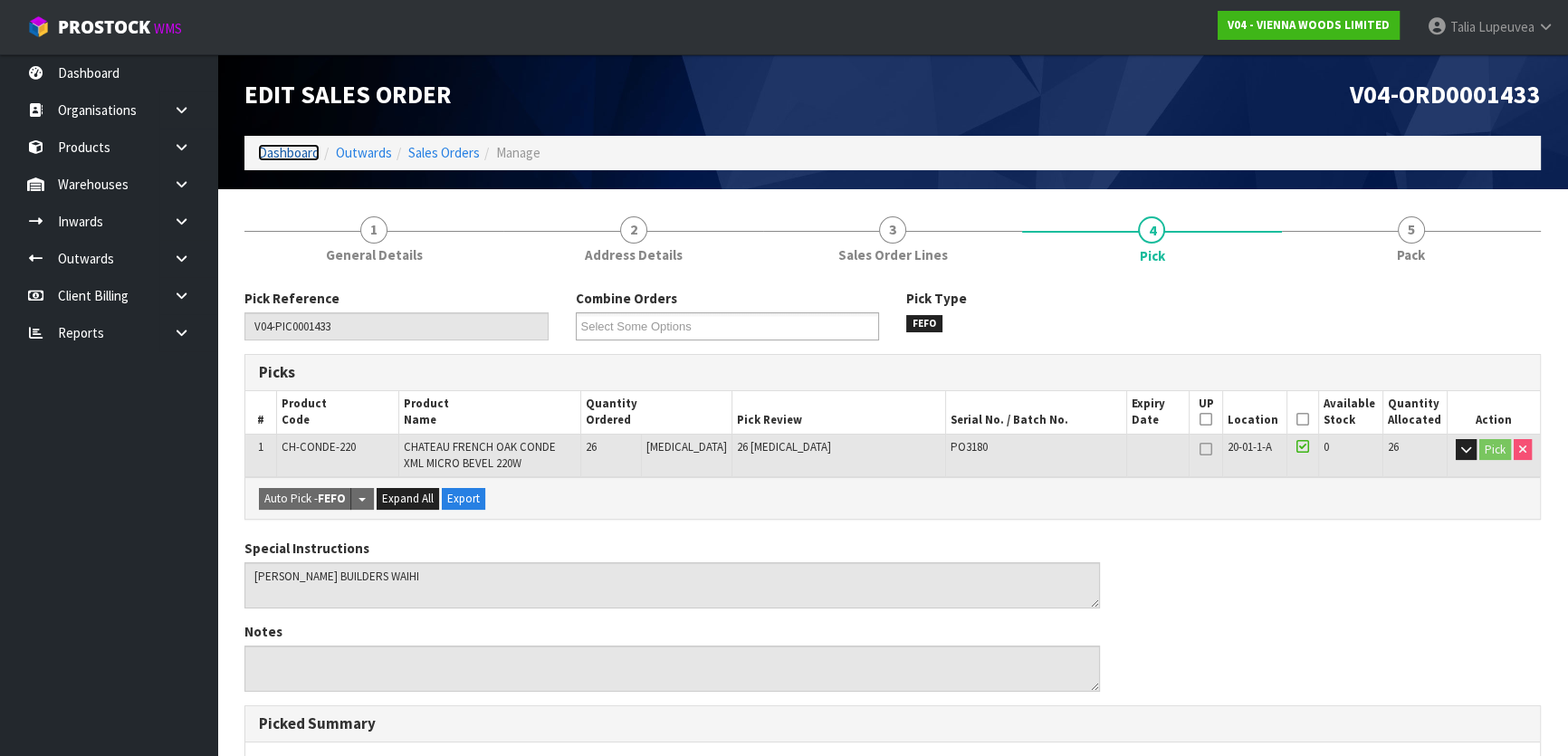
click at [267, 156] on link "Dashboard" at bounding box center [288, 152] width 62 height 17
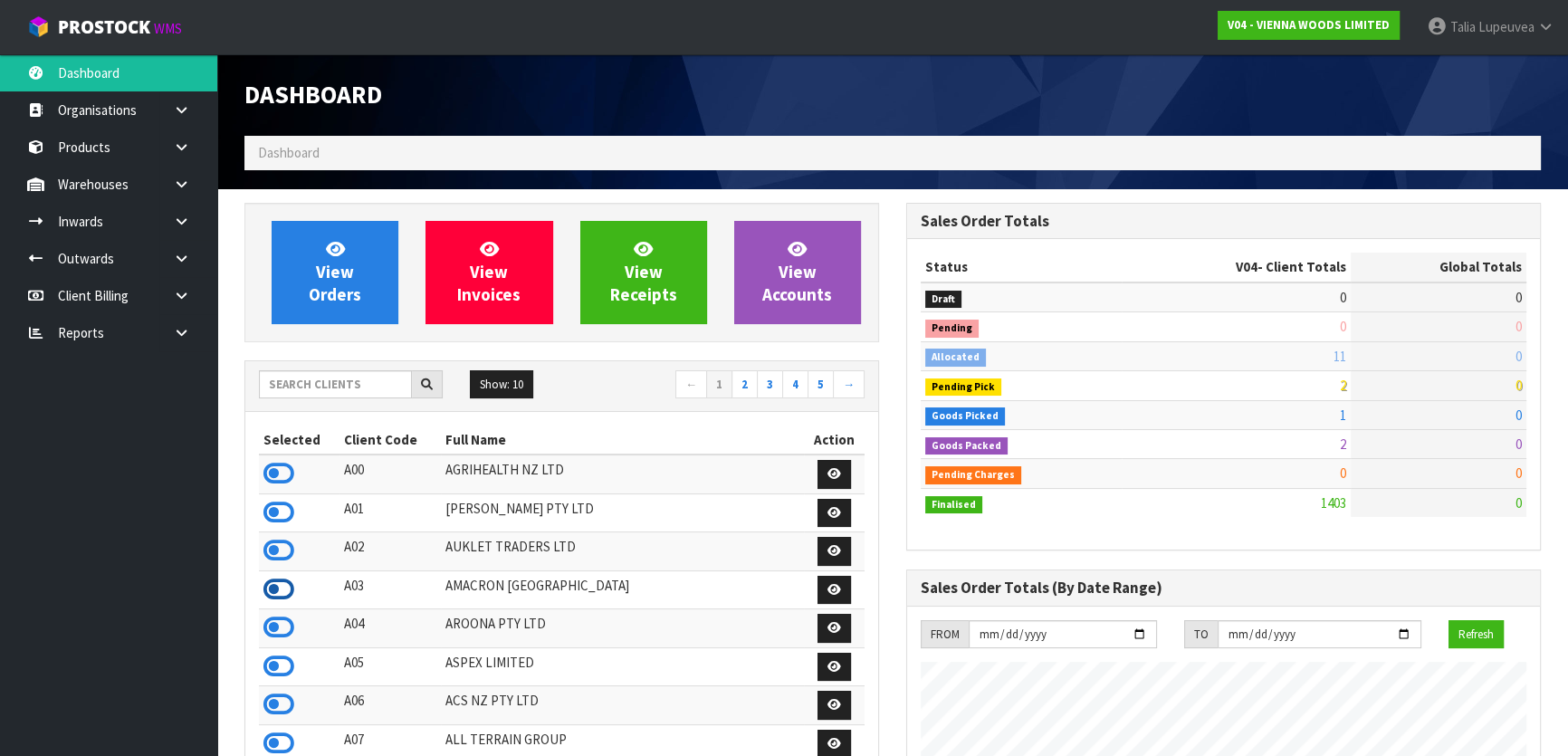
scroll to position [1135, 660]
drag, startPoint x: 271, startPoint y: 625, endPoint x: 310, endPoint y: 507, distance: 124.3
click at [272, 625] on icon at bounding box center [278, 627] width 31 height 27
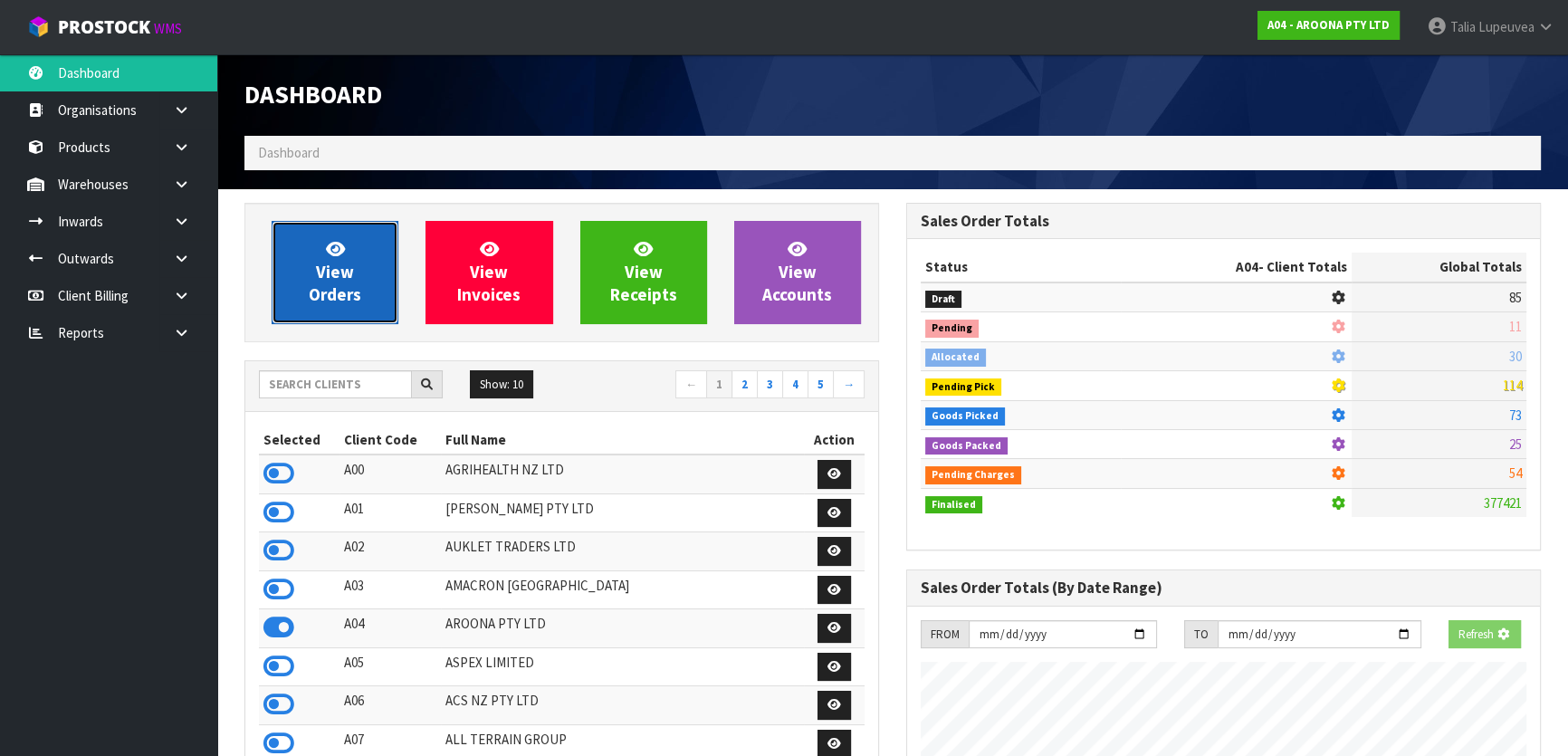
click at [343, 244] on icon at bounding box center [335, 248] width 19 height 17
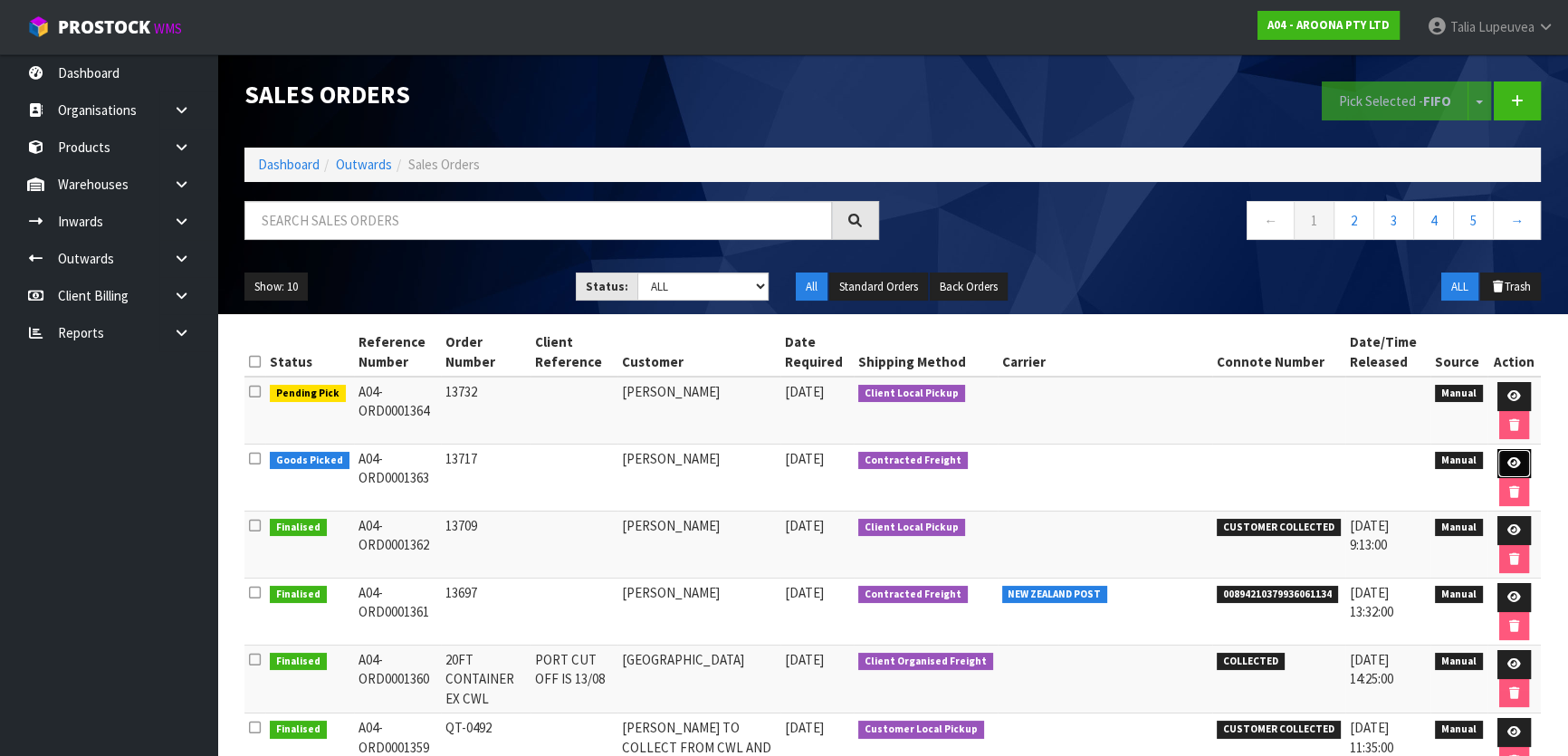
click at [1507, 459] on icon at bounding box center [1514, 464] width 14 height 12
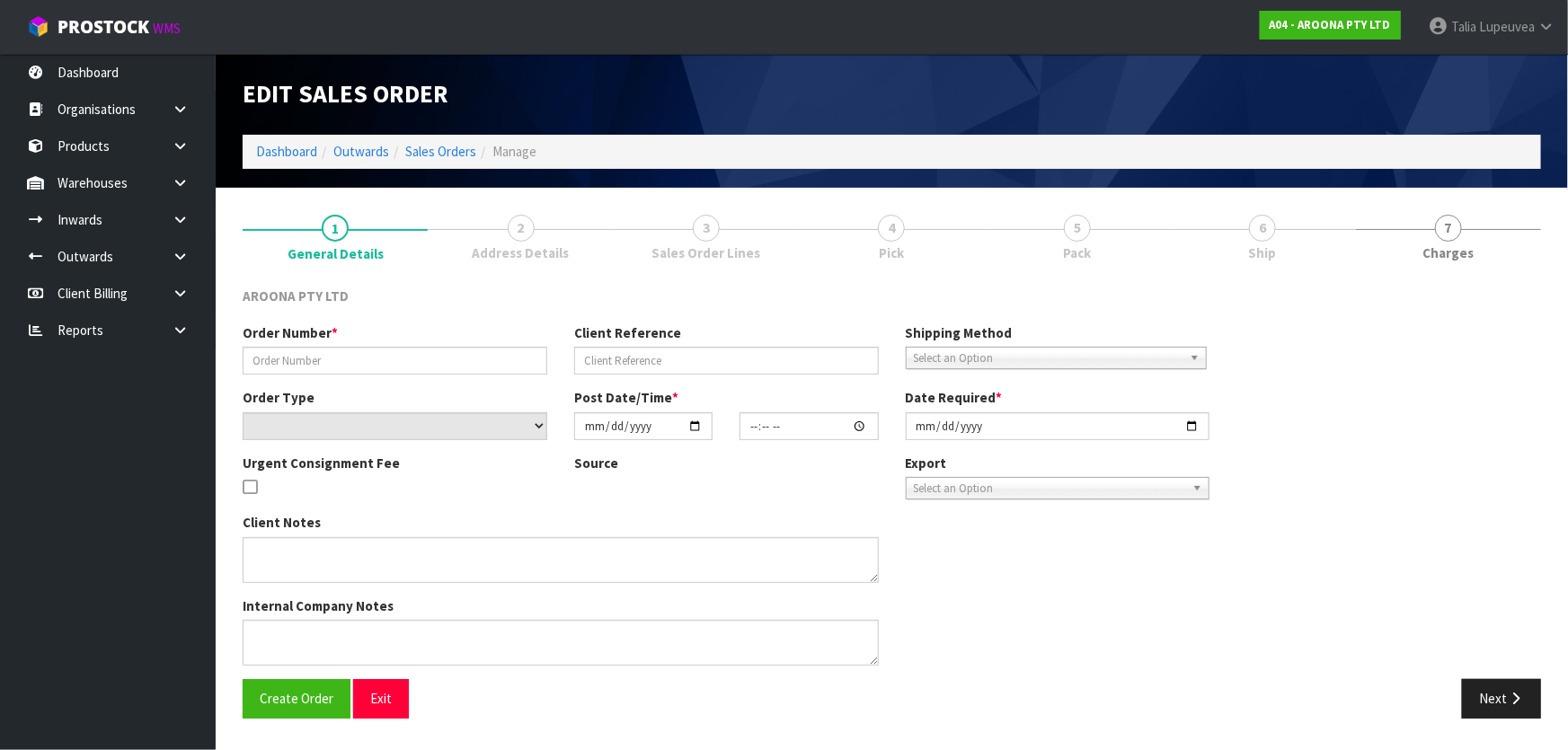
type input "13717"
select select "number:0"
type input "[DATE]"
type input "13:01:00.000"
type input "[DATE]"
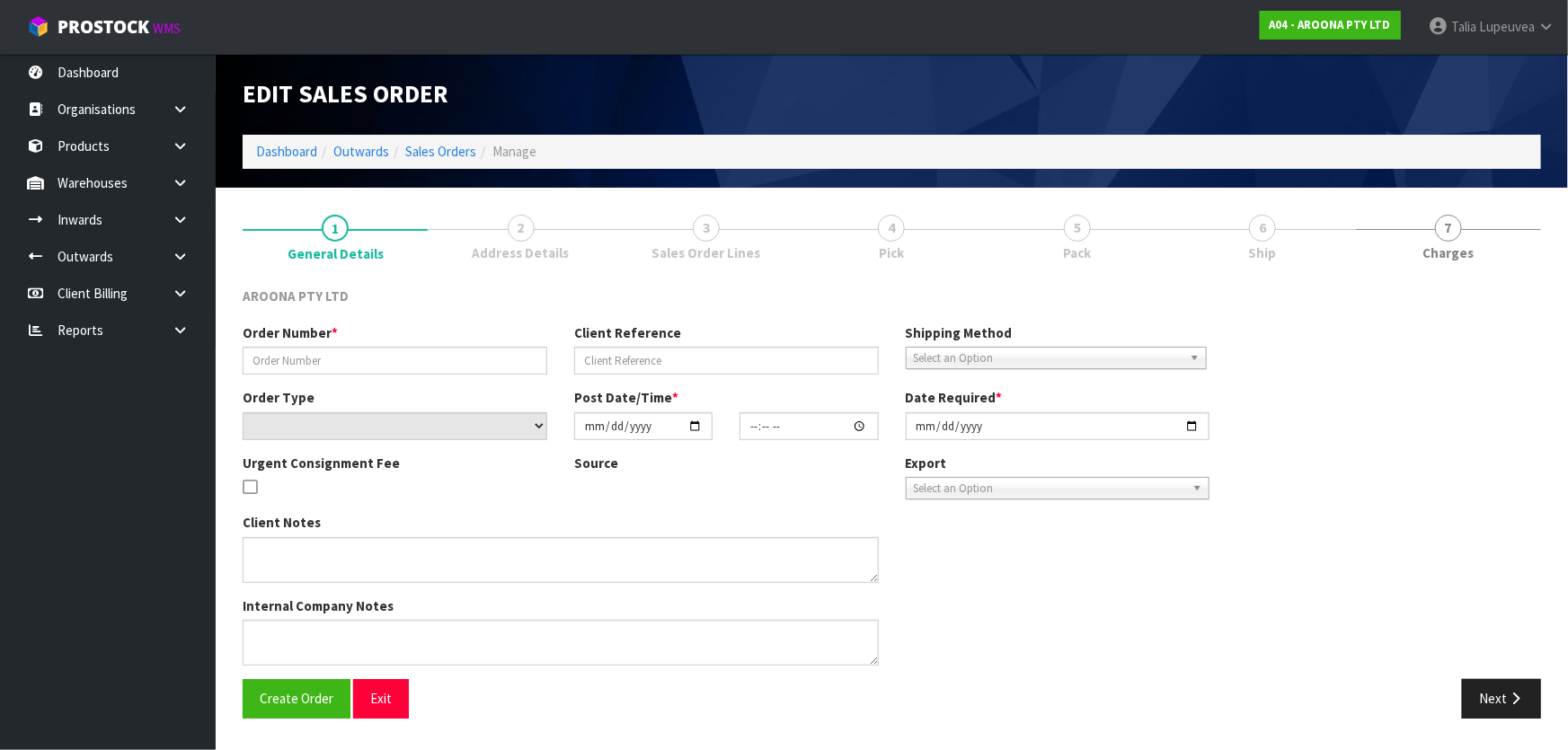
type textarea "UPDATED TO DELIEVRY"
type textarea "PLEASE IGNORE PREVIOUS MESSAGE, CUSTOMER WILL PAY FOR SHIPPING AND WE WILL INST…"
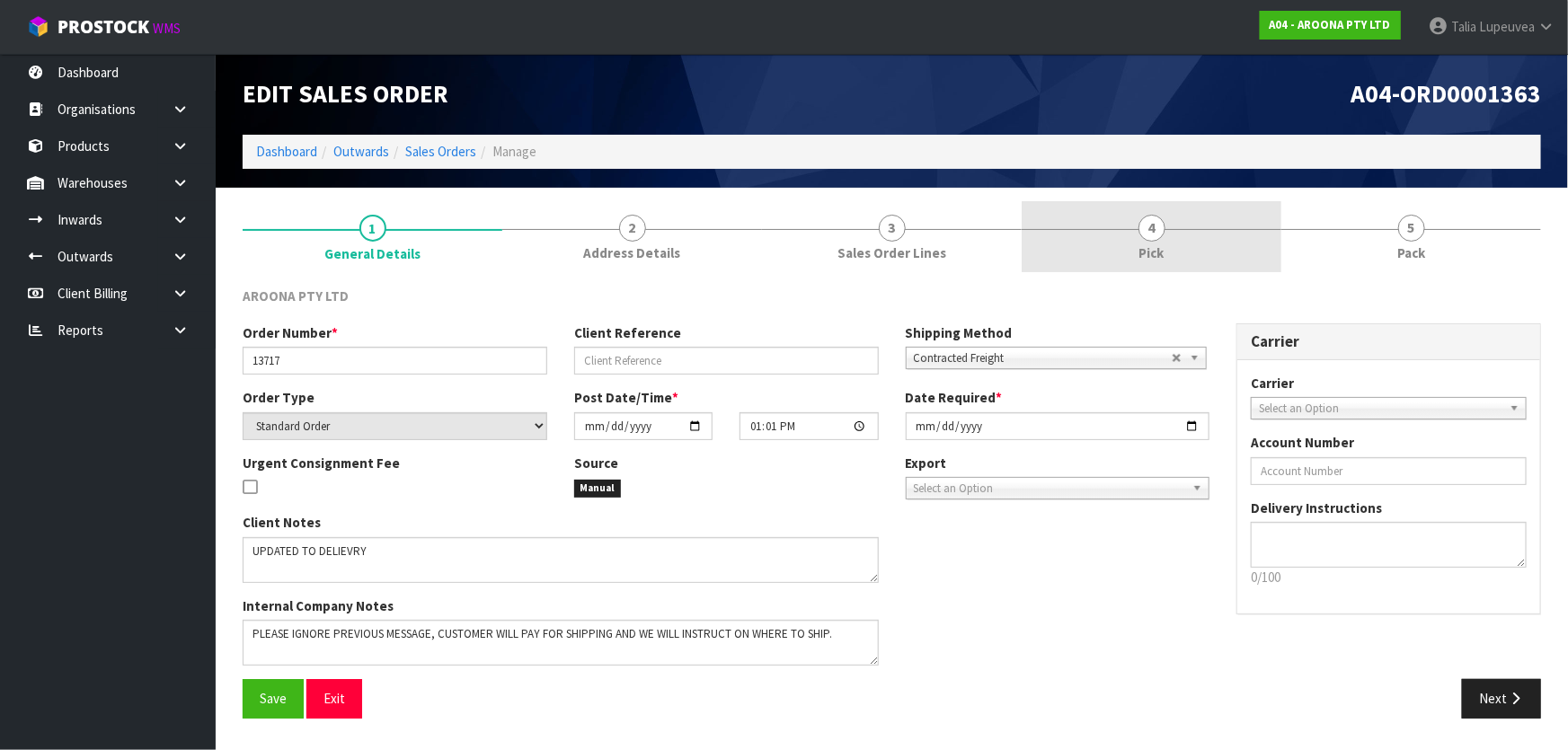
click at [1201, 241] on link "4 Pick" at bounding box center [1151, 237] width 260 height 71
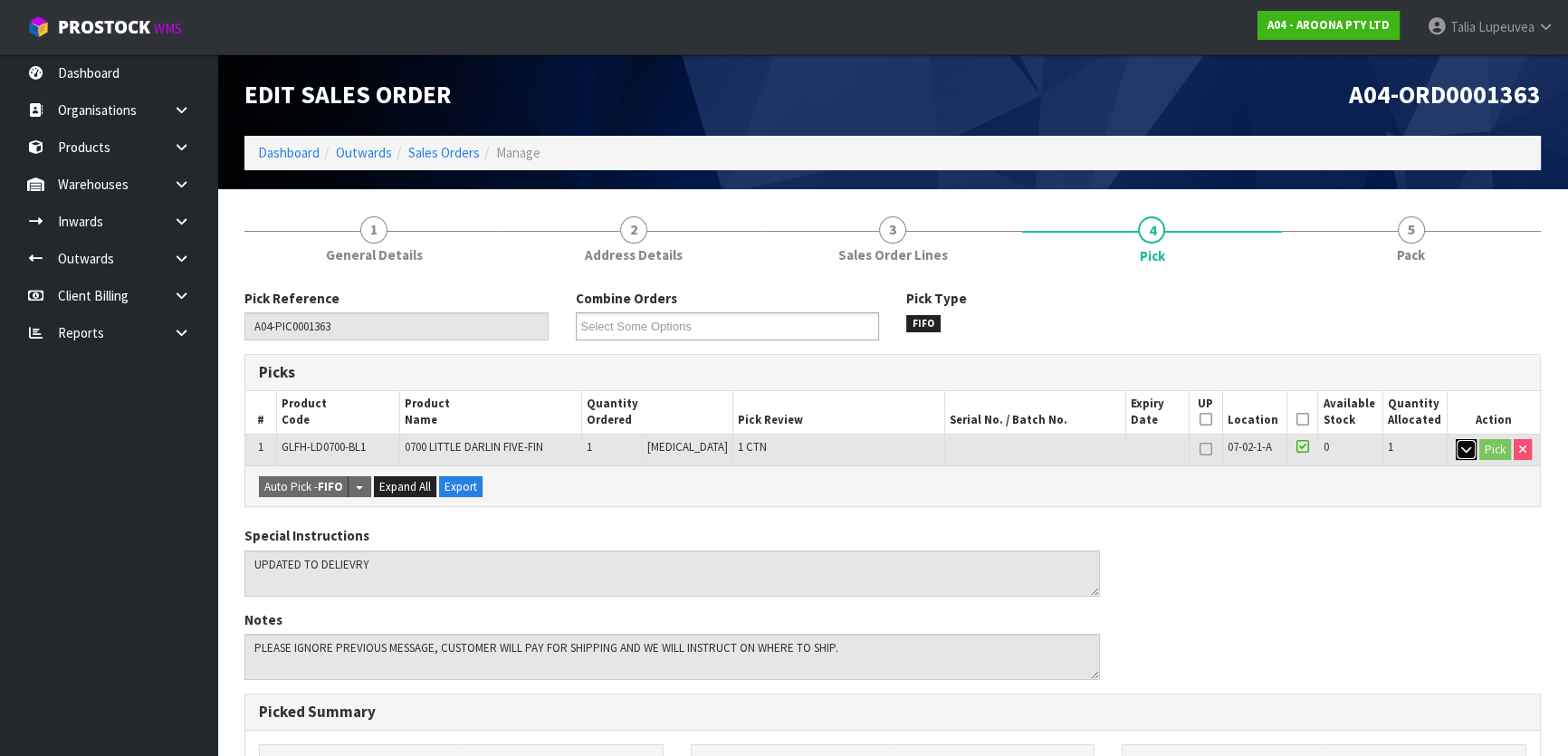
click at [1457, 449] on button "button" at bounding box center [1466, 450] width 21 height 22
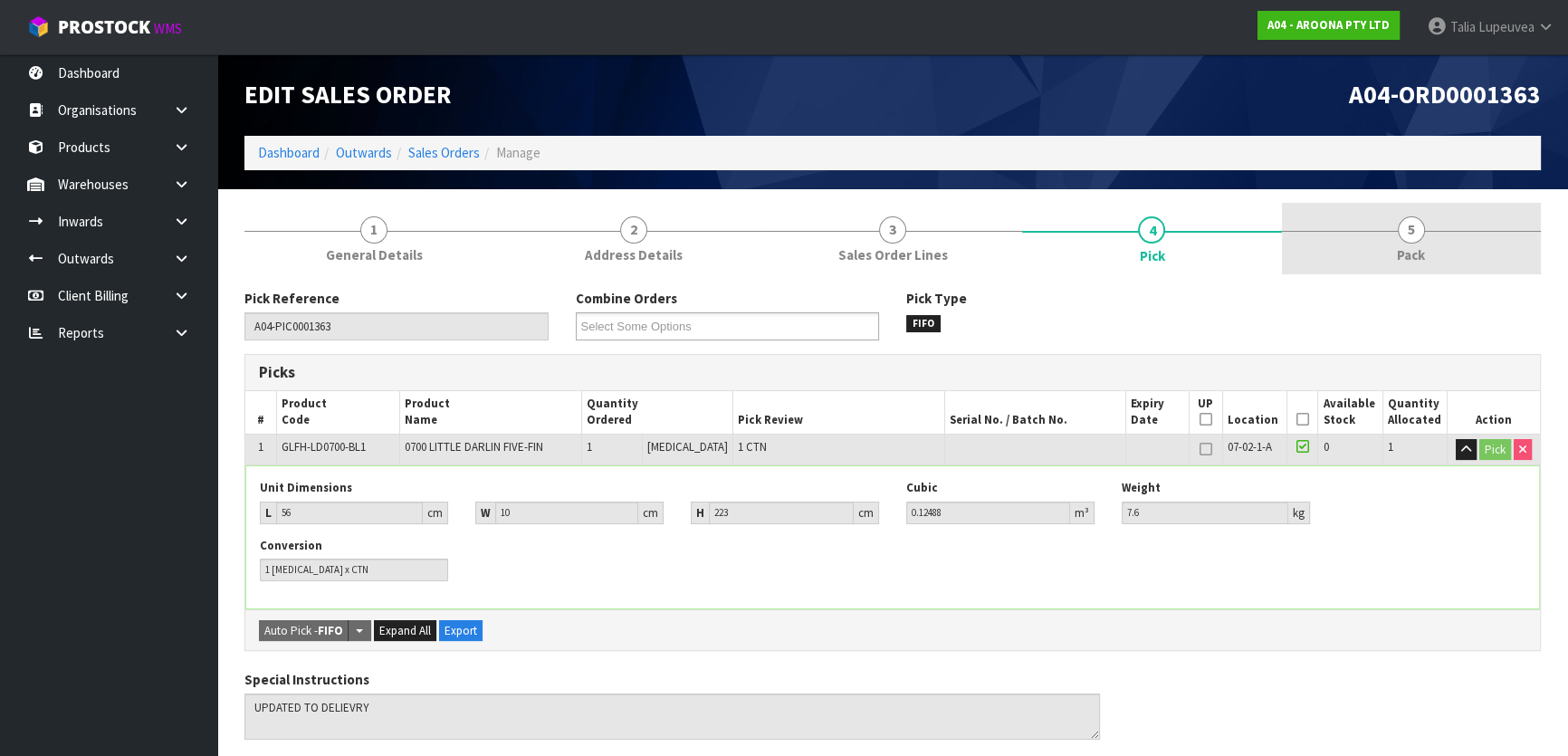
click at [1406, 245] on link "5 Pack" at bounding box center [1411, 239] width 259 height 72
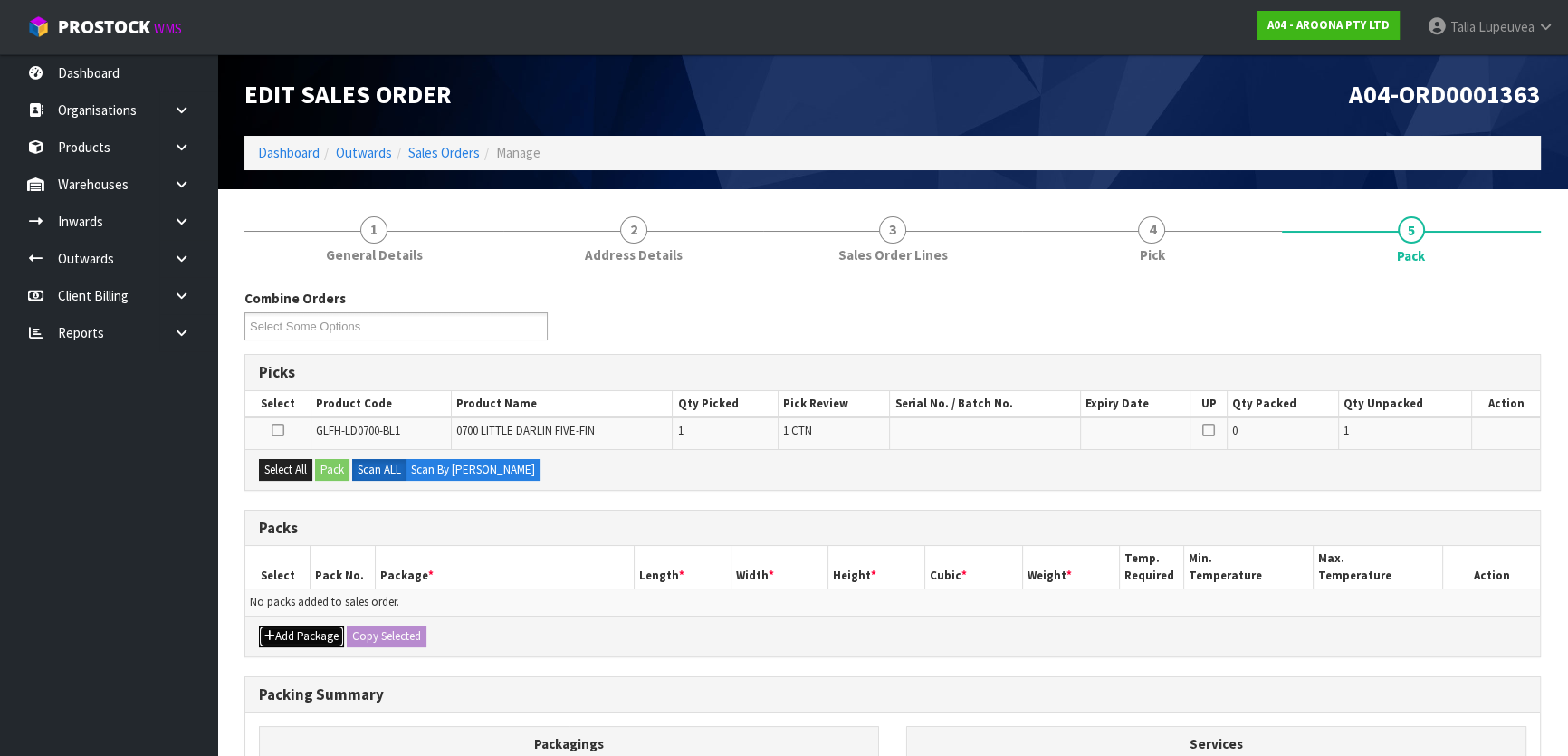
click at [291, 629] on button "Add Package" at bounding box center [301, 637] width 86 height 22
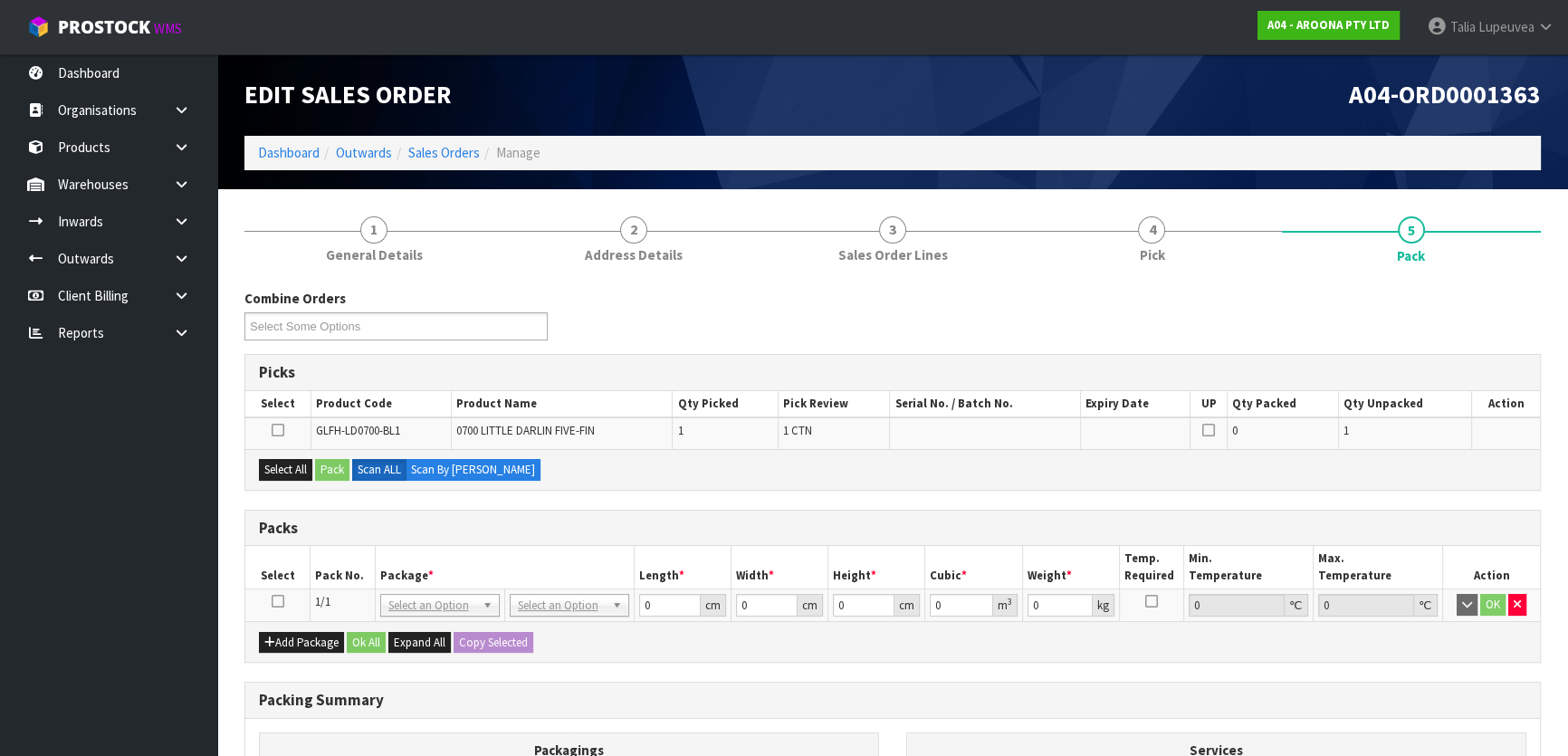
click at [277, 602] on icon at bounding box center [277, 601] width 13 height 1
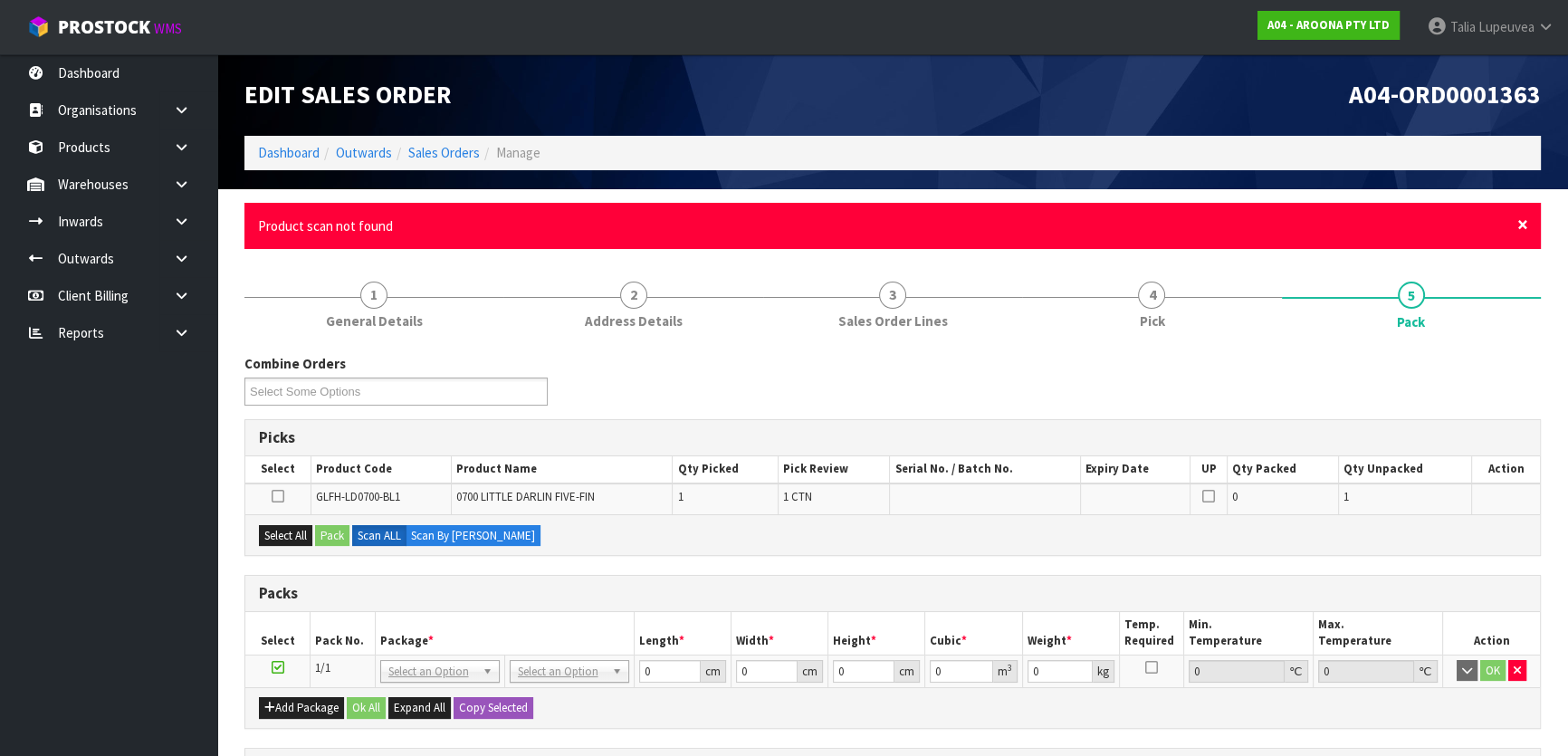
click at [1520, 221] on span "×" at bounding box center [1522, 224] width 11 height 25
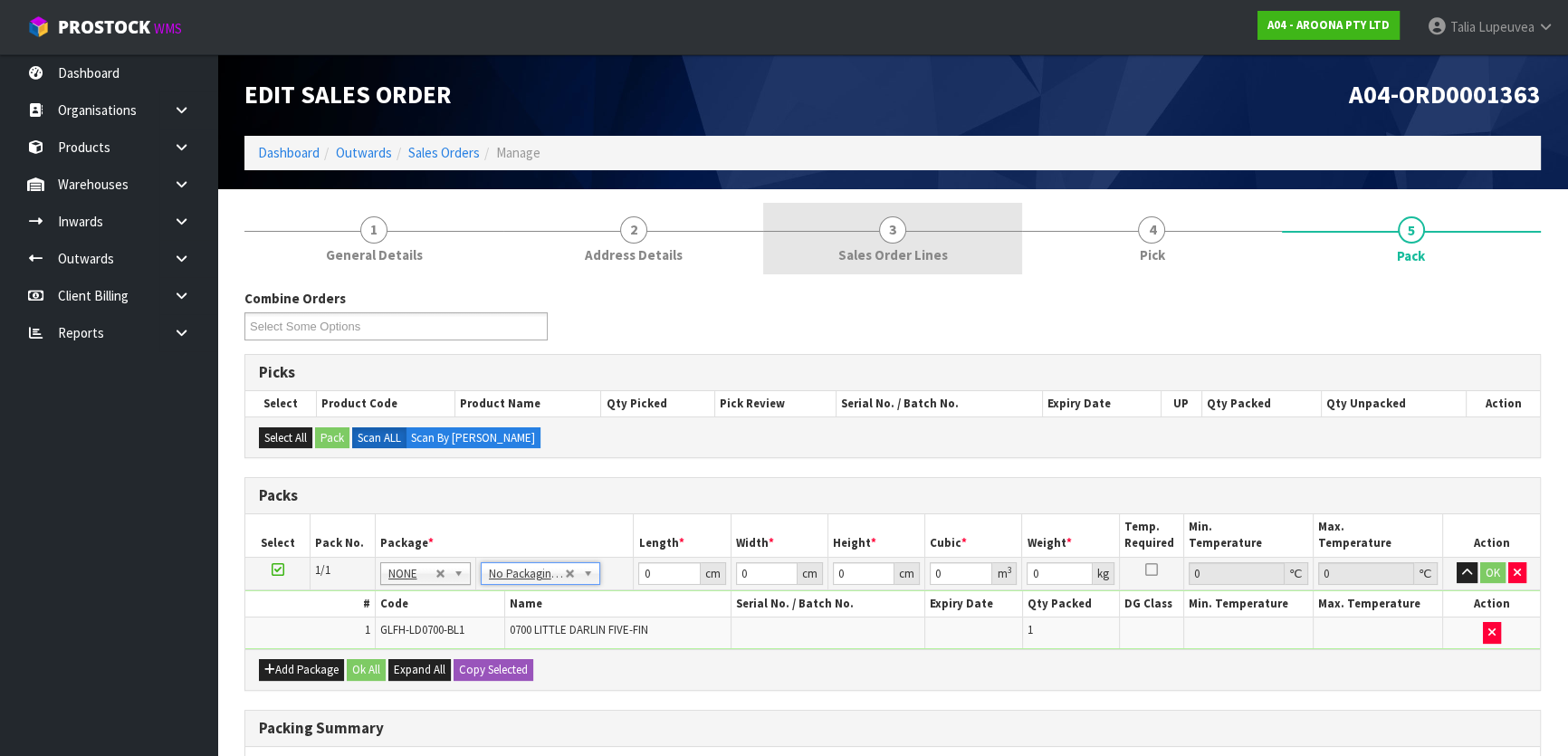
click at [955, 266] on link "3 Sales Order Lines" at bounding box center [892, 239] width 259 height 72
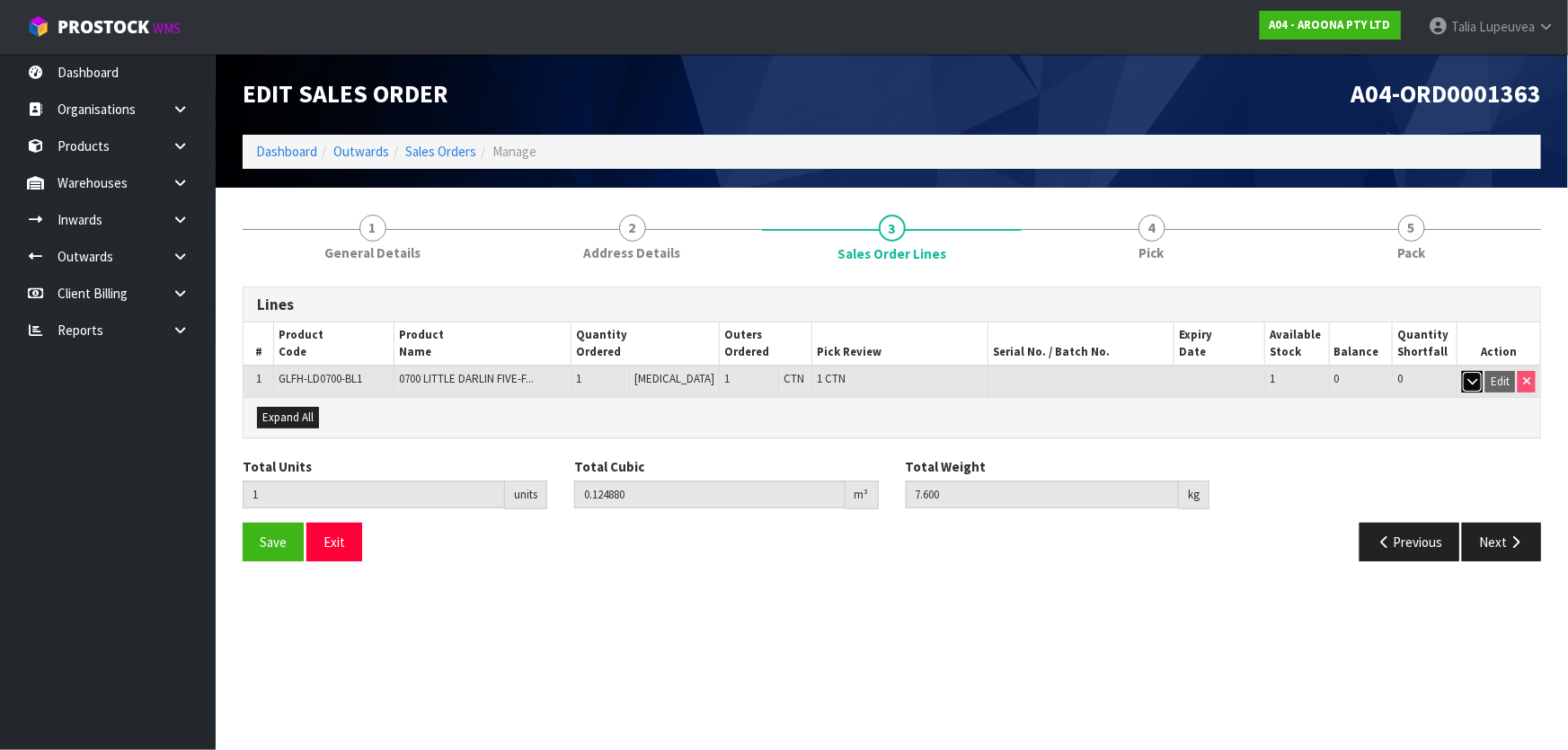
click at [1466, 382] on button "button" at bounding box center [1472, 382] width 21 height 22
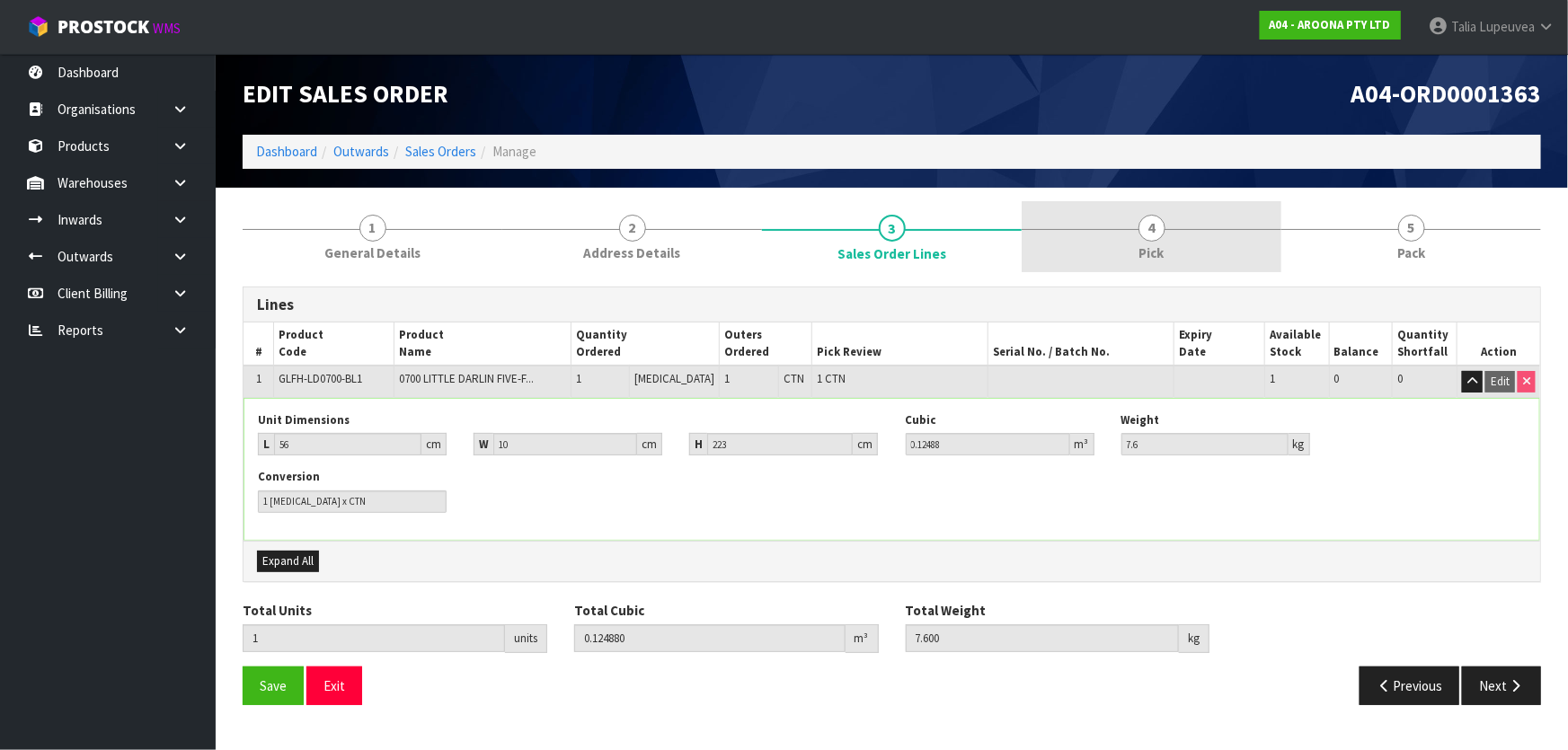
click at [1180, 243] on link "4 Pick" at bounding box center [1151, 237] width 260 height 71
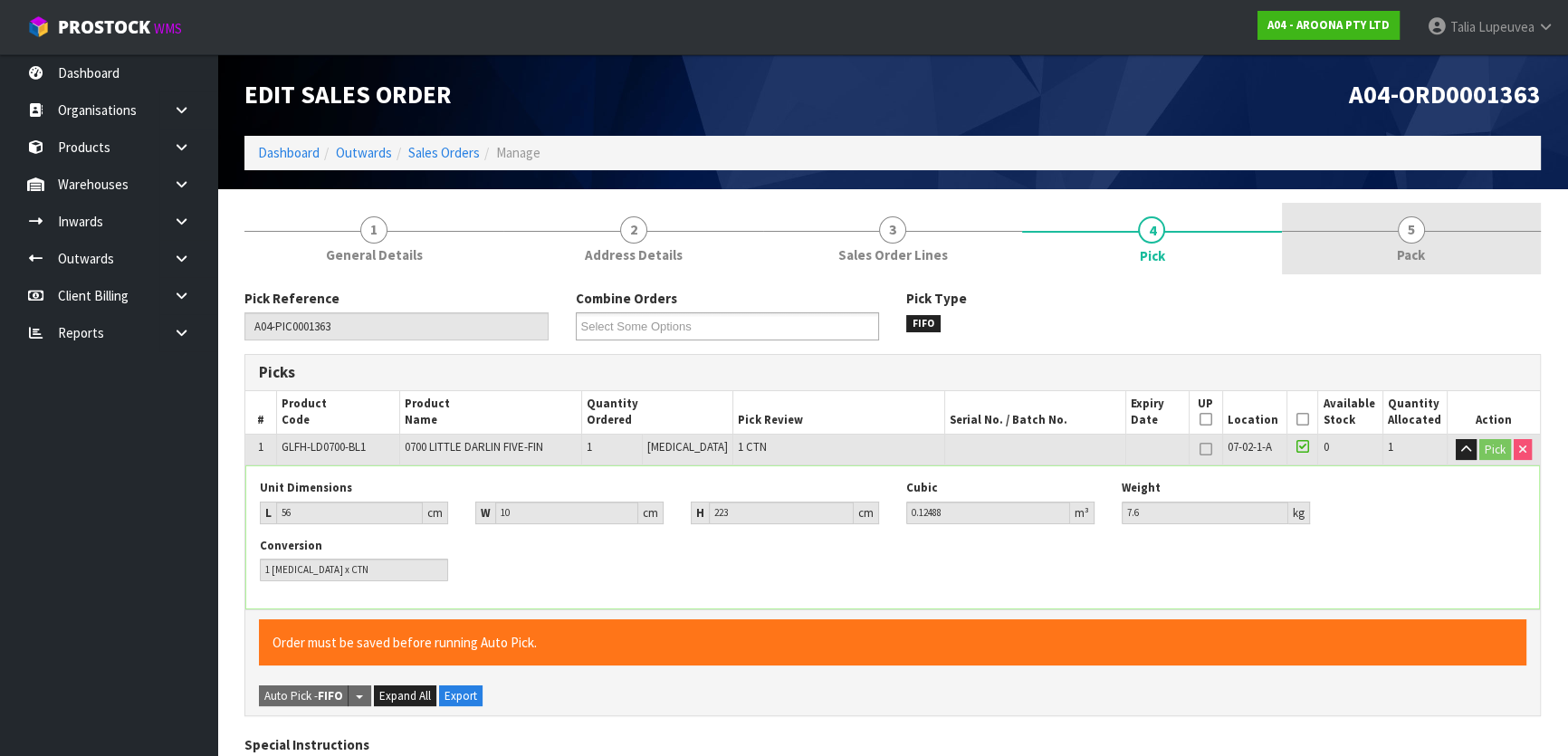
click at [1400, 214] on link "5 Pack" at bounding box center [1411, 239] width 259 height 72
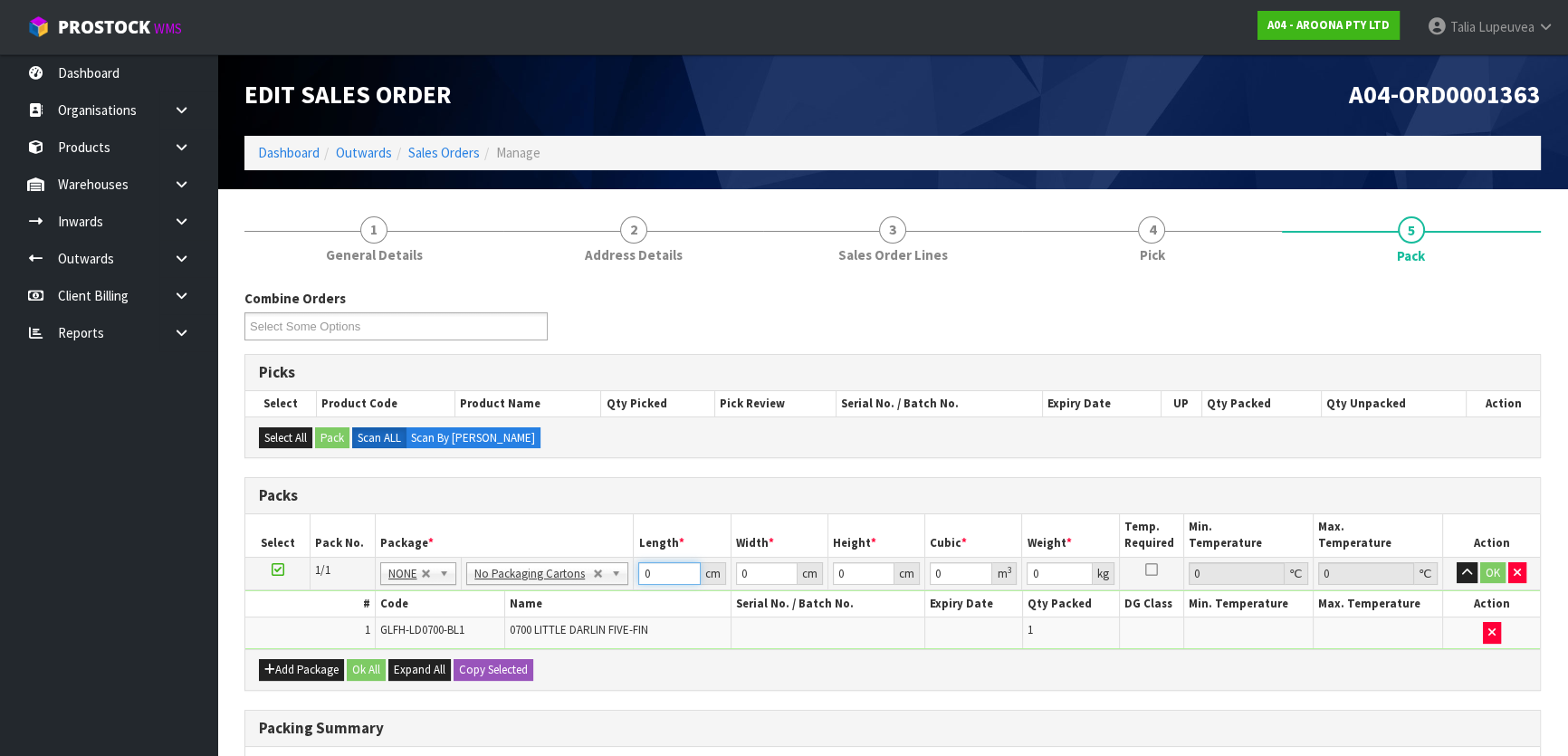
drag, startPoint x: 669, startPoint y: 572, endPoint x: 598, endPoint y: 559, distance: 72.2
click at [603, 561] on tr "1/1 NONE 007-001 007-002 007-004 007-009 007-013 007-014 007-015 007-017 007-01…" at bounding box center [893, 573] width 1295 height 33
type input "223"
drag, startPoint x: 766, startPoint y: 570, endPoint x: 680, endPoint y: 565, distance: 86.1
click at [680, 565] on tr "1/1 NONE 007-001 007-002 007-004 007-009 007-013 007-014 007-015 007-017 007-01…" at bounding box center [893, 573] width 1295 height 33
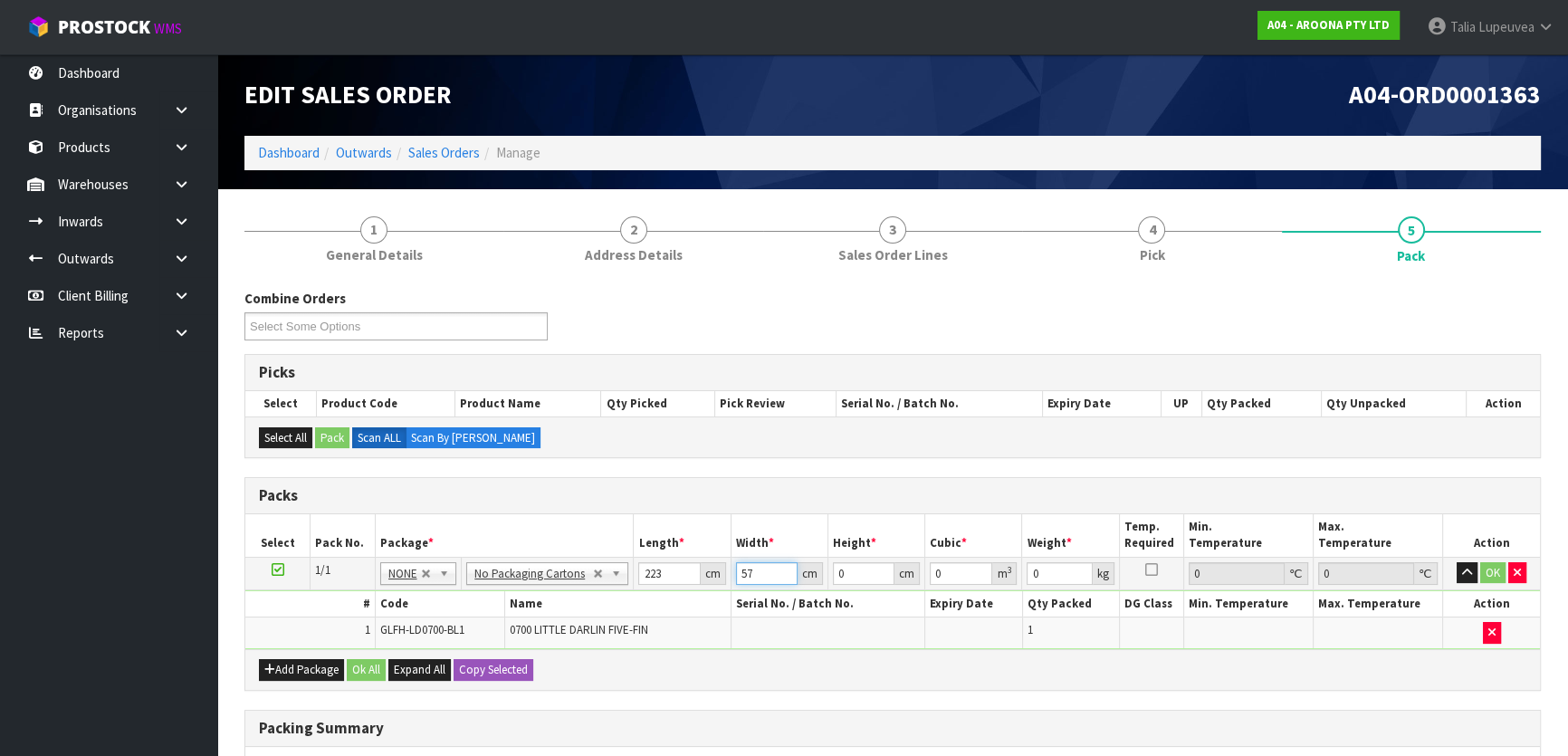
type input "57"
type input "1"
type input "0.012711"
type input "10"
type input "0.12711"
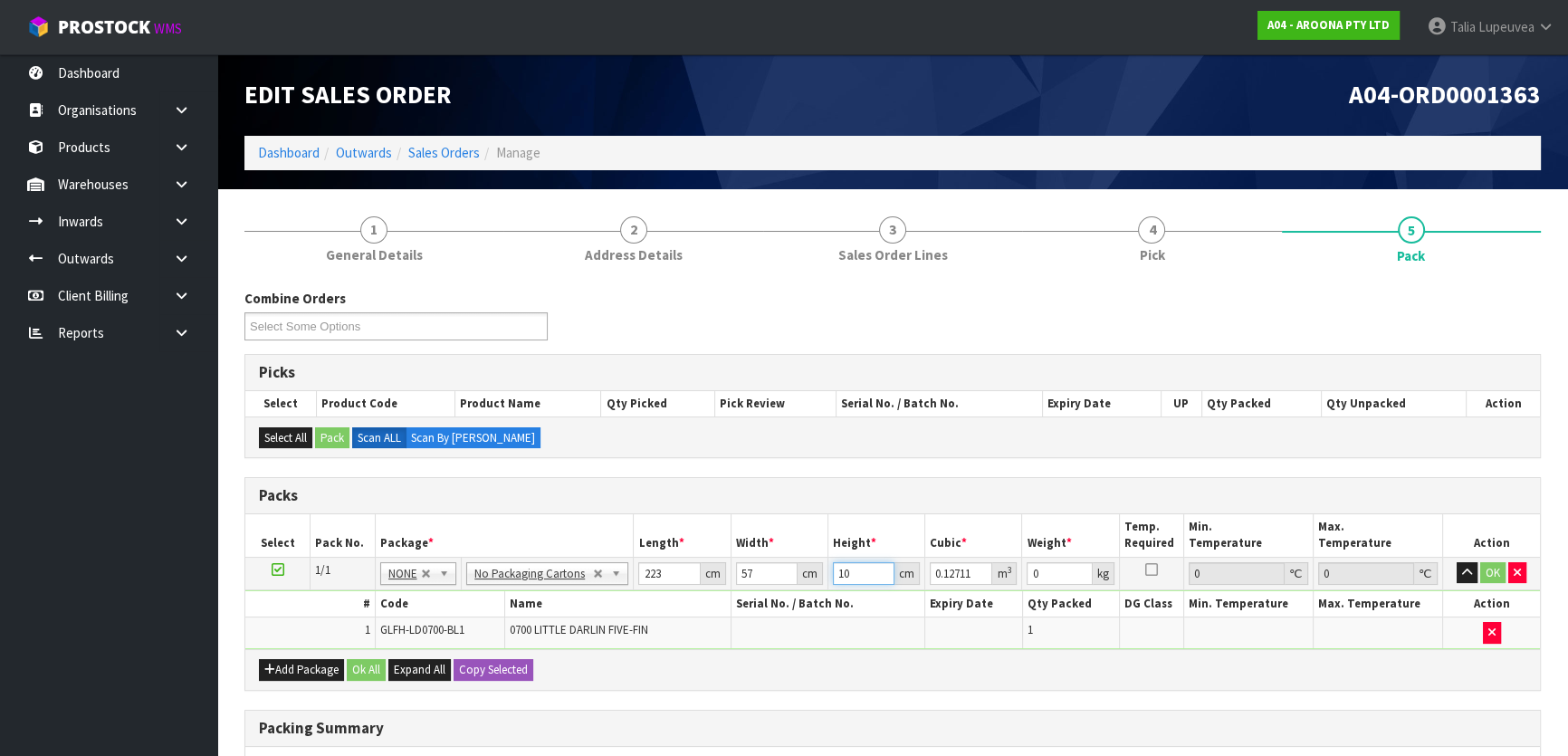
type input "10"
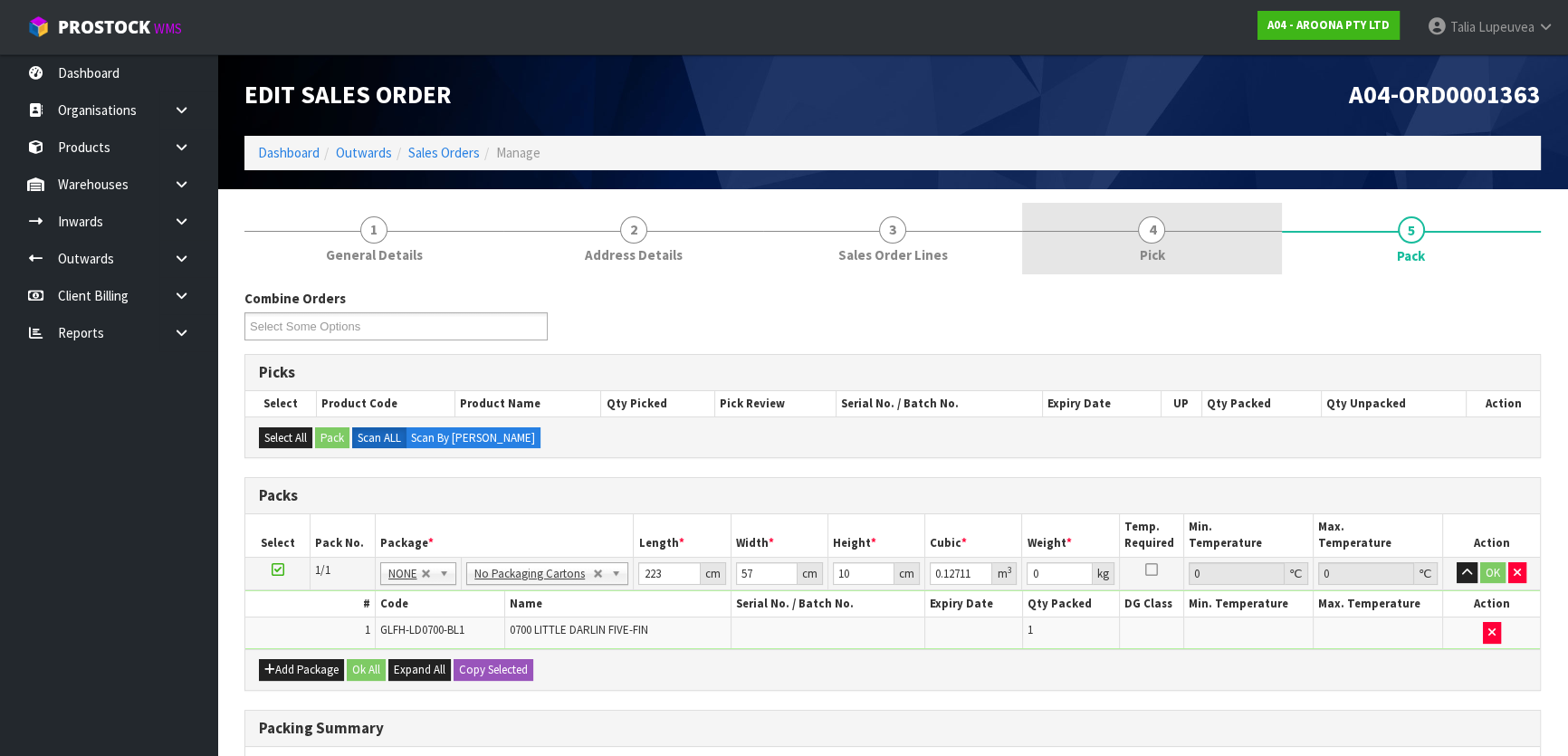
click at [1186, 226] on link "4 Pick" at bounding box center [1151, 239] width 259 height 72
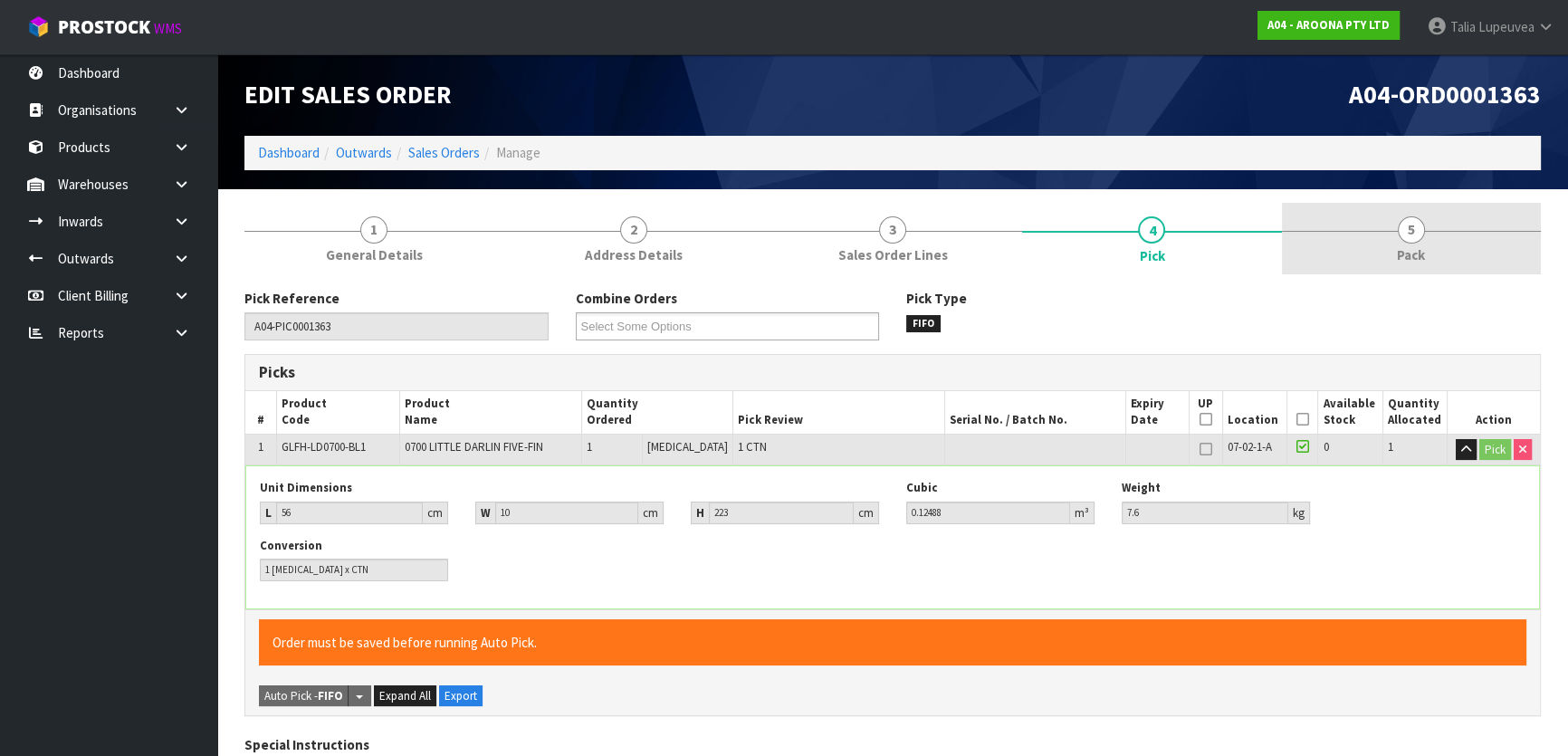
click at [1430, 235] on link "5 Pack" at bounding box center [1411, 239] width 259 height 72
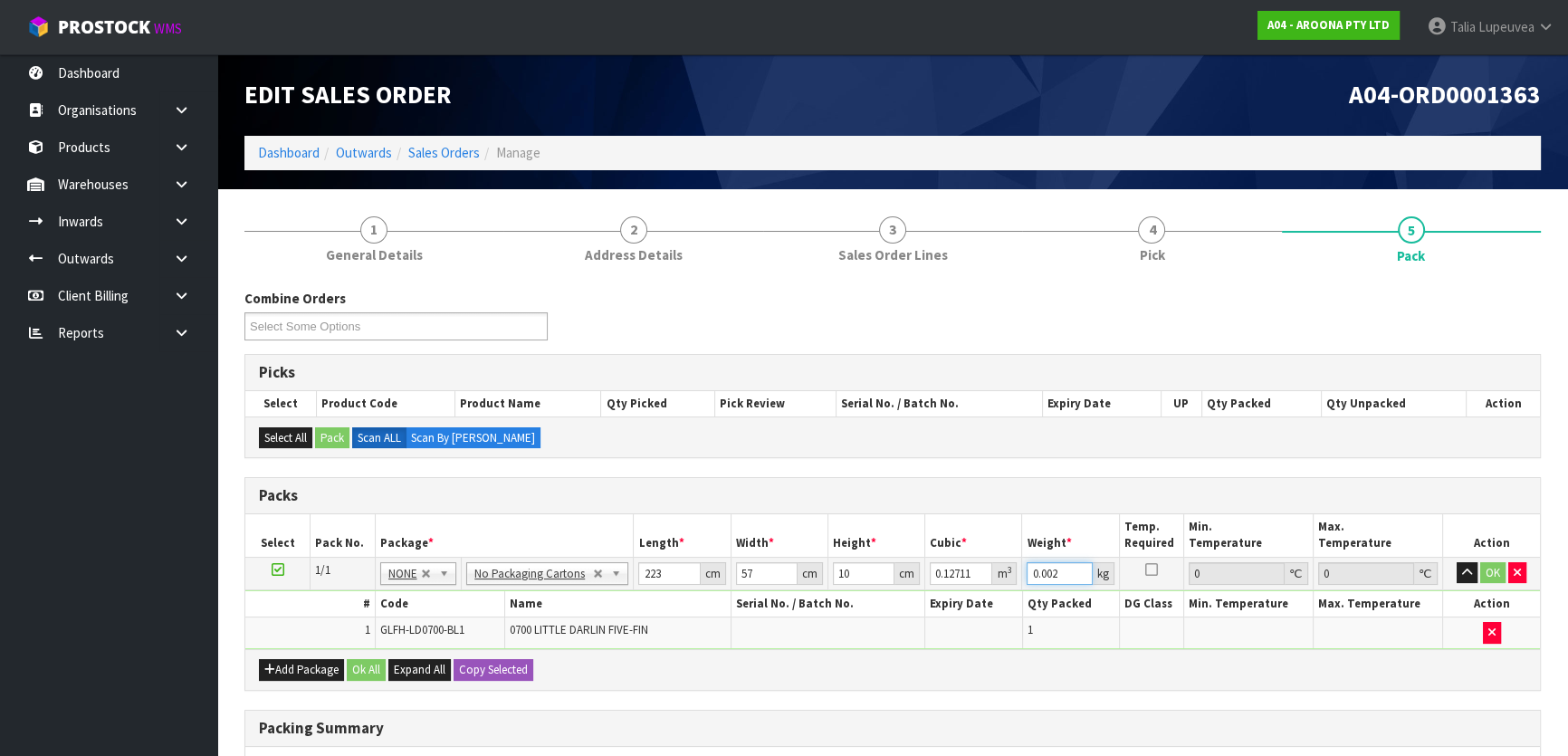
drag, startPoint x: 1073, startPoint y: 574, endPoint x: 971, endPoint y: 567, distance: 102.2
click at [1026, 567] on input "0.002" at bounding box center [1059, 573] width 66 height 23
click at [1047, 572] on input "0.002" at bounding box center [1059, 573] width 66 height 23
type input "8"
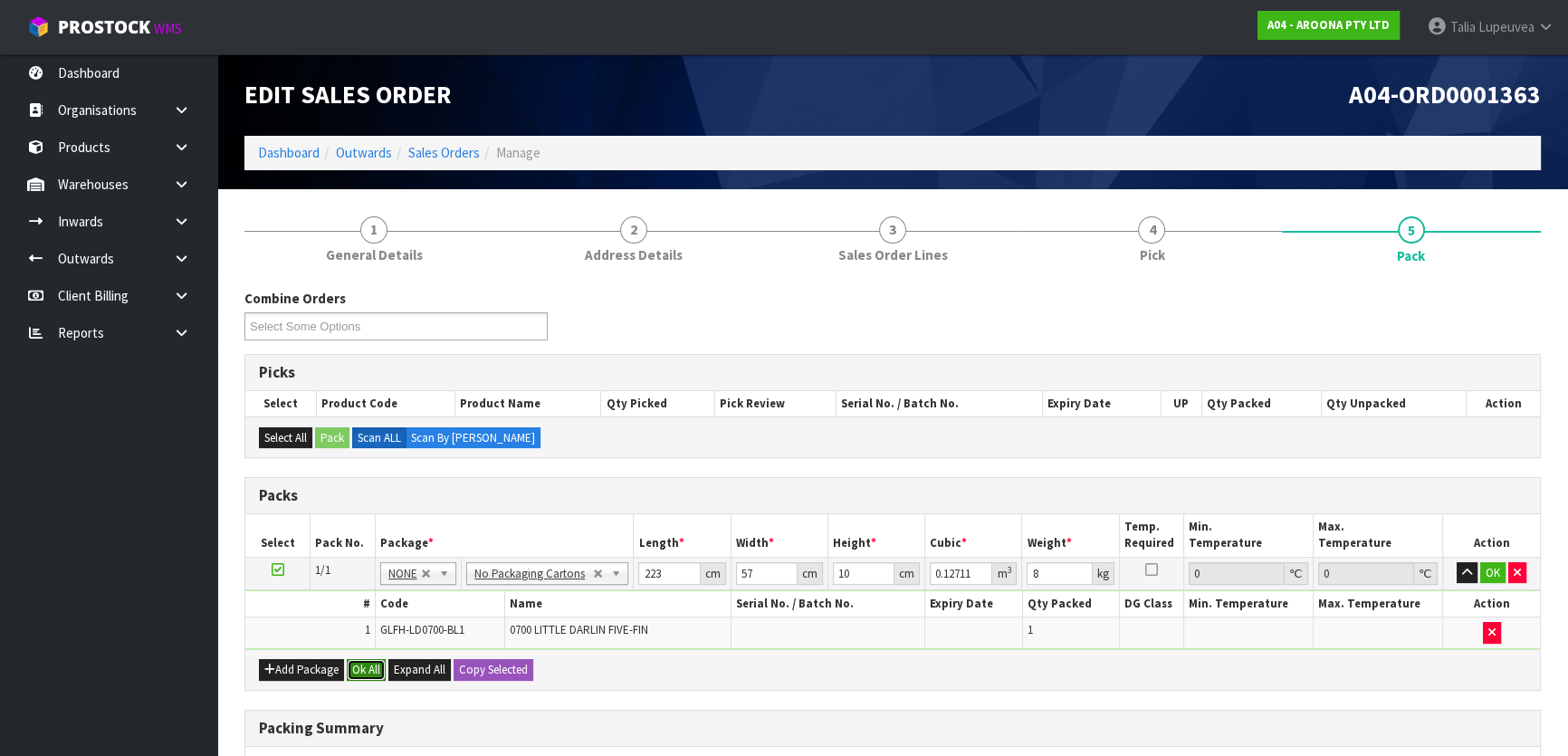
click at [366, 662] on button "Ok All" at bounding box center [366, 670] width 39 height 22
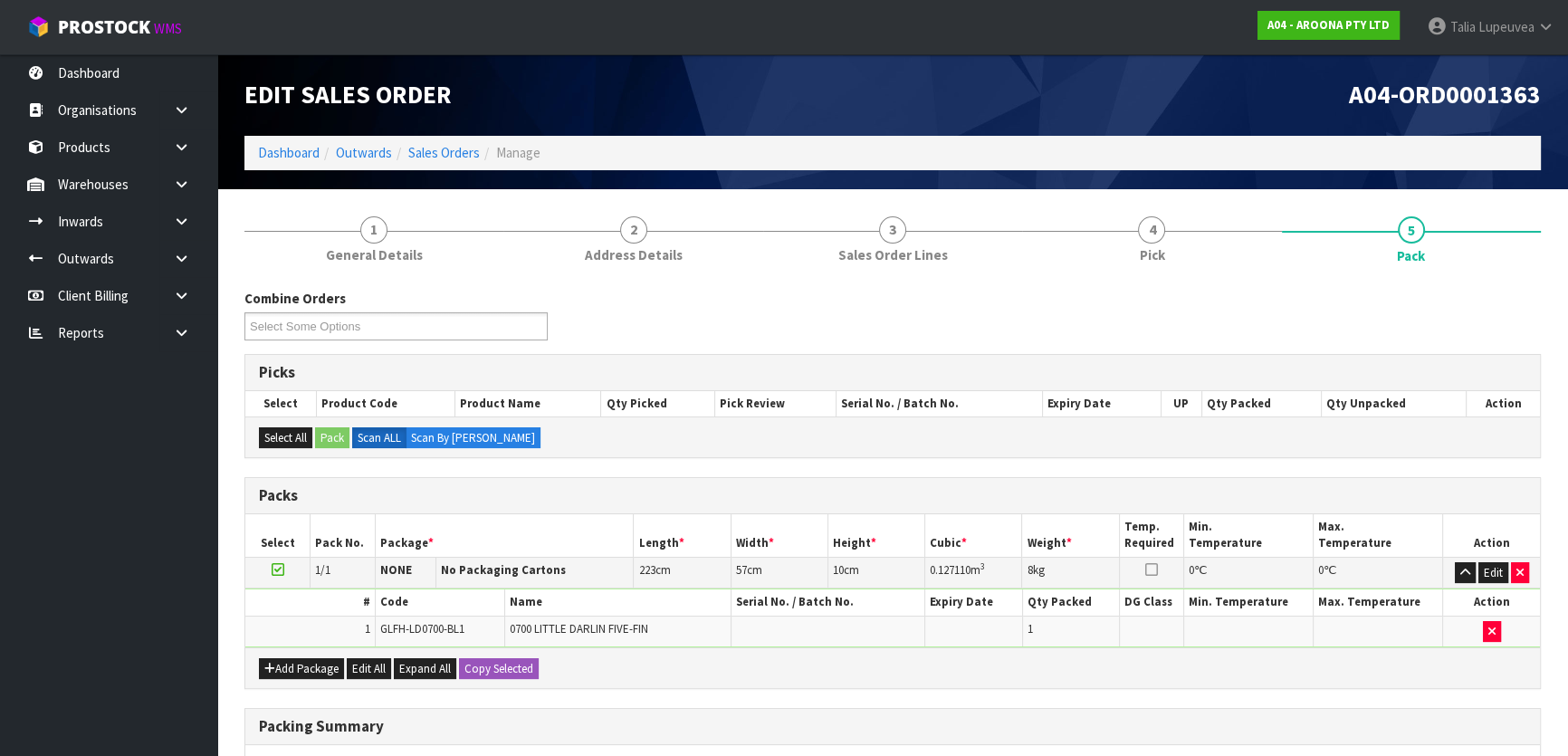
scroll to position [272, 0]
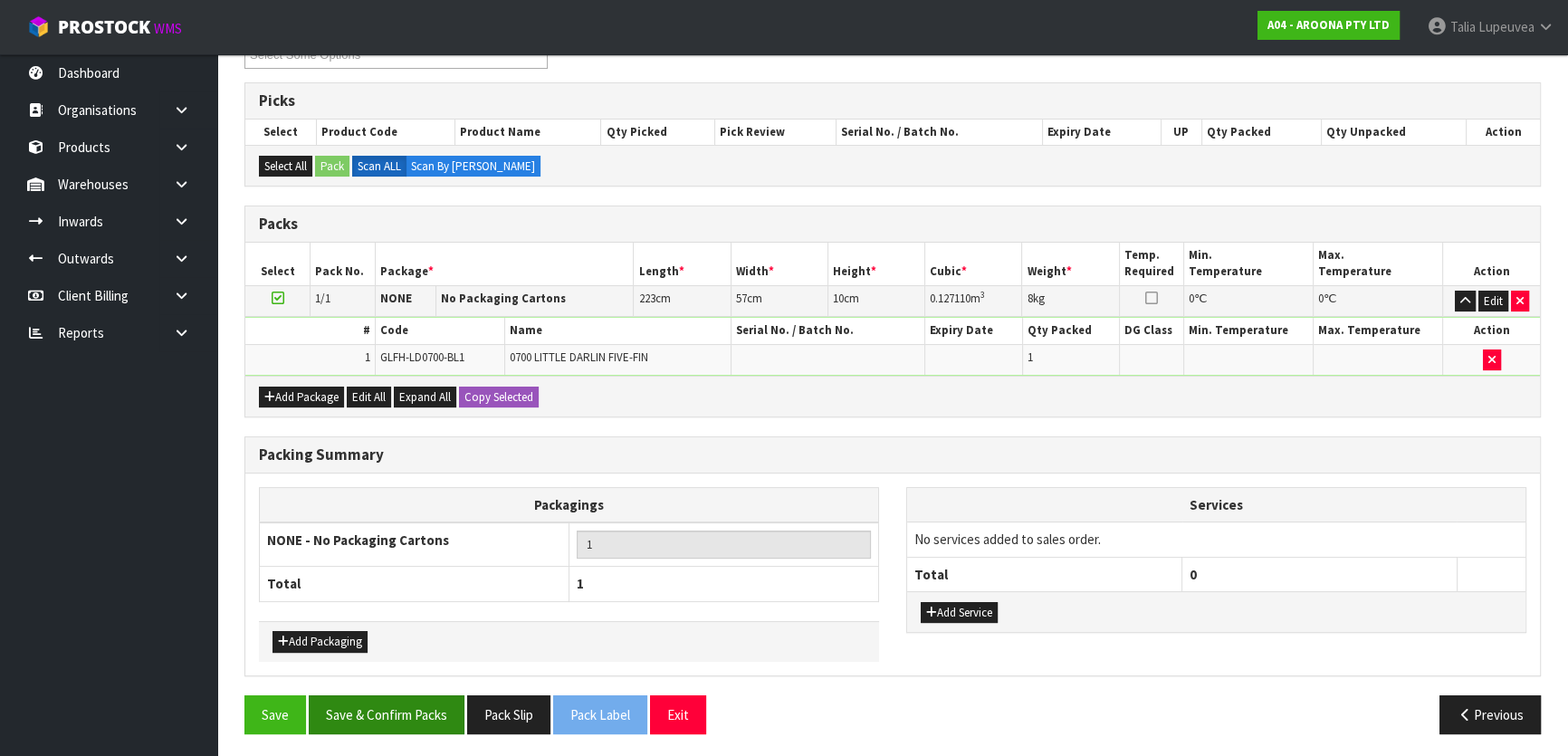
click at [380, 723] on div "Save Save & Confirm Packs Pack Slip Pack Label Exit Previous" at bounding box center [892, 721] width 1323 height 53
click at [387, 706] on button "Save & Confirm Packs" at bounding box center [386, 714] width 156 height 39
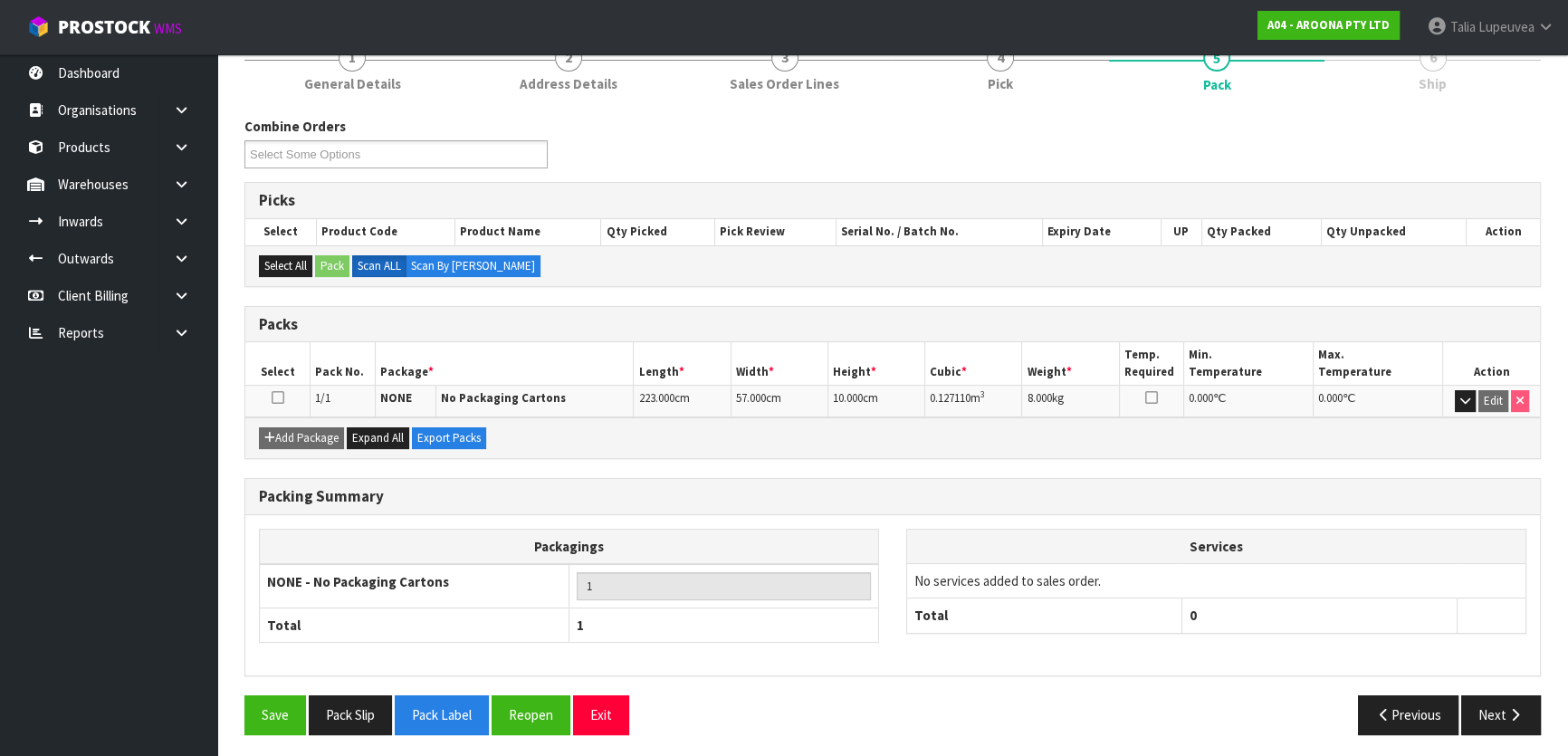
scroll to position [239, 0]
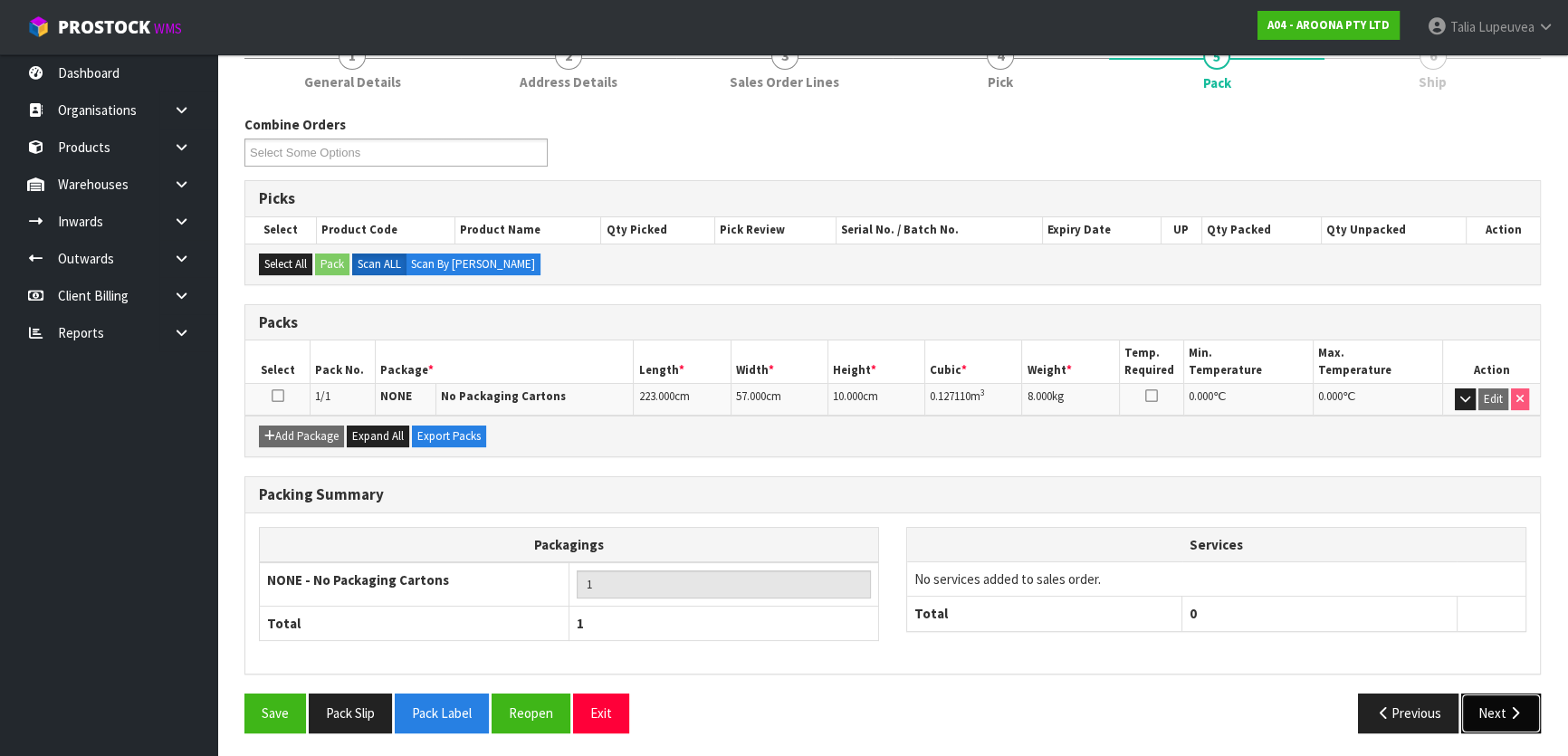
click at [1507, 707] on icon "button" at bounding box center [1514, 713] width 17 height 14
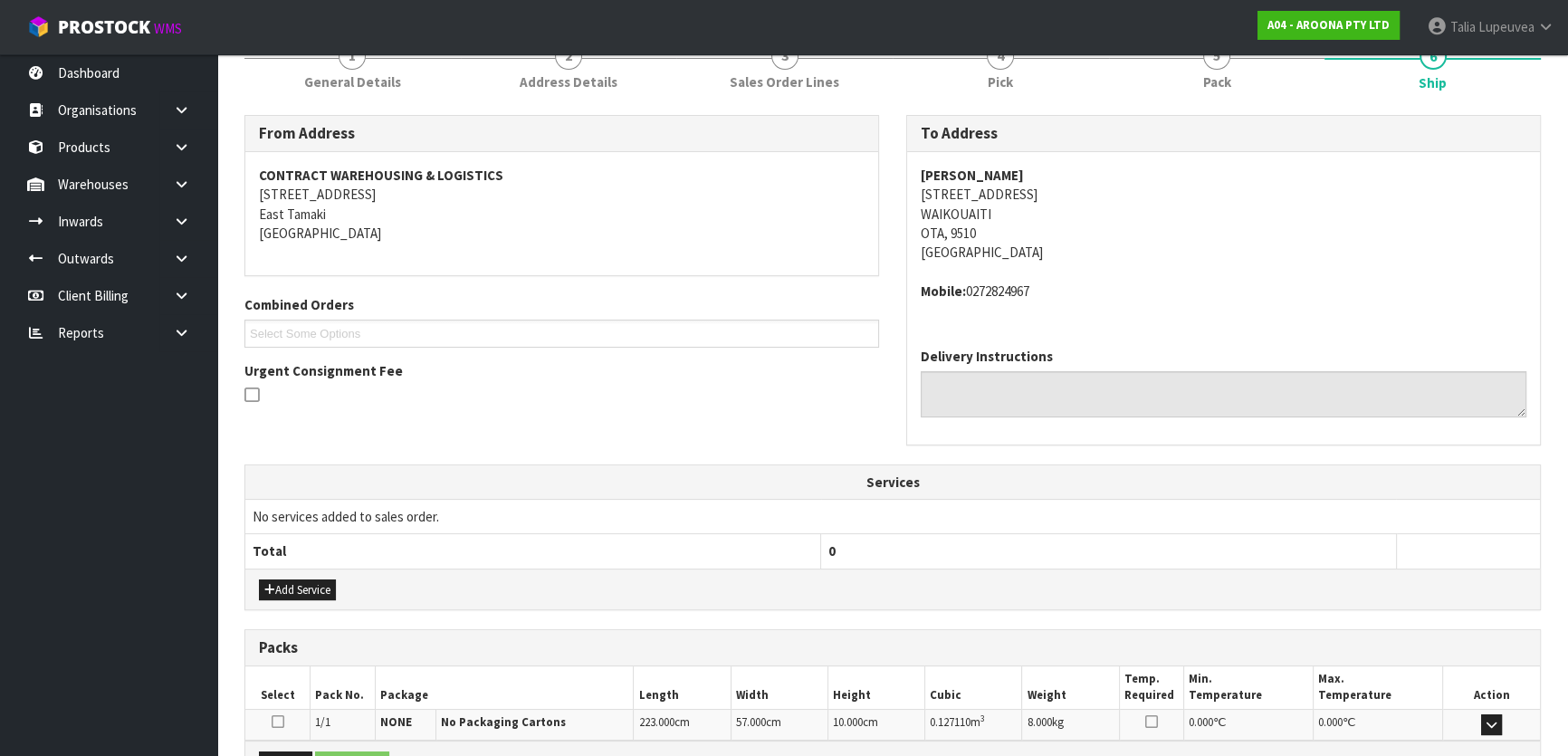
click at [1003, 181] on address "[PERSON_NAME] [STREET_ADDRESS]" at bounding box center [1223, 214] width 606 height 96
click at [1003, 177] on strong "[PERSON_NAME]" at bounding box center [972, 174] width 103 height 17
copy strong "[PERSON_NAME]"
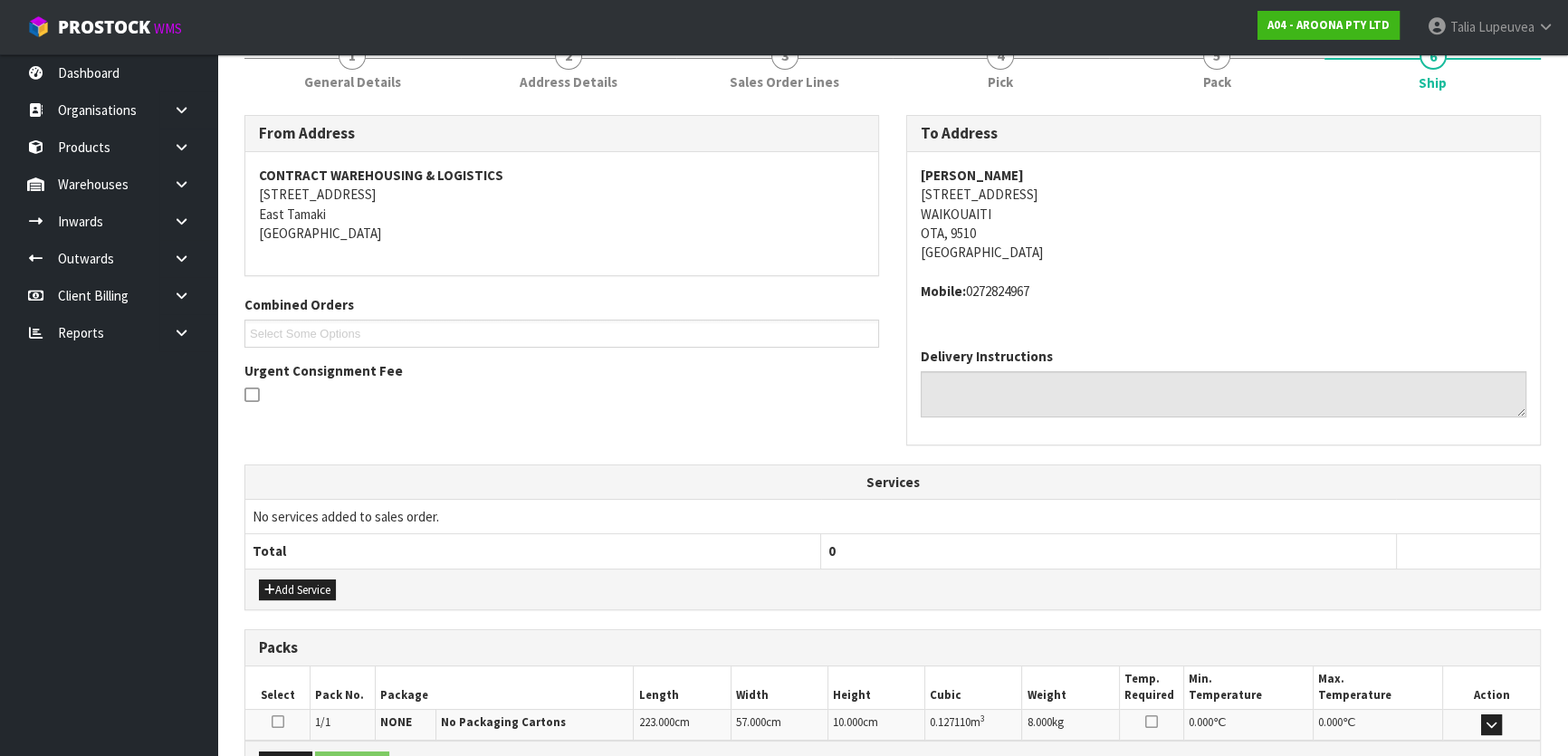
click at [975, 197] on address "[PERSON_NAME] [STREET_ADDRESS]" at bounding box center [1223, 214] width 606 height 96
copy address "[STREET_ADDRESS]"
drag, startPoint x: 1035, startPoint y: 288, endPoint x: 969, endPoint y: 284, distance: 66.1
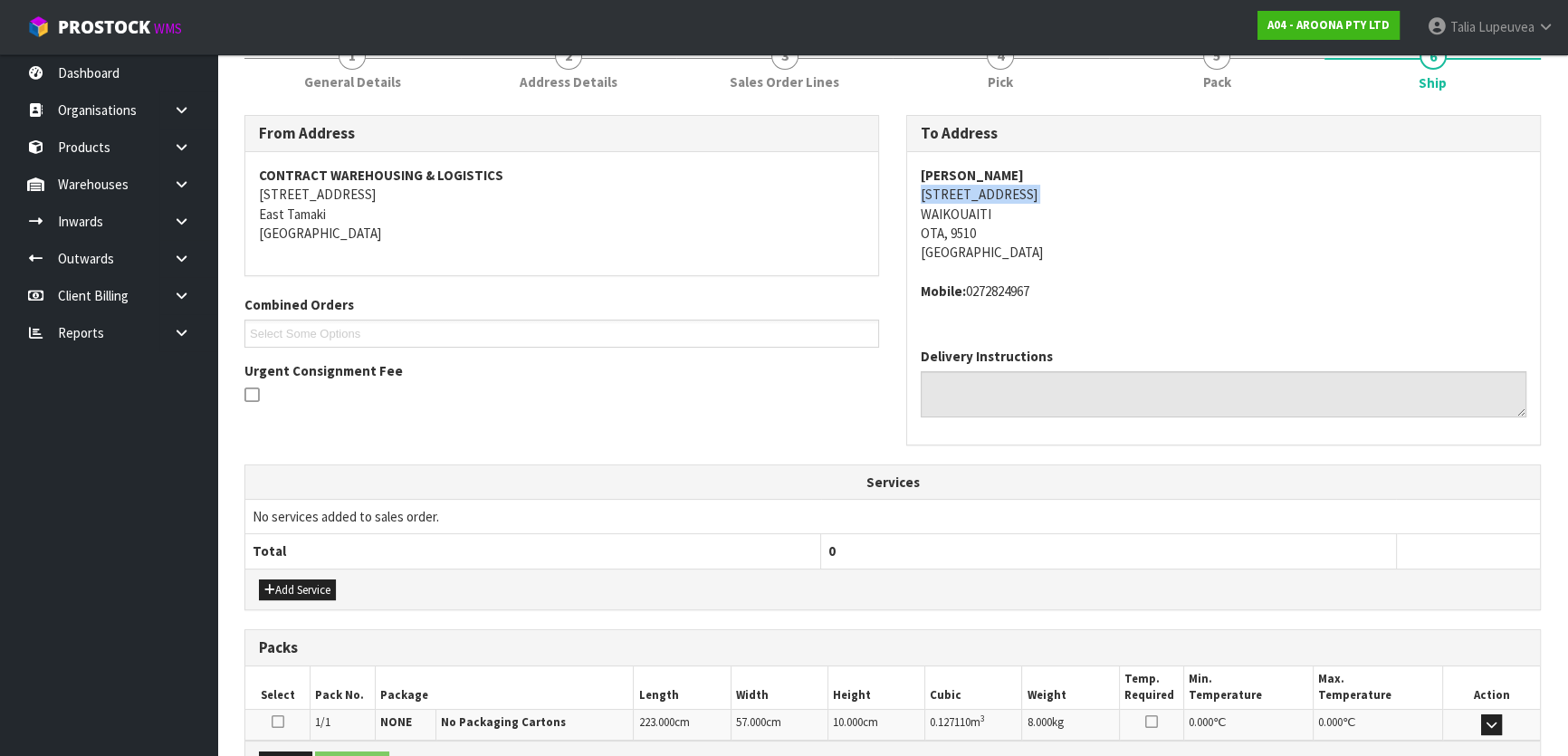
click at [969, 284] on address "Mobile: [PHONE_NUMBER]" at bounding box center [1223, 290] width 606 height 19
copy address "0272824967"
click at [960, 173] on strong "[PERSON_NAME]" at bounding box center [972, 174] width 103 height 17
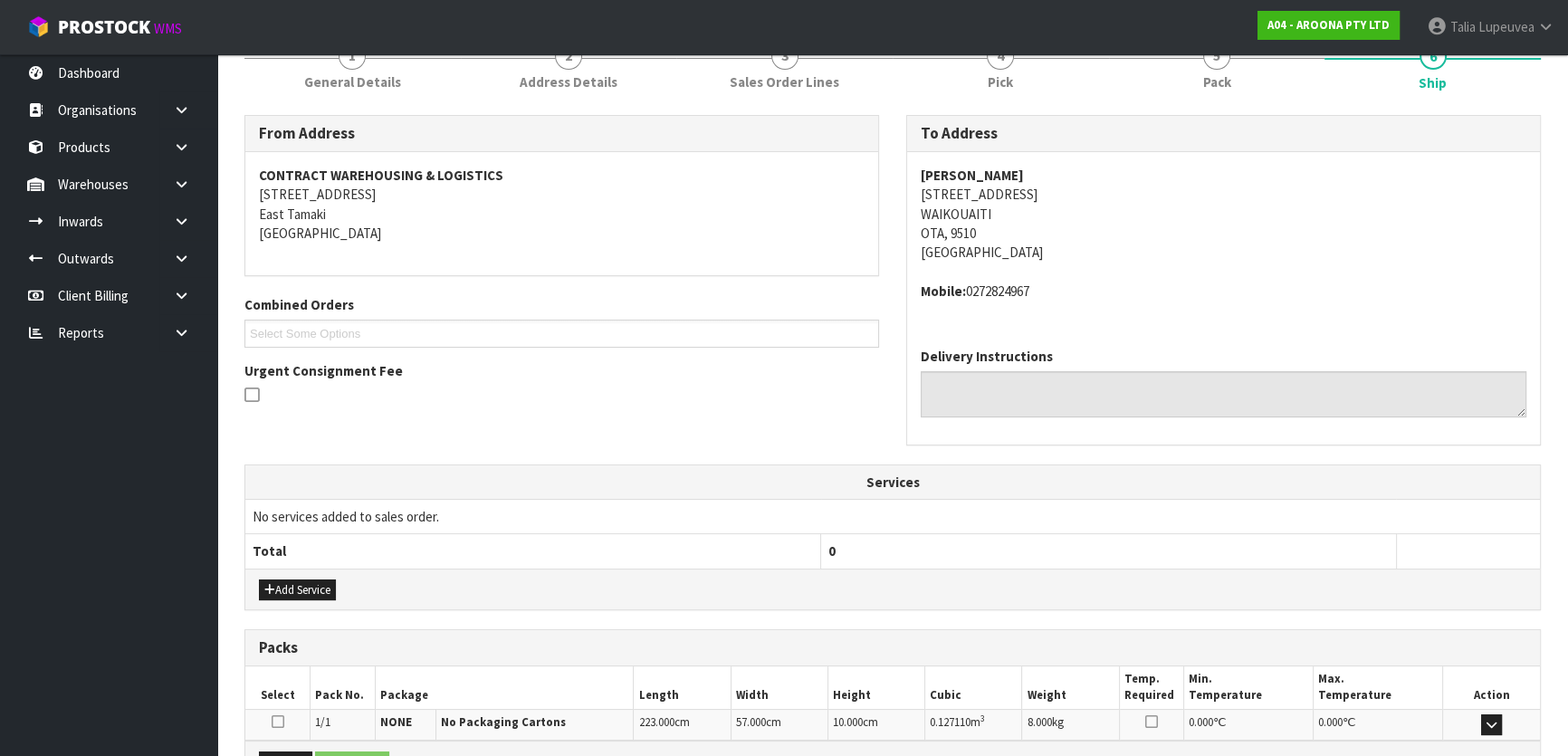
click at [993, 201] on address "[PERSON_NAME] [STREET_ADDRESS]" at bounding box center [1223, 214] width 606 height 96
copy address "[STREET_ADDRESS]"
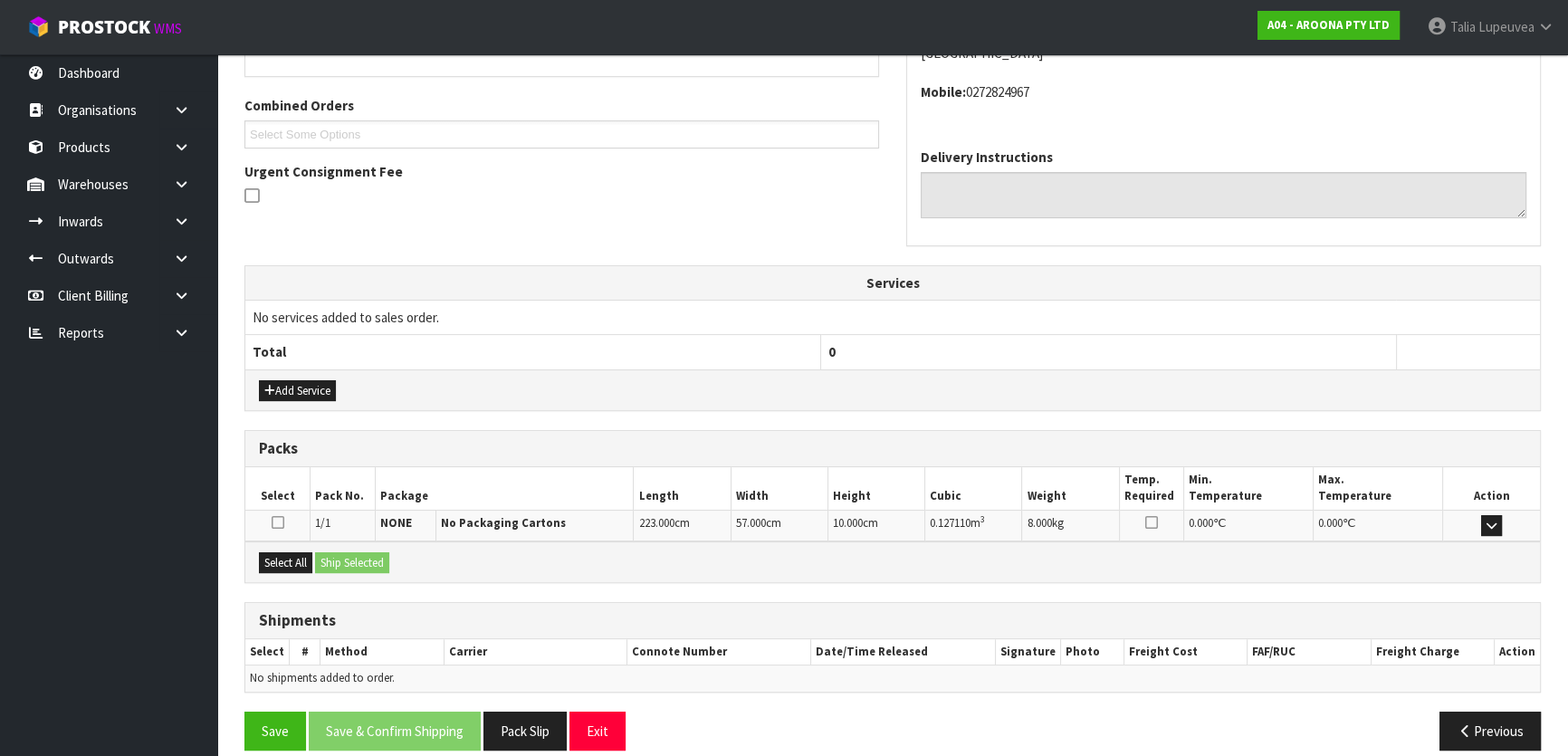
scroll to position [456, 0]
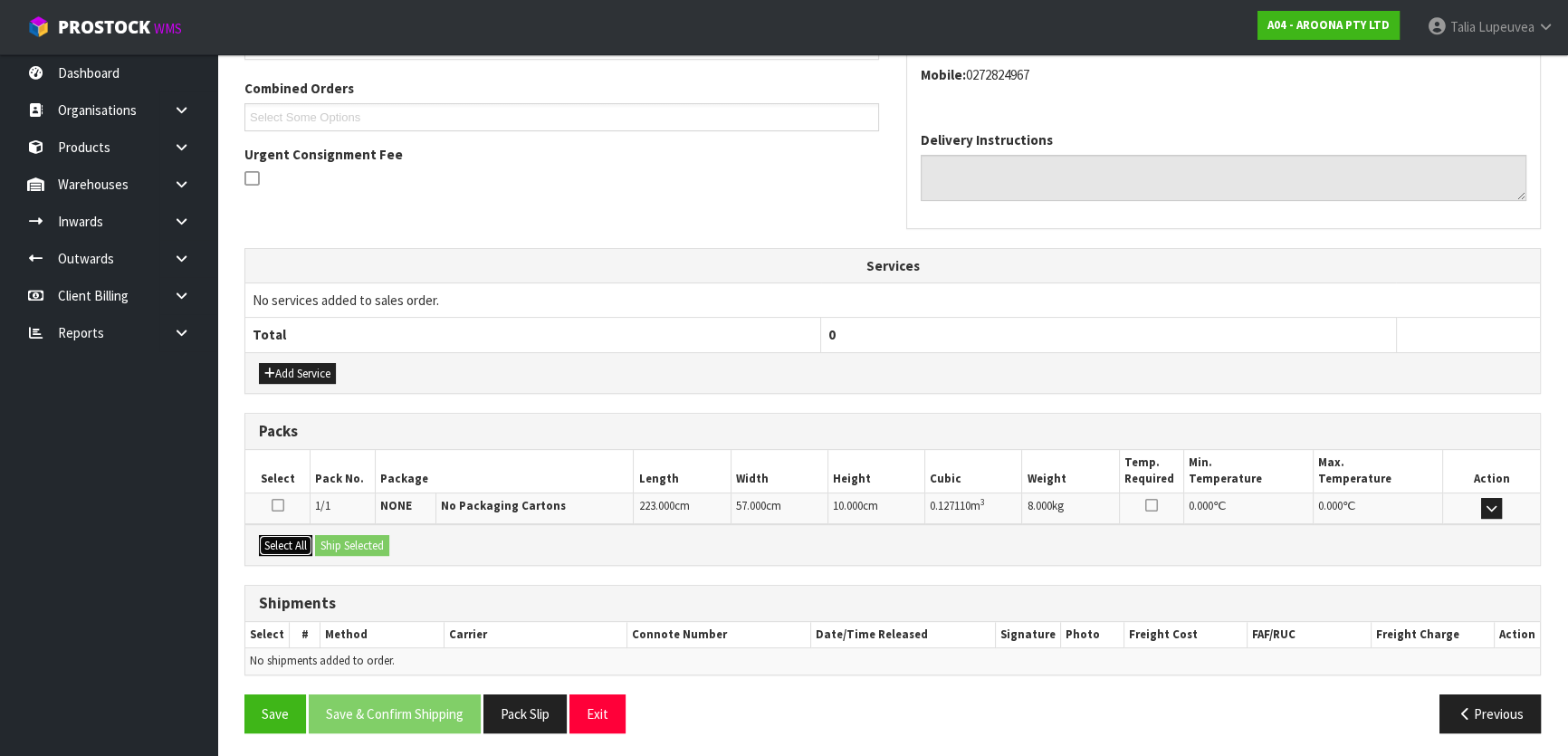
click at [287, 539] on button "Select All" at bounding box center [285, 546] width 54 height 22
click at [361, 540] on button "Ship Selected" at bounding box center [352, 546] width 75 height 22
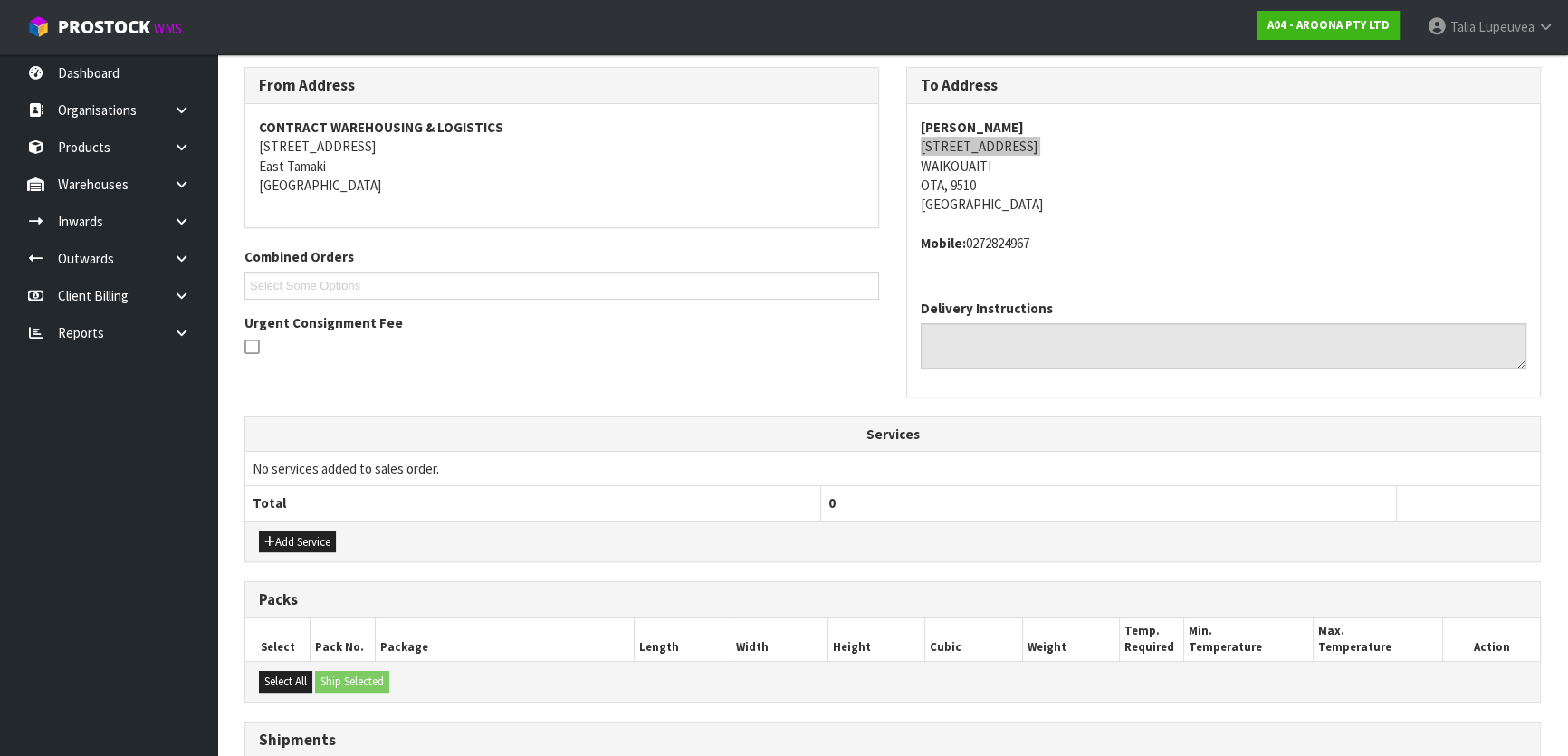
scroll to position [126, 0]
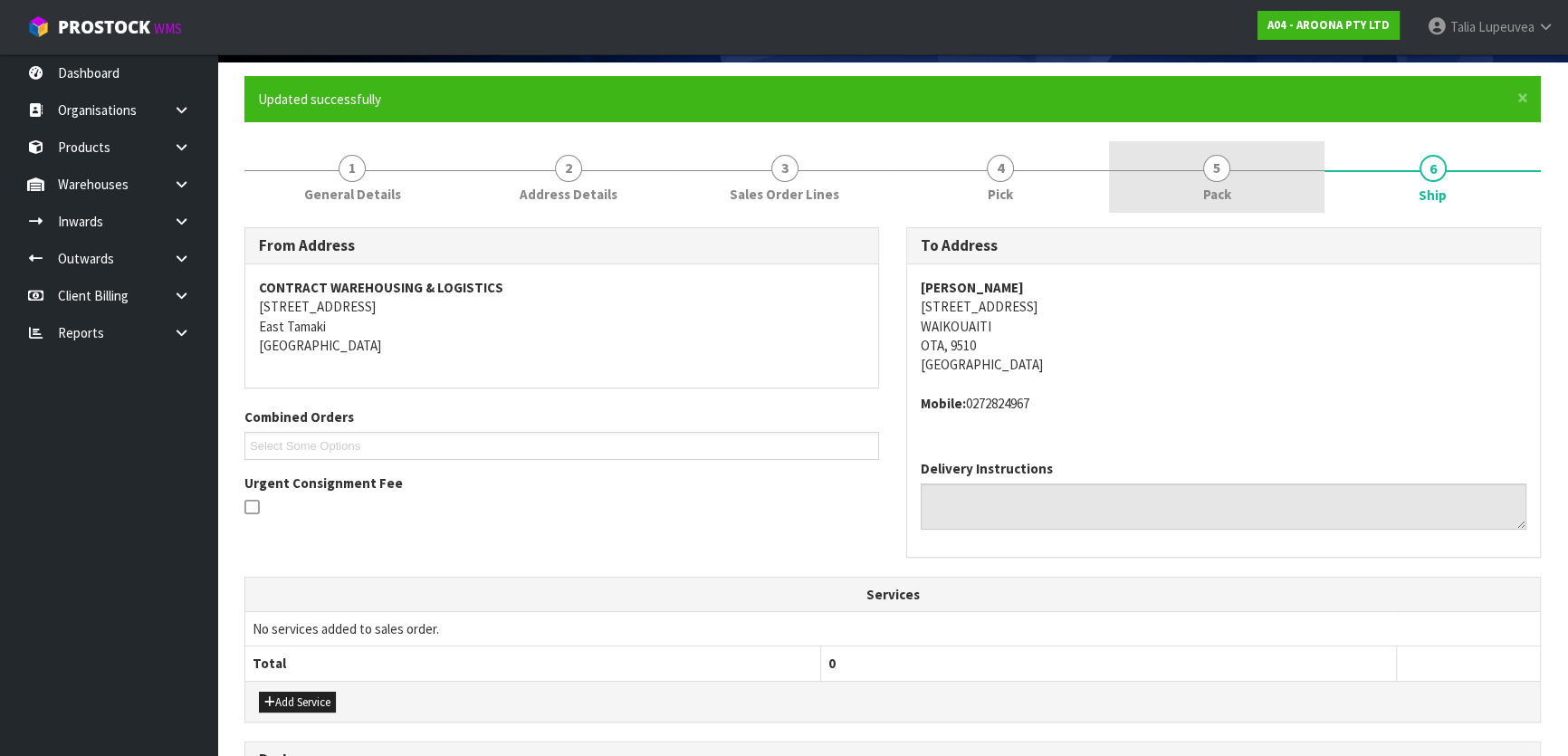
click at [1183, 172] on link "5 Pack" at bounding box center [1217, 177] width 217 height 72
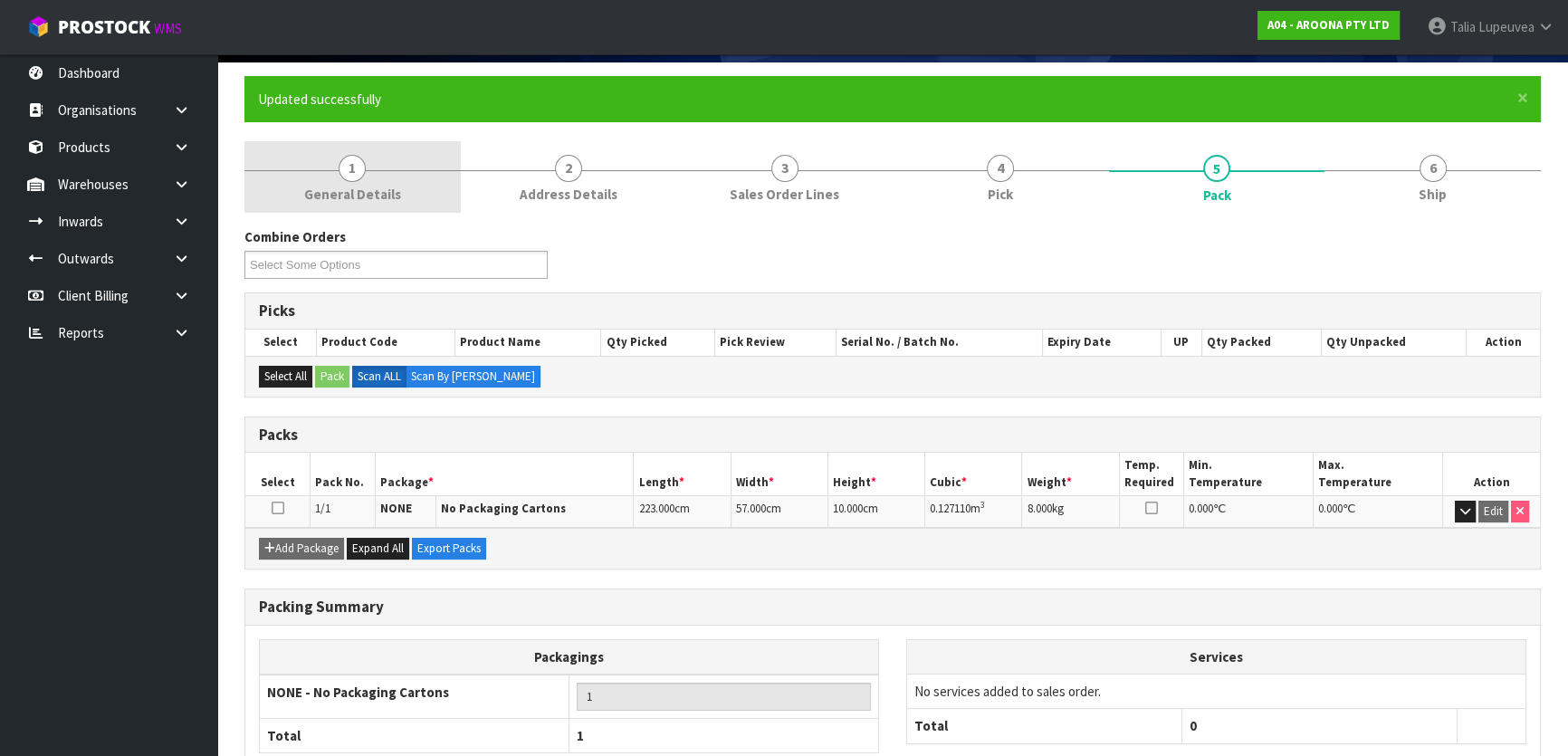
drag, startPoint x: 335, startPoint y: 171, endPoint x: 330, endPoint y: 218, distance: 47.3
click at [335, 172] on link "1 General Details" at bounding box center [353, 177] width 217 height 72
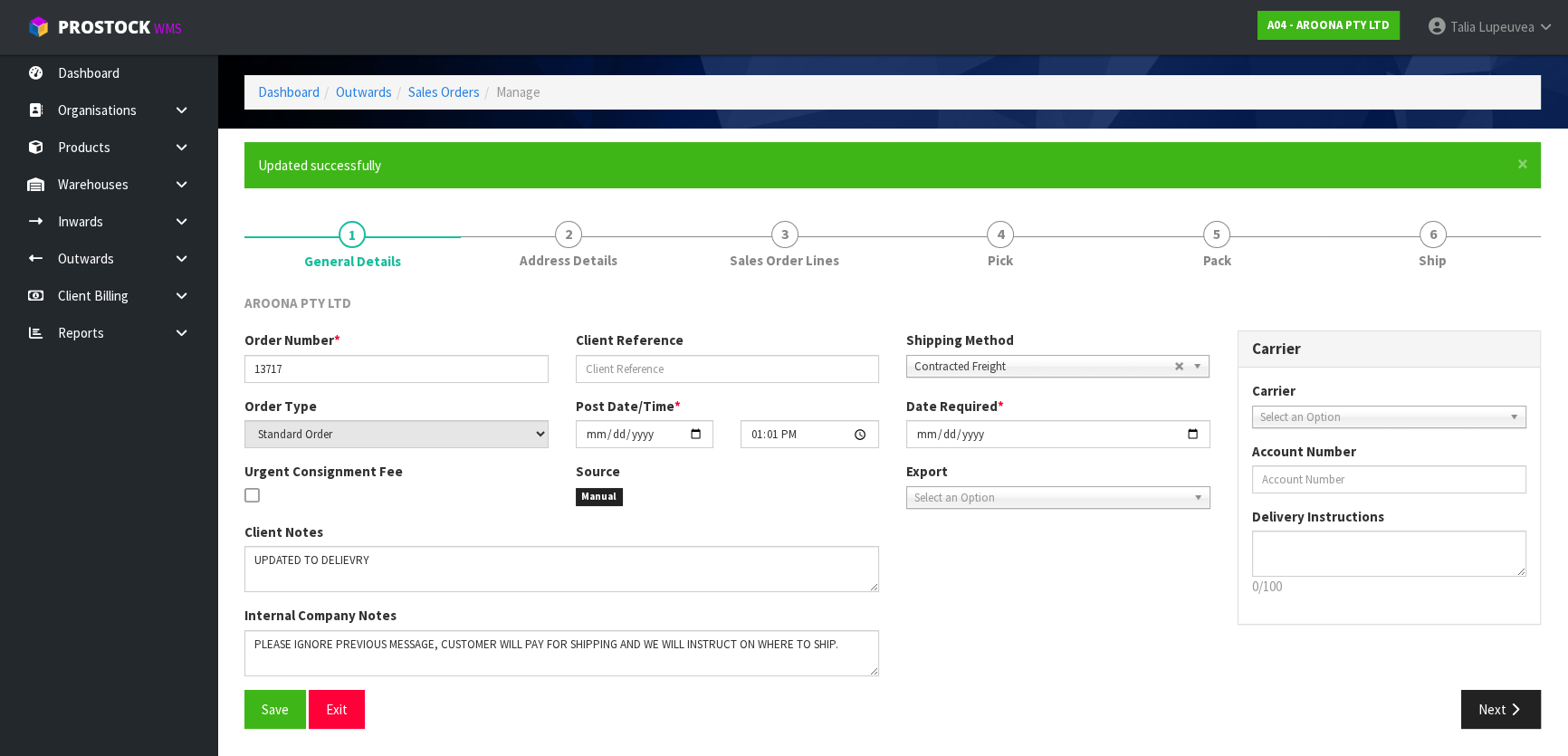
scroll to position [59, 0]
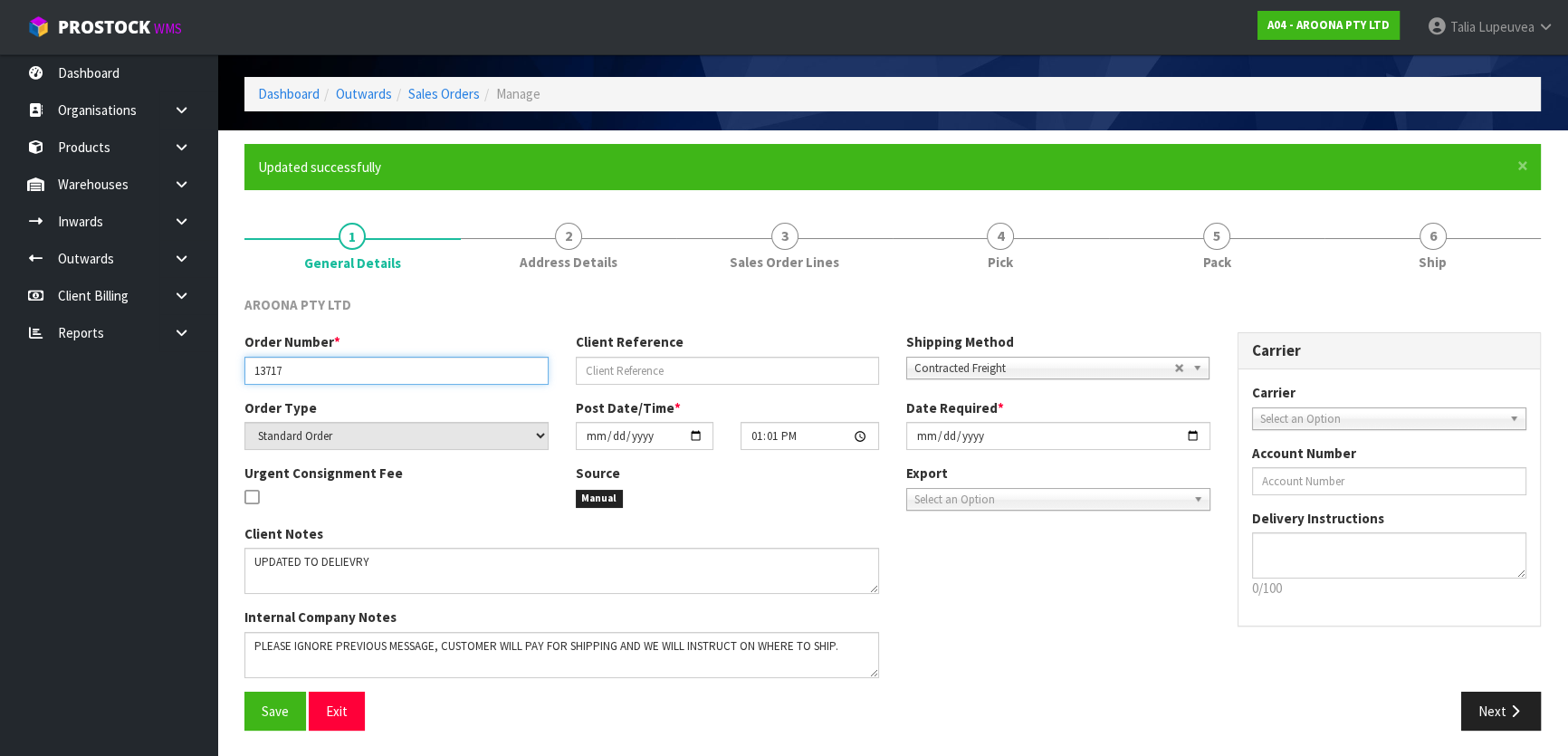
drag, startPoint x: 325, startPoint y: 362, endPoint x: 246, endPoint y: 362, distance: 79.0
click at [246, 362] on input "13717" at bounding box center [397, 371] width 304 height 28
drag, startPoint x: 1245, startPoint y: 253, endPoint x: 1216, endPoint y: 324, distance: 76.7
click at [1245, 253] on link "5 Pack" at bounding box center [1217, 245] width 217 height 72
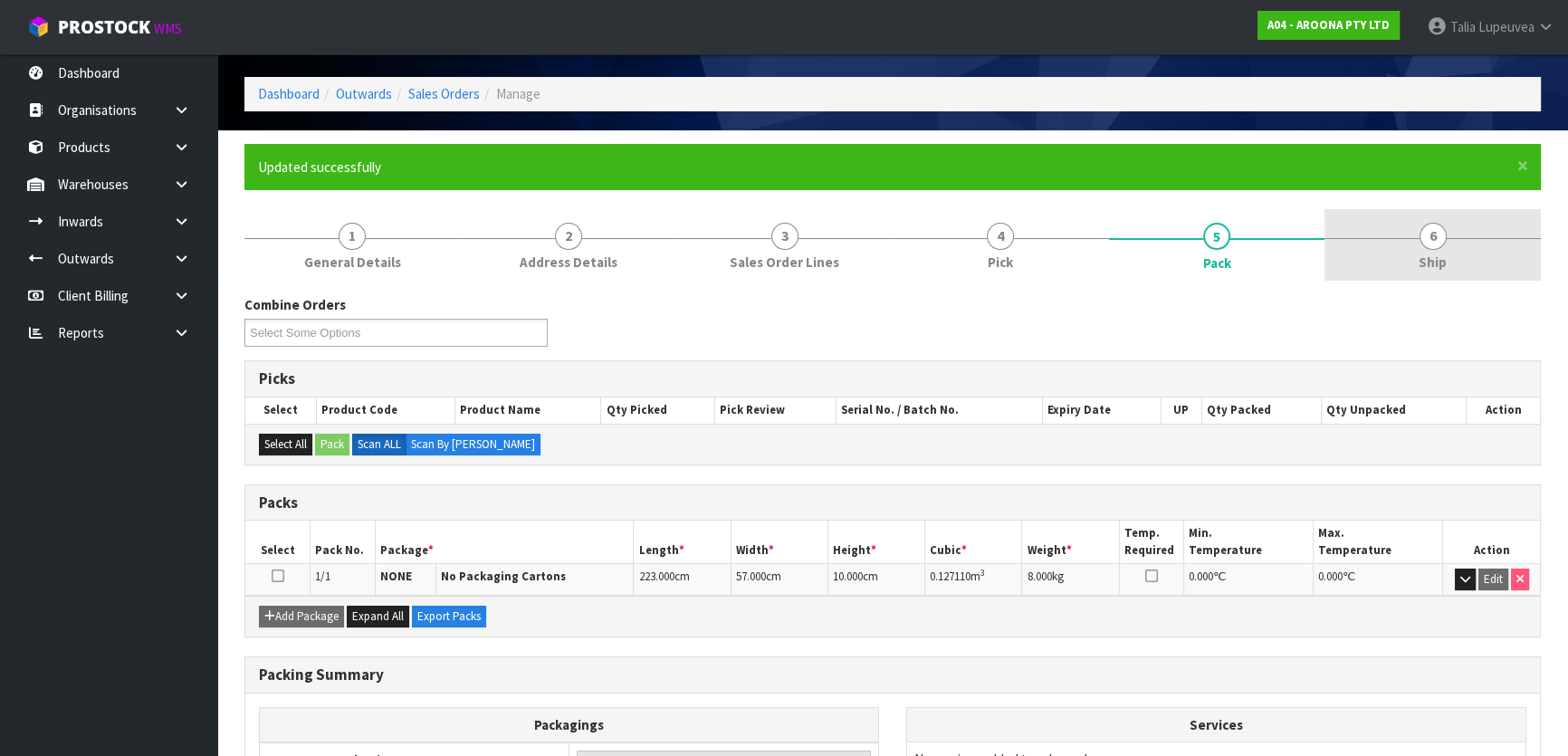
click at [1440, 263] on span "Ship" at bounding box center [1432, 262] width 28 height 19
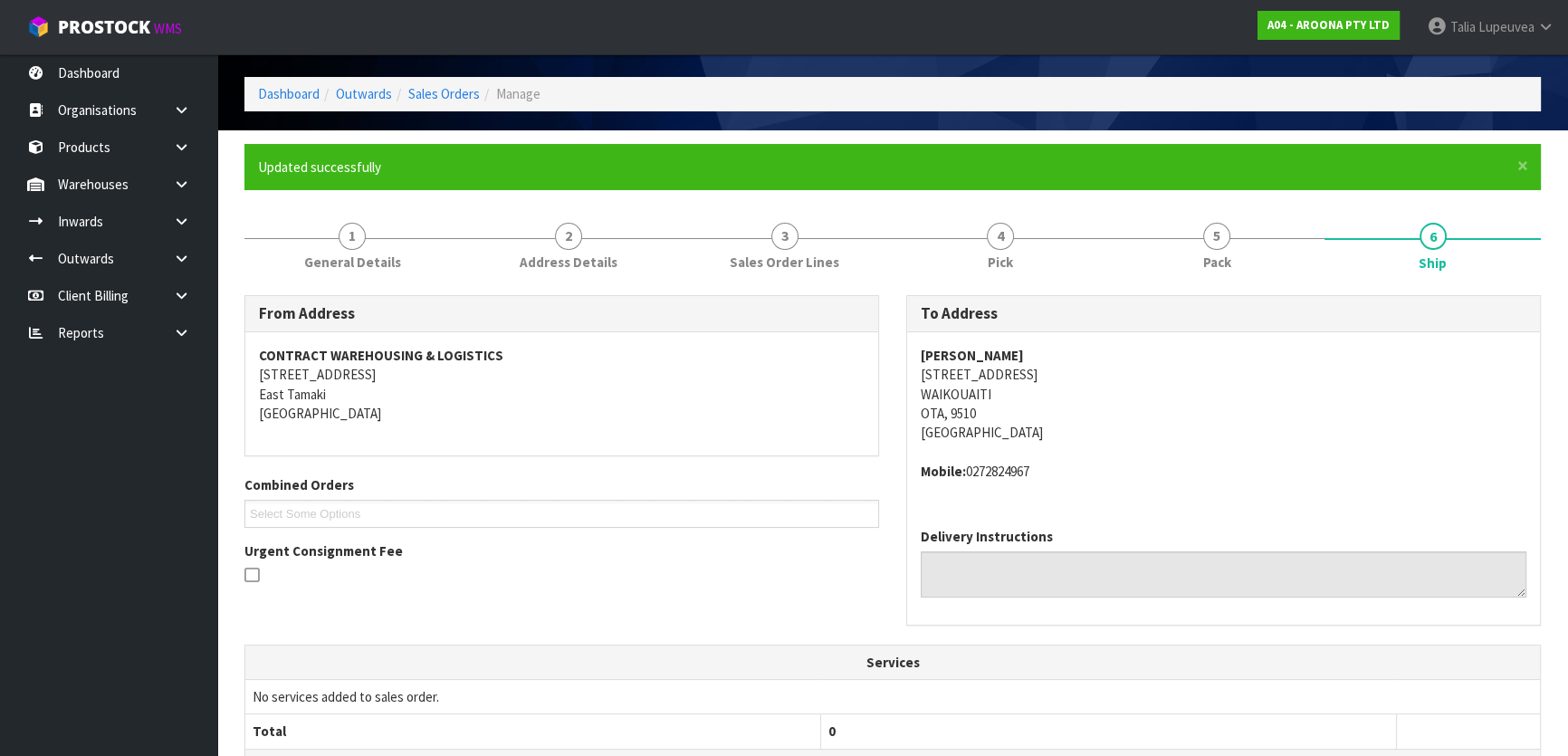
click at [994, 467] on address "Mobile: [PHONE_NUMBER]" at bounding box center [1223, 471] width 606 height 19
copy address "0272824967"
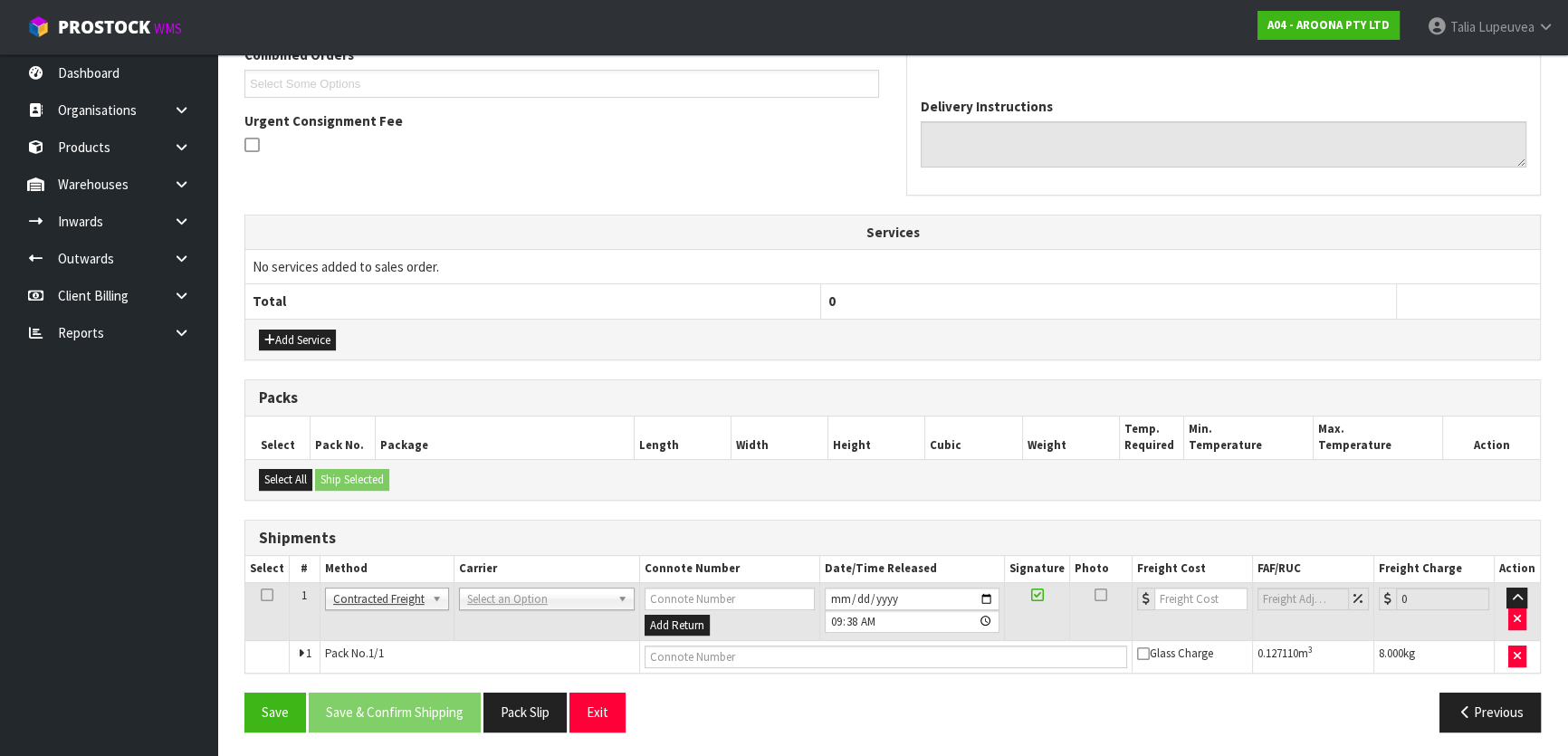
drag, startPoint x: 512, startPoint y: 595, endPoint x: 516, endPoint y: 608, distance: 13.6
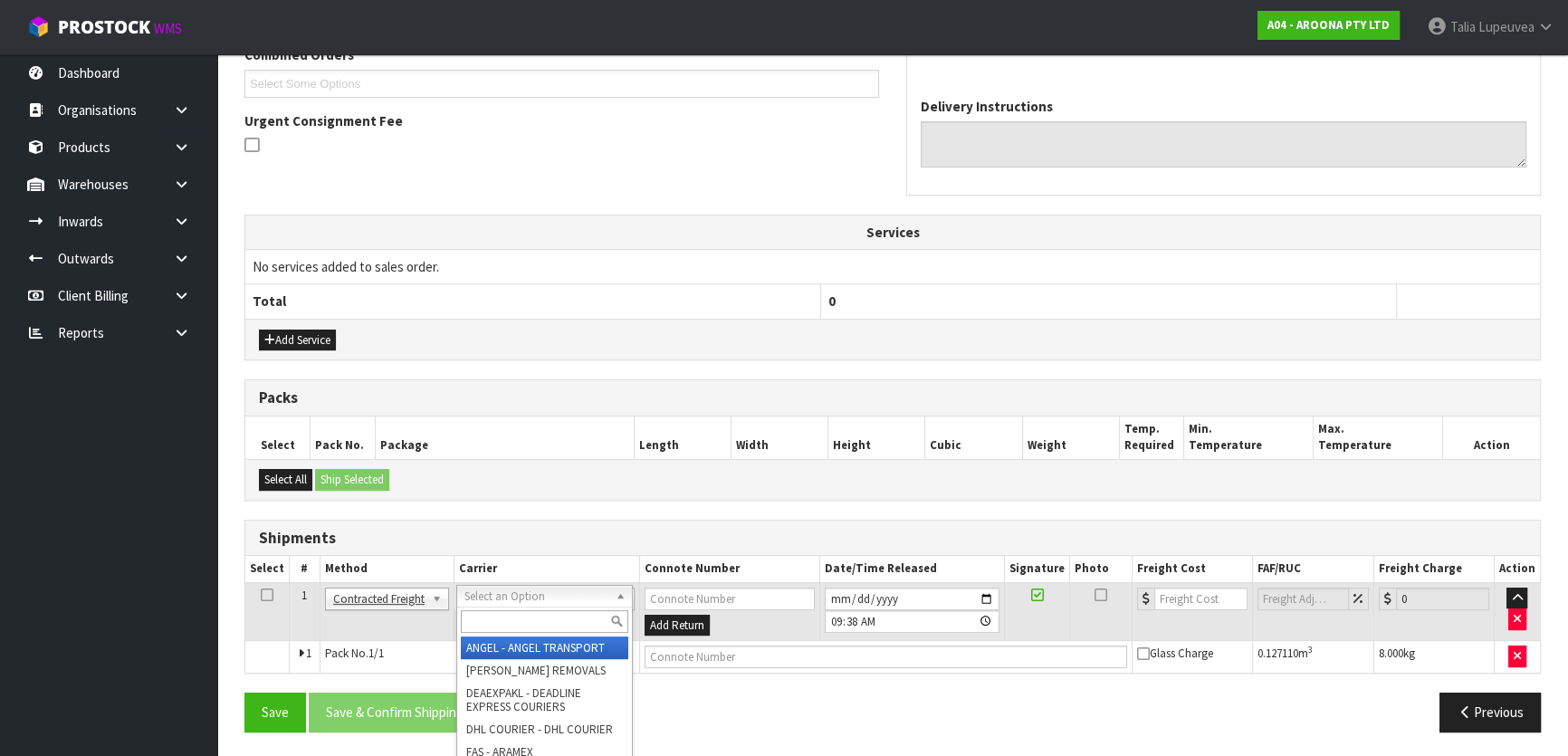
click at [525, 616] on input "text" at bounding box center [544, 621] width 167 height 23
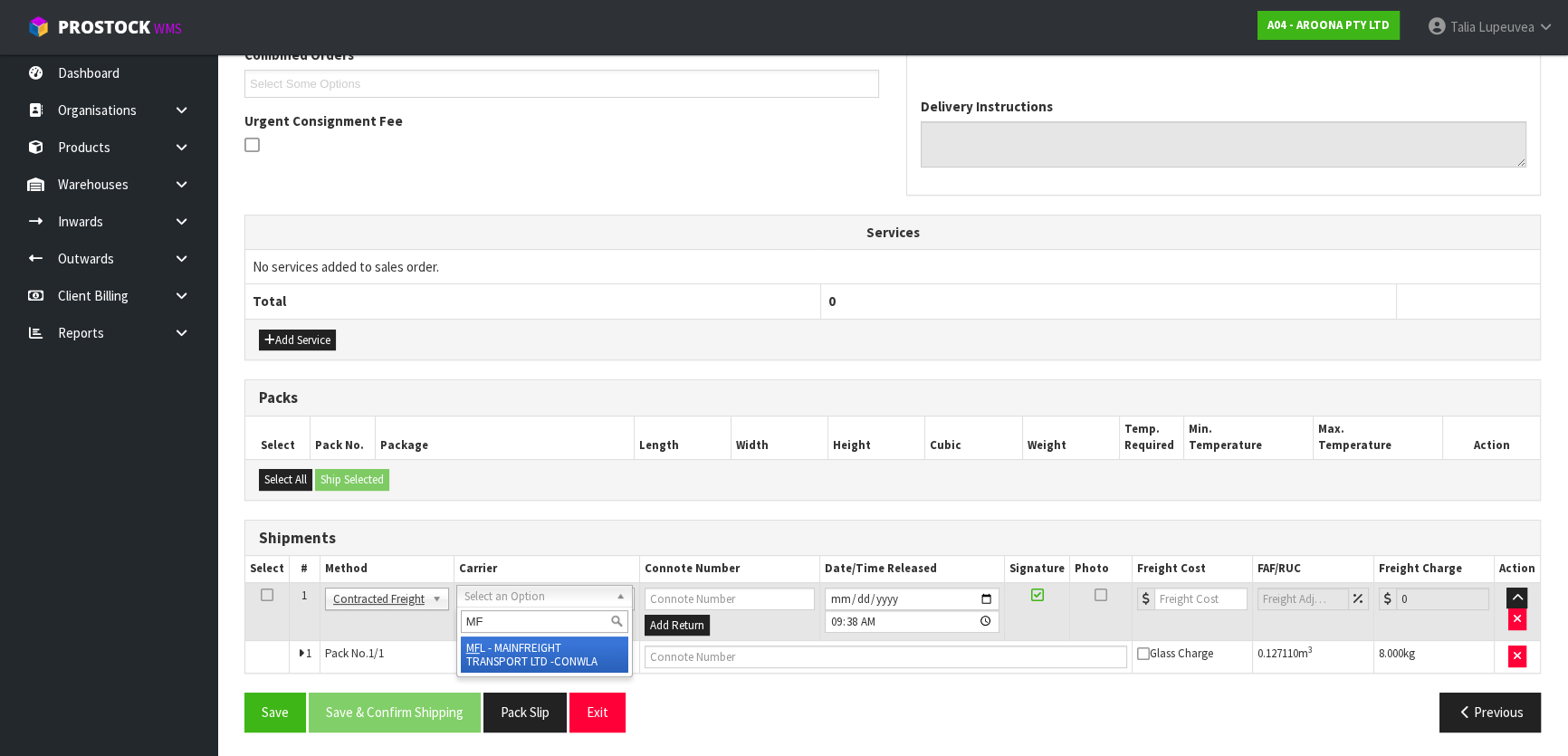
type input "MF"
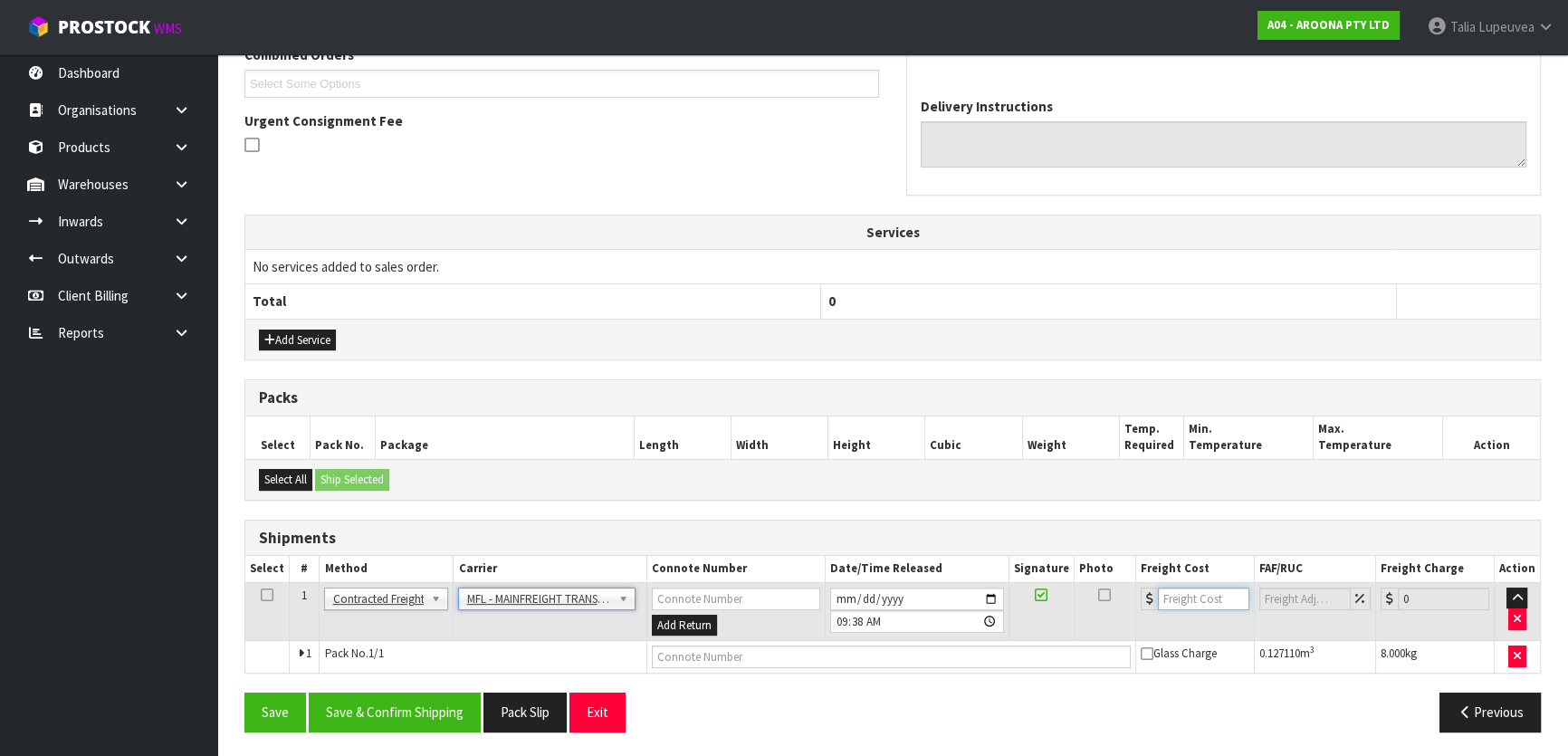
click at [1188, 600] on input "number" at bounding box center [1203, 599] width 91 height 23
type input "96"
click at [915, 659] on input "text" at bounding box center [891, 657] width 479 height 23
paste input "FWM58332608"
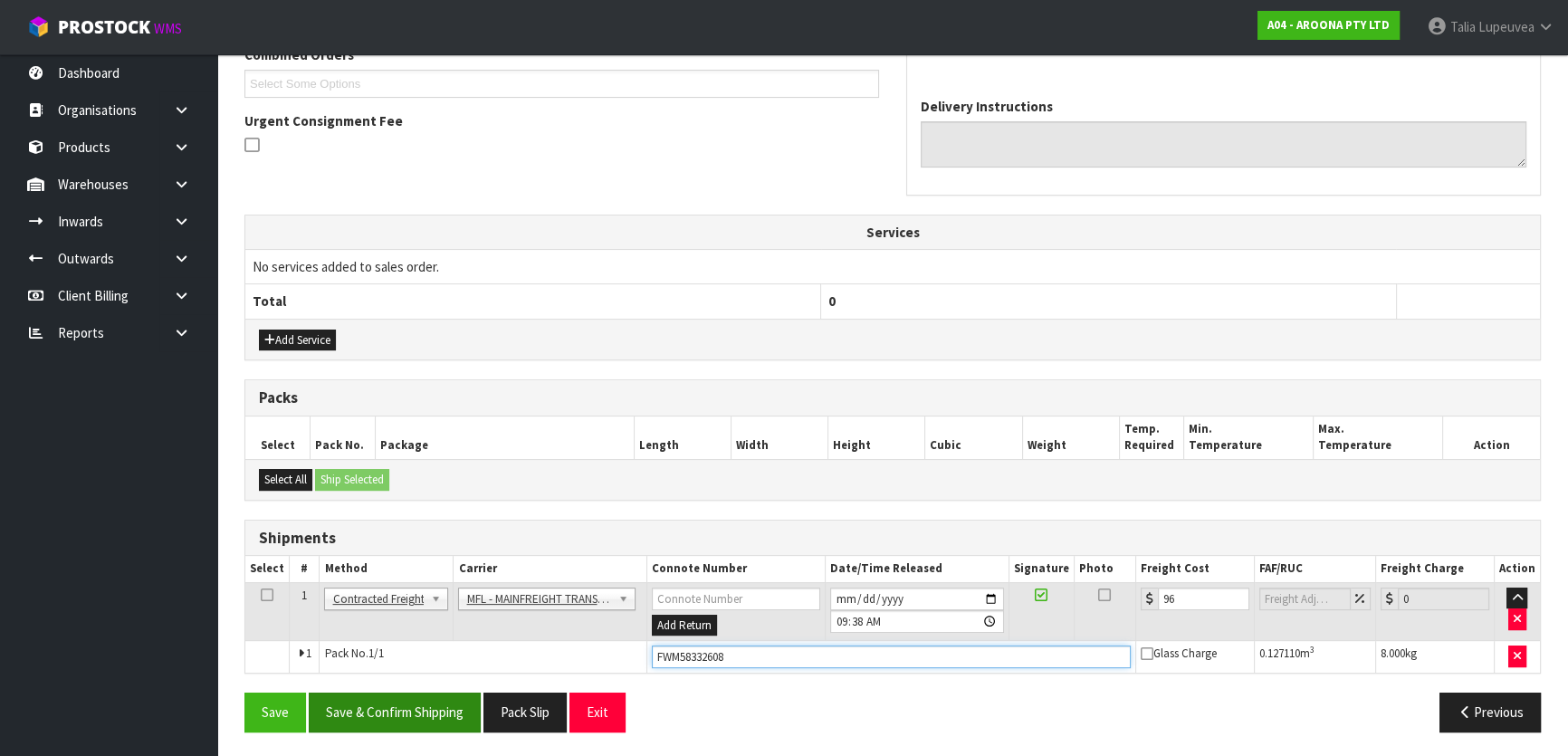
type input "FWM58332608"
click at [398, 704] on button "Save & Confirm Shipping" at bounding box center [394, 711] width 172 height 39
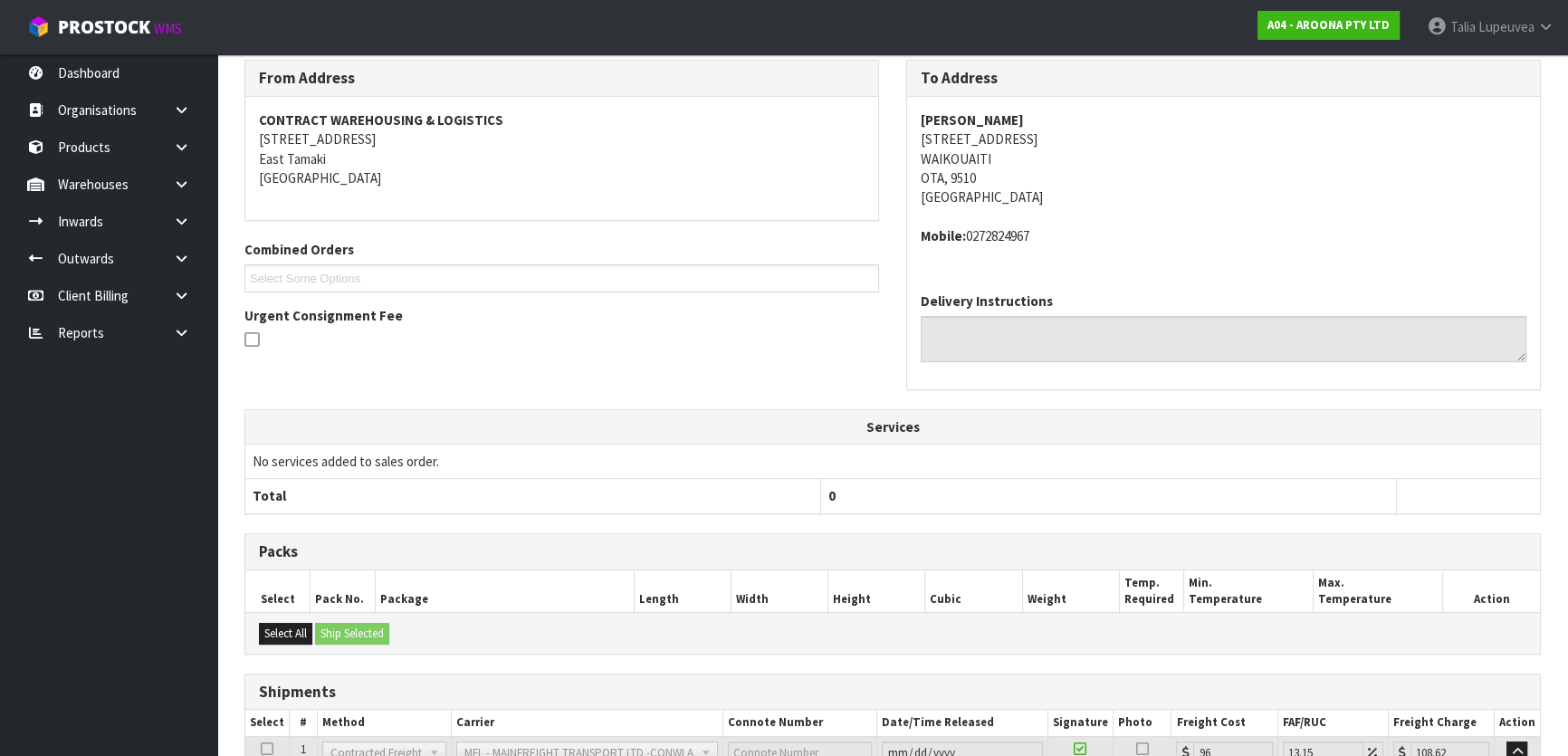
scroll to position [0, 0]
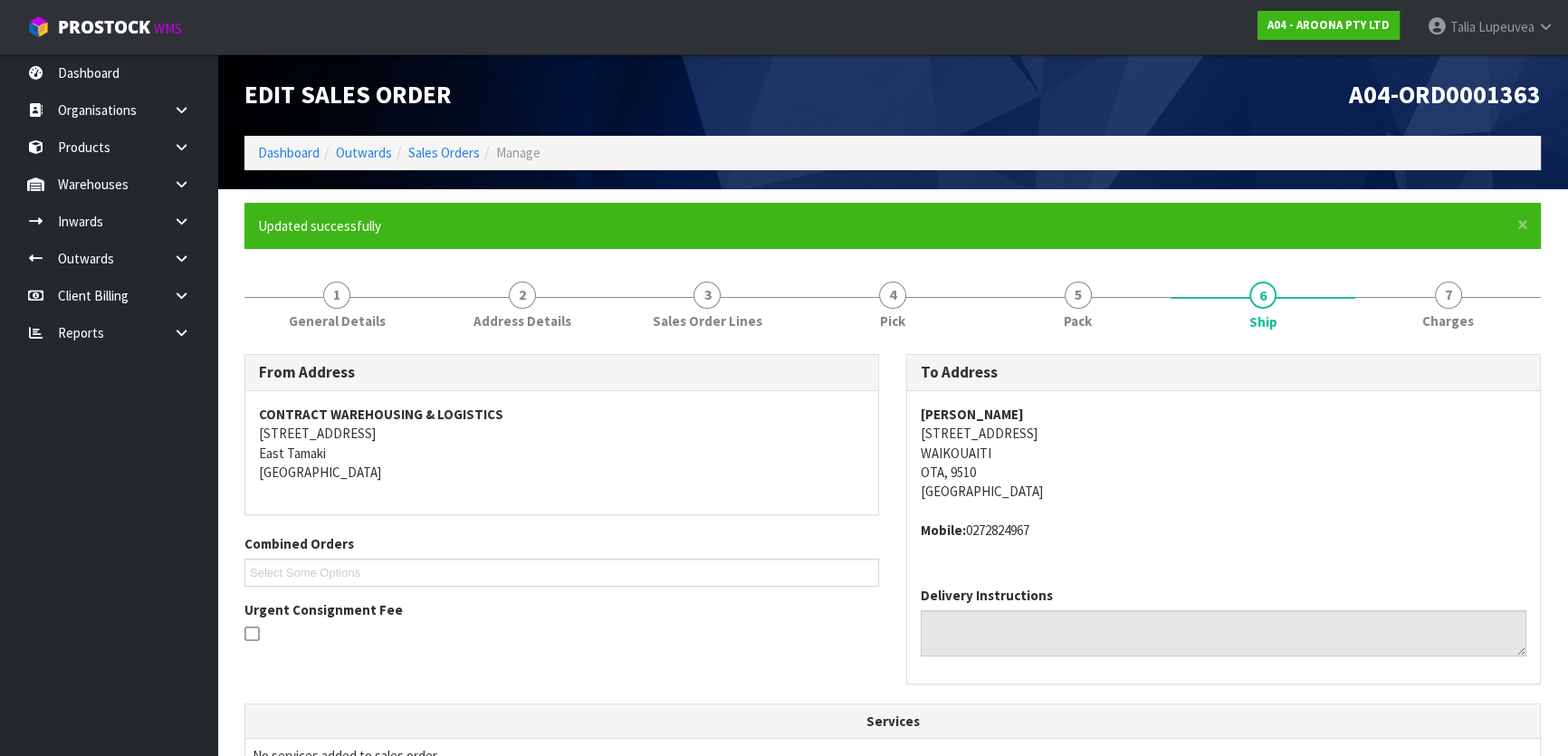
click at [436, 142] on ol "Dashboard Outwards Sales Orders Manage" at bounding box center [892, 153] width 1296 height 34
click at [436, 159] on link "Sales Orders" at bounding box center [444, 152] width 72 height 17
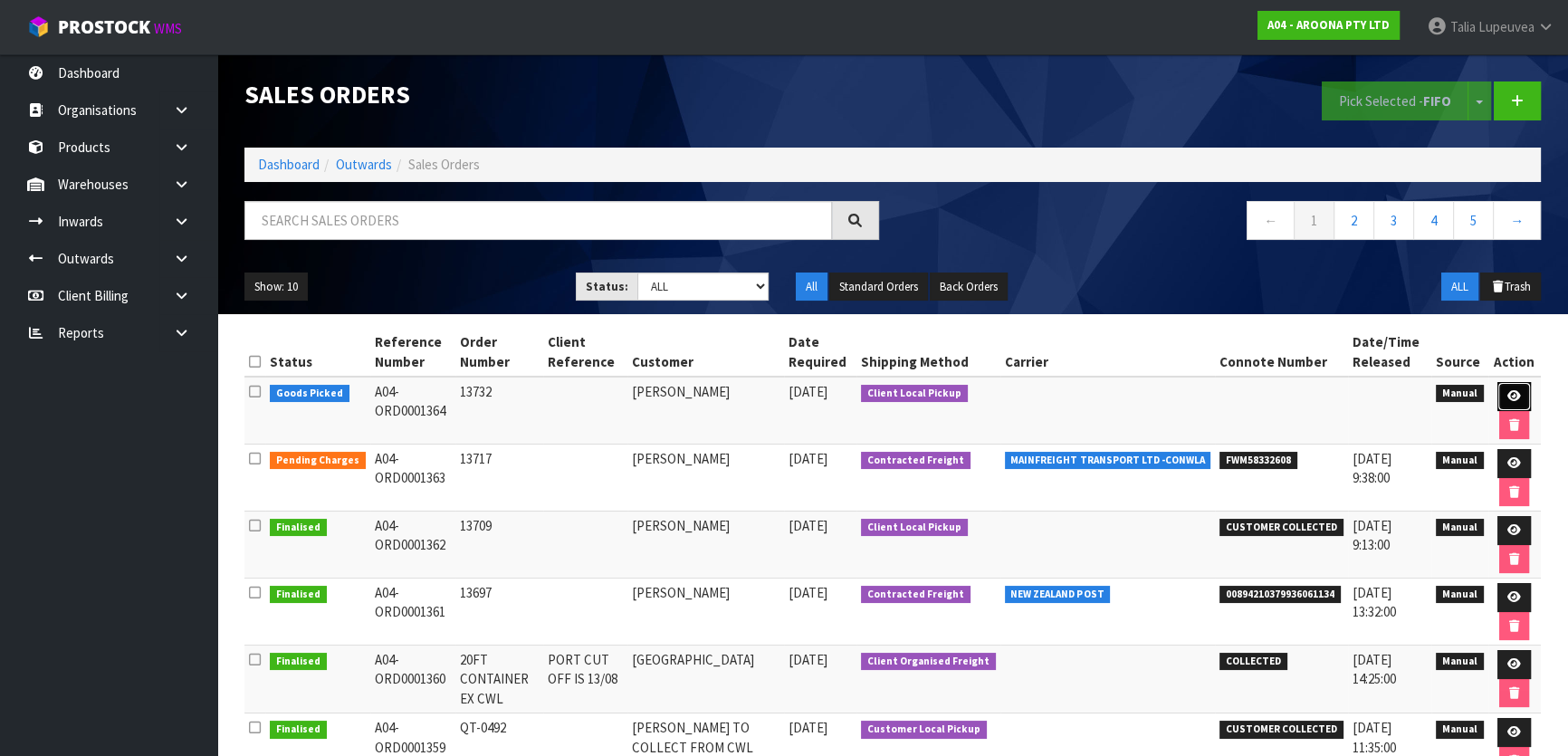
click at [1517, 398] on icon at bounding box center [1514, 396] width 14 height 12
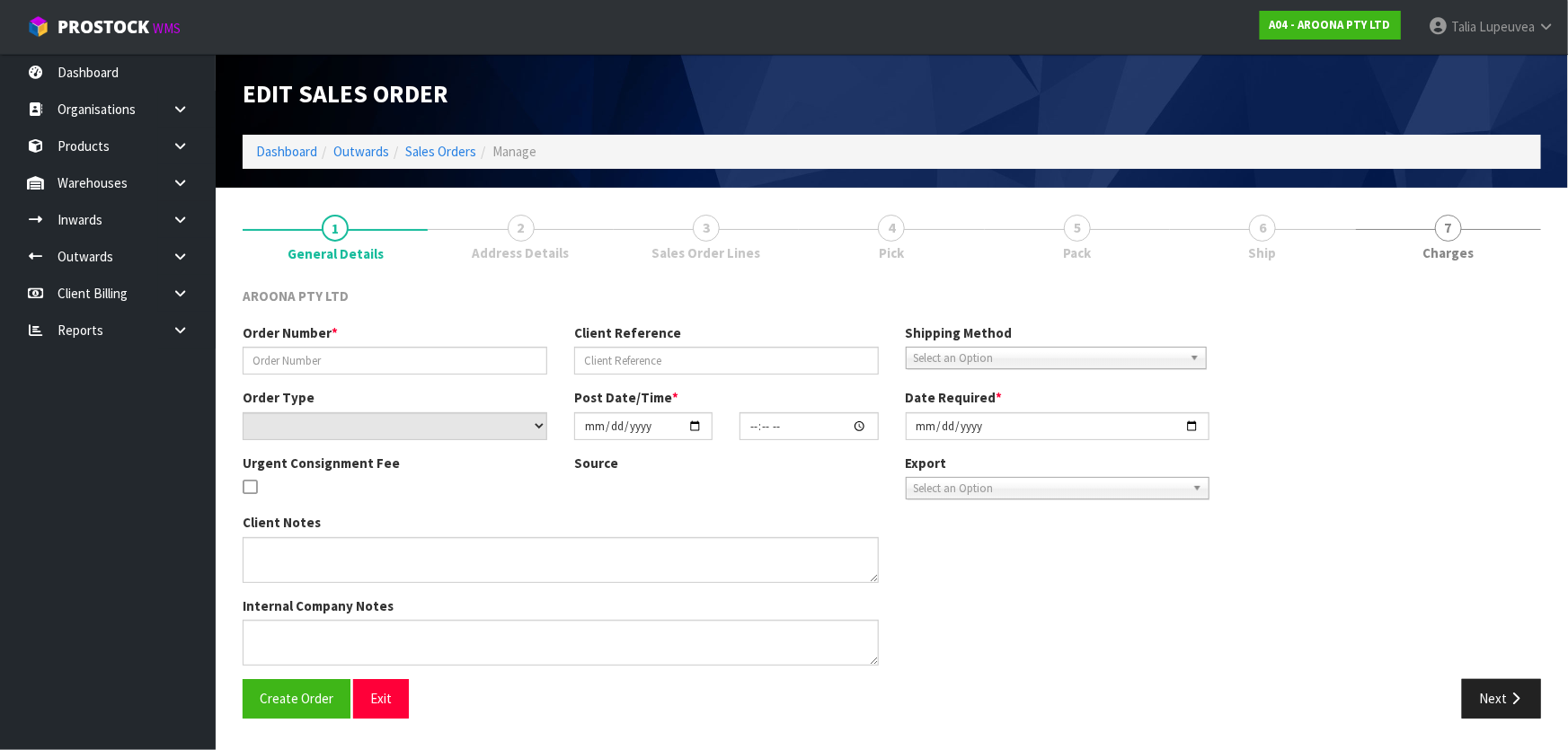
type input "13732"
select select "number:0"
type input "[DATE]"
type input "16:48:00.000"
type input "[DATE]"
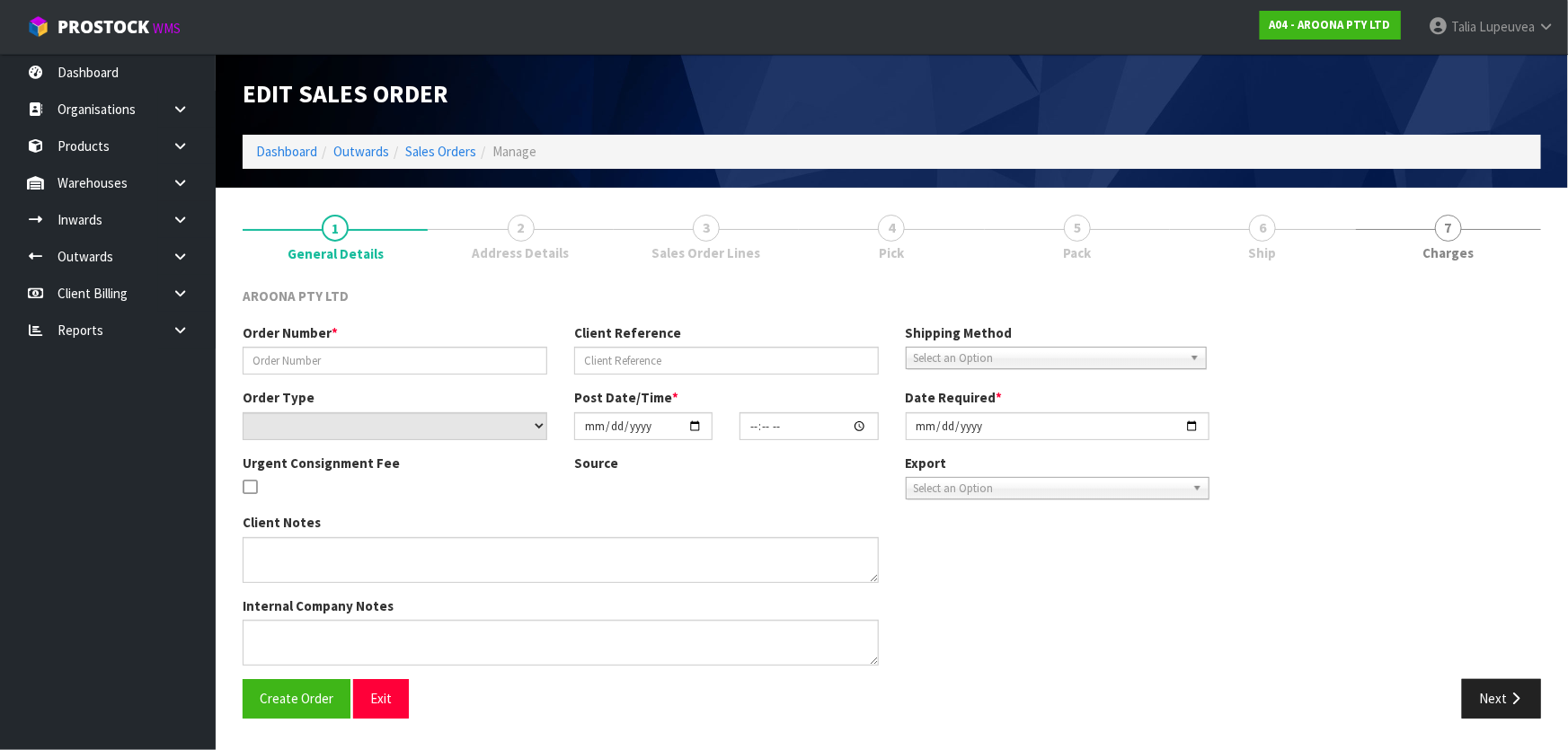
type textarea "COLLECT FROM CWL"
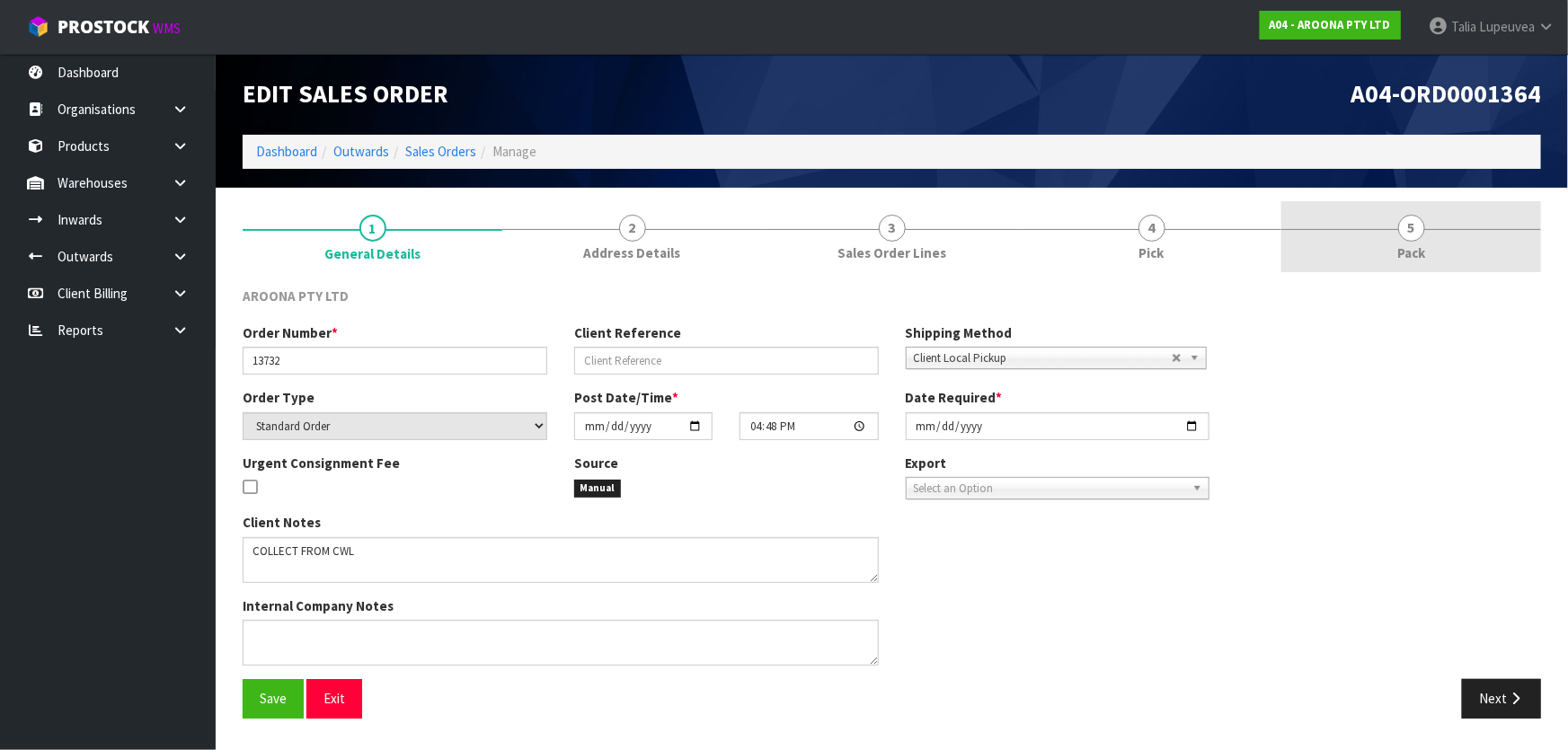
click at [1375, 219] on link "5 Pack" at bounding box center [1411, 237] width 260 height 71
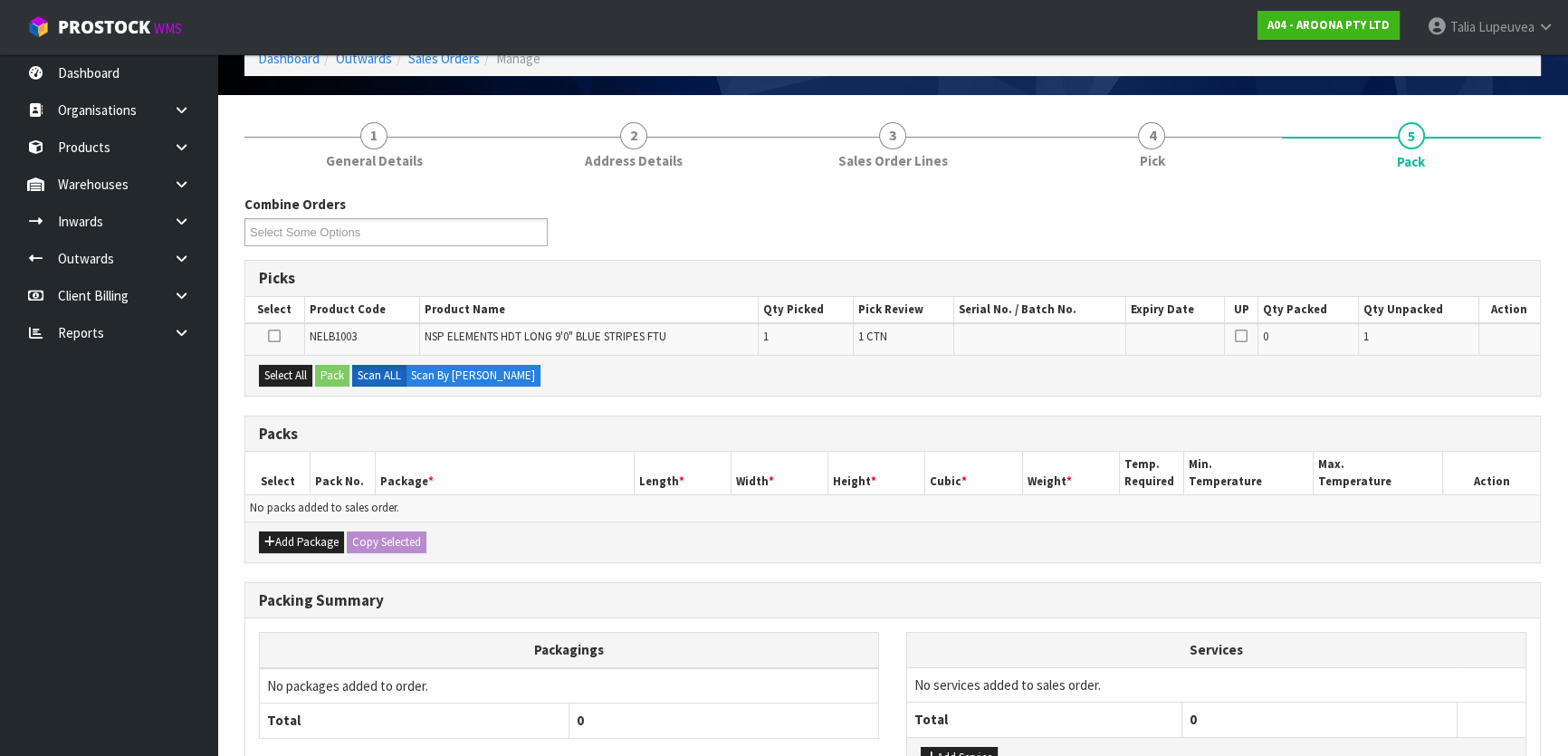
scroll to position [232, 0]
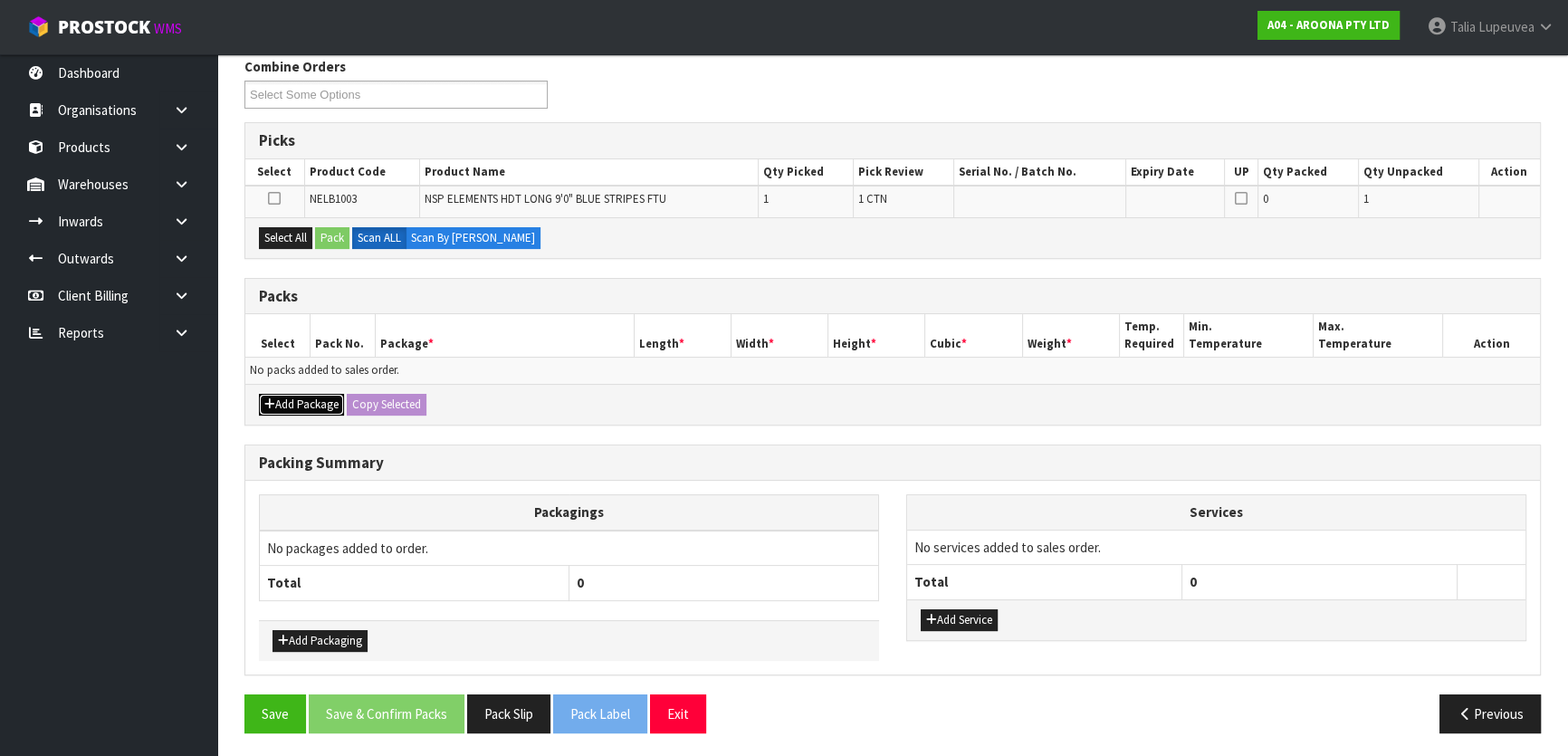
click at [286, 403] on button "Add Package" at bounding box center [301, 405] width 86 height 22
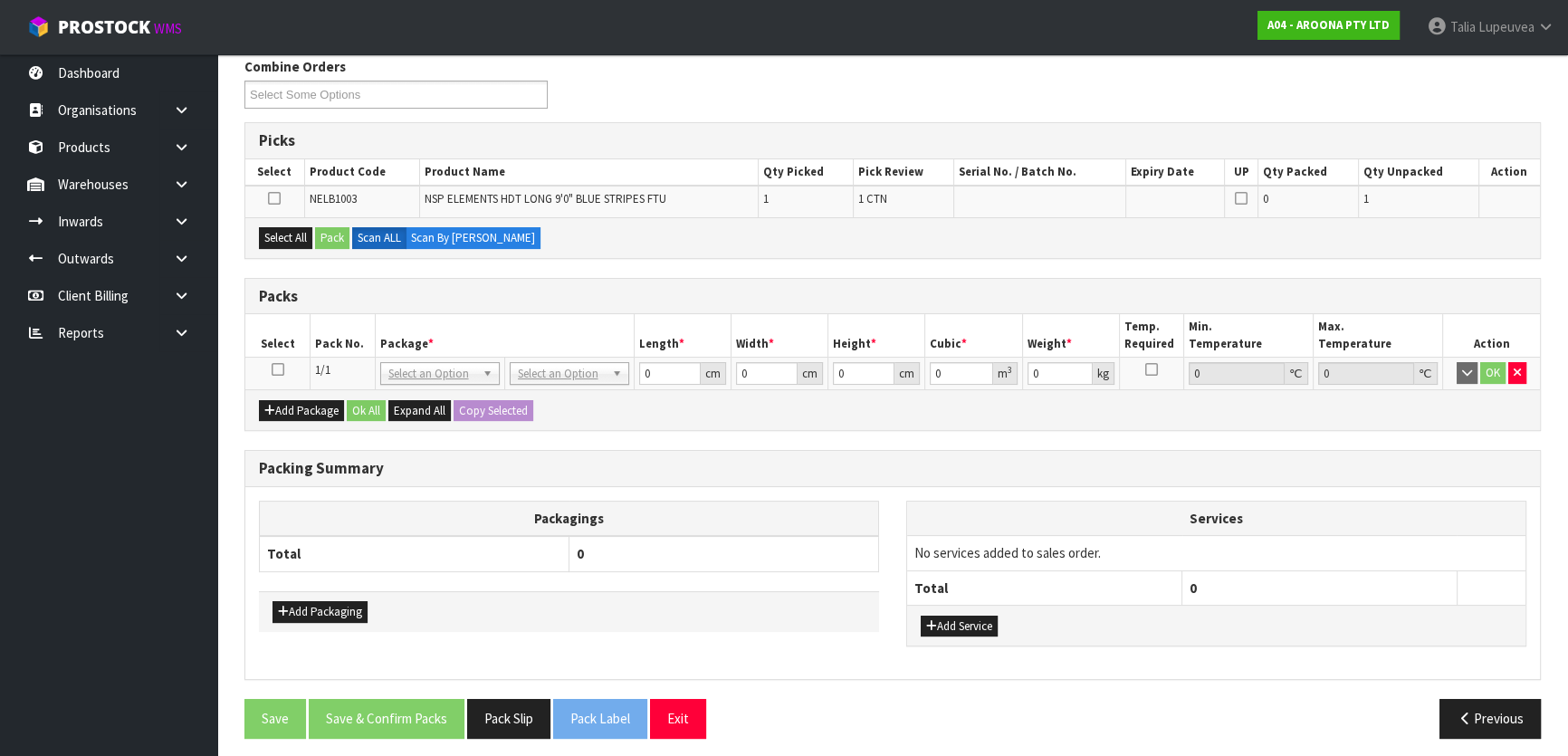
click at [276, 370] on icon at bounding box center [277, 369] width 13 height 1
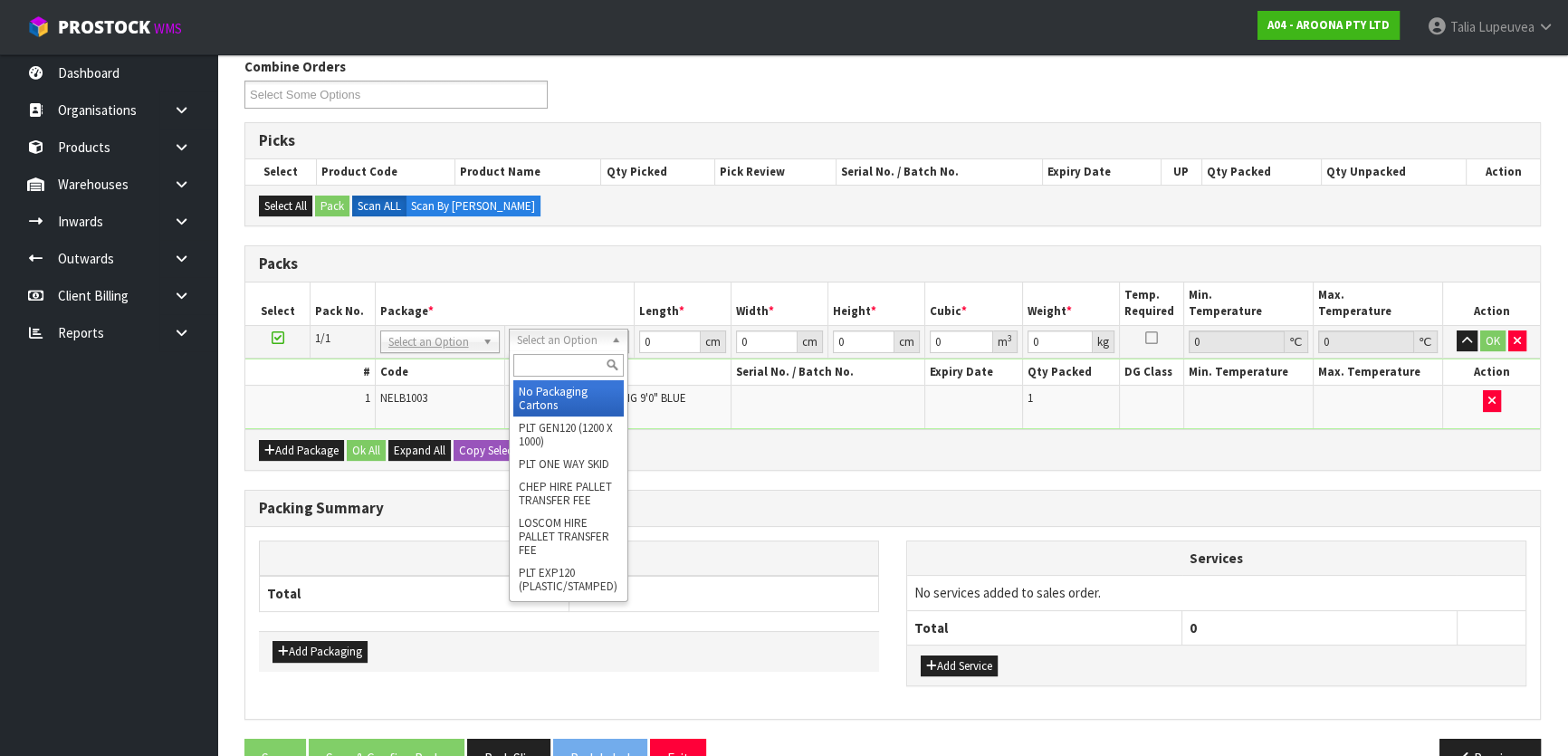
drag, startPoint x: 584, startPoint y: 343, endPoint x: 586, endPoint y: 362, distance: 19.1
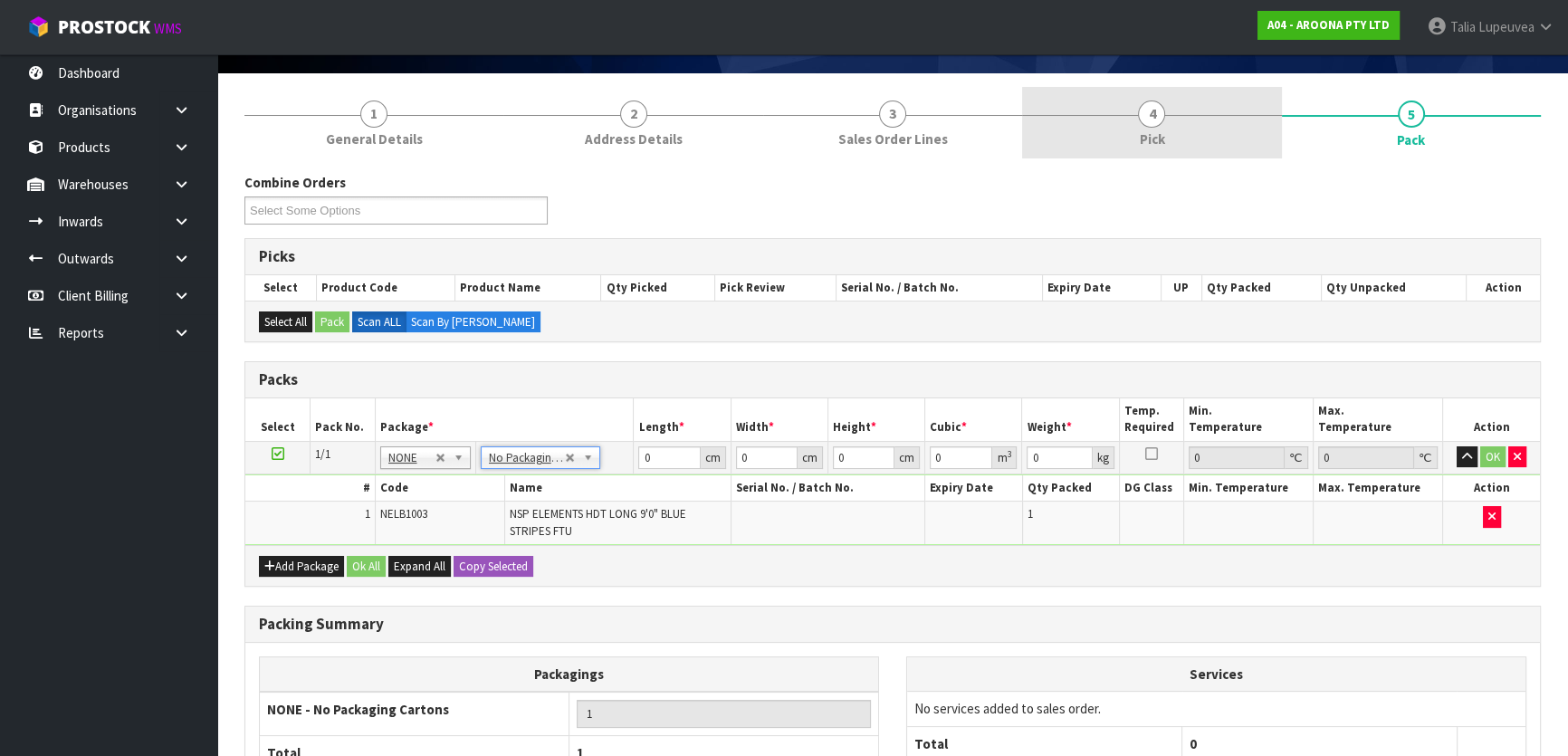
scroll to position [0, 0]
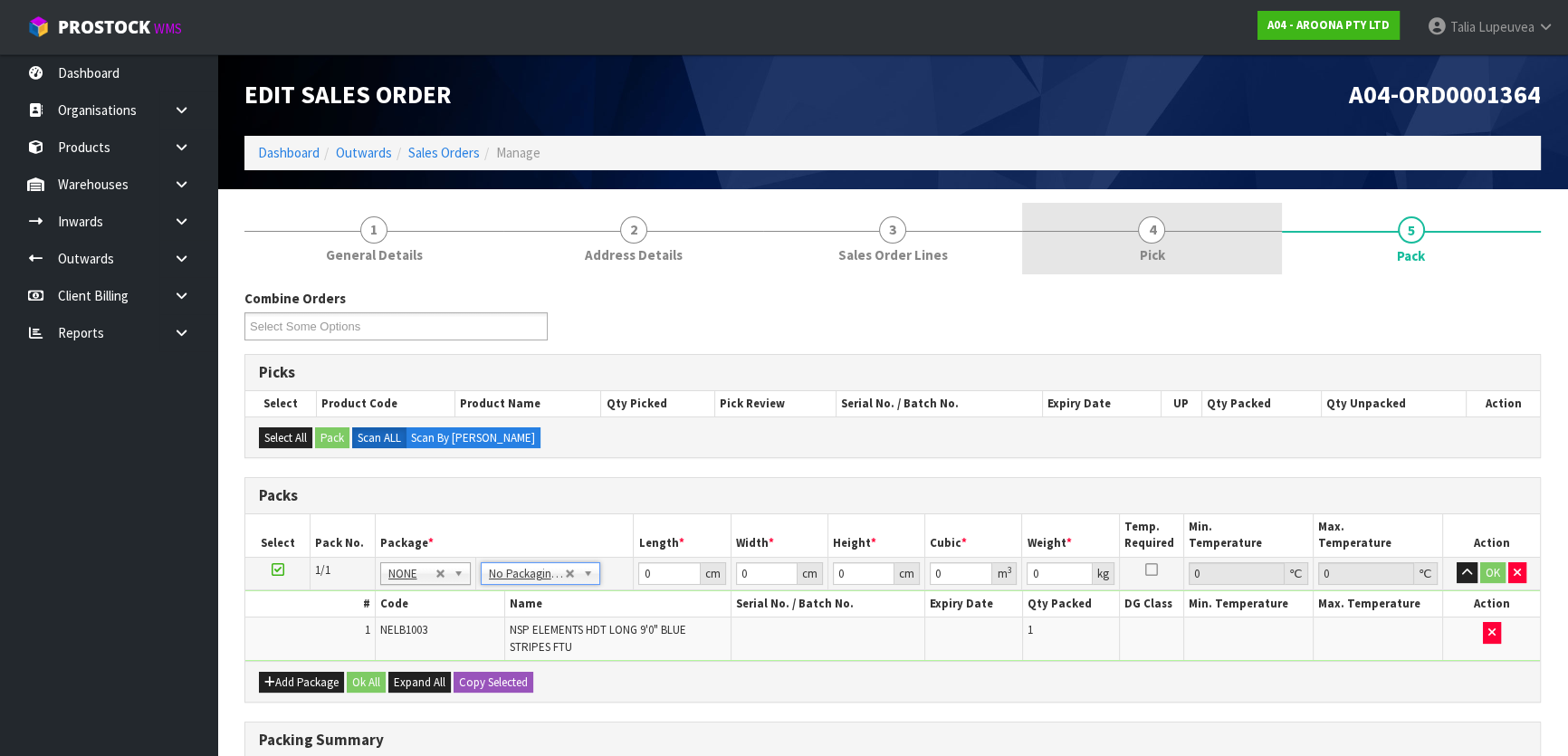
click at [1252, 242] on link "4 Pick" at bounding box center [1151, 239] width 259 height 72
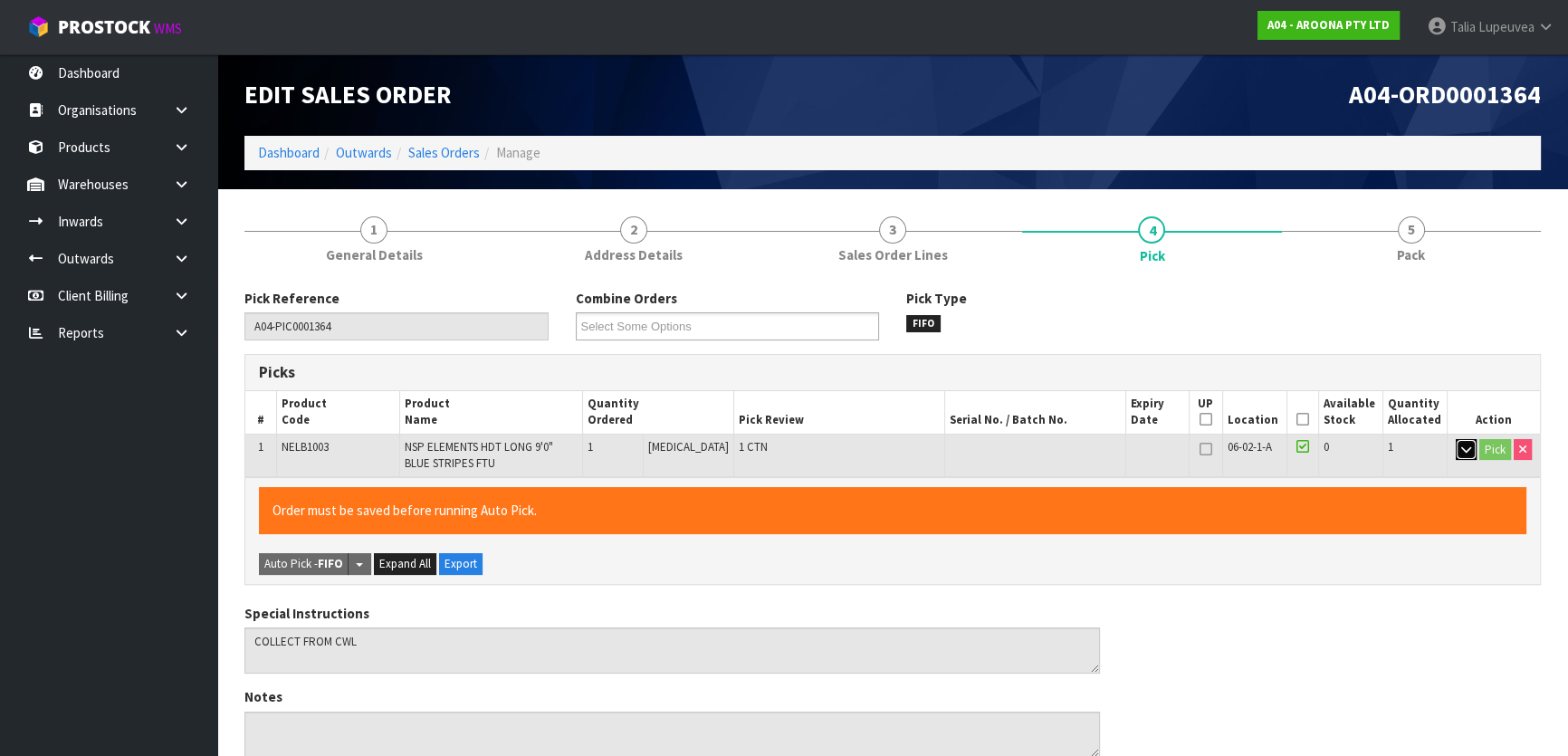
click at [1462, 440] on button "button" at bounding box center [1466, 450] width 21 height 22
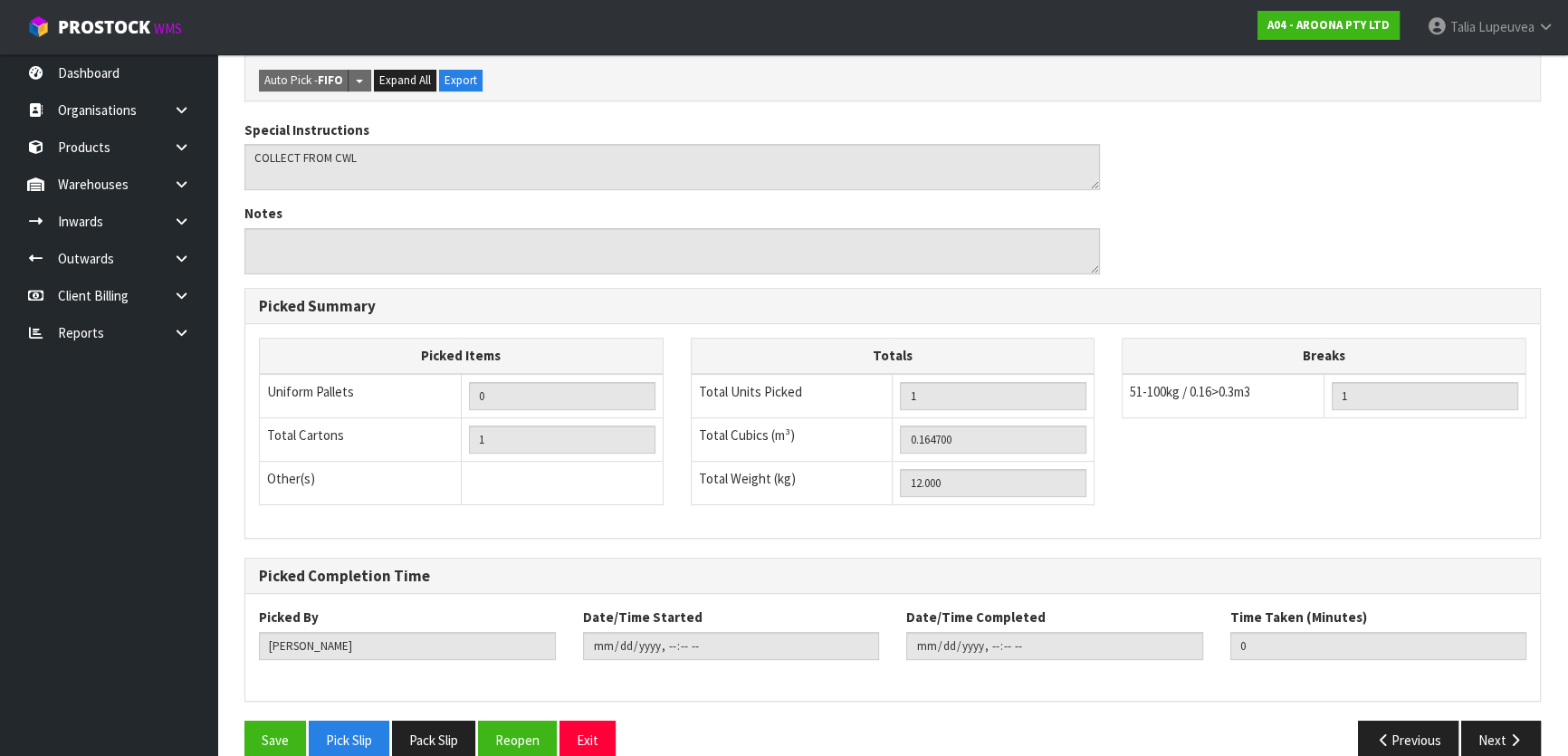
scroll to position [655, 0]
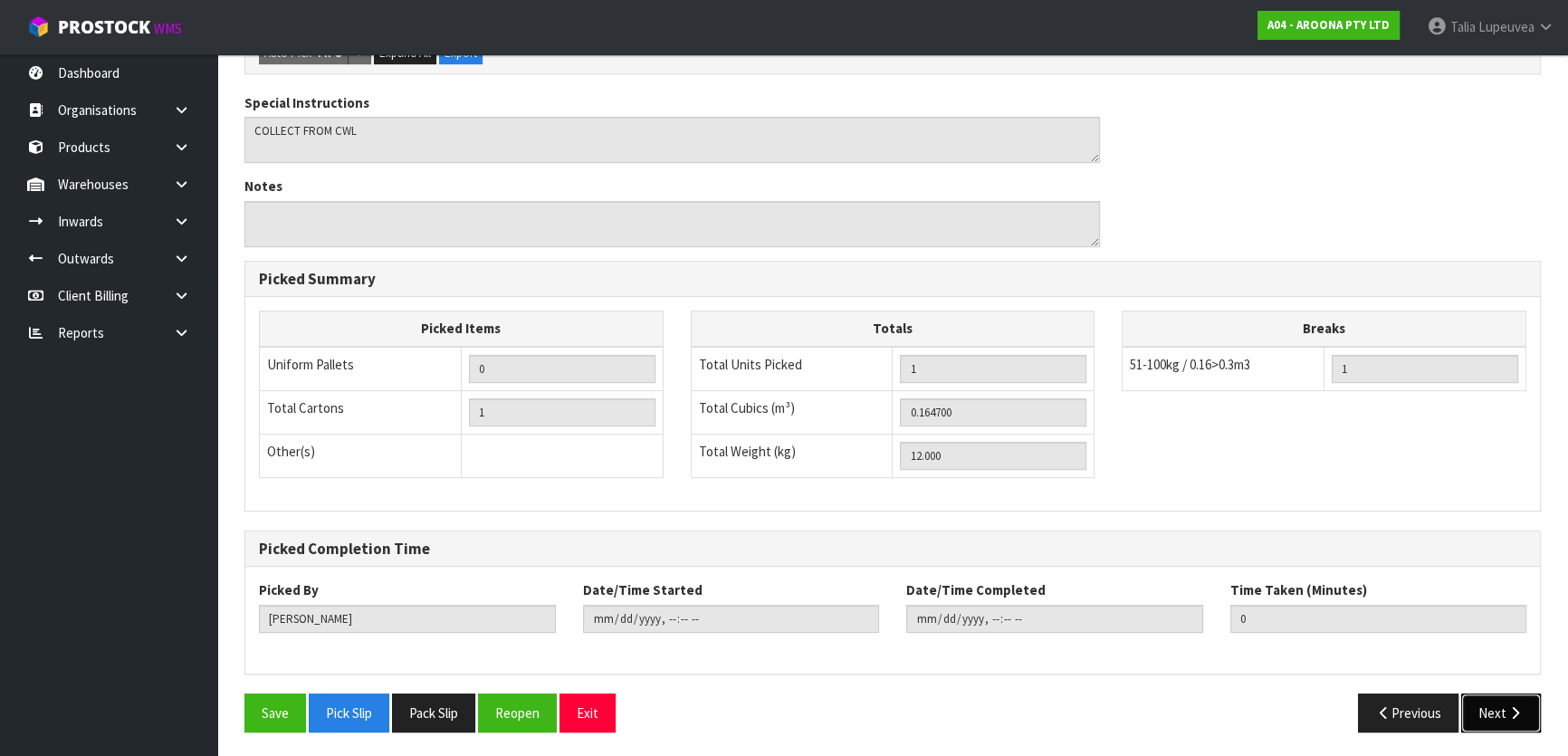
click at [1492, 701] on button "Next" at bounding box center [1500, 712] width 80 height 39
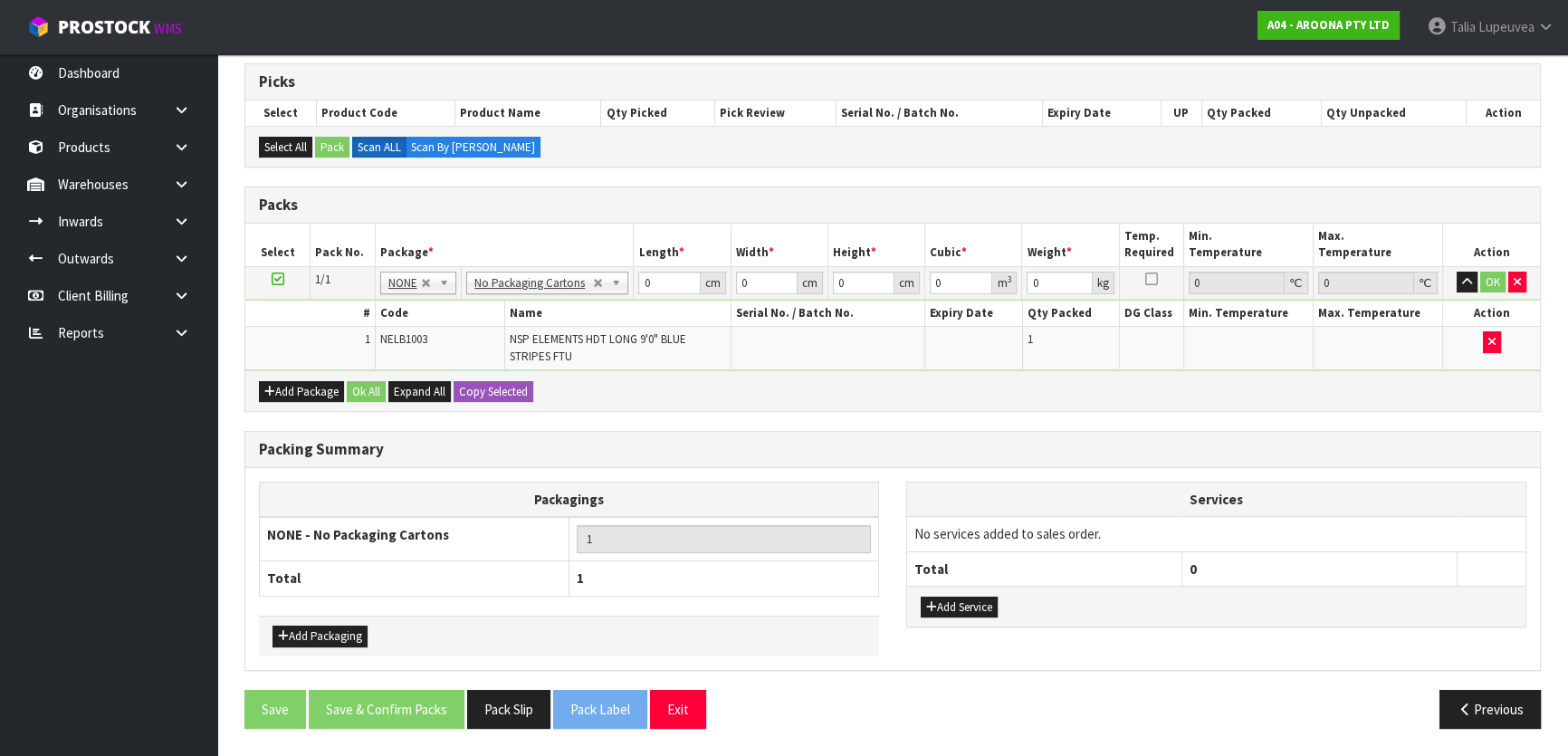
scroll to position [0, 0]
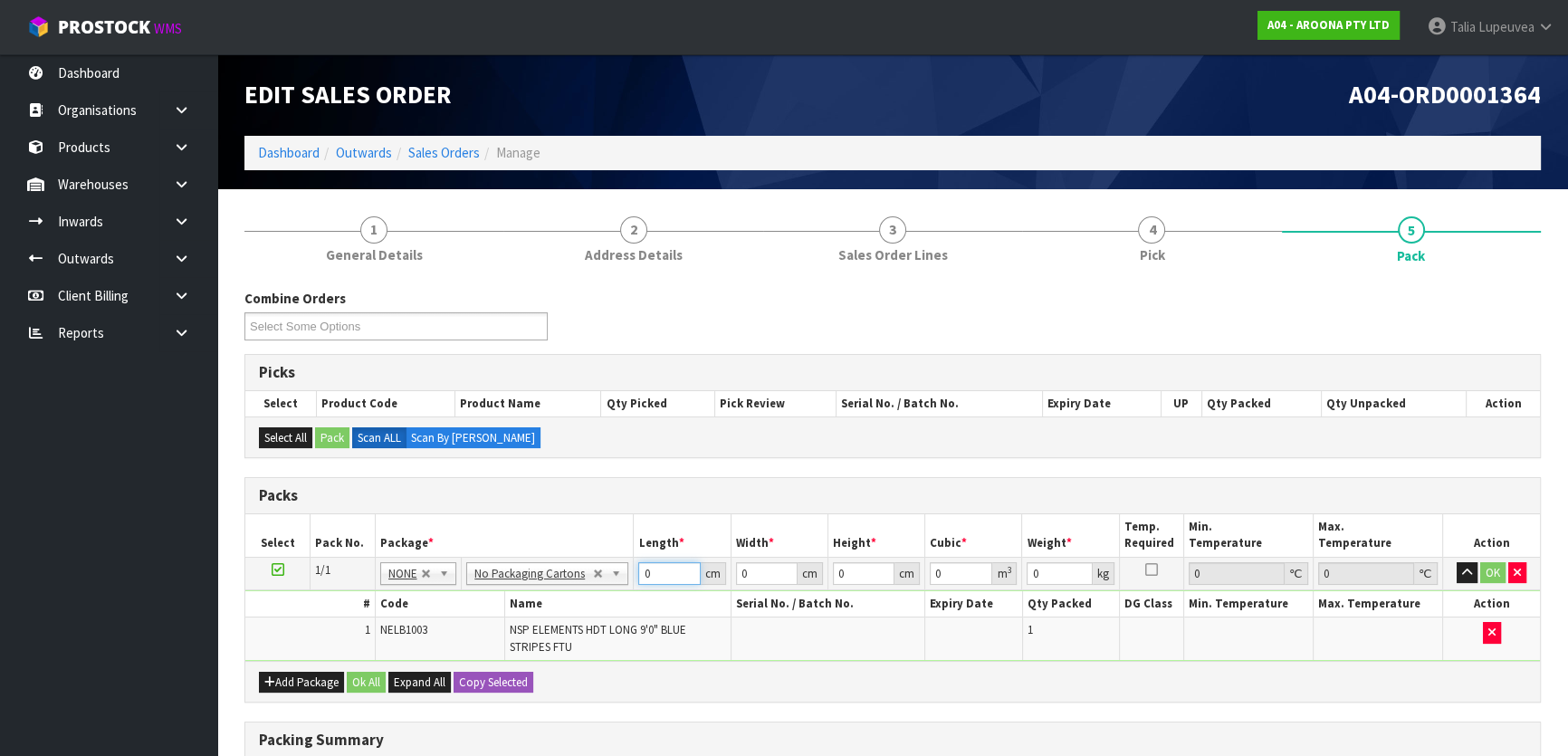
drag, startPoint x: 671, startPoint y: 566, endPoint x: 610, endPoint y: 570, distance: 61.1
click at [610, 570] on tr "1/1 NONE 007-001 007-002 007-004 007-009 007-013 007-014 007-015 007-017 007-01…" at bounding box center [893, 573] width 1295 height 33
type input "300"
type input "61"
type input "9"
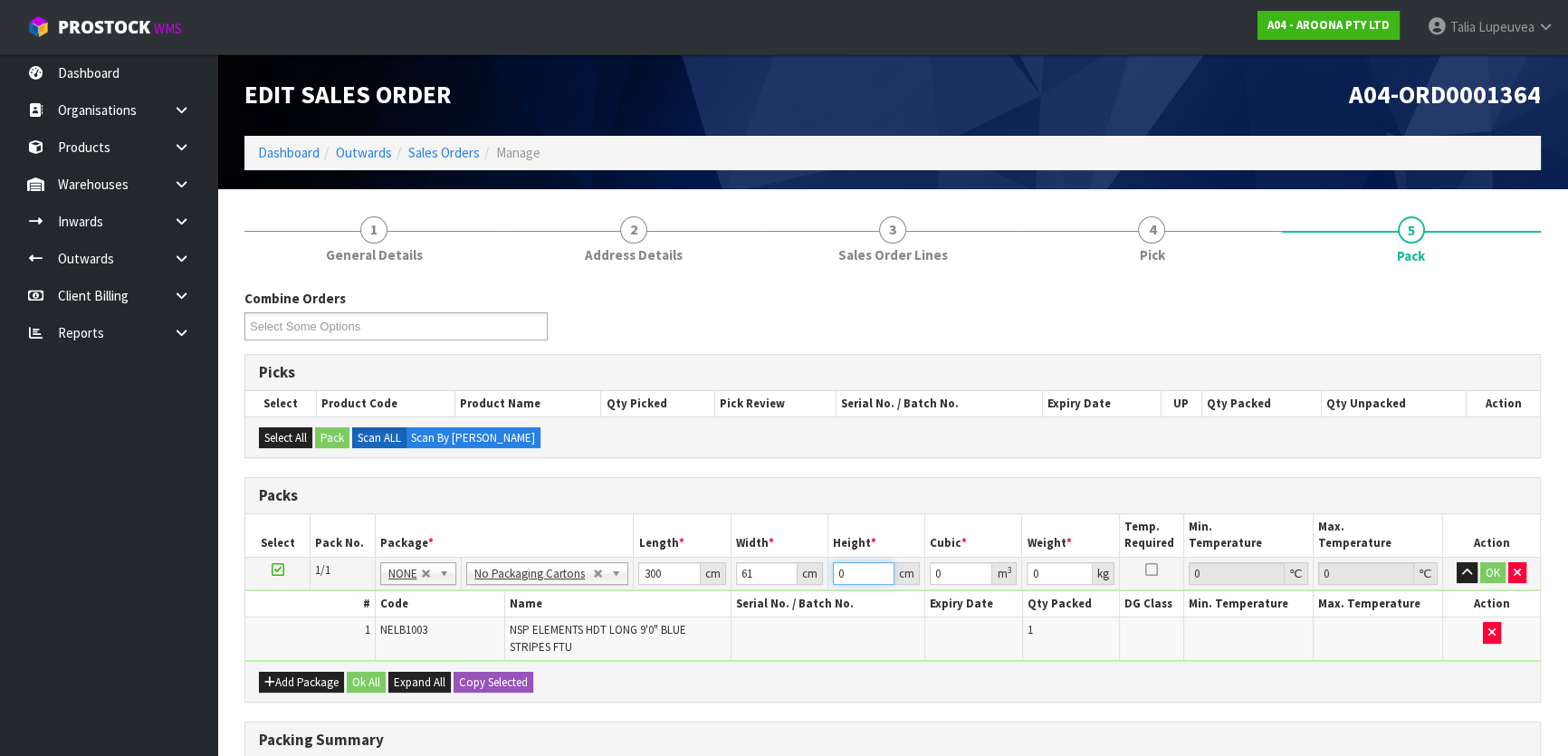
type input "0.1647"
type input "9"
drag, startPoint x: 1056, startPoint y: 570, endPoint x: 1033, endPoint y: 571, distance: 23.0
click at [1033, 571] on input "0" at bounding box center [1059, 573] width 66 height 23
type input "12"
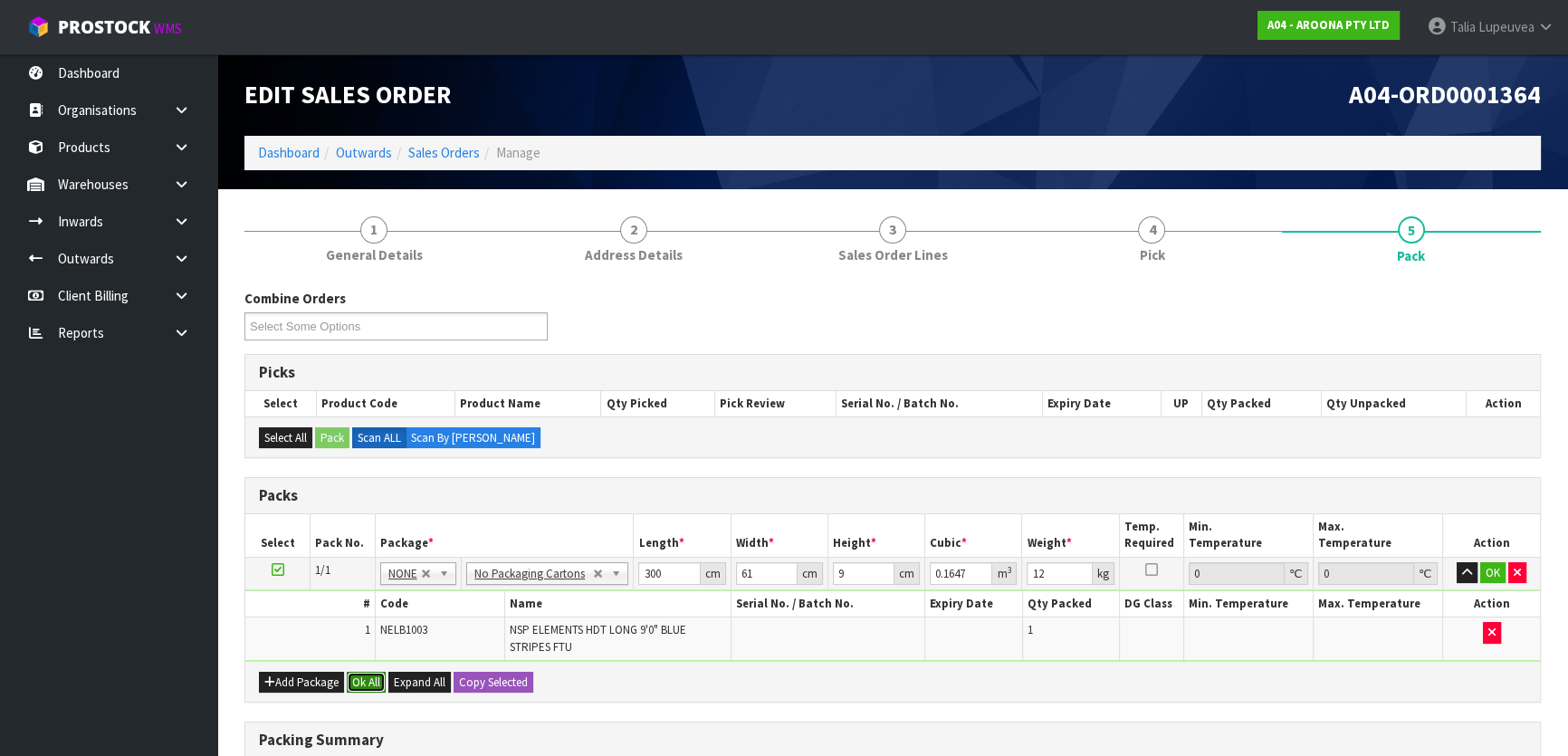
click at [362, 678] on button "Ok All" at bounding box center [366, 682] width 39 height 22
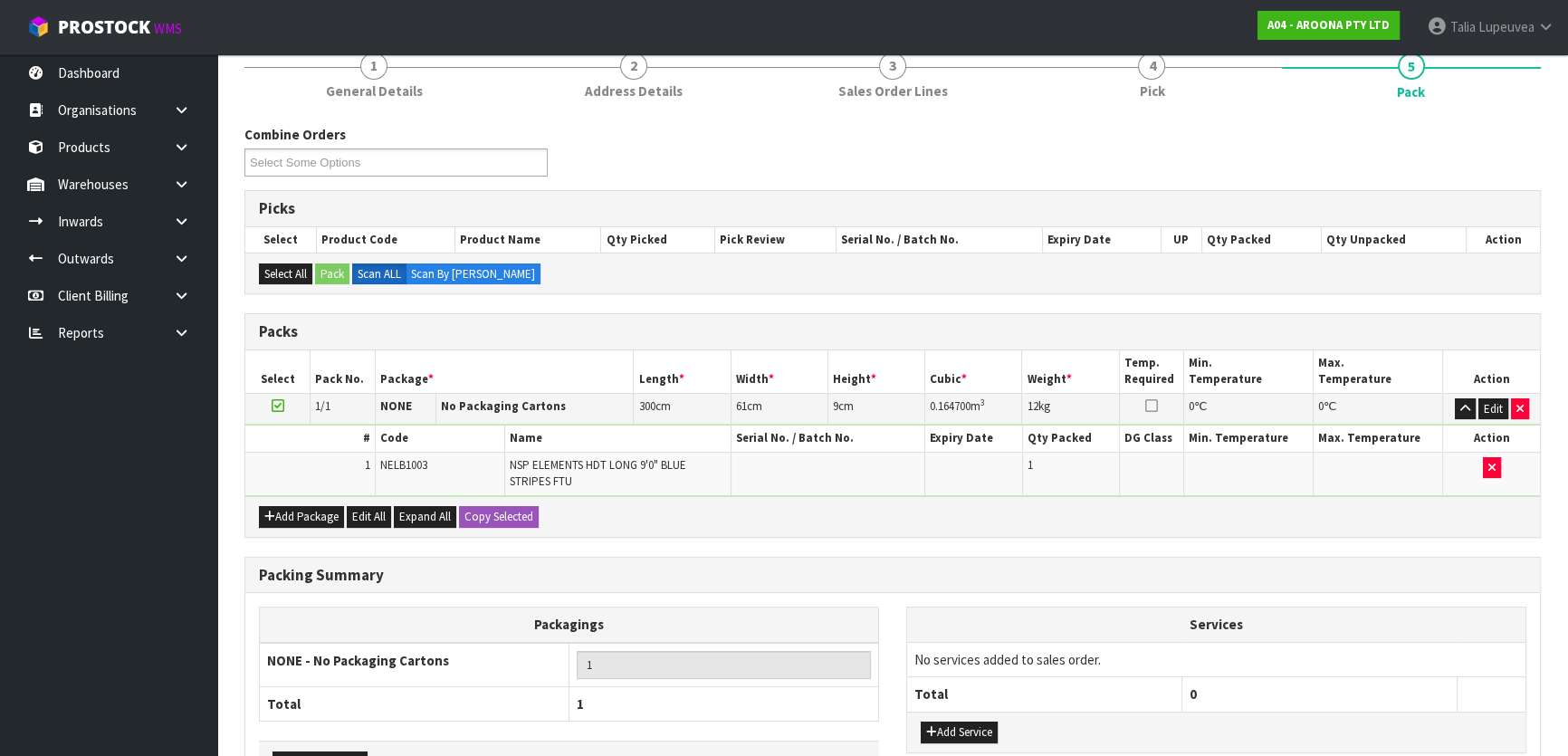
scroll to position [284, 0]
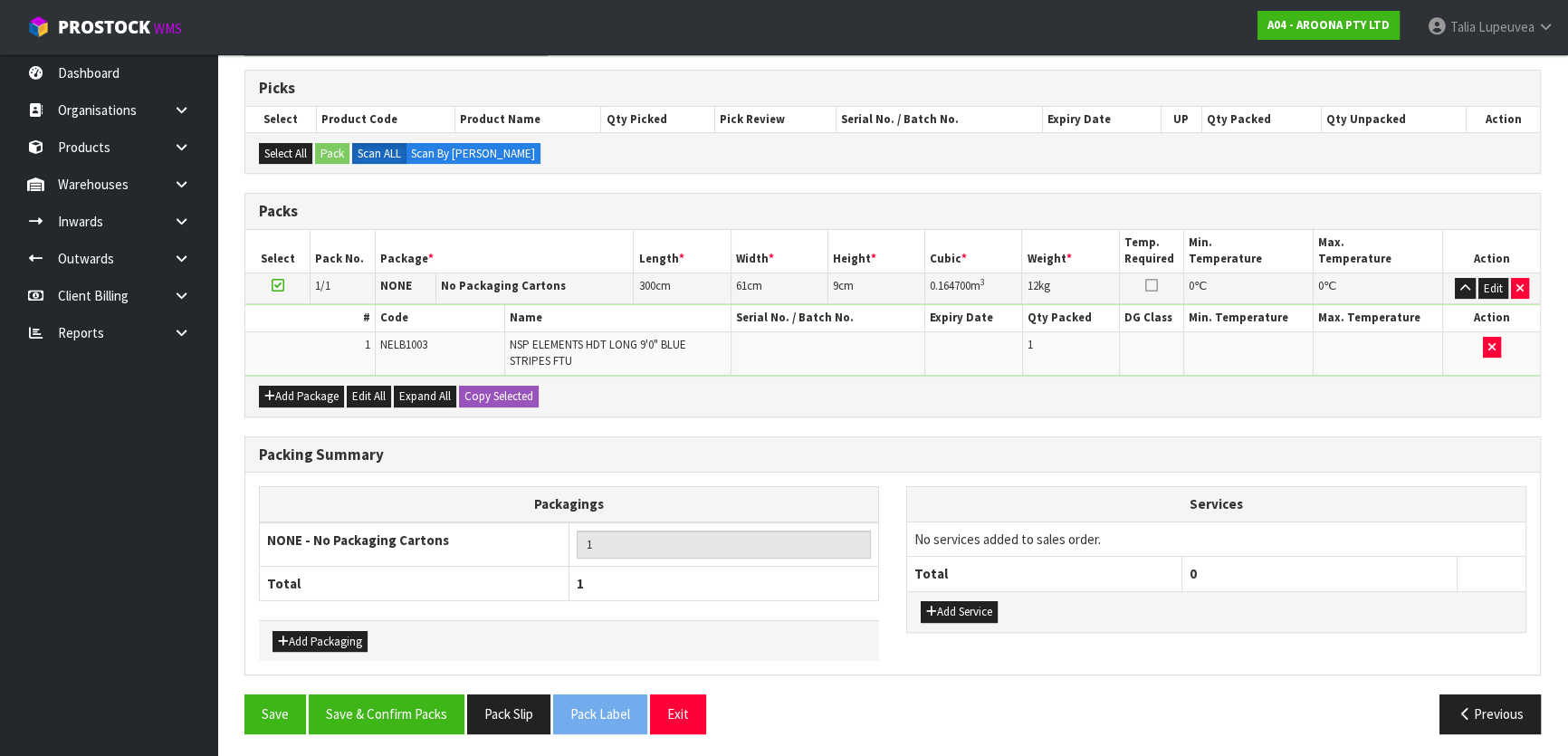
click at [368, 687] on div "Packing Summary Packagings NONE - No Packaging Cartons 1 Total 1 Add Packaging …" at bounding box center [892, 566] width 1323 height 259
click at [369, 708] on button "Save & Confirm Packs" at bounding box center [386, 713] width 156 height 39
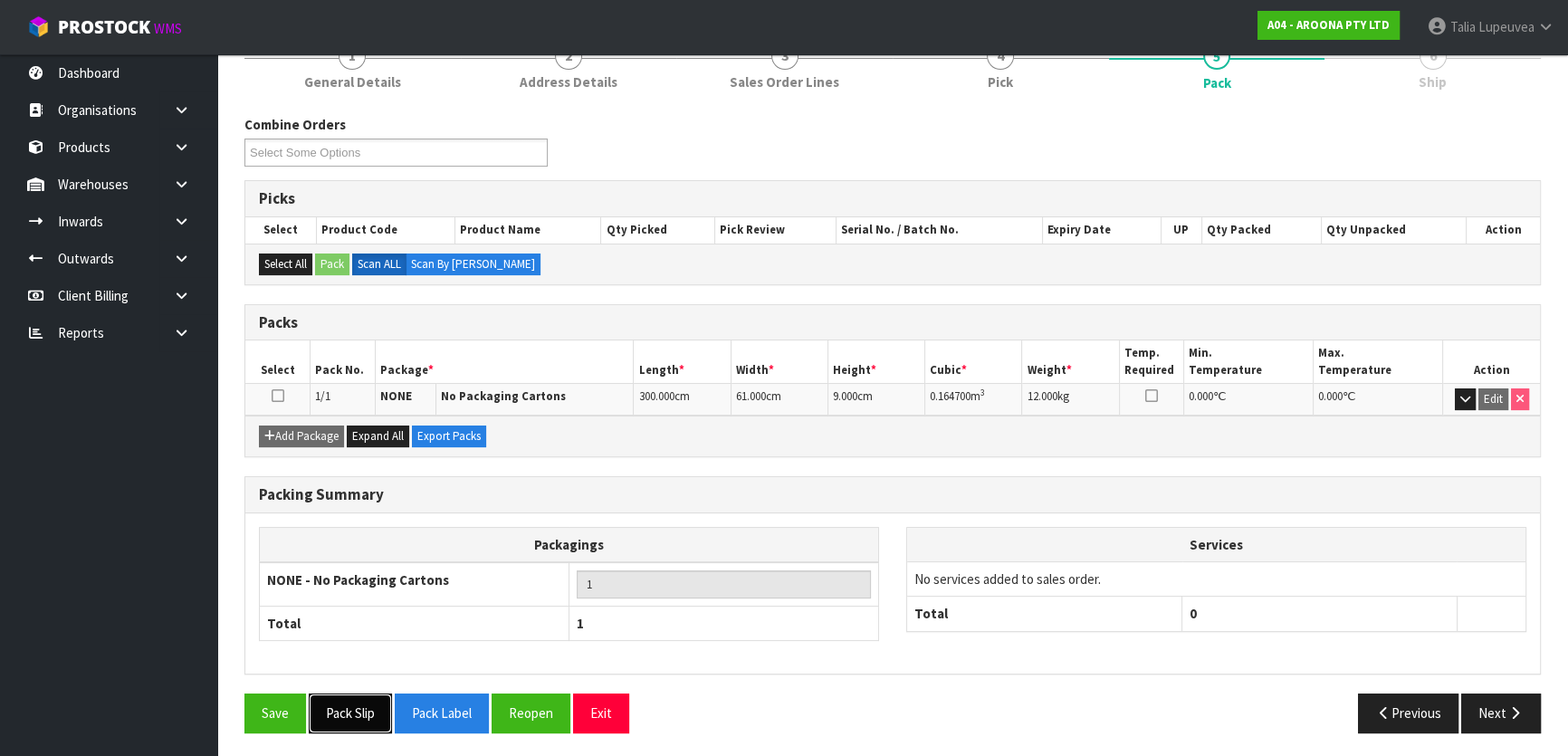
click at [359, 702] on button "Pack Slip" at bounding box center [350, 712] width 84 height 39
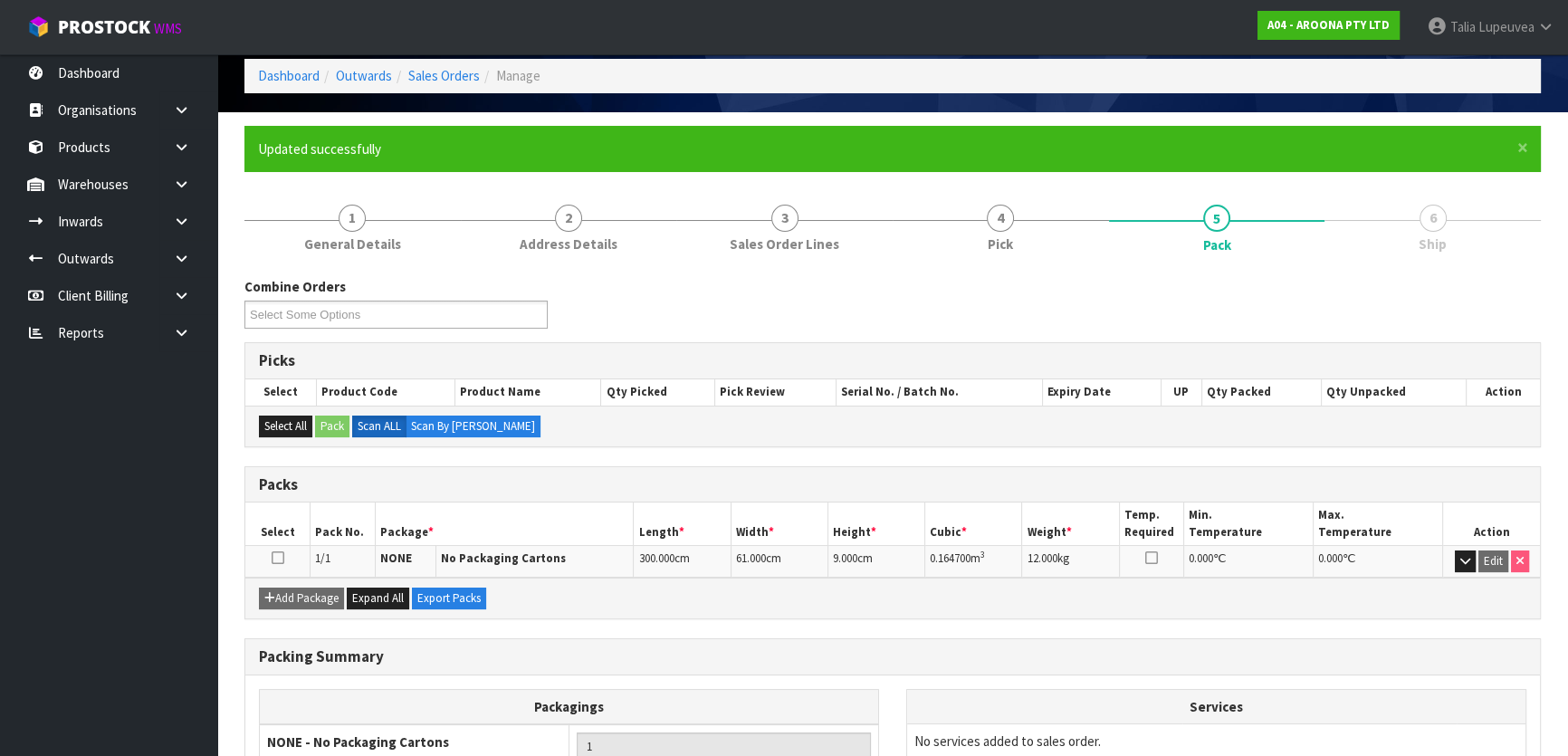
scroll to position [0, 0]
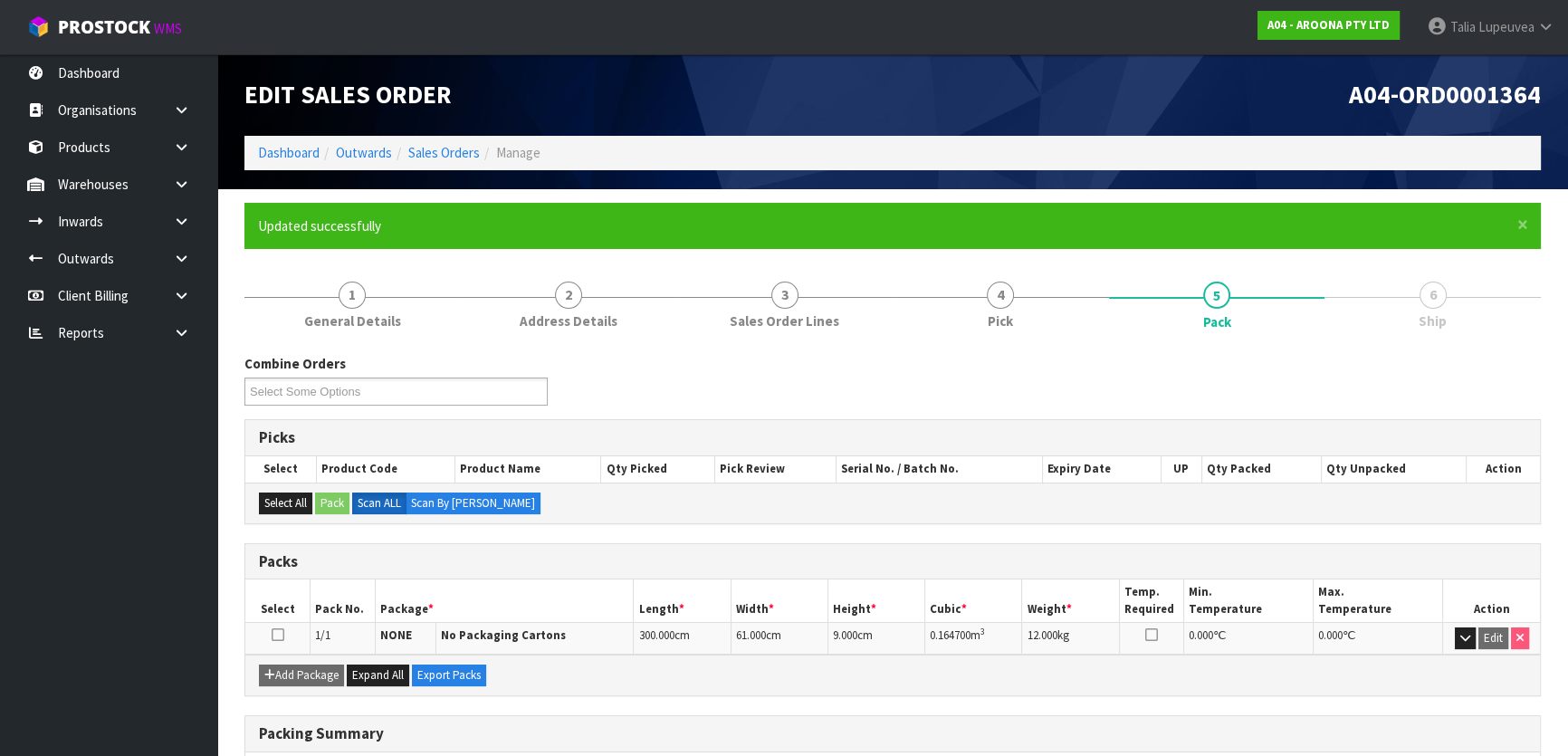
click at [271, 141] on ol "Dashboard Outwards Sales Orders Manage" at bounding box center [892, 153] width 1296 height 34
click at [279, 147] on link "Dashboard" at bounding box center [288, 152] width 62 height 17
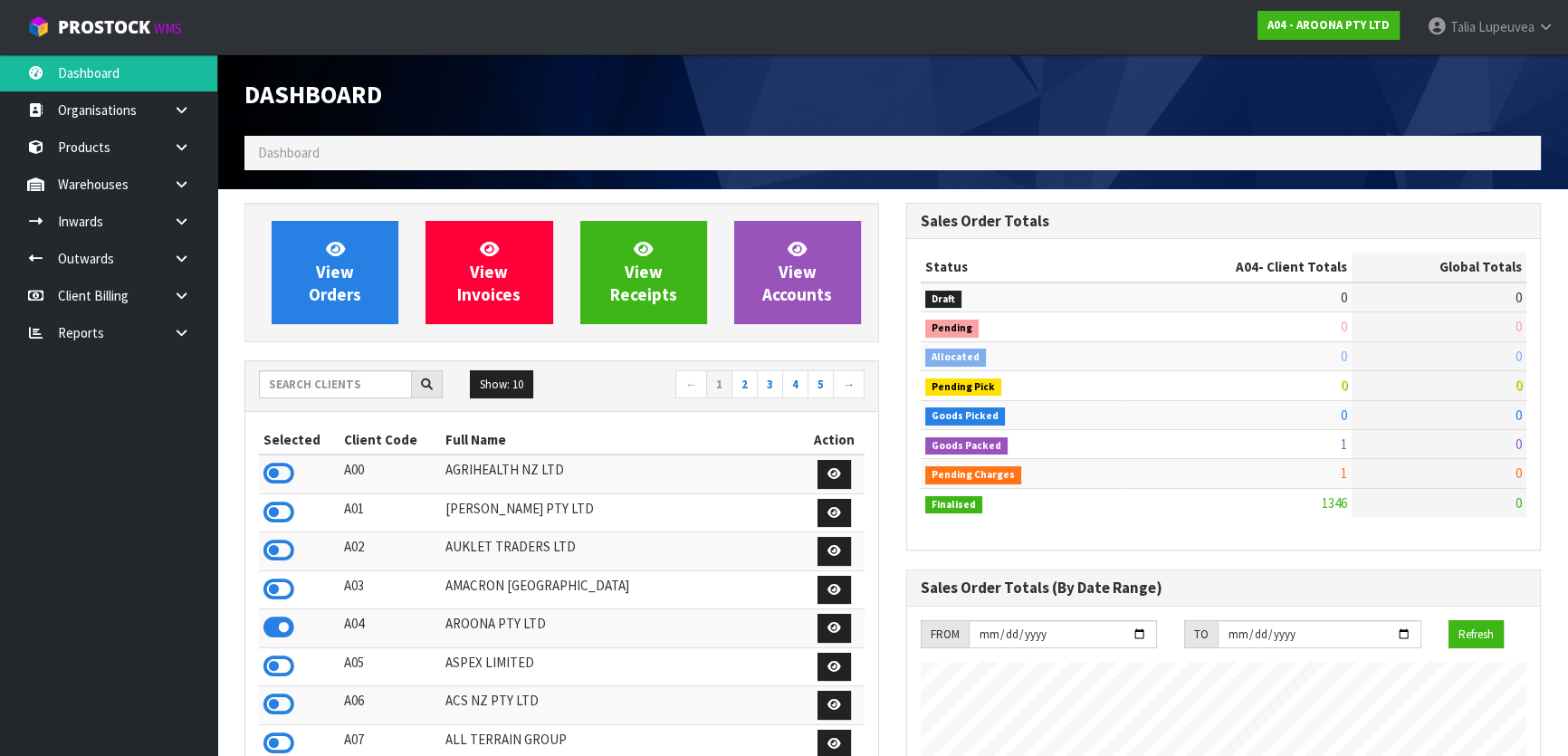
scroll to position [1165, 660]
click at [336, 380] on input "text" at bounding box center [335, 384] width 153 height 28
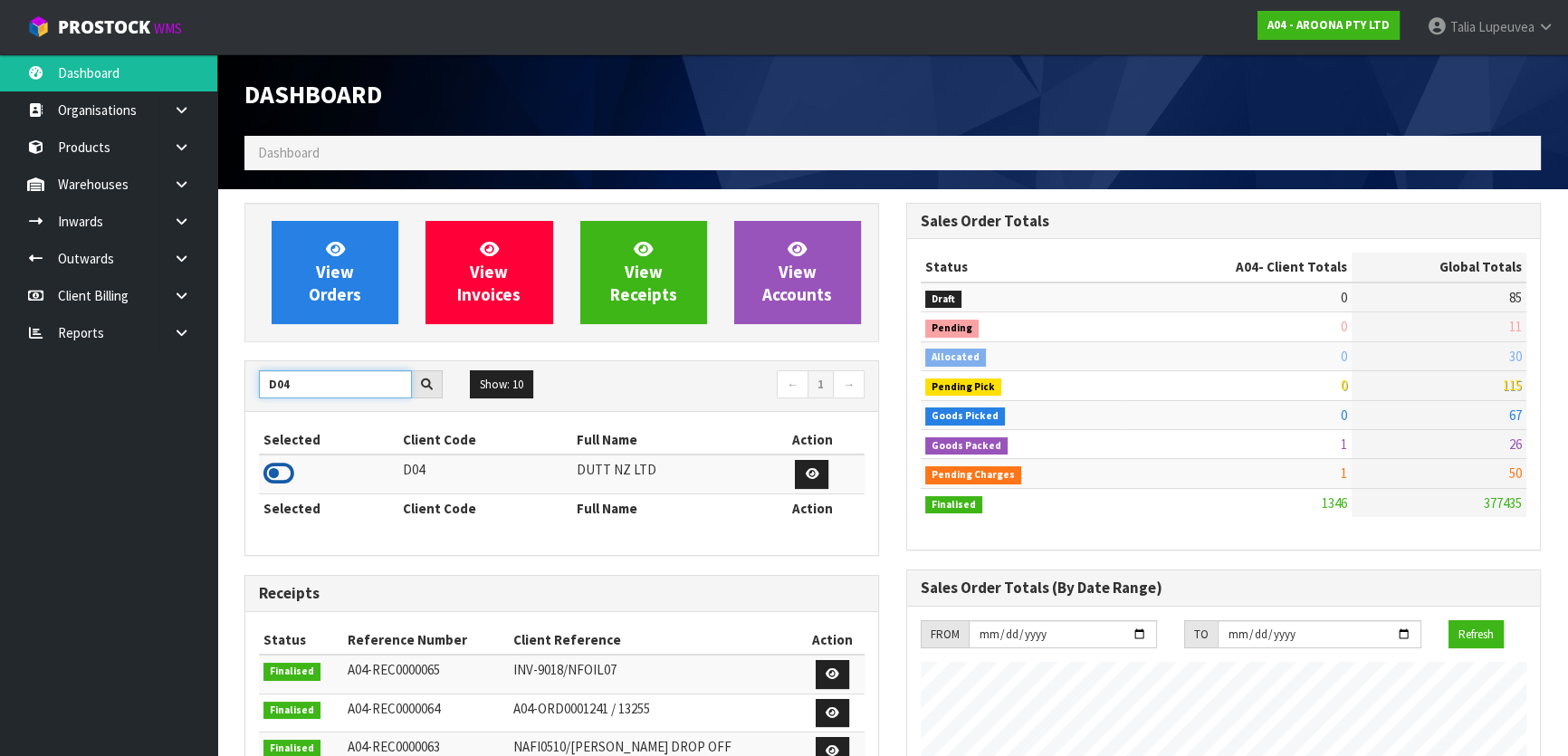
type input "D04"
drag, startPoint x: 267, startPoint y: 475, endPoint x: 289, endPoint y: 416, distance: 63.0
click at [269, 473] on icon at bounding box center [278, 472] width 31 height 27
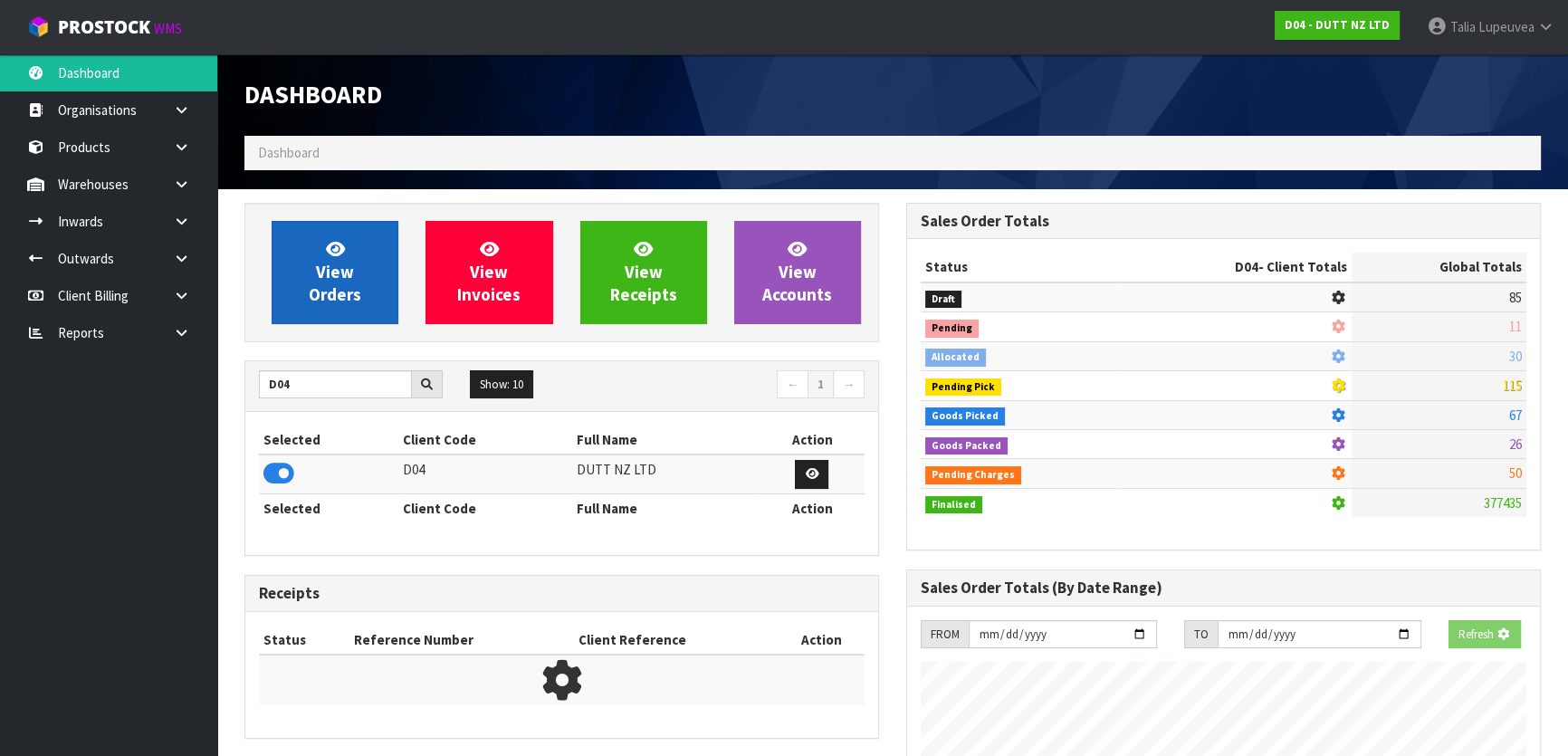
scroll to position [1127, 660]
click at [308, 297] on span "View Orders" at bounding box center [334, 272] width 53 height 68
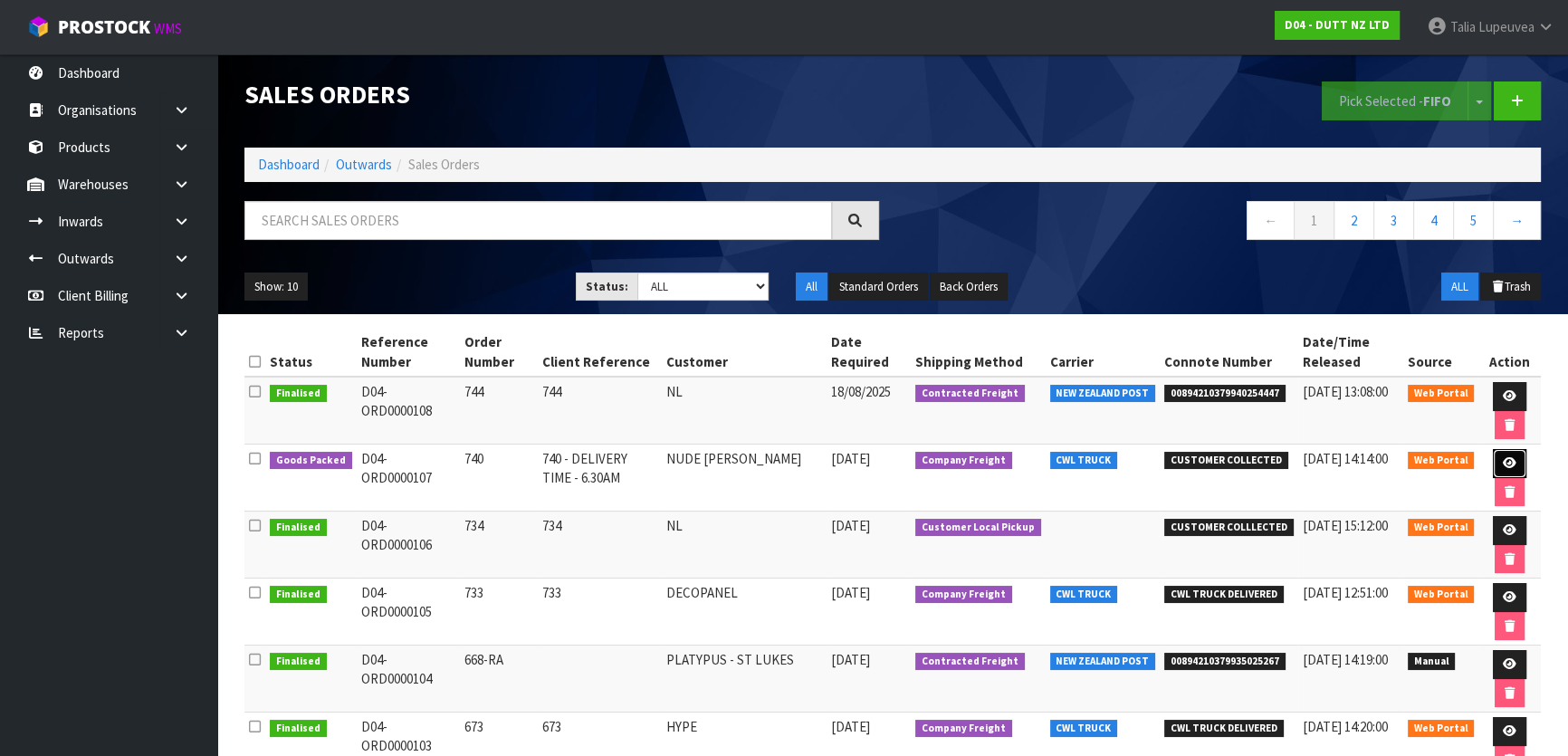
click at [1503, 460] on icon at bounding box center [1509, 464] width 14 height 12
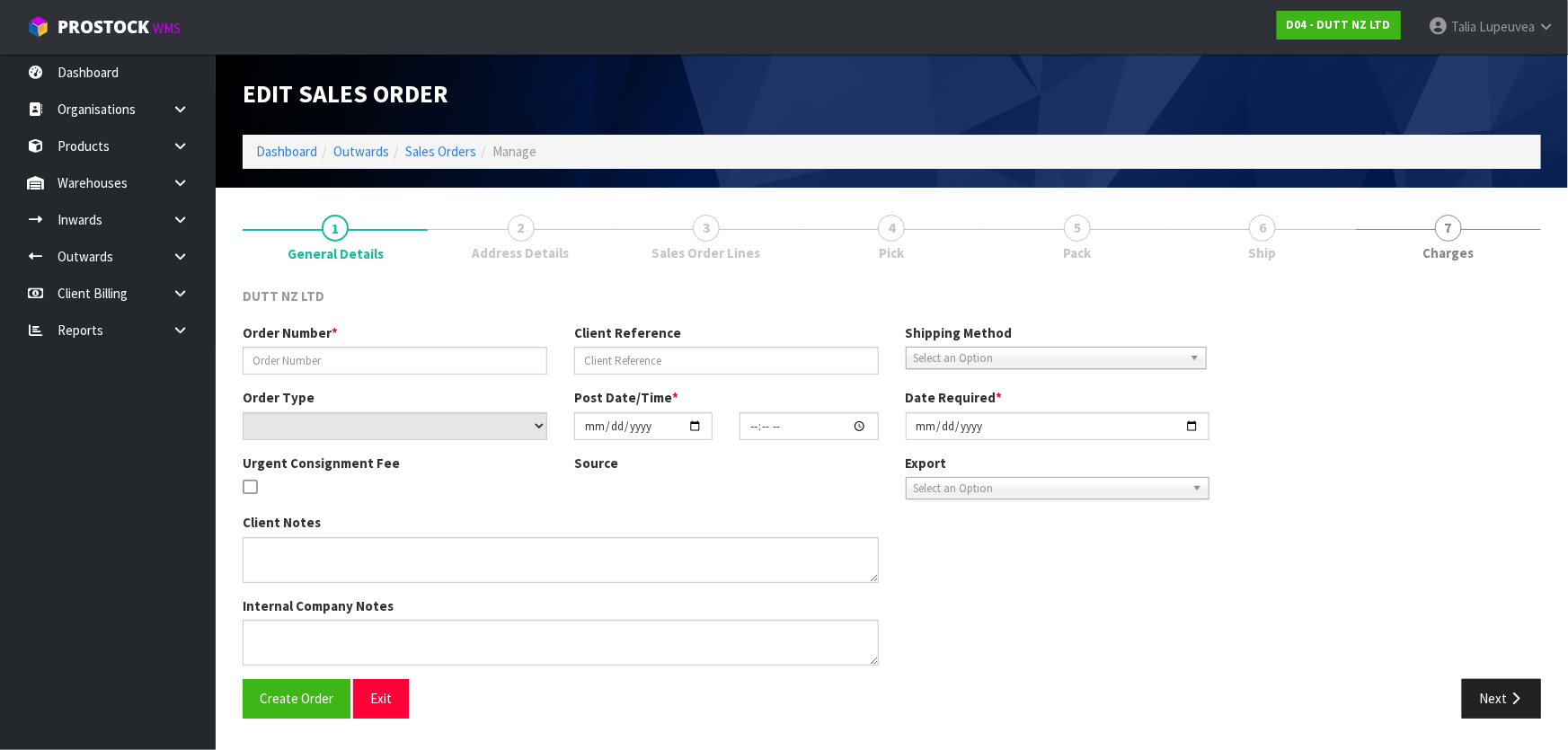
type input "740"
type input "740 - DELIVERY TIME - 6.30AM"
select select "number:0"
type input "[DATE]"
type input "10:23:00.000"
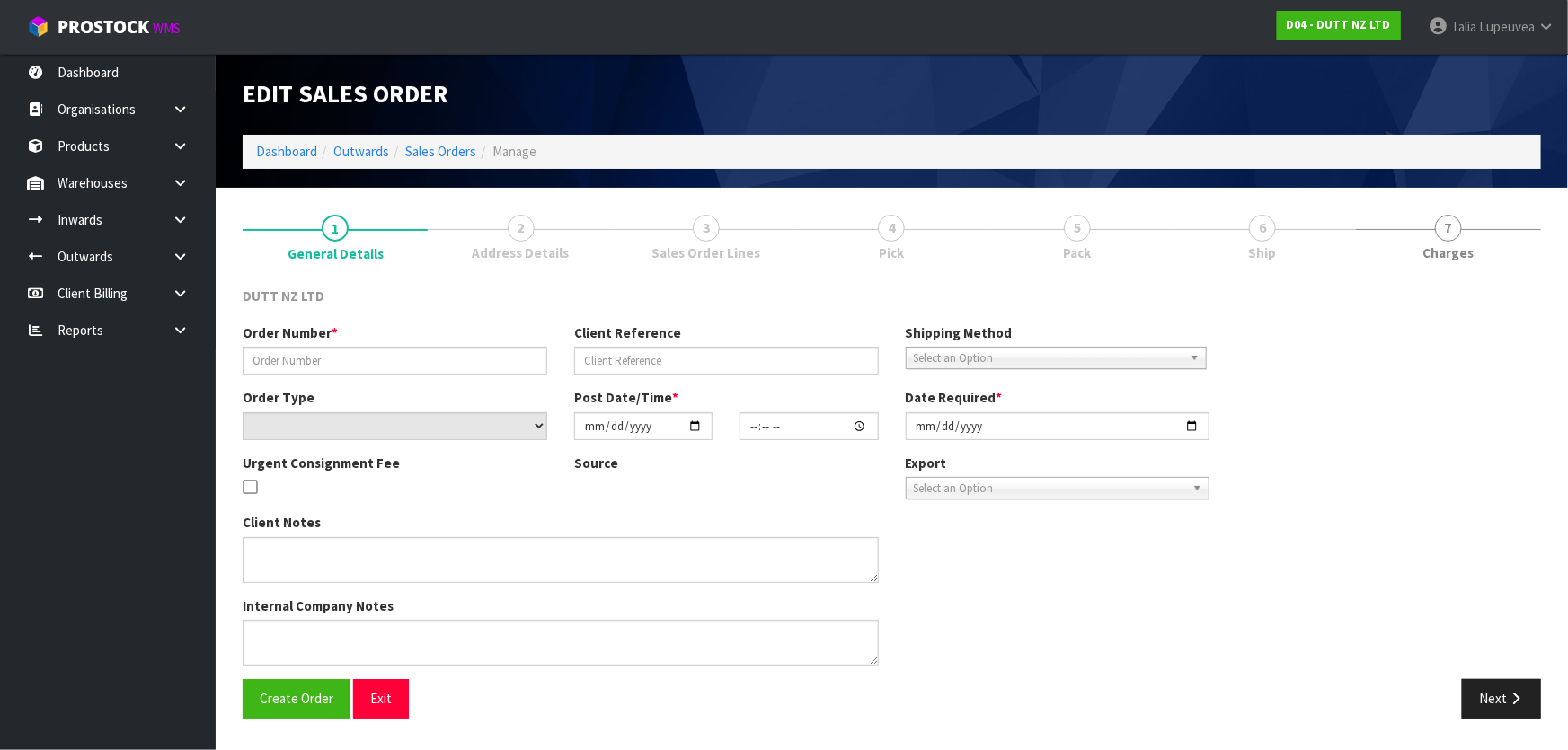
type input "[DATE]"
type textarea "TAILGATE/ PALLET JACK DELIVERY TO STORE PLEASE CONTACT THE SITE CONTACT ON ARRI…"
type textarea "REPRINTED - AFTER UOM IS CHANGED"
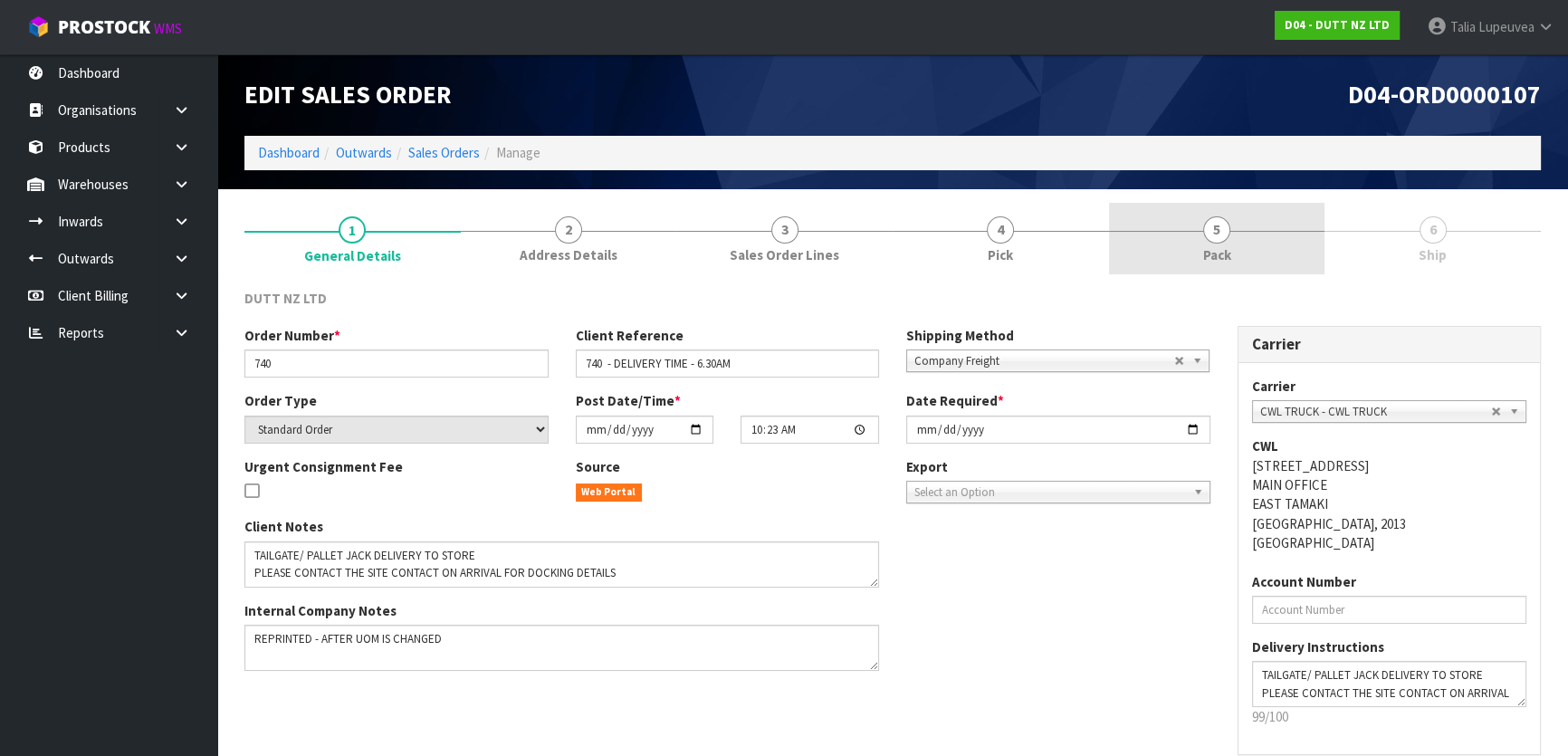
click at [1226, 246] on span "Pack" at bounding box center [1217, 255] width 28 height 19
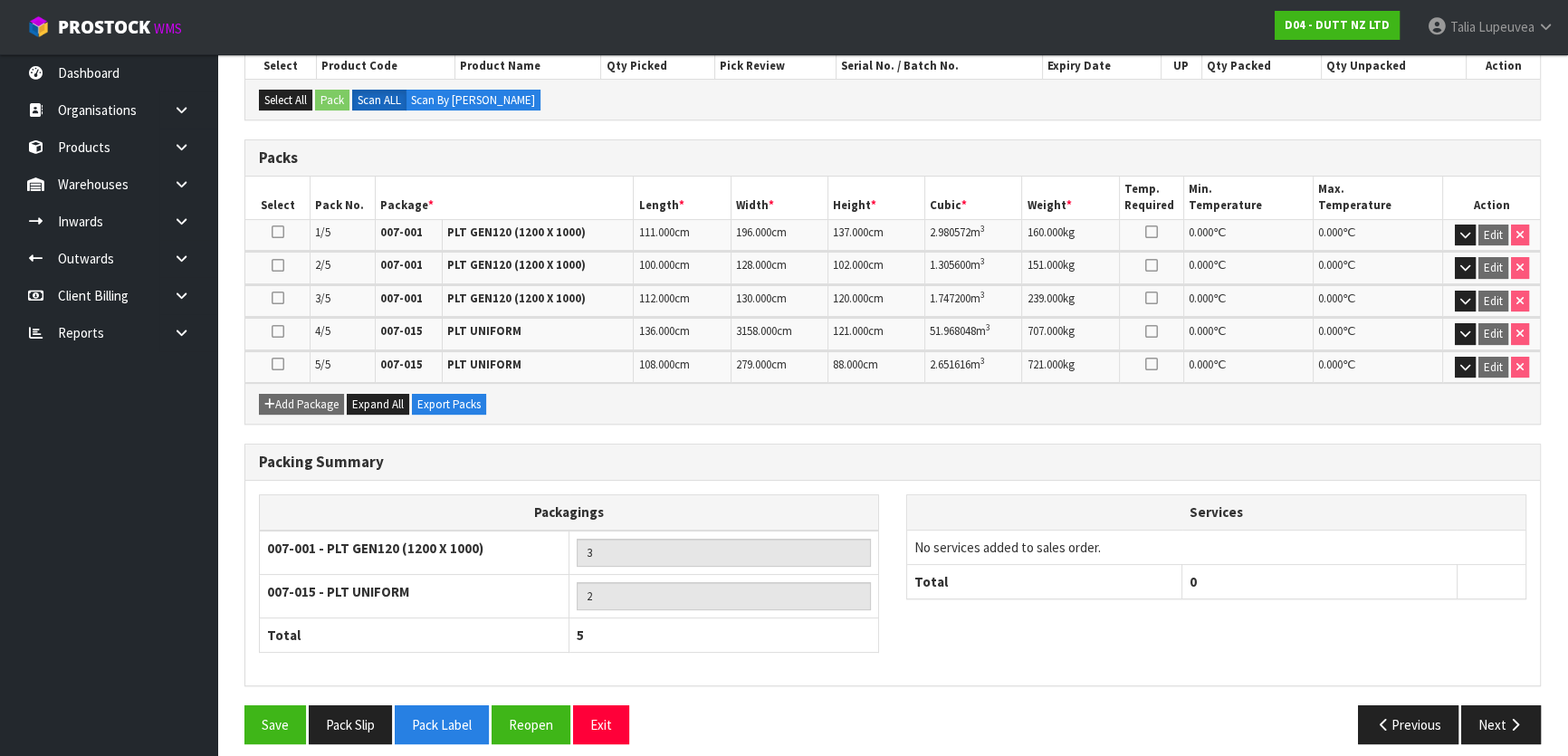
scroll to position [348, 0]
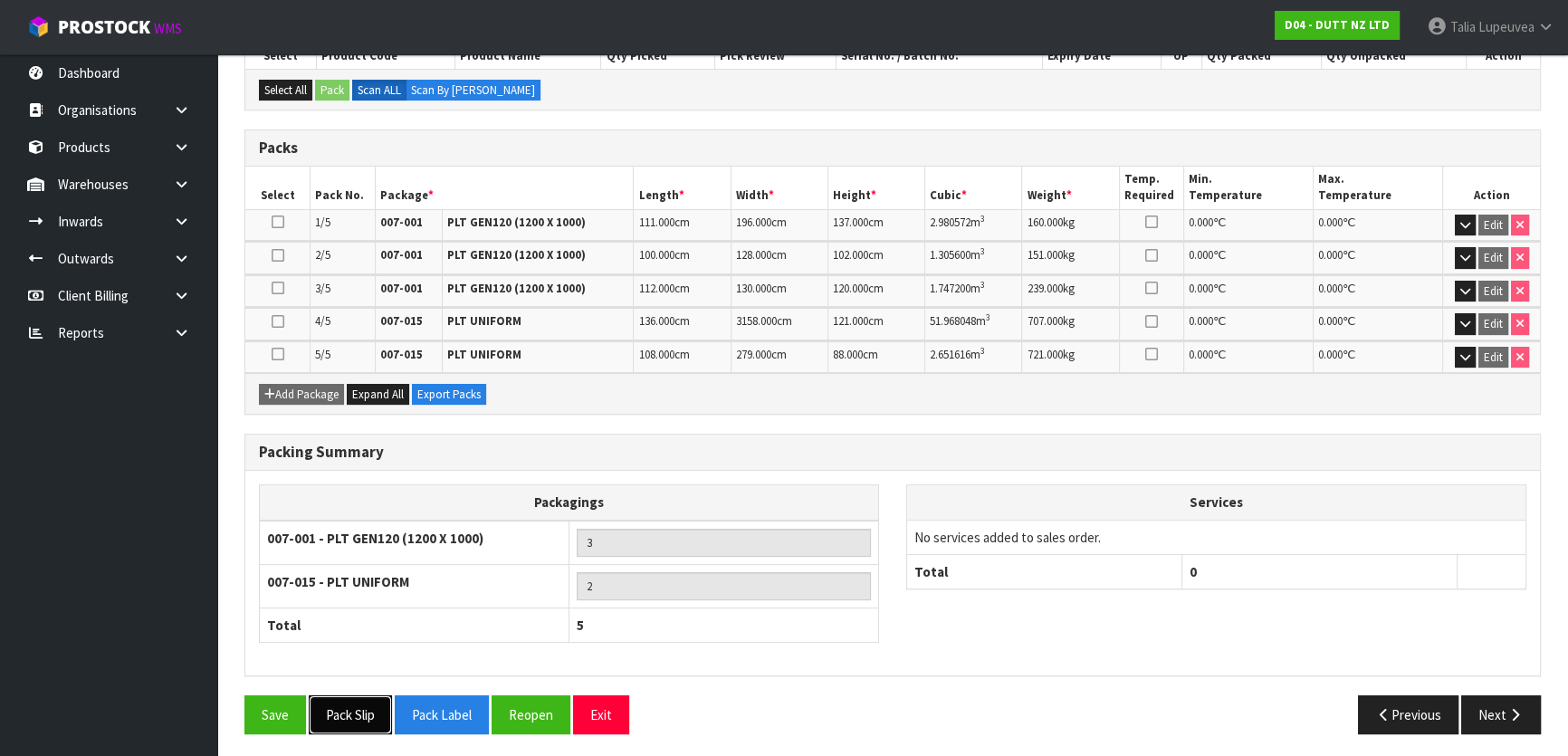
click at [362, 711] on button "Pack Slip" at bounding box center [350, 714] width 84 height 39
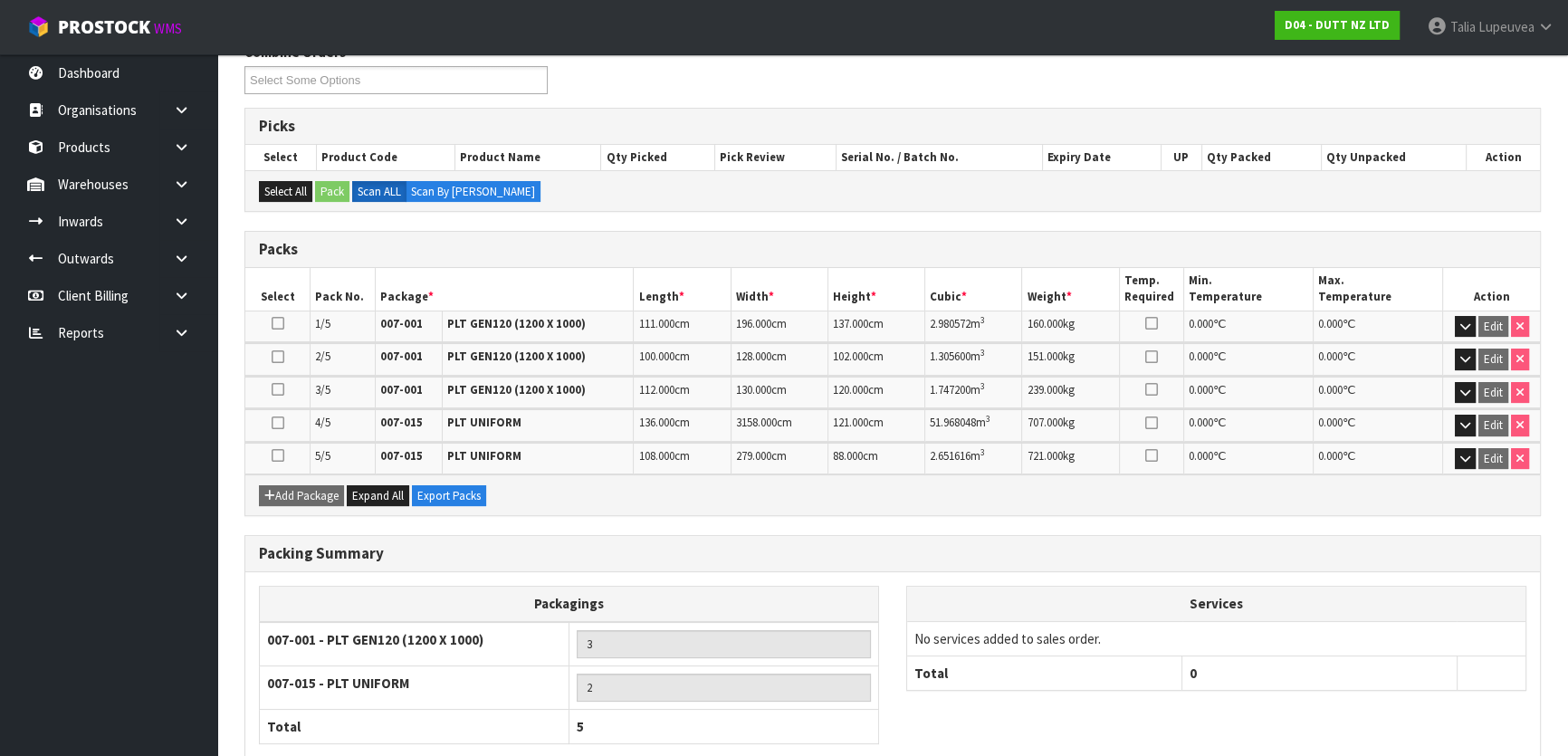
scroll to position [0, 0]
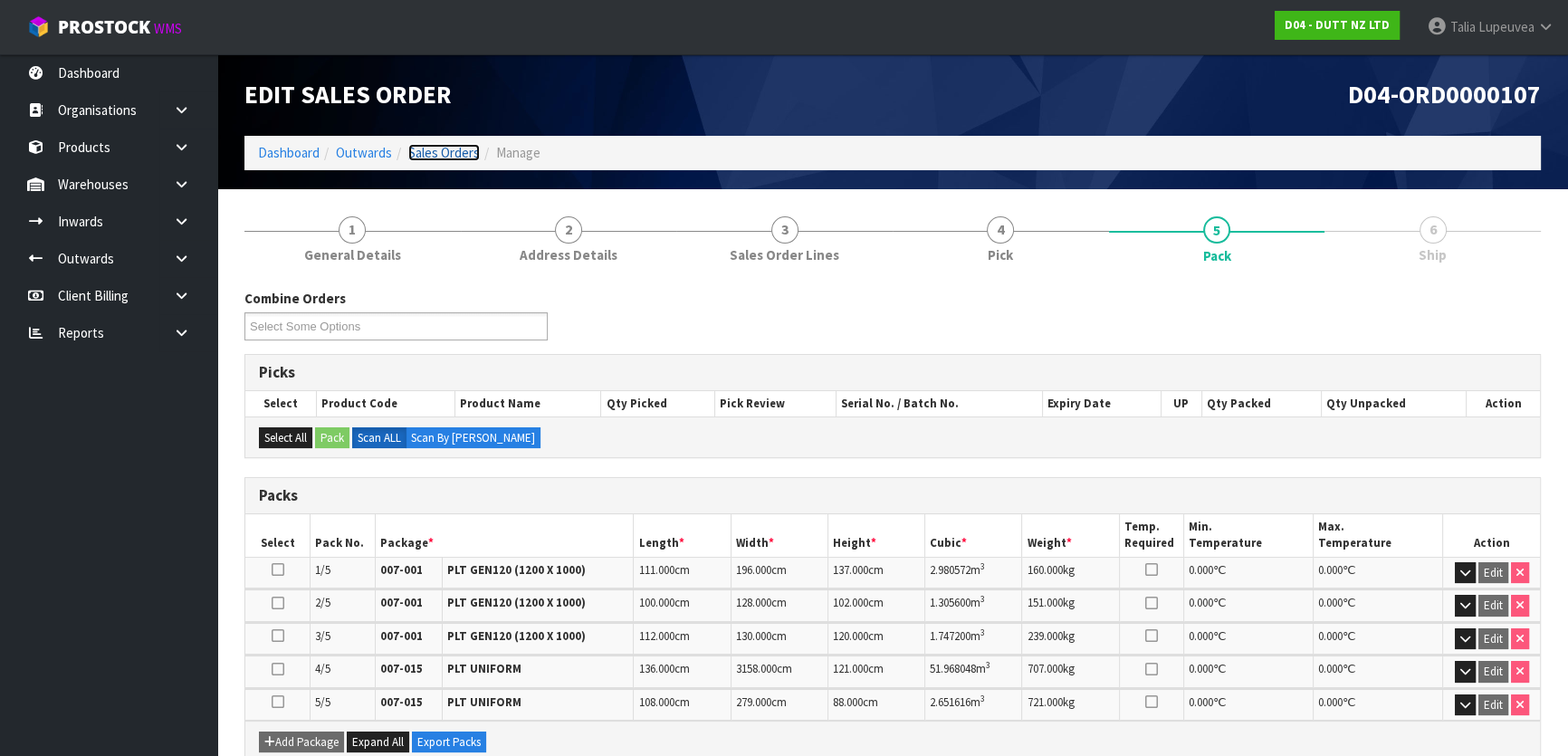
click at [441, 147] on link "Sales Orders" at bounding box center [444, 152] width 72 height 17
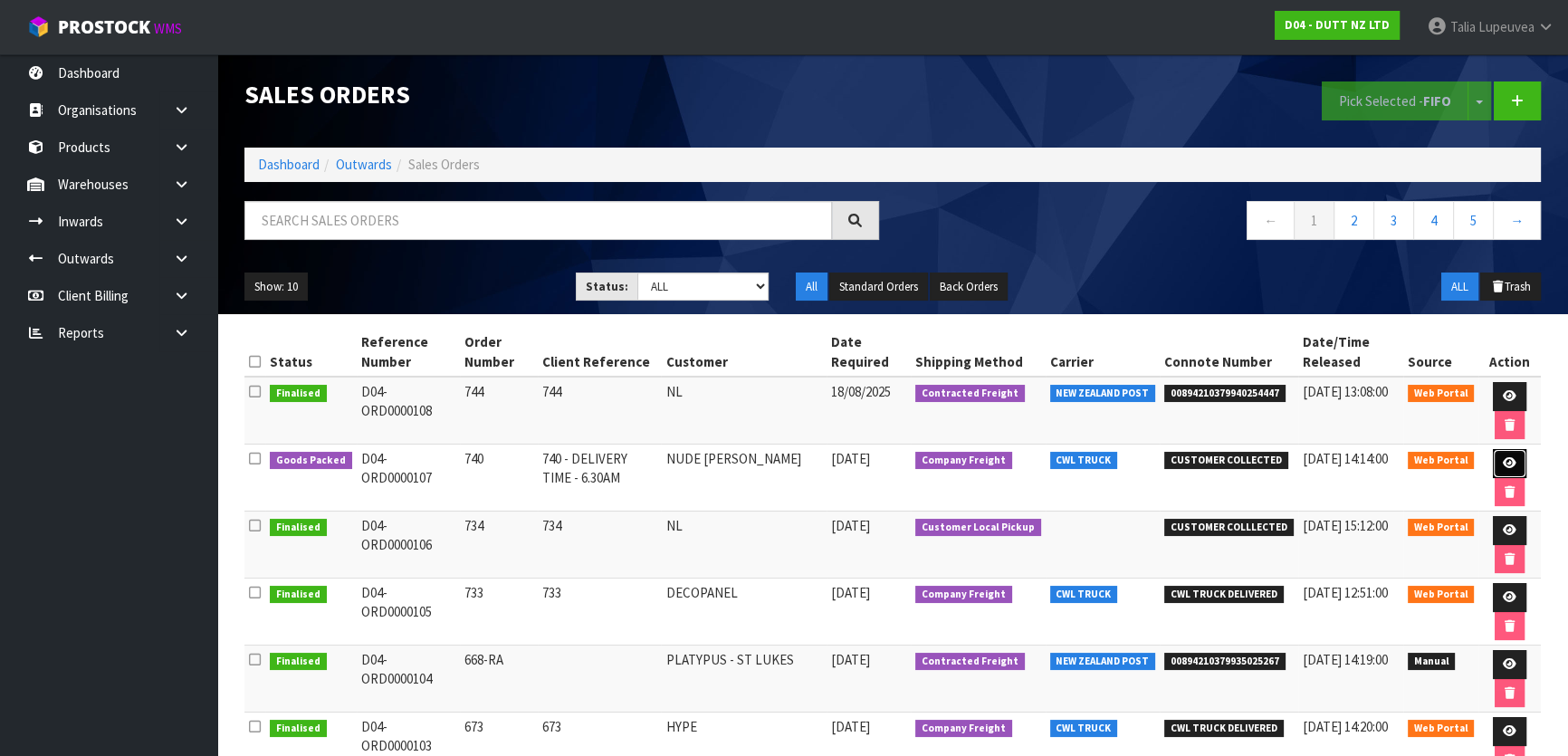
click at [1509, 452] on link at bounding box center [1509, 463] width 34 height 29
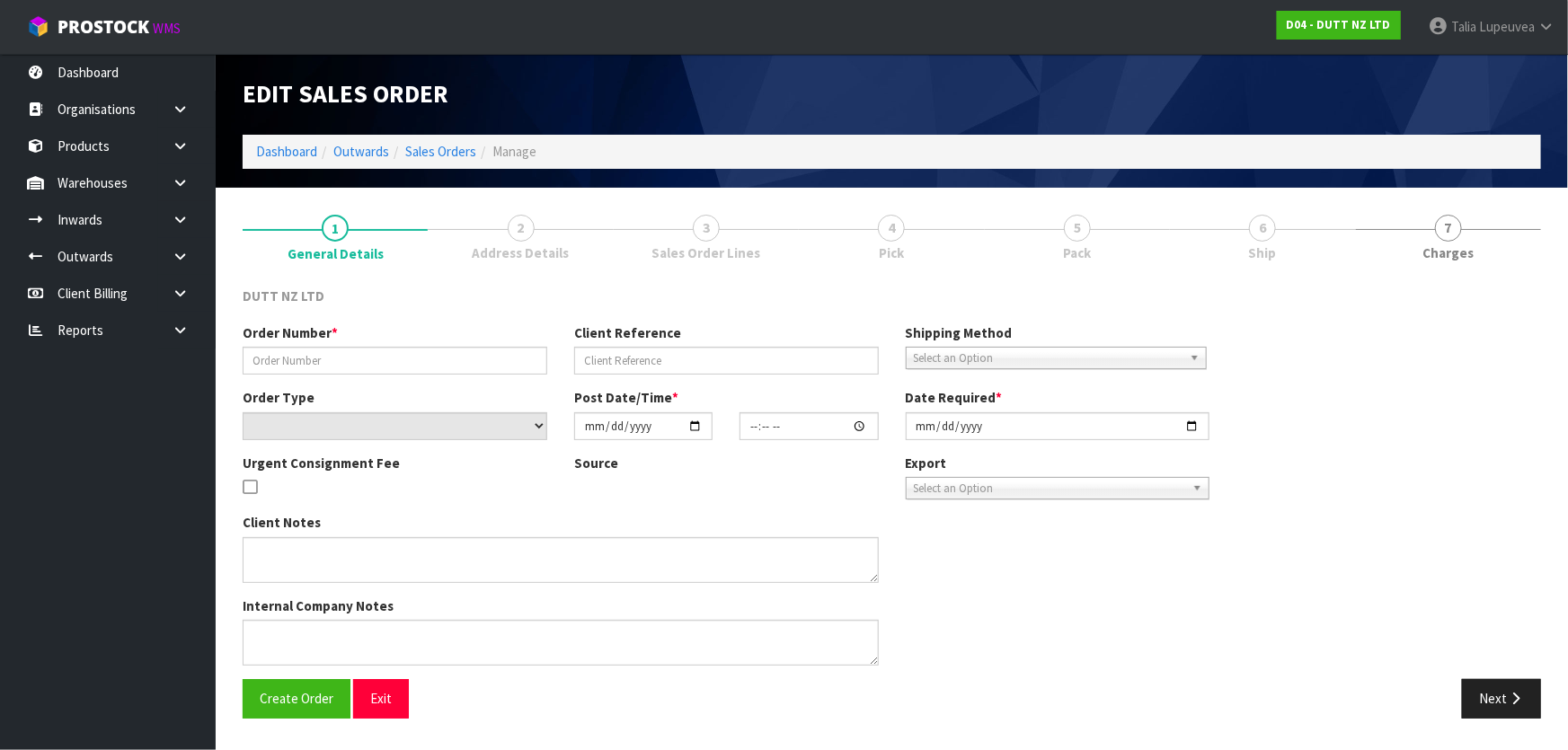
type input "740"
type input "740 - DELIVERY TIME - 6.30AM"
select select "number:0"
type input "[DATE]"
type input "10:23:00.000"
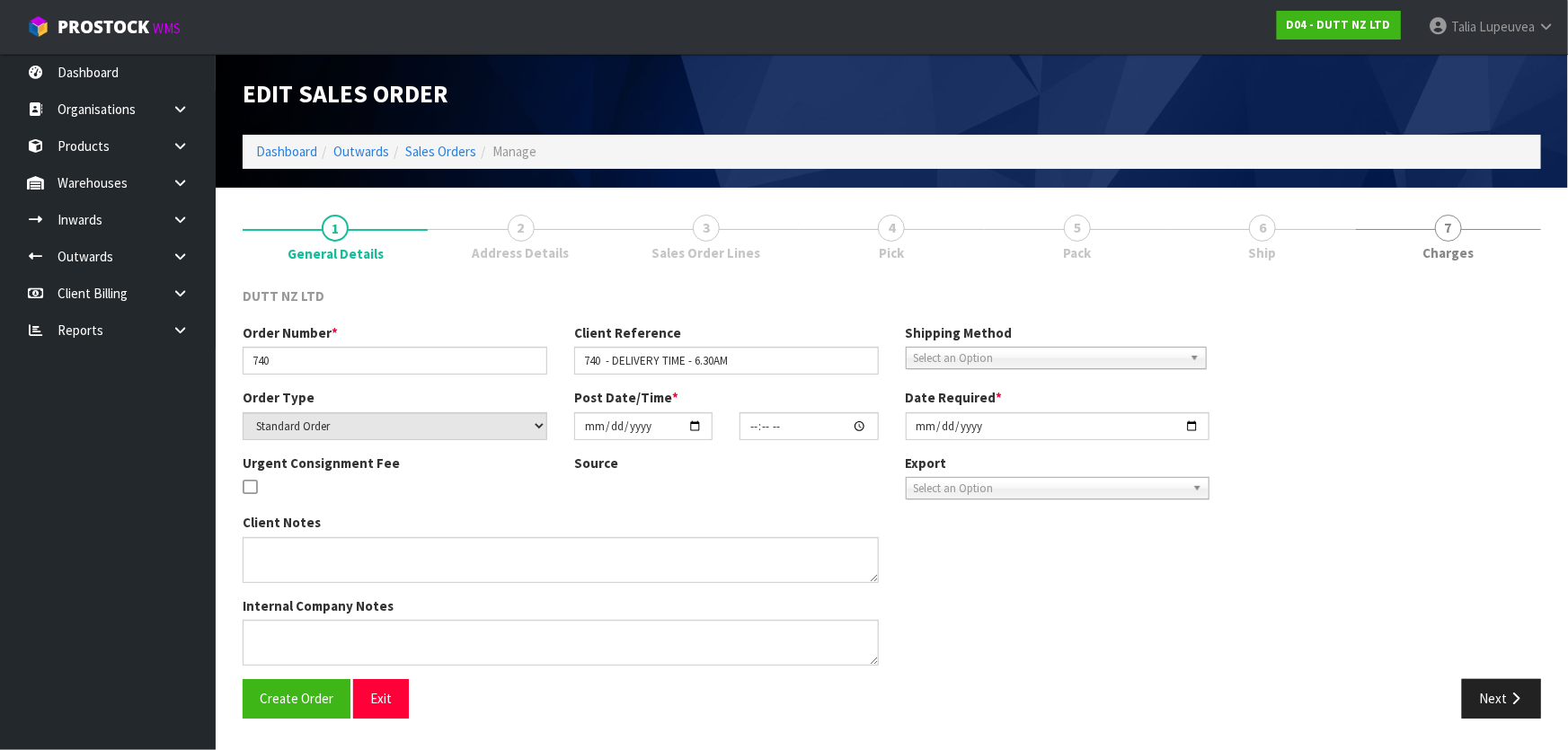
type input "[DATE]"
type textarea "TAILGATE/ PALLET JACK DELIVERY TO STORE PLEASE CONTACT THE SITE CONTACT ON ARRI…"
type textarea "REPRINTED - AFTER UOM IS CHANGED"
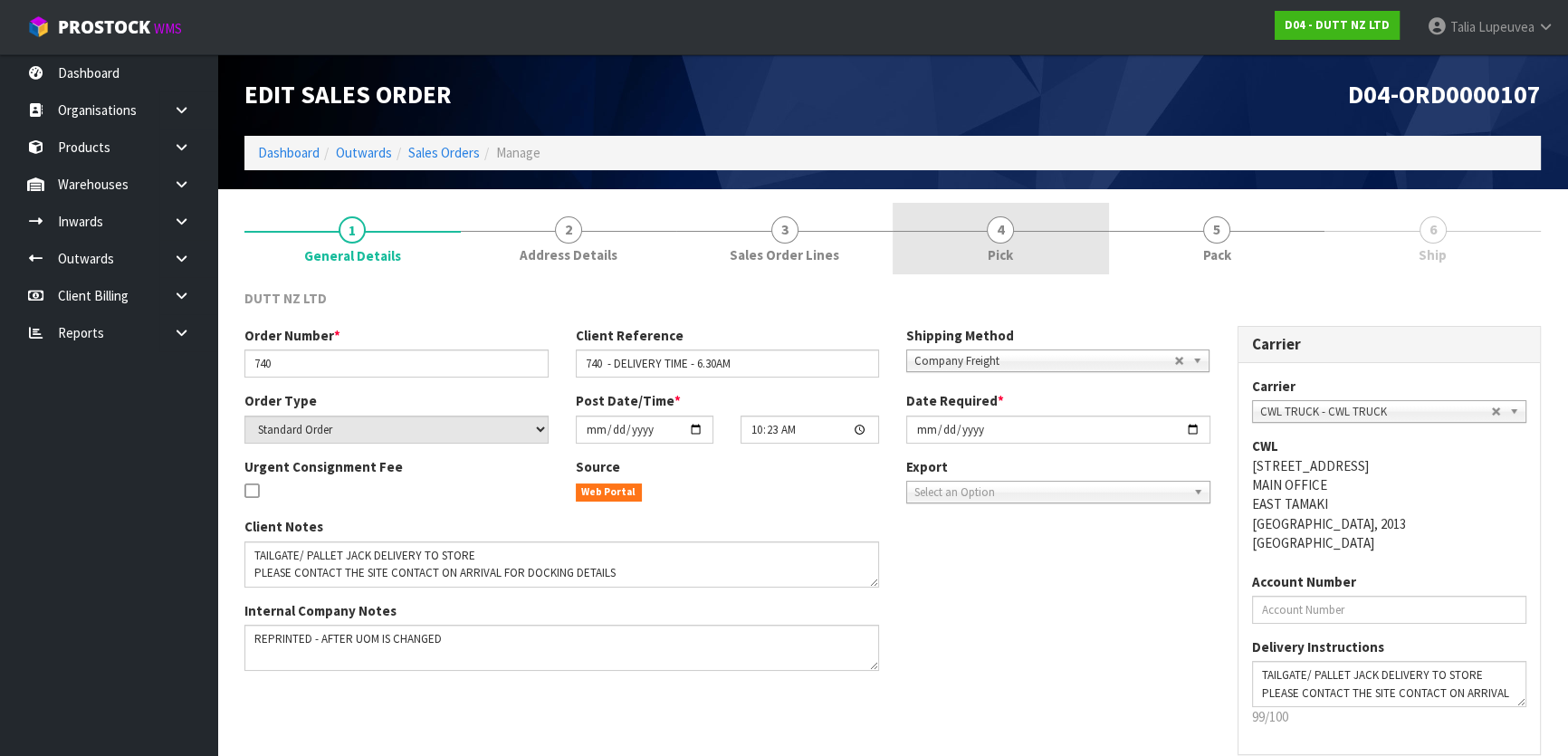
click at [1026, 228] on link "4 Pick" at bounding box center [1000, 239] width 217 height 72
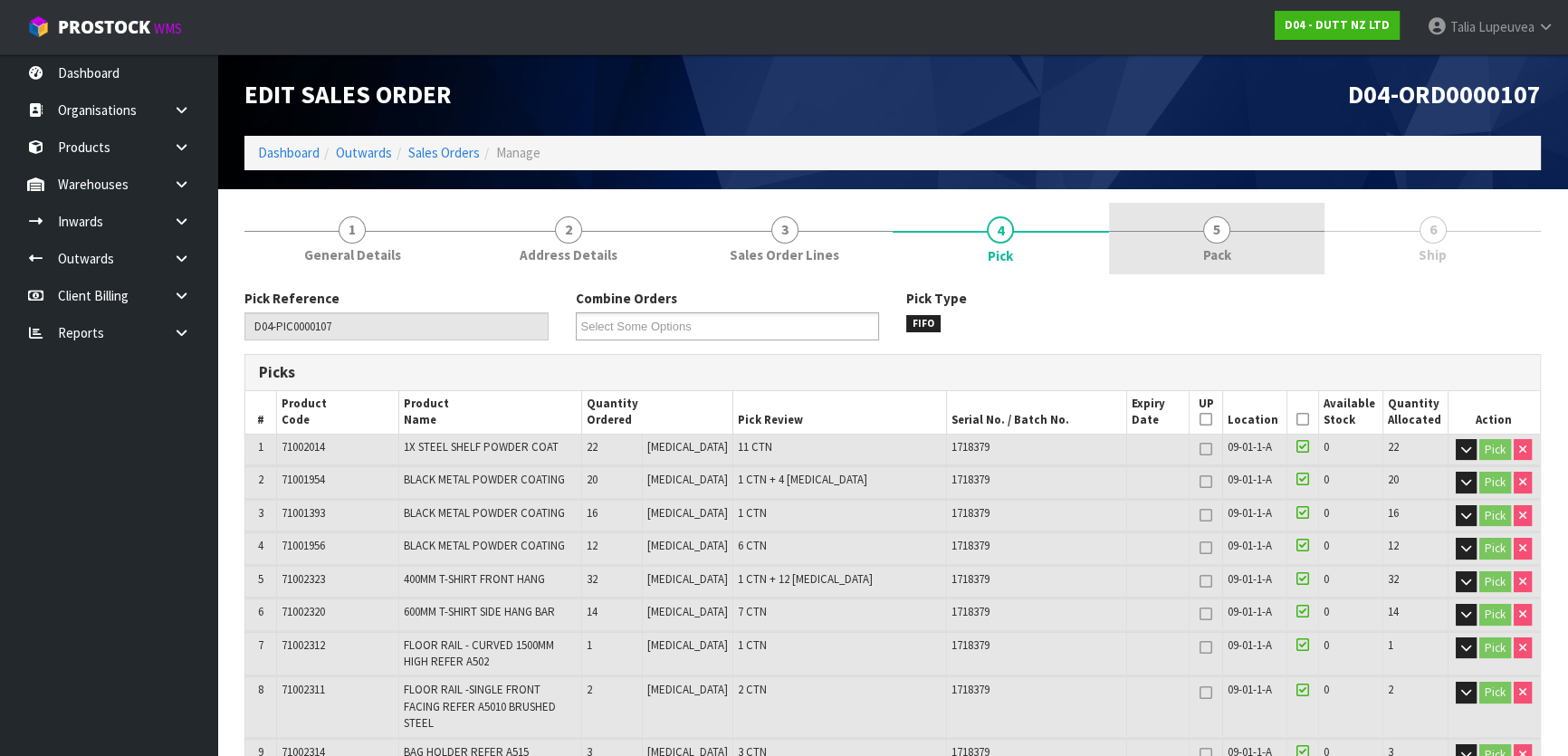
click at [1212, 234] on span "5" at bounding box center [1216, 230] width 27 height 27
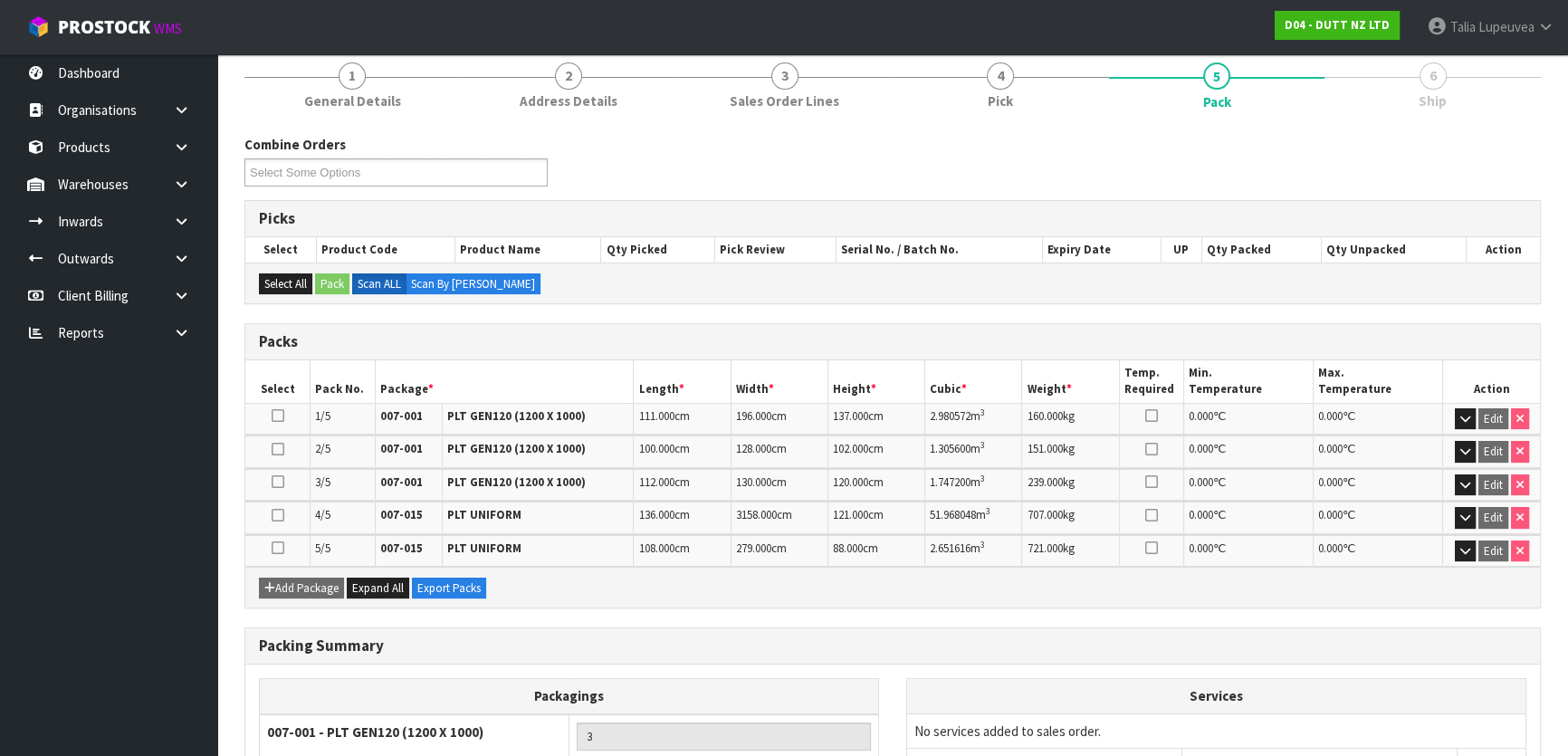
scroll to position [348, 0]
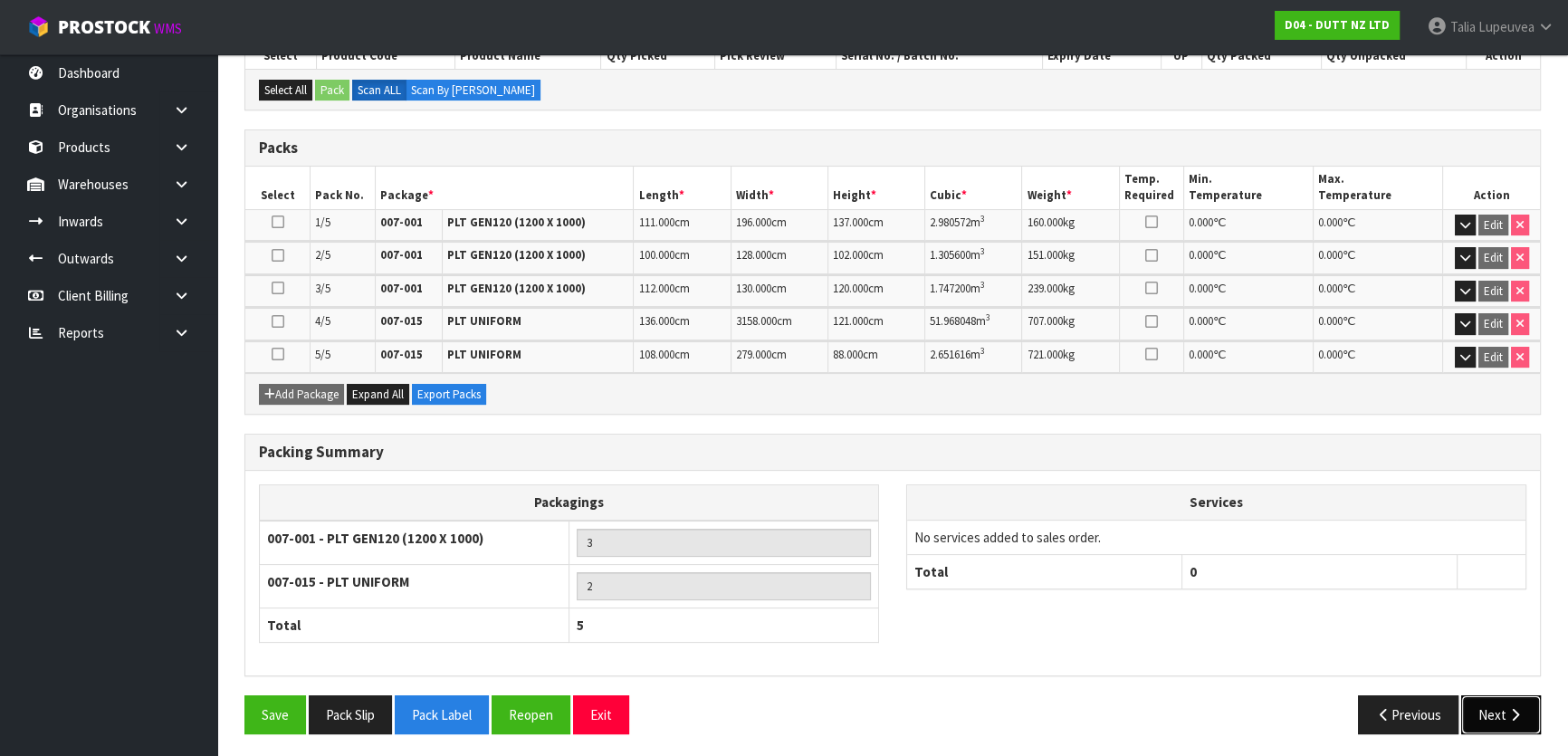
click at [1502, 721] on button "Next" at bounding box center [1500, 714] width 80 height 39
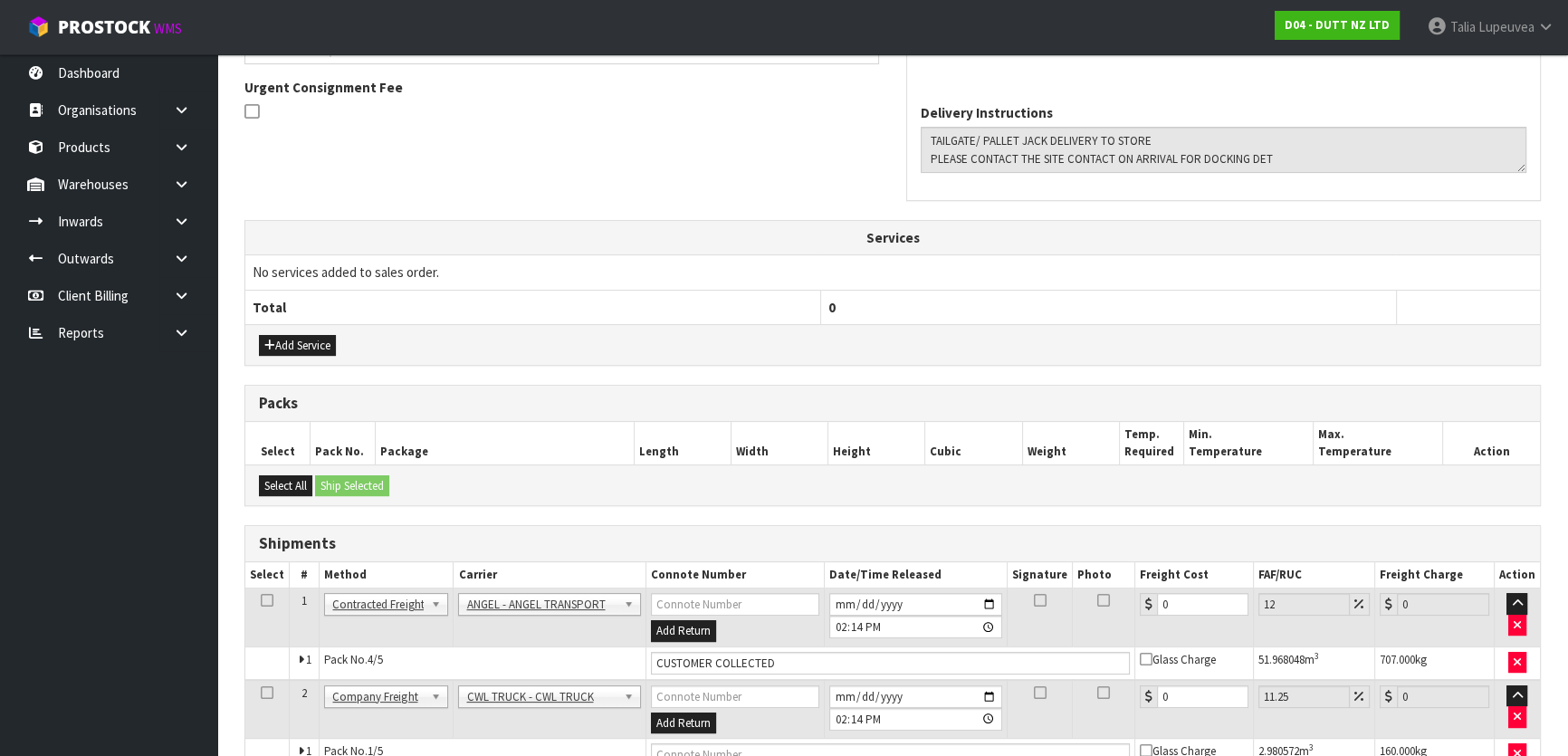
scroll to position [651, 0]
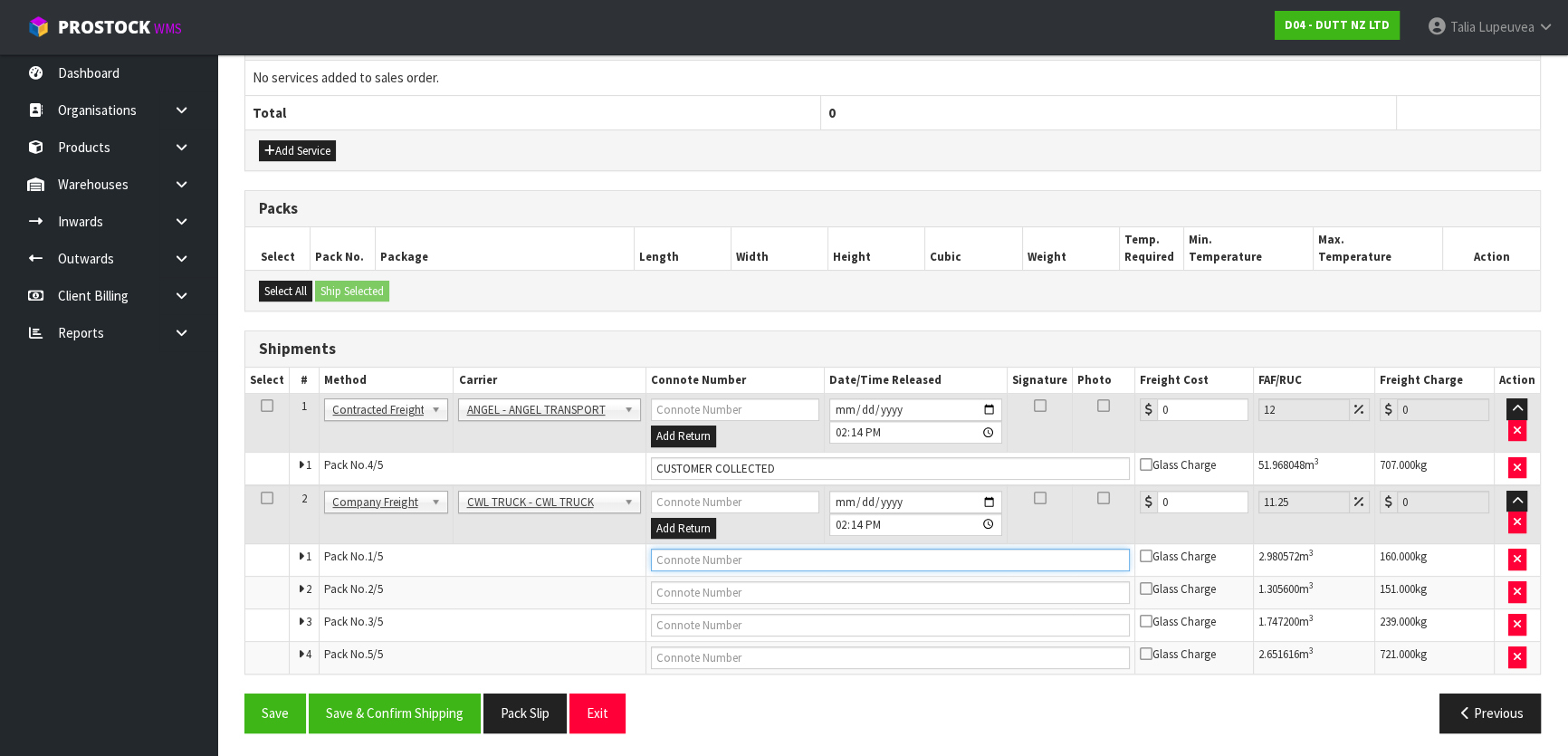
click at [708, 552] on input "text" at bounding box center [890, 560] width 479 height 23
type input "CWL TRUCK DELIVERY"
click at [429, 712] on button "Save & Confirm Shipping" at bounding box center [394, 712] width 172 height 39
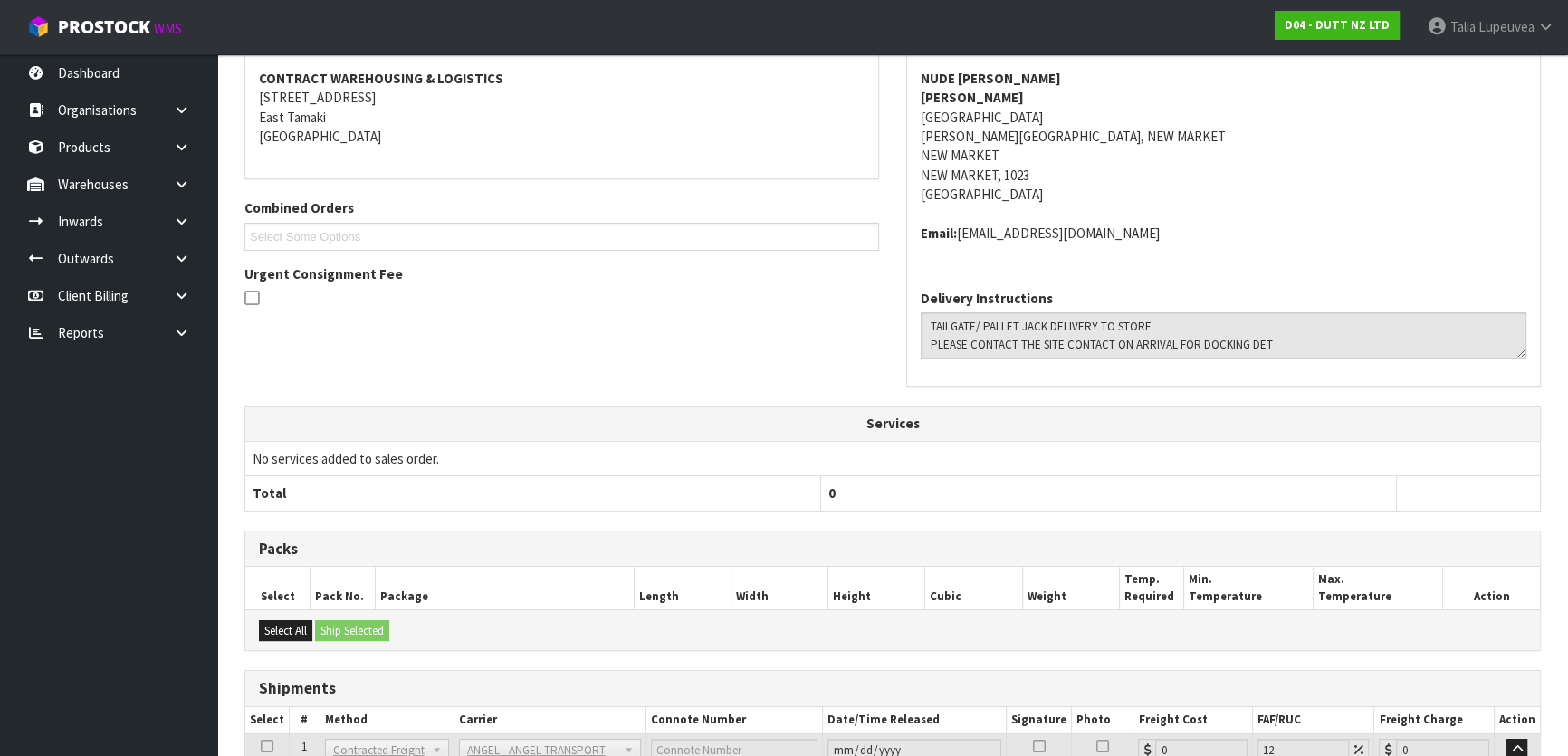
scroll to position [168, 0]
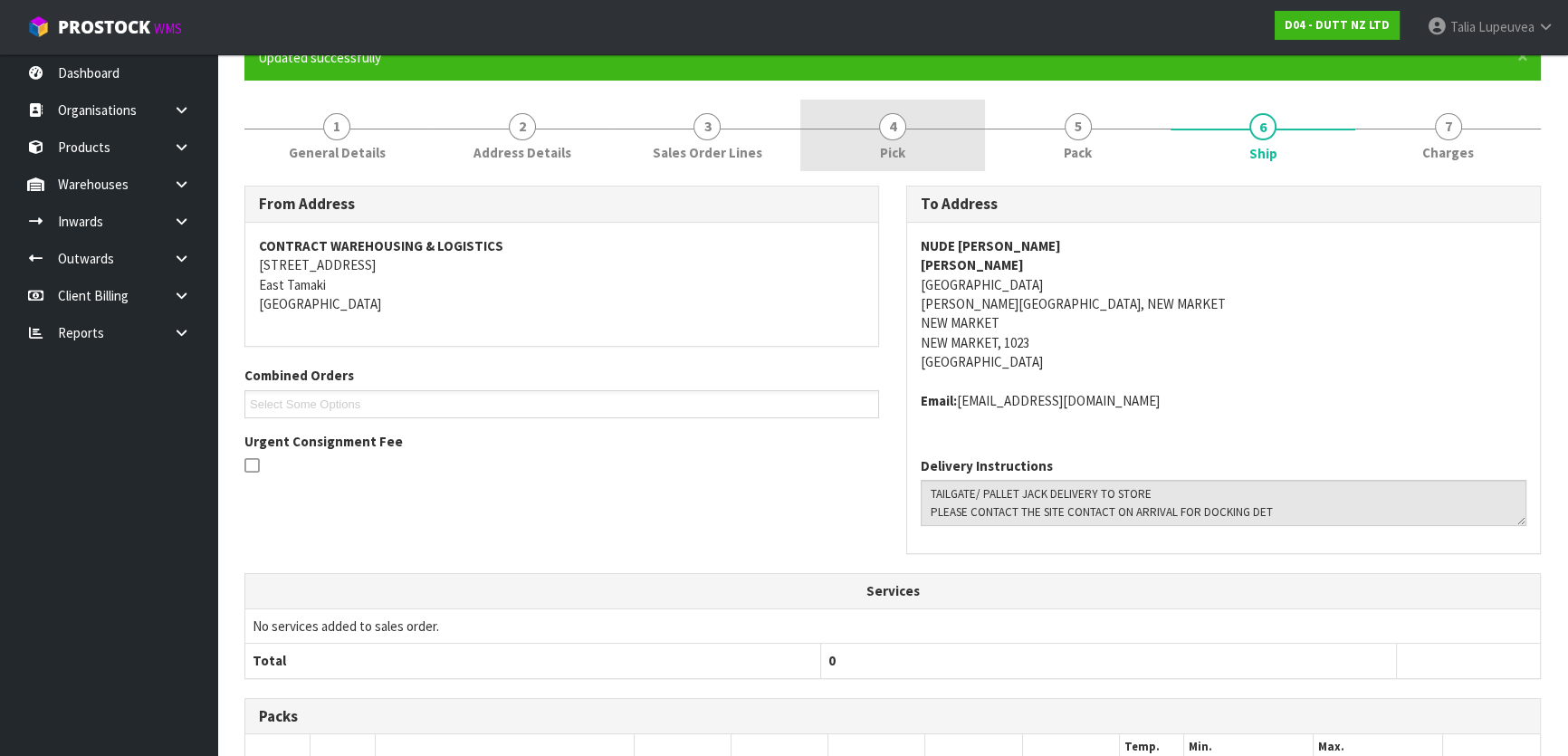
click at [923, 132] on link "4 Pick" at bounding box center [893, 135] width 186 height 72
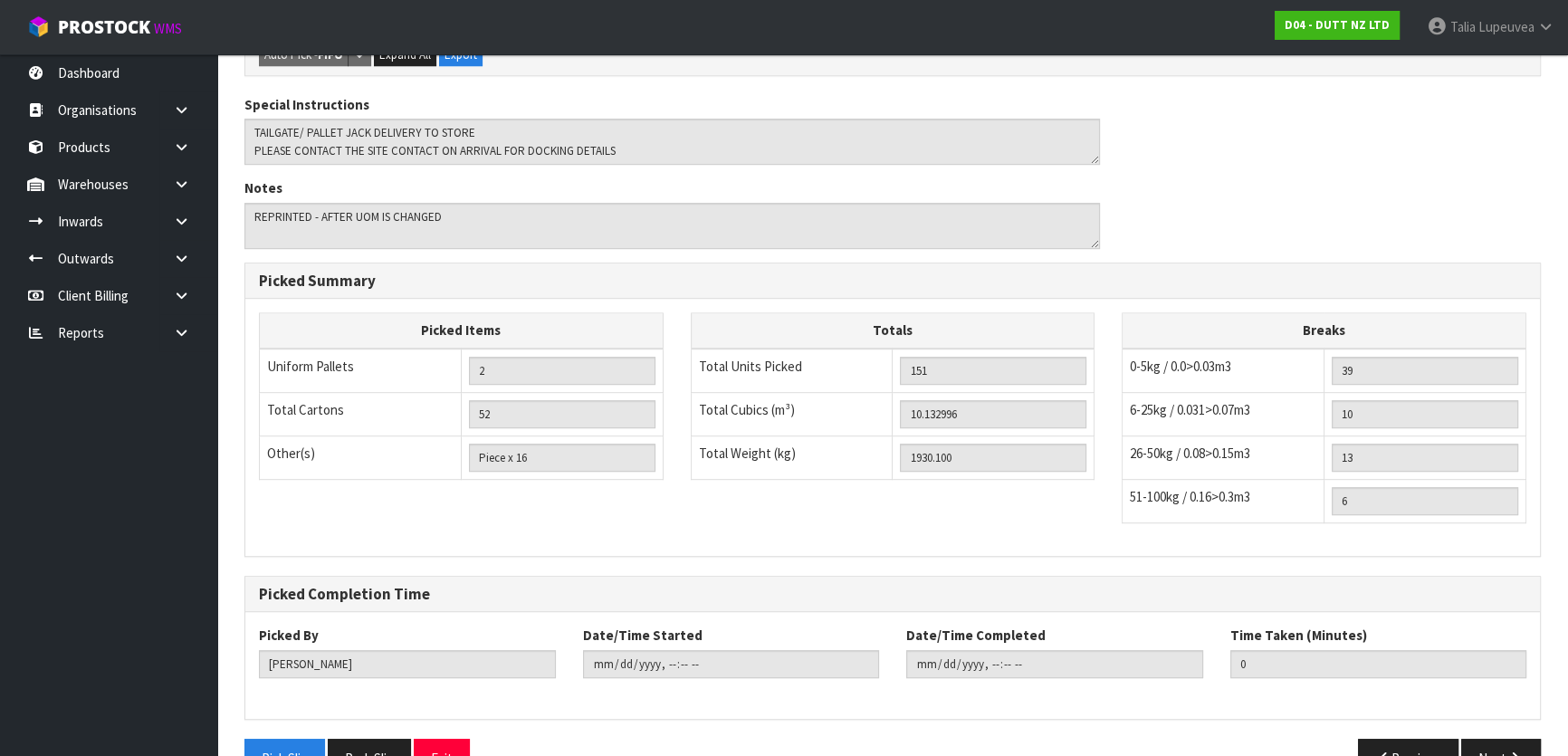
scroll to position [1220, 0]
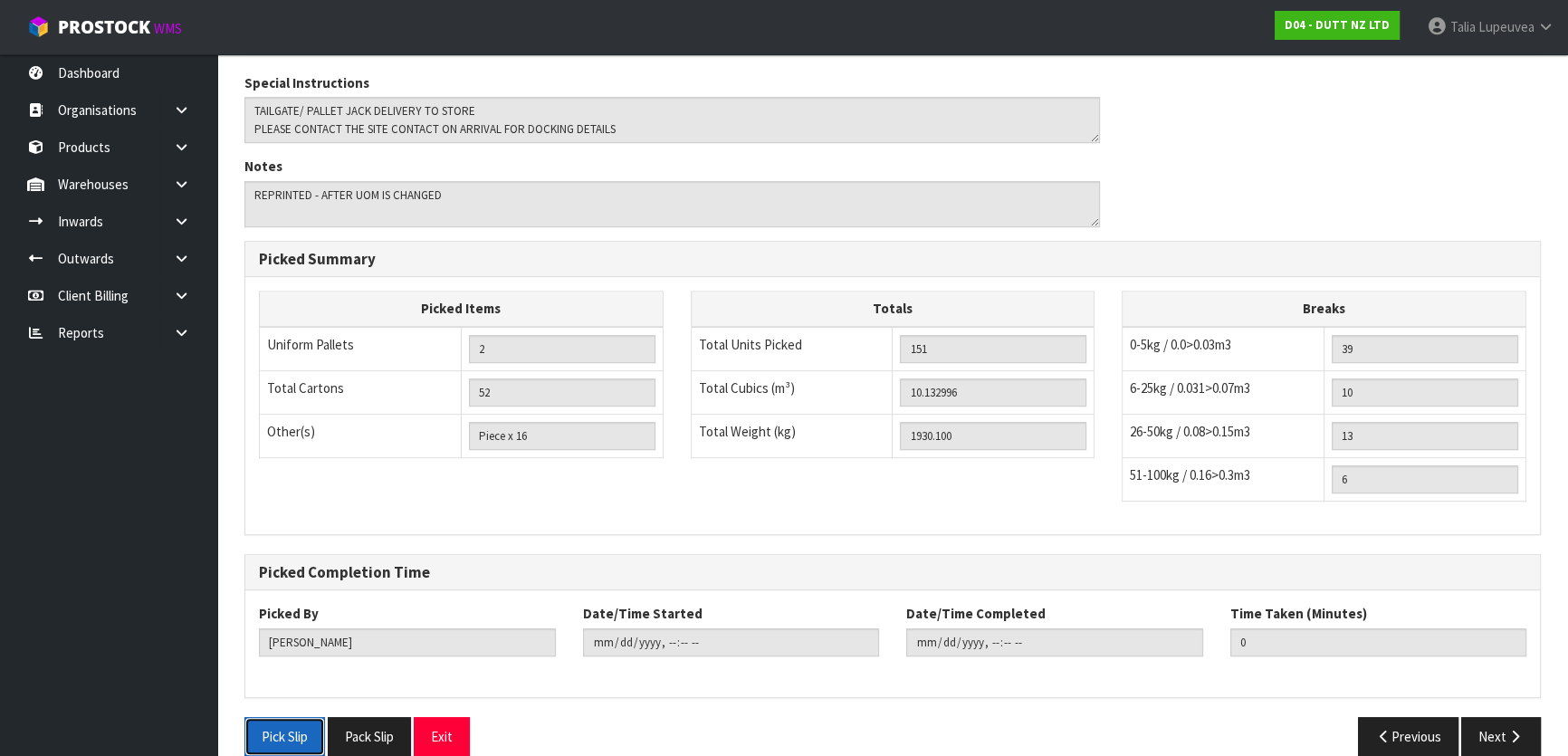
click at [271, 717] on button "Pick Slip" at bounding box center [284, 736] width 81 height 39
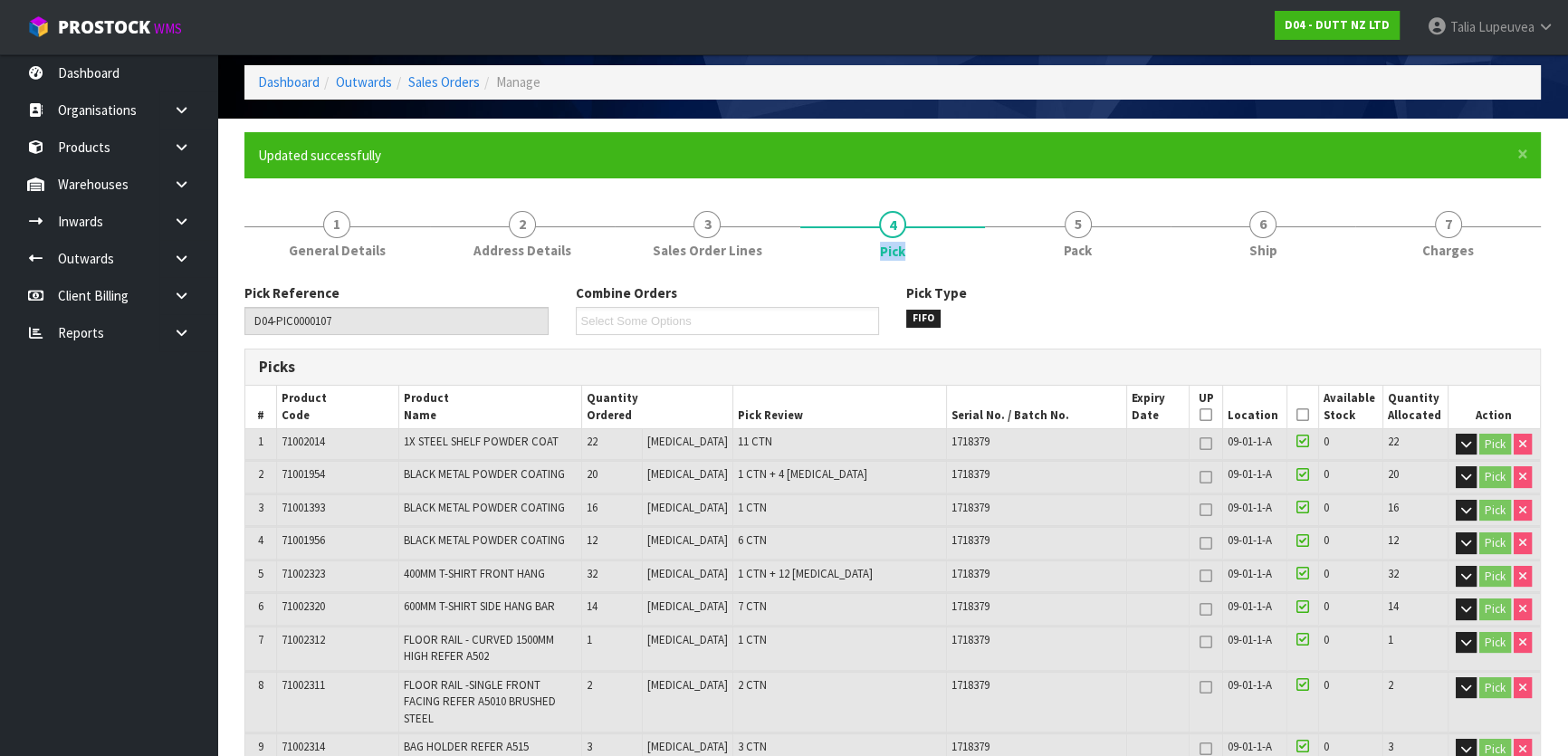
scroll to position [0, 0]
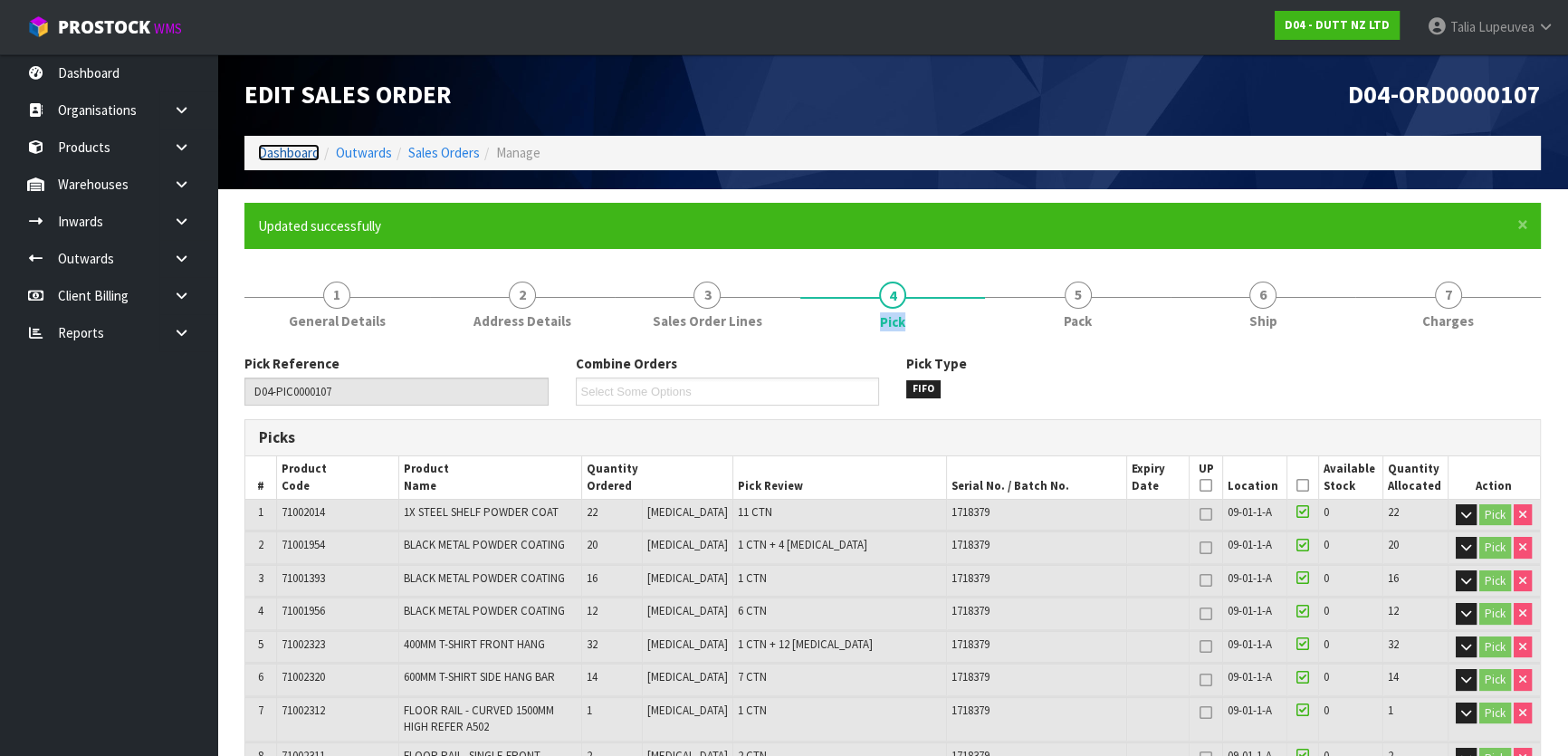
click at [307, 152] on link "Dashboard" at bounding box center [288, 152] width 62 height 17
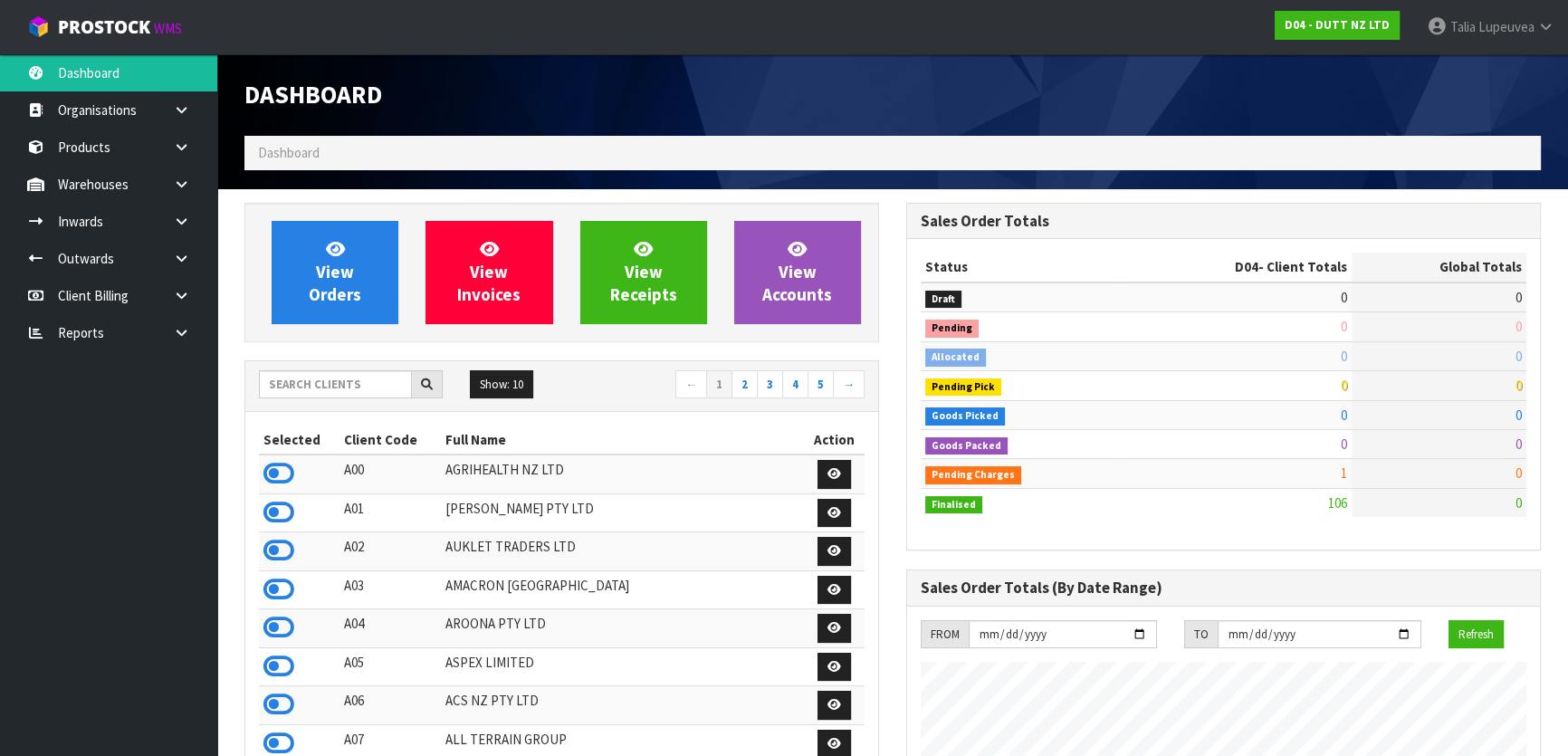
scroll to position [1427, 660]
click at [364, 386] on input "text" at bounding box center [335, 384] width 153 height 28
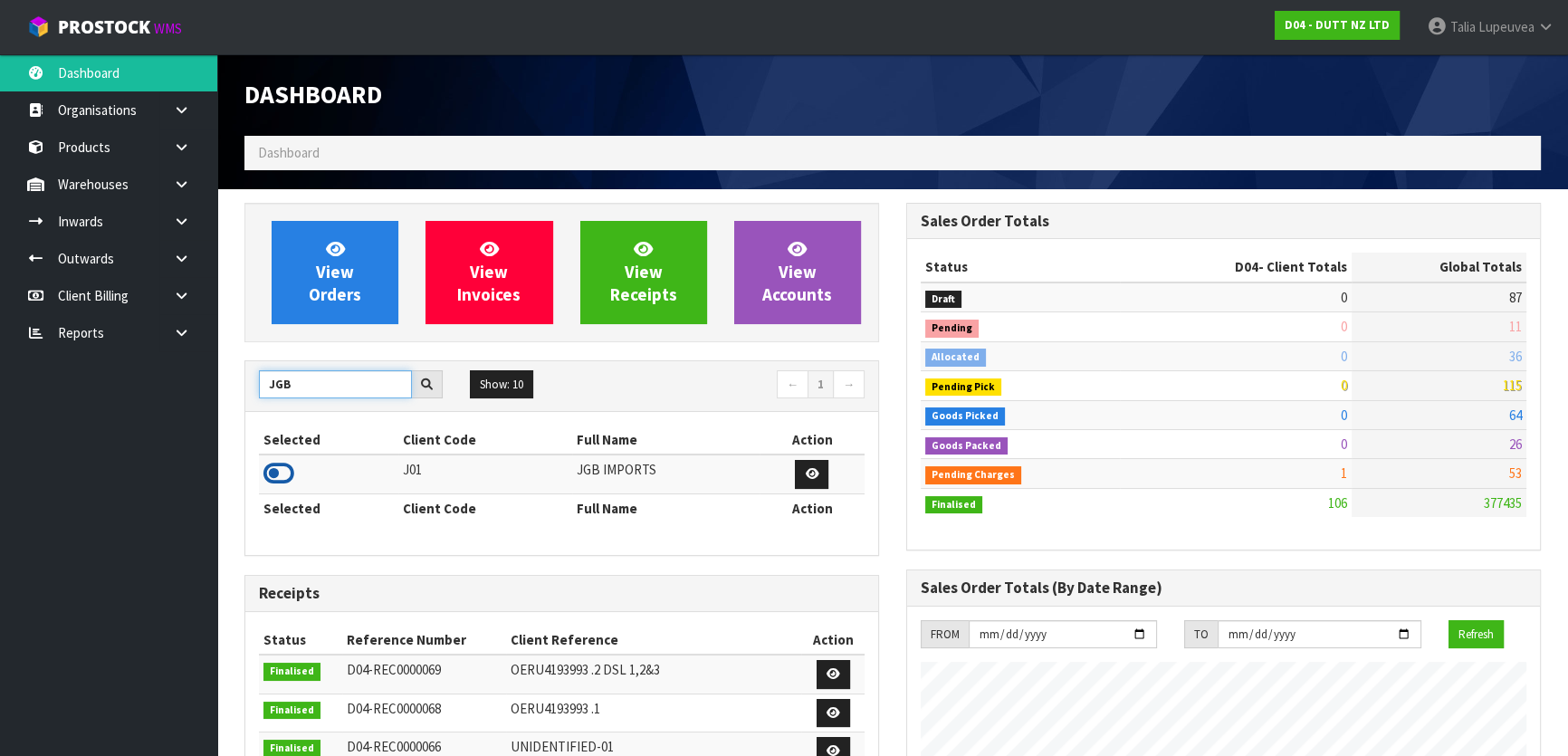
type input "JGB"
click at [280, 469] on icon at bounding box center [278, 472] width 31 height 27
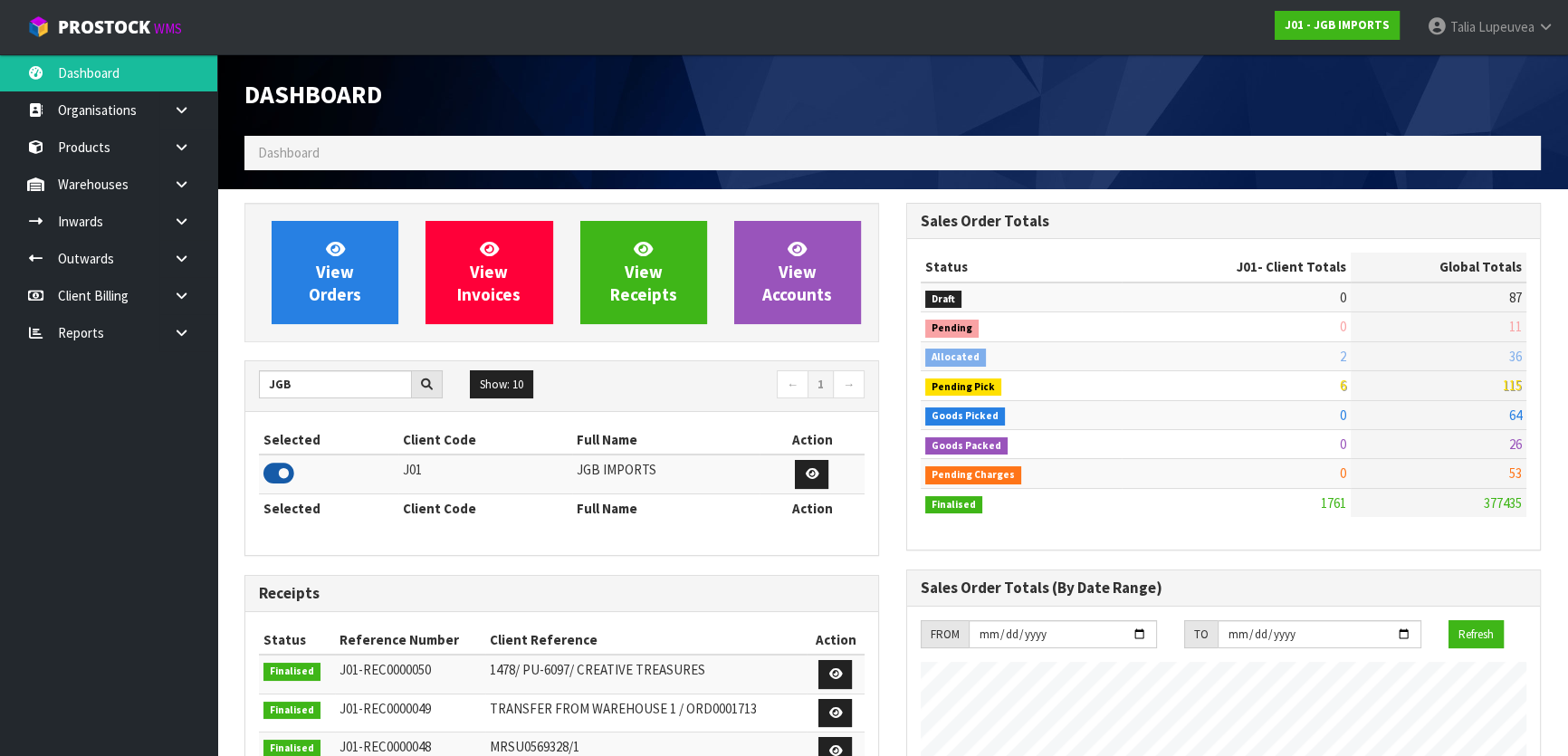
scroll to position [1369, 660]
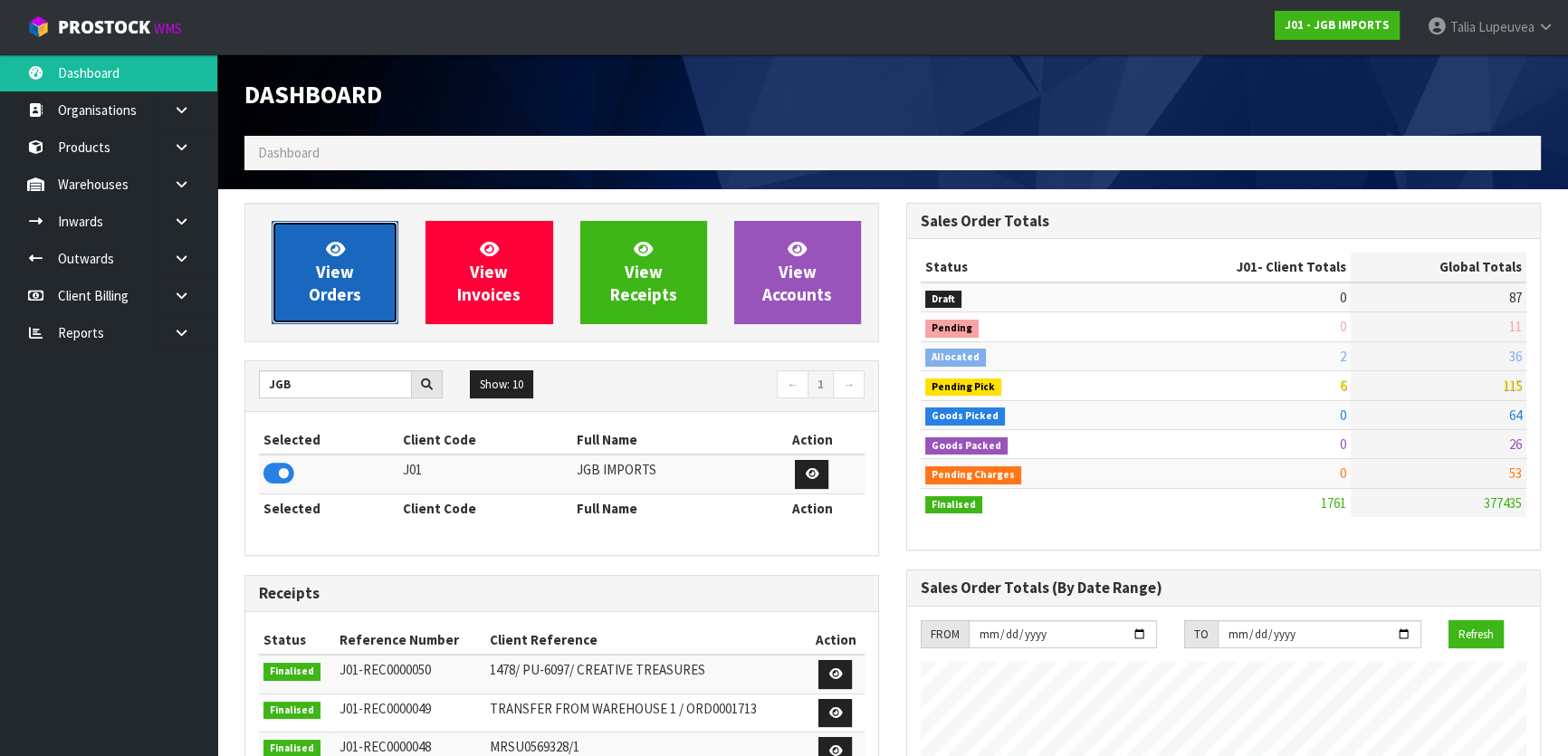
click at [348, 279] on span "View Orders" at bounding box center [334, 272] width 53 height 68
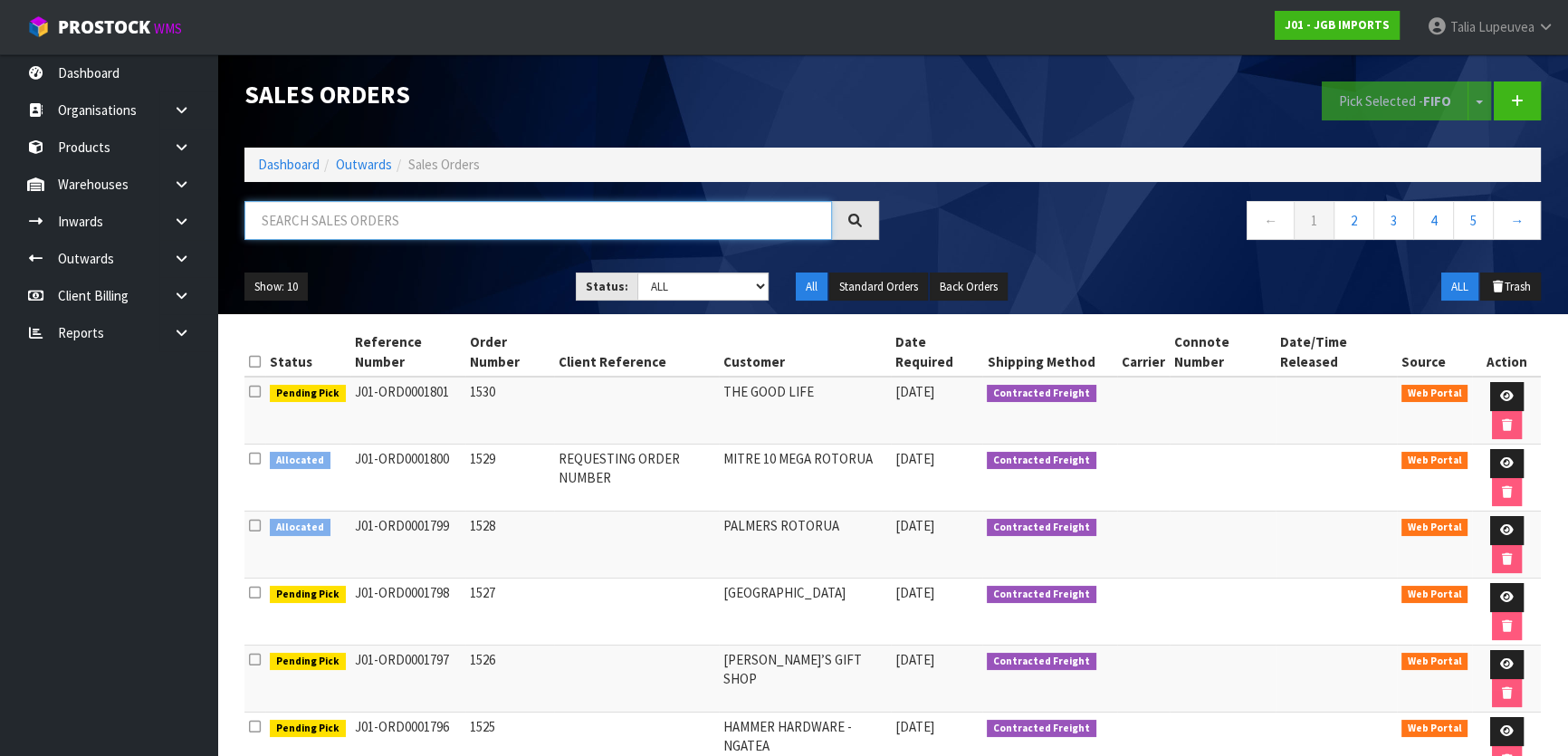
click at [690, 221] on input "text" at bounding box center [538, 220] width 588 height 39
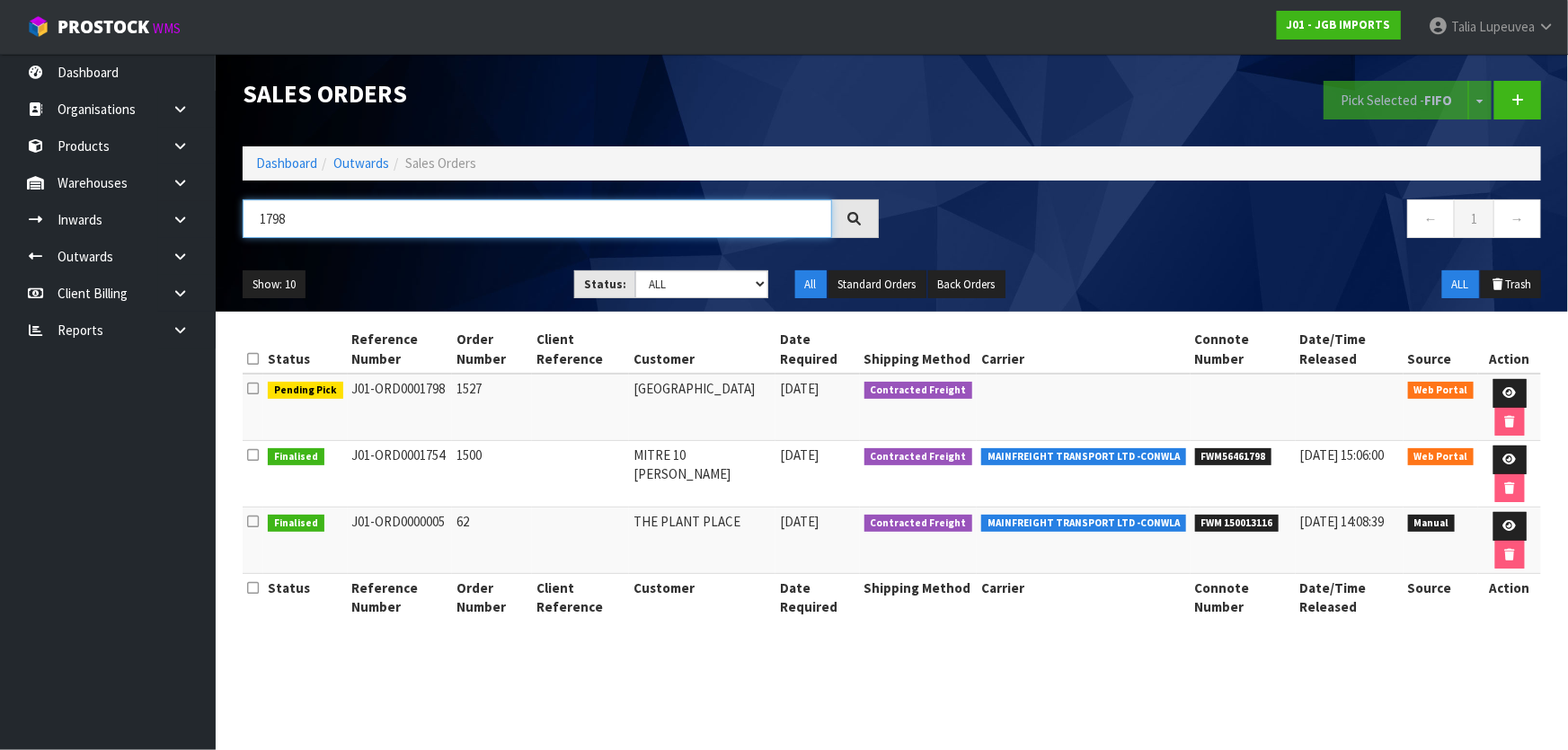
type input "1798"
click at [203, 148] on link at bounding box center [187, 145] width 57 height 37
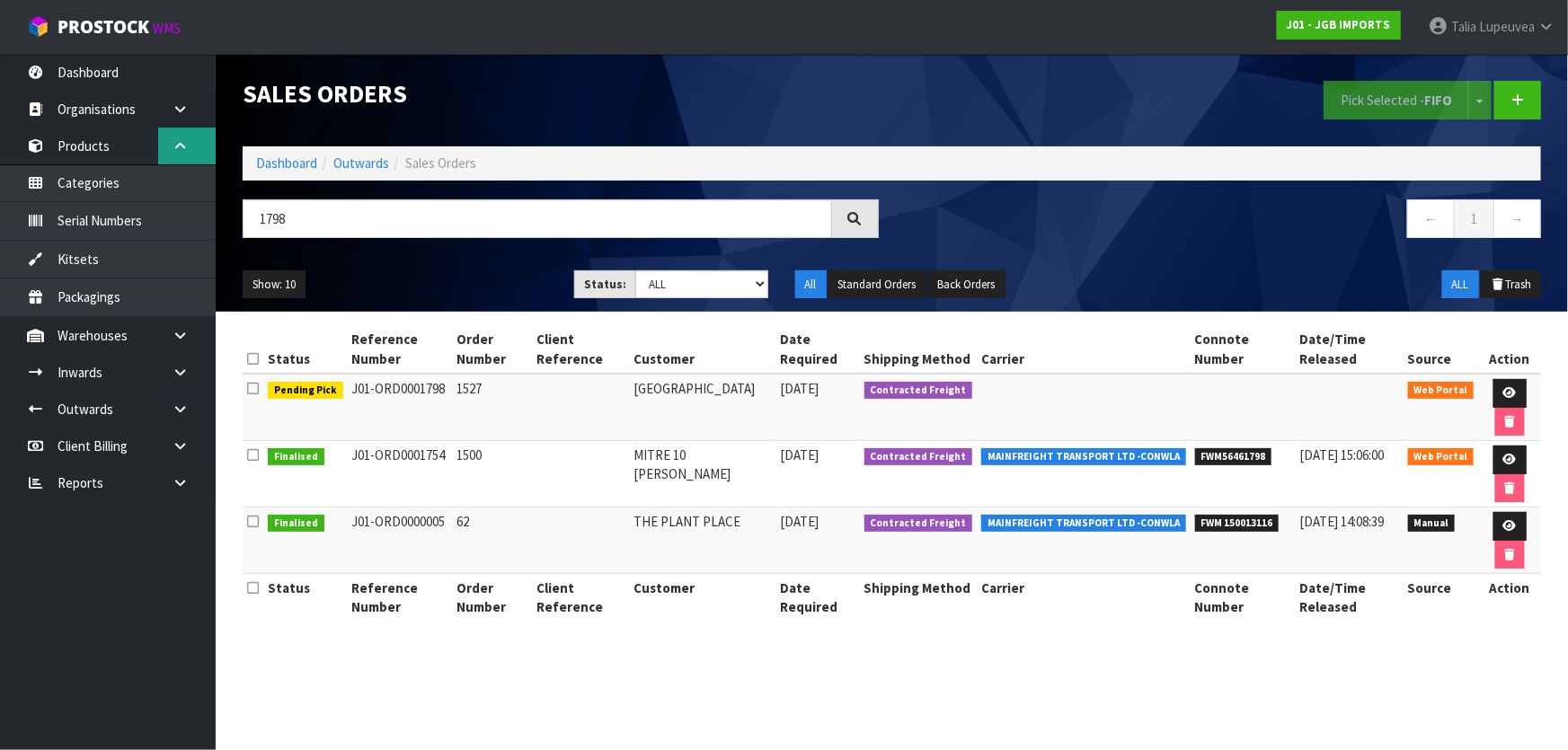
click at [187, 153] on link at bounding box center [187, 145] width 57 height 37
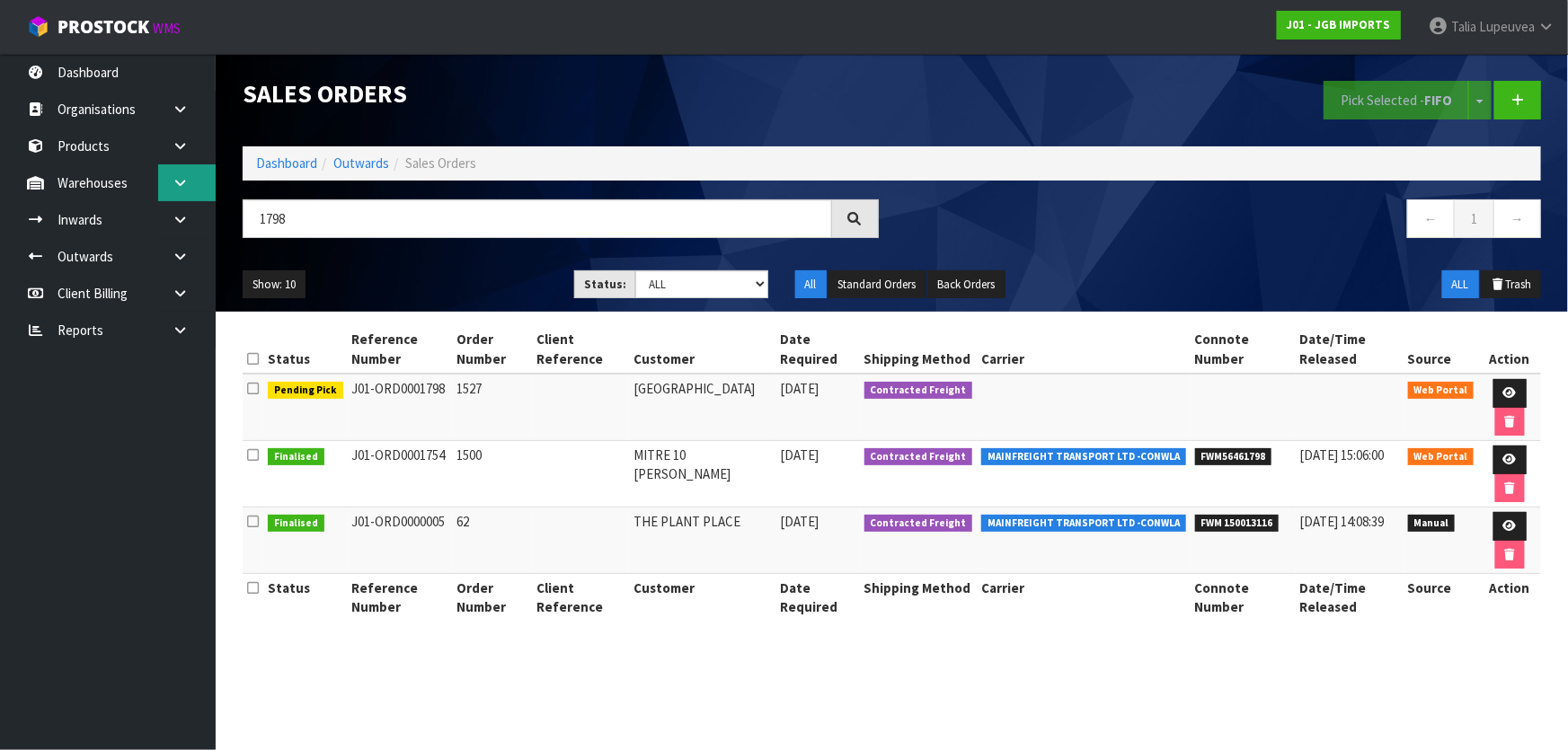
drag, startPoint x: 182, startPoint y: 176, endPoint x: 165, endPoint y: 222, distance: 49.0
click at [180, 176] on icon at bounding box center [180, 183] width 17 height 14
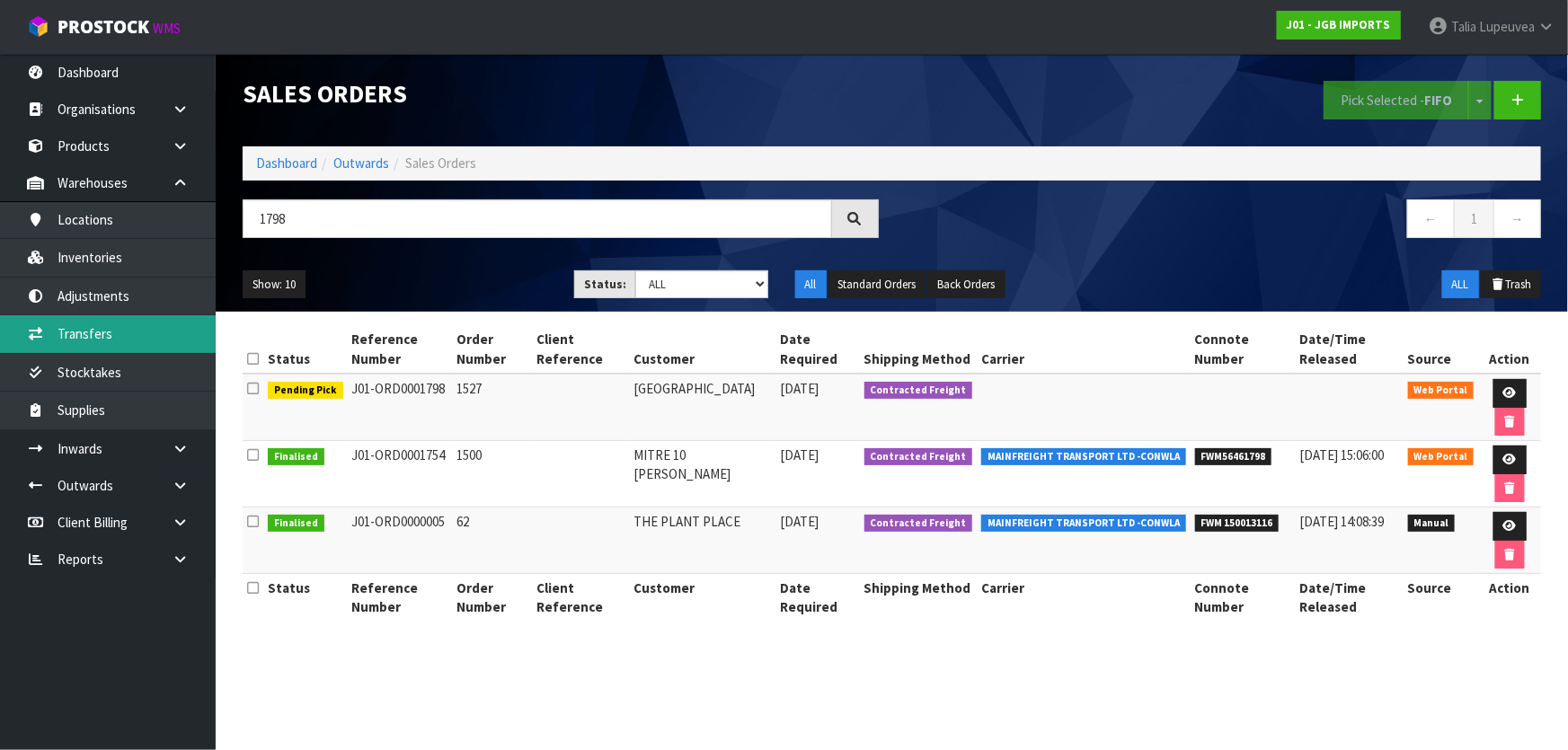
click at [138, 331] on link "Transfers" at bounding box center [108, 333] width 215 height 37
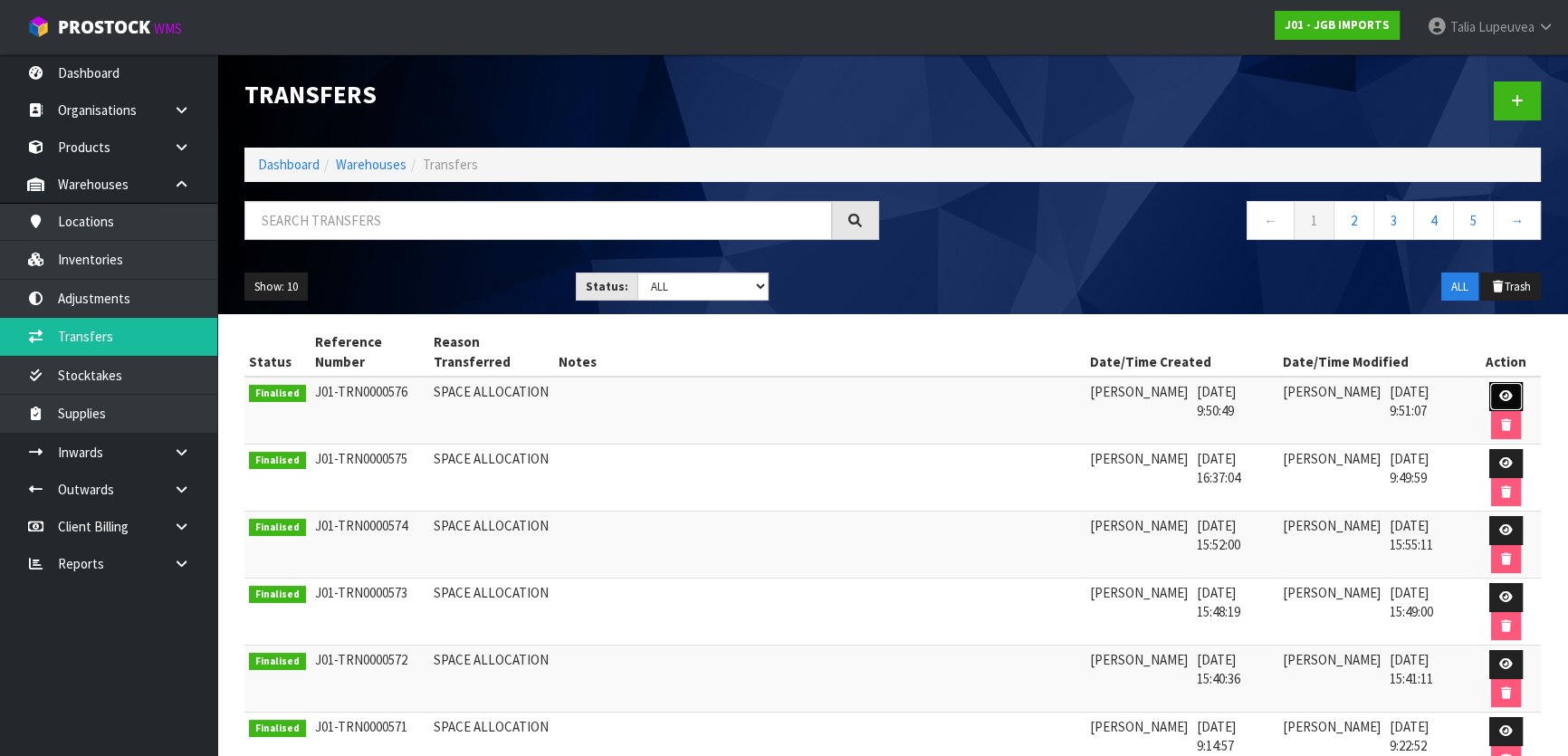
click at [1499, 384] on link at bounding box center [1505, 396] width 34 height 29
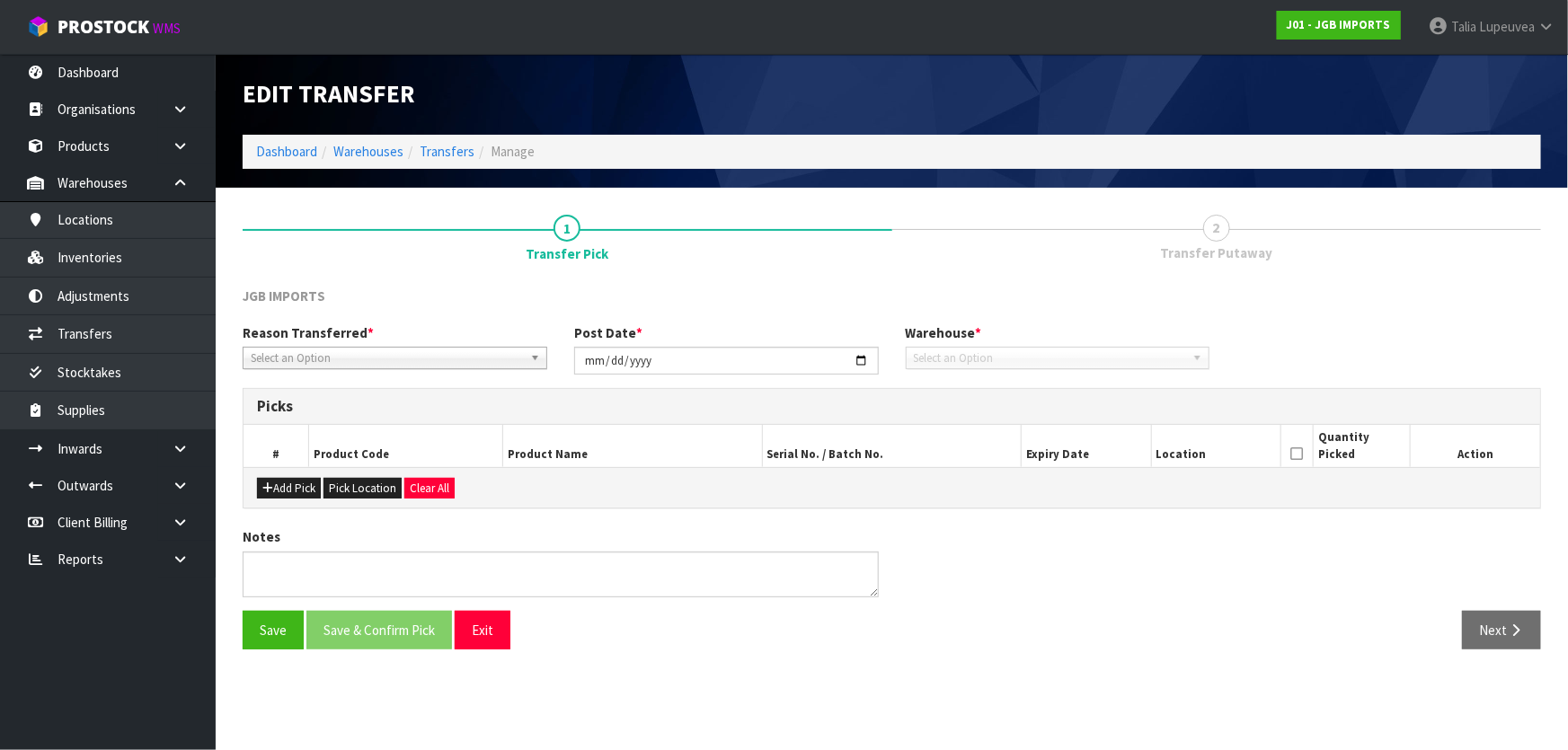
type input "[DATE]"
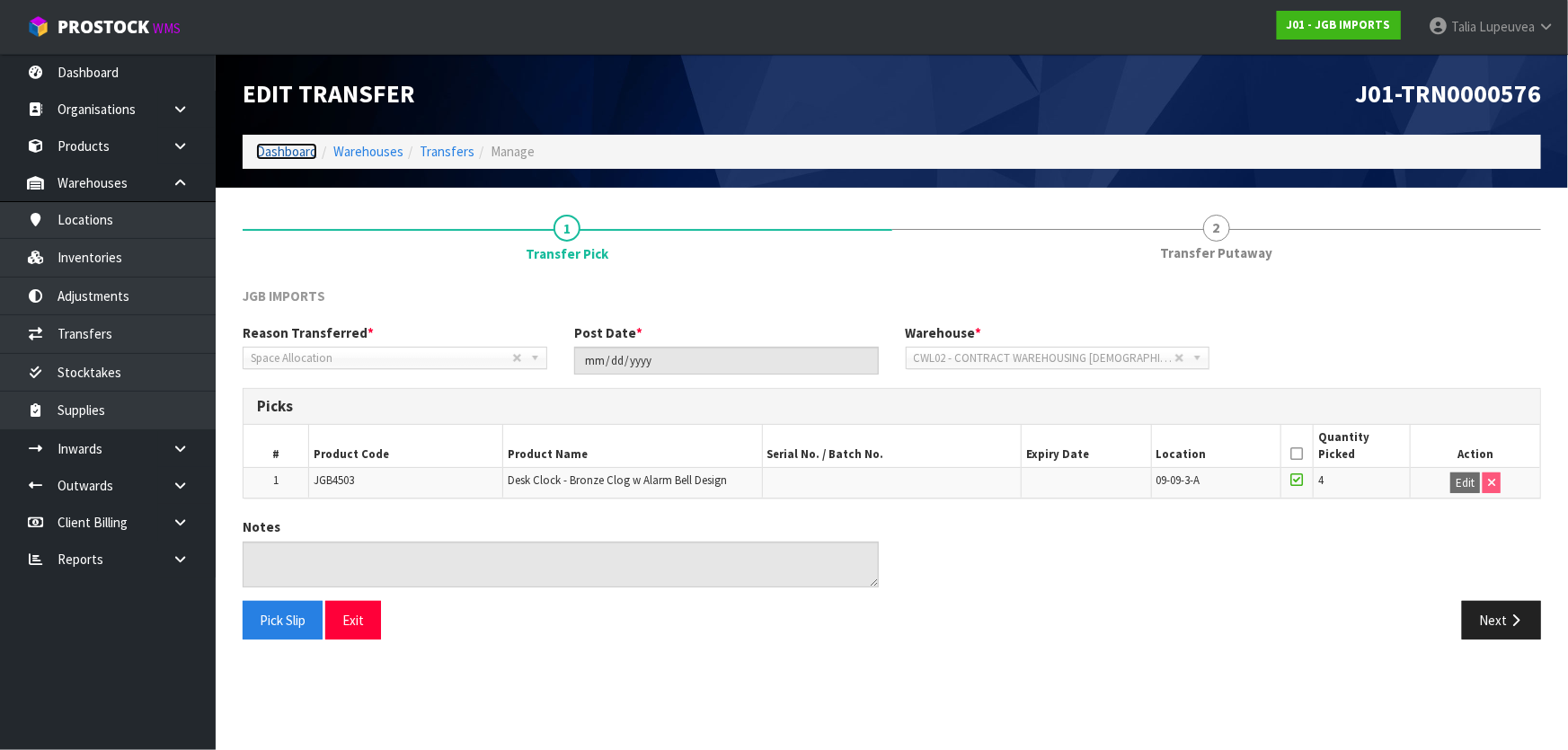
click at [274, 151] on link "Dashboard" at bounding box center [286, 151] width 61 height 17
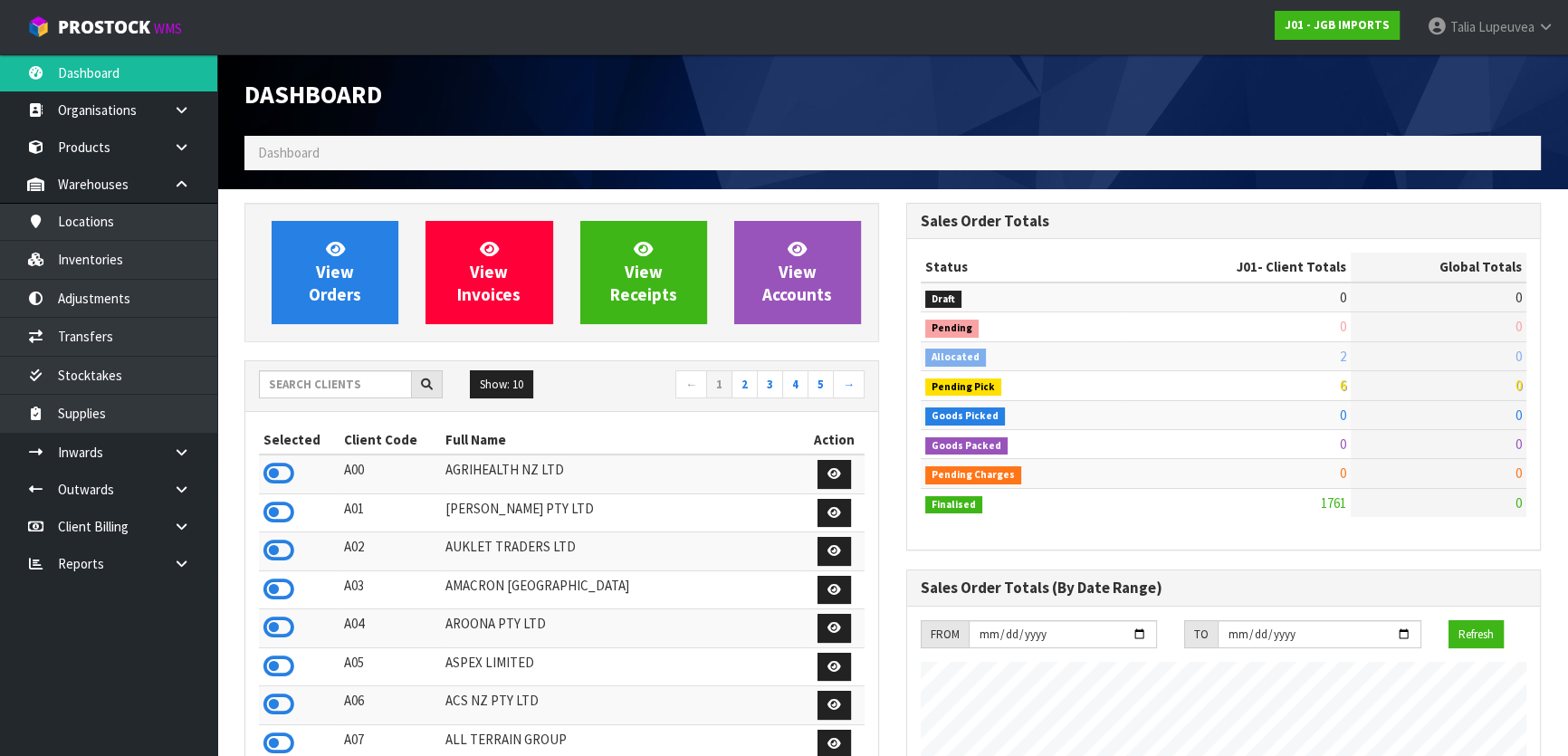
scroll to position [1369, 660]
click at [137, 338] on link "Transfers" at bounding box center [108, 335] width 217 height 37
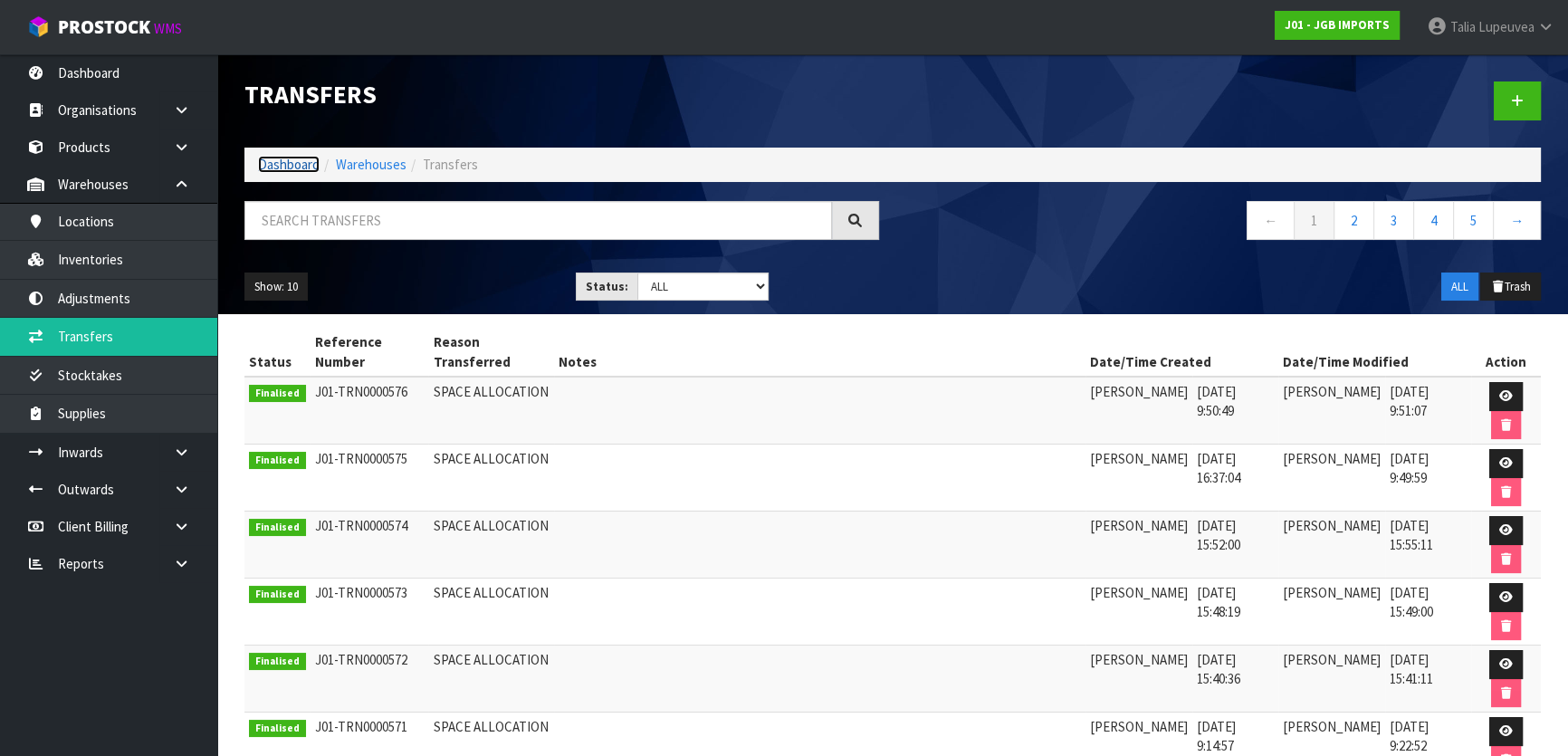
click at [308, 159] on link "Dashboard" at bounding box center [288, 164] width 62 height 17
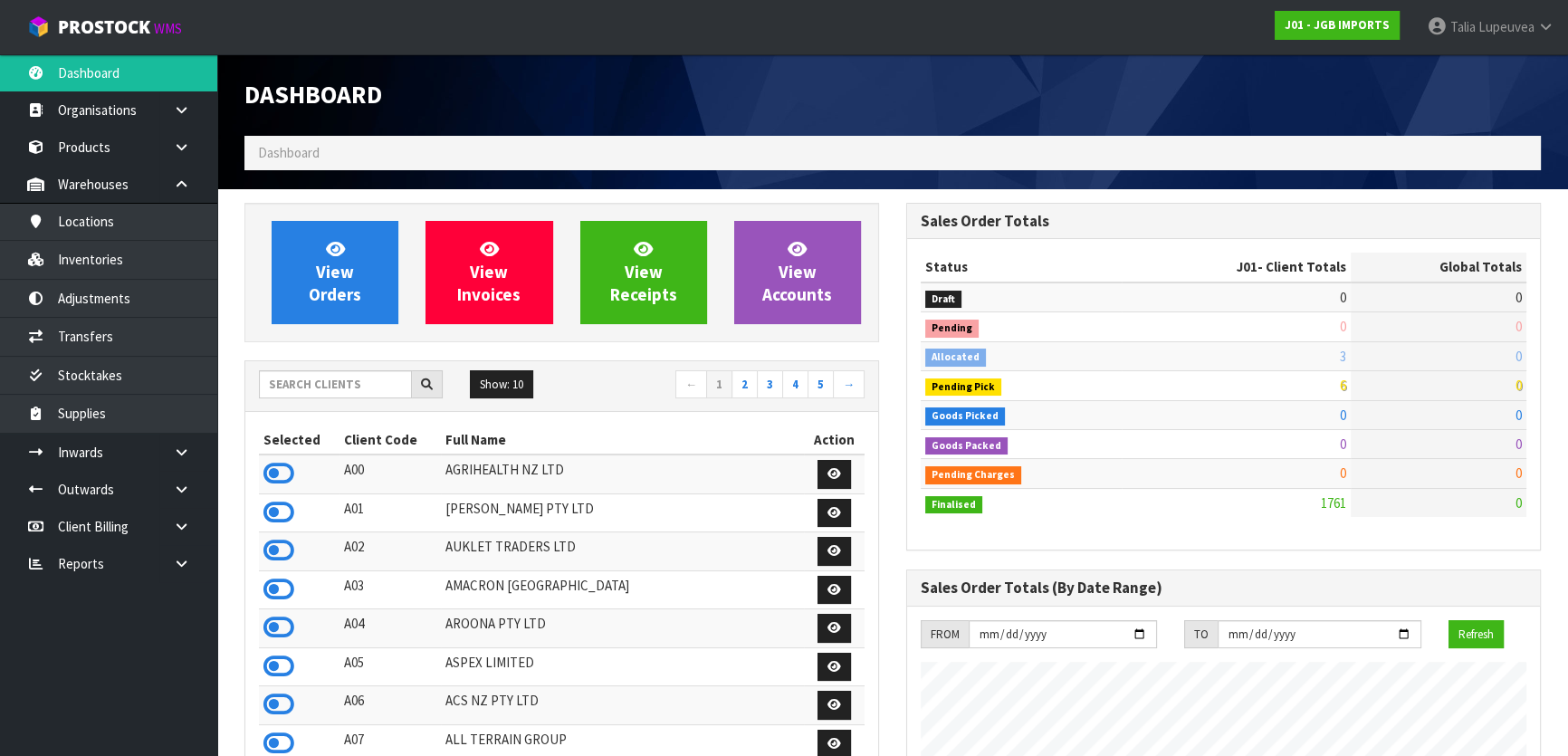
scroll to position [904062, 904365]
click at [289, 630] on icon at bounding box center [278, 627] width 31 height 27
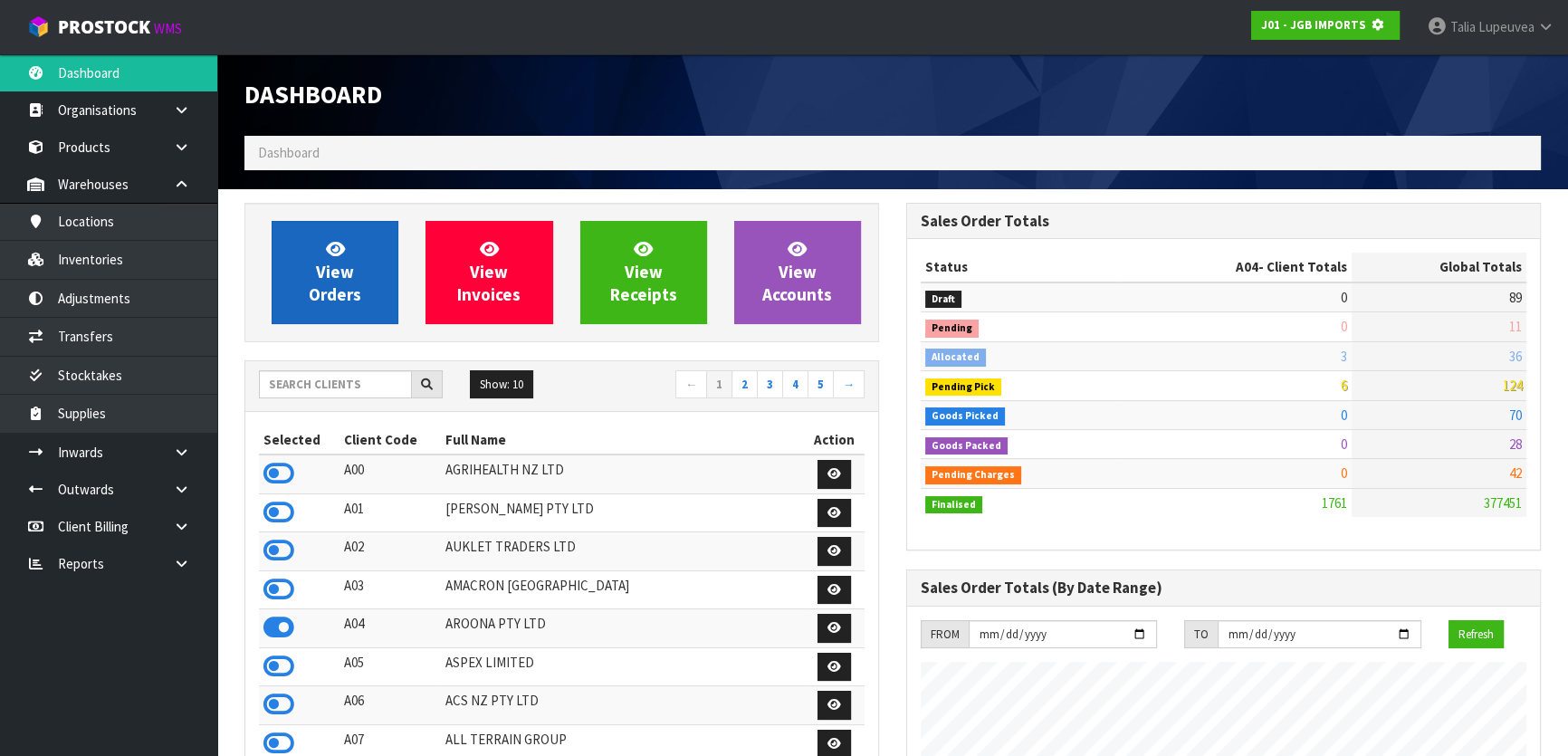
scroll to position [904303, 904365]
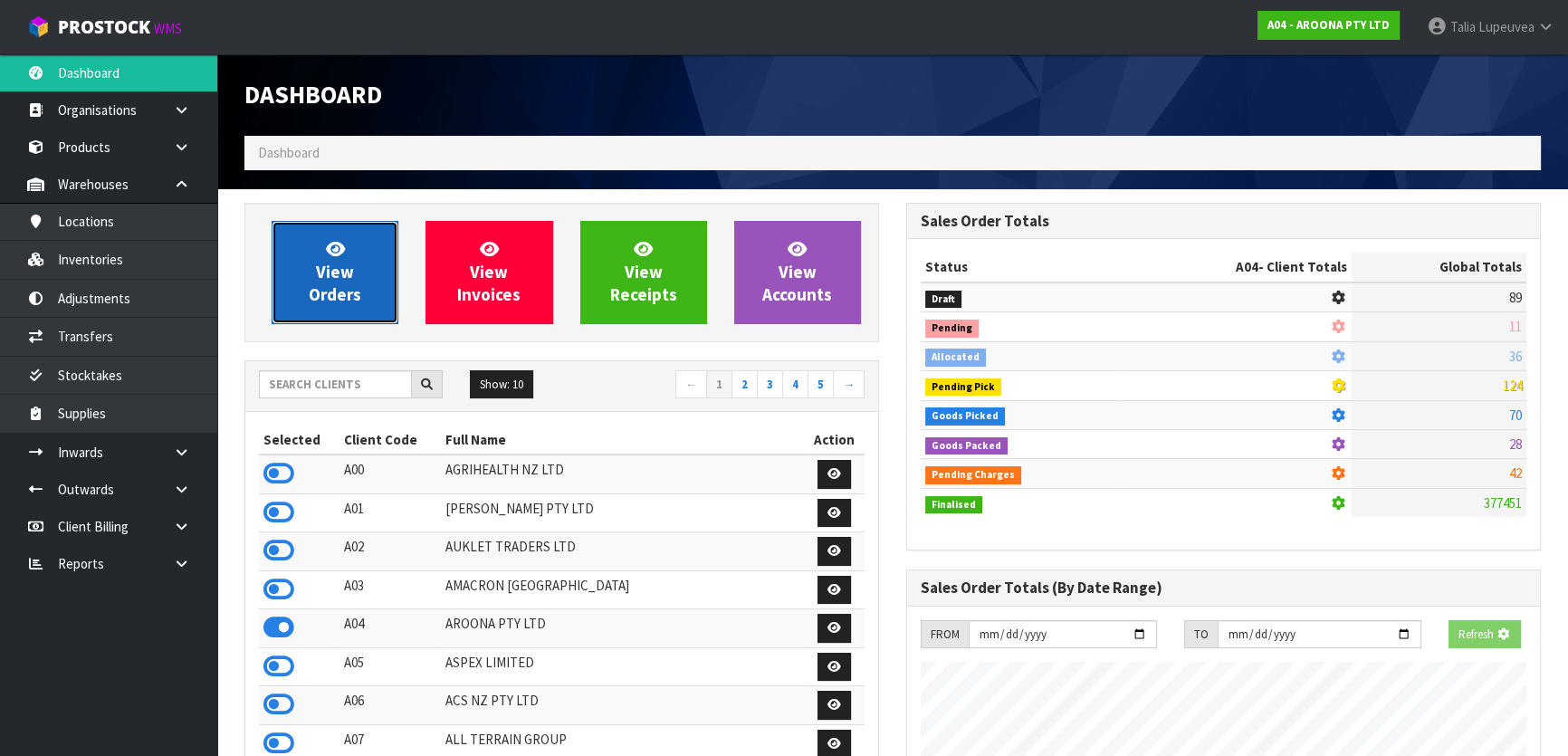
click at [317, 305] on span "View Orders" at bounding box center [334, 272] width 53 height 68
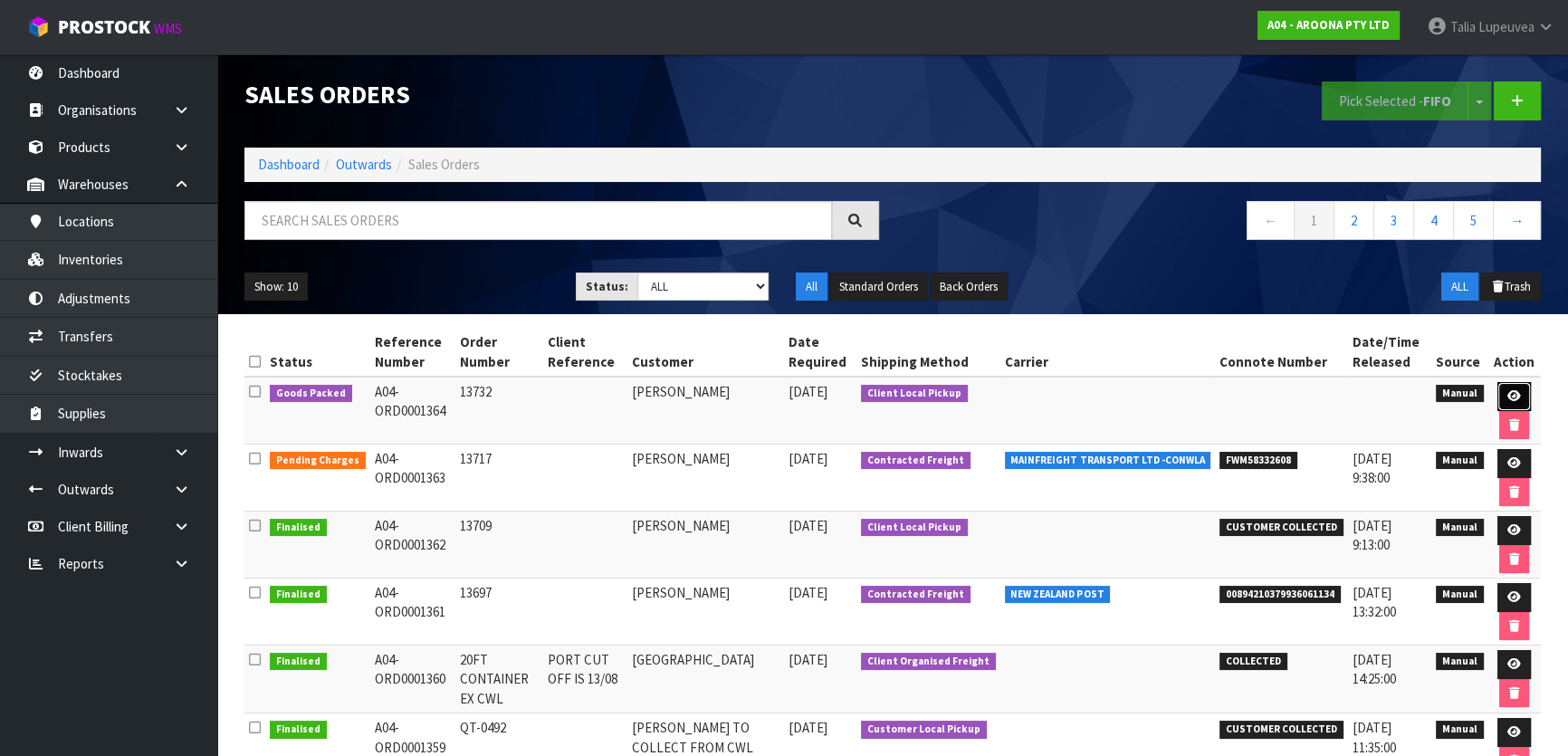
click at [1509, 388] on link at bounding box center [1514, 396] width 34 height 29
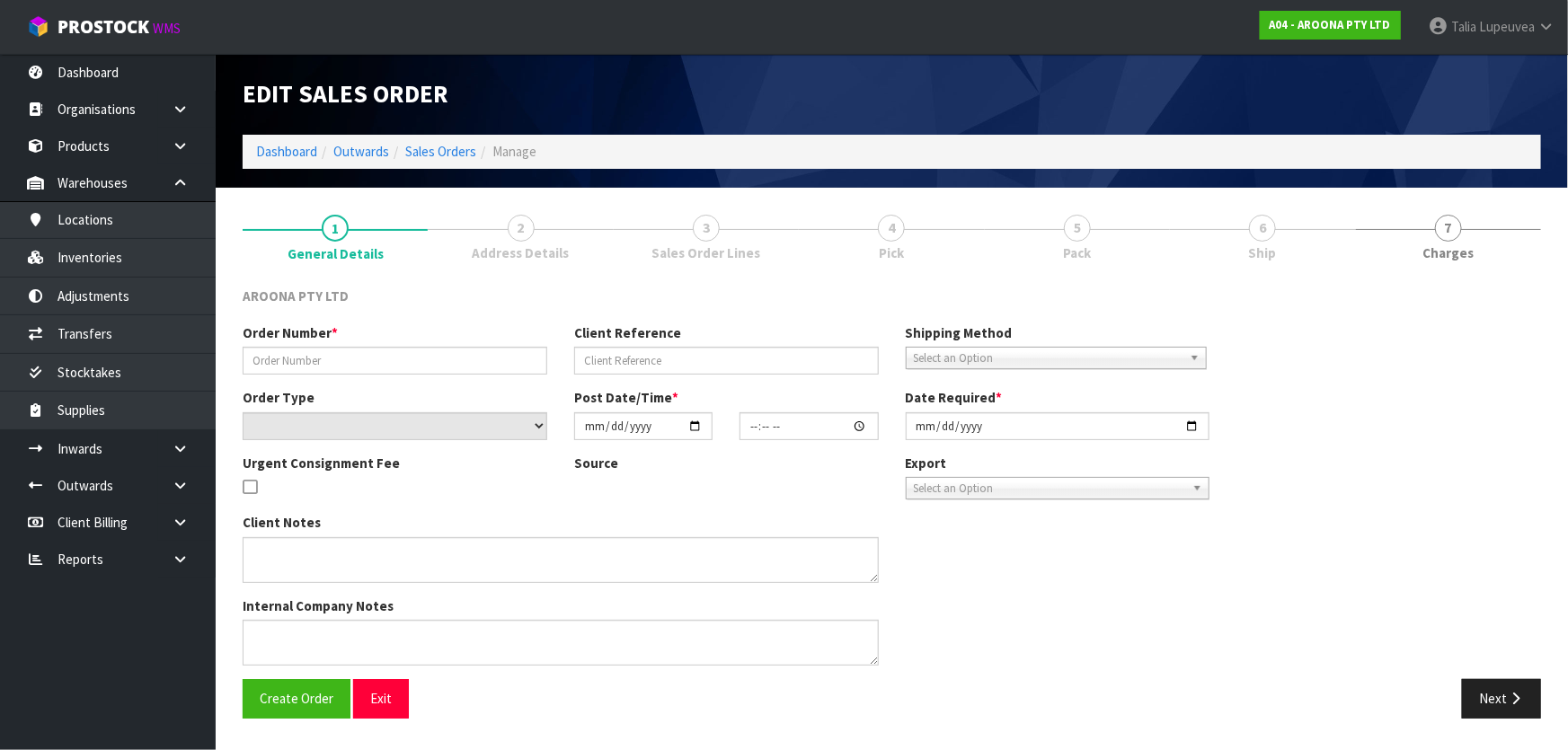
type input "13732"
select select "number:0"
type input "[DATE]"
type input "16:48:00.000"
type input "[DATE]"
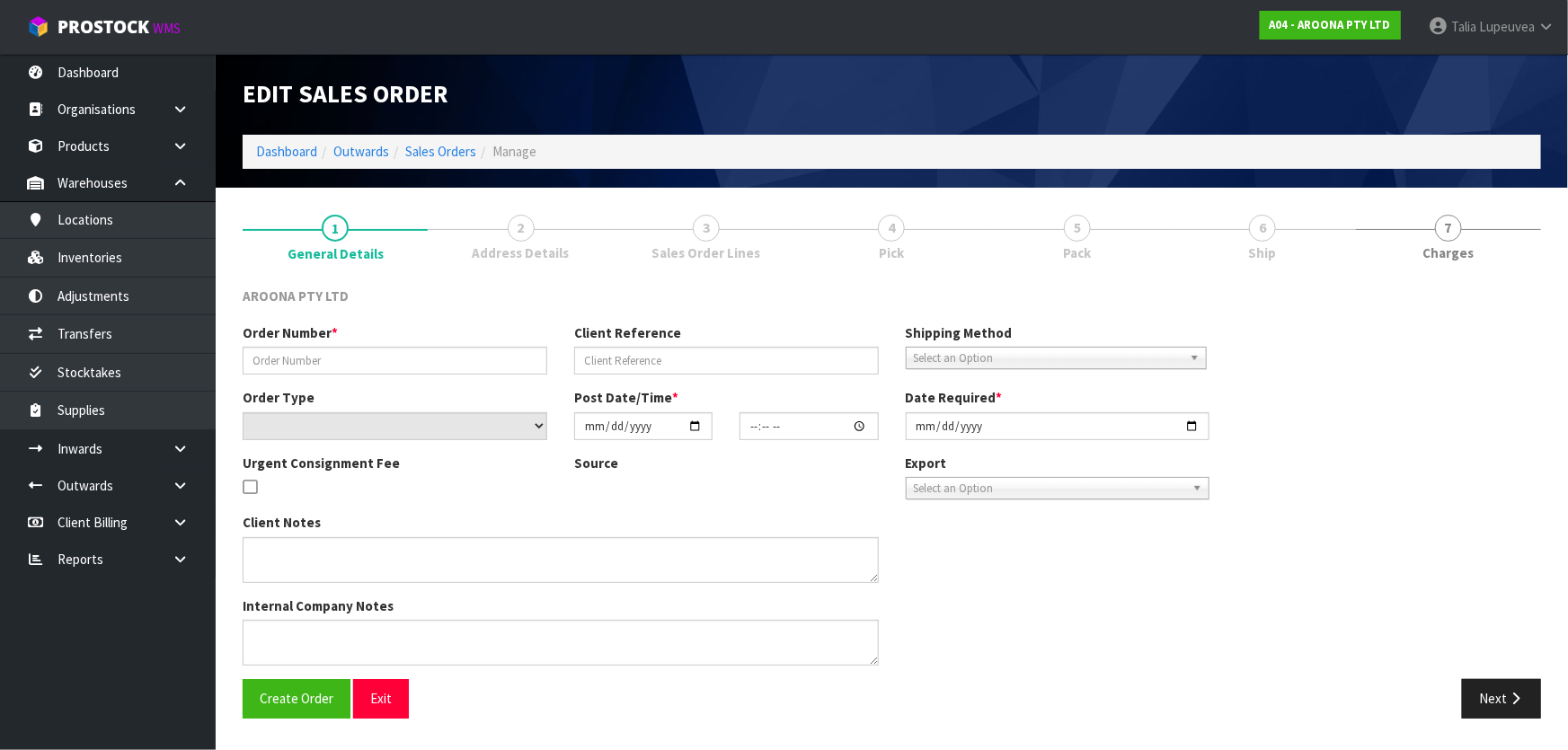
type textarea "COLLECT FROM CWL"
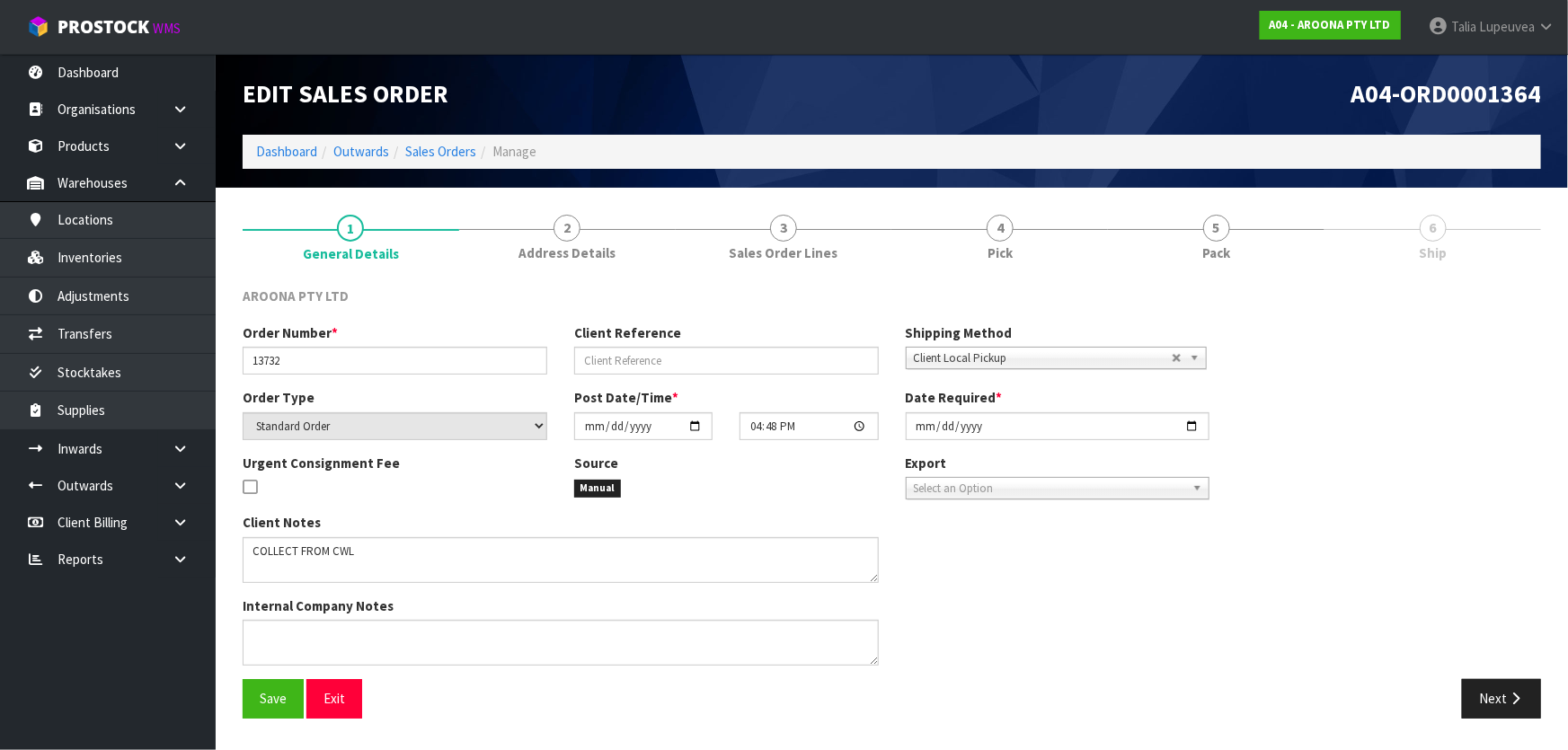
click at [1240, 245] on link "5 Pack" at bounding box center [1215, 237] width 216 height 71
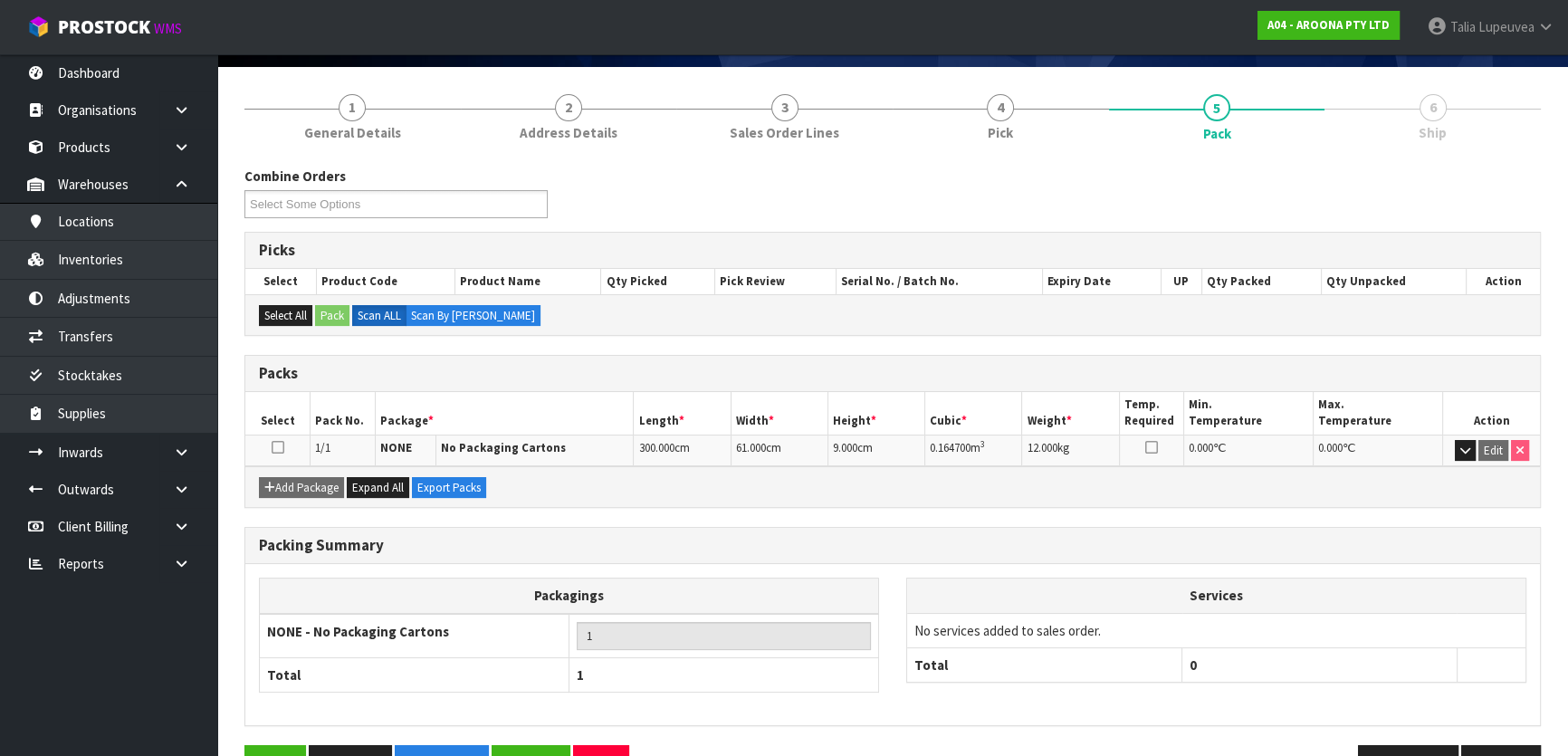
scroll to position [173, 0]
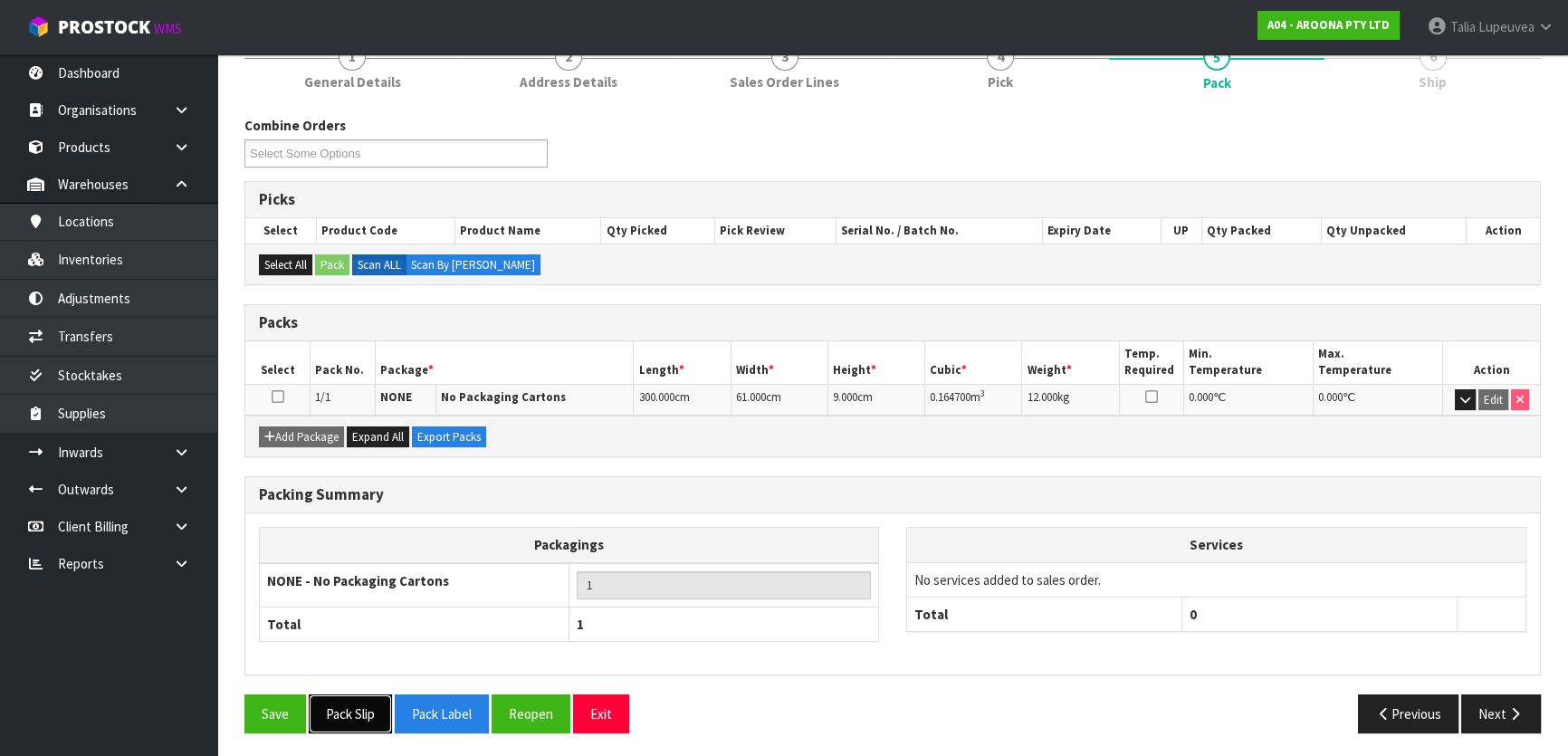
click at [320, 706] on button "Pack Slip" at bounding box center [350, 713] width 84 height 39
click at [1501, 23] on span "Lupeuvea" at bounding box center [1505, 26] width 56 height 17
click at [1480, 80] on link "Logout" at bounding box center [1495, 72] width 143 height 25
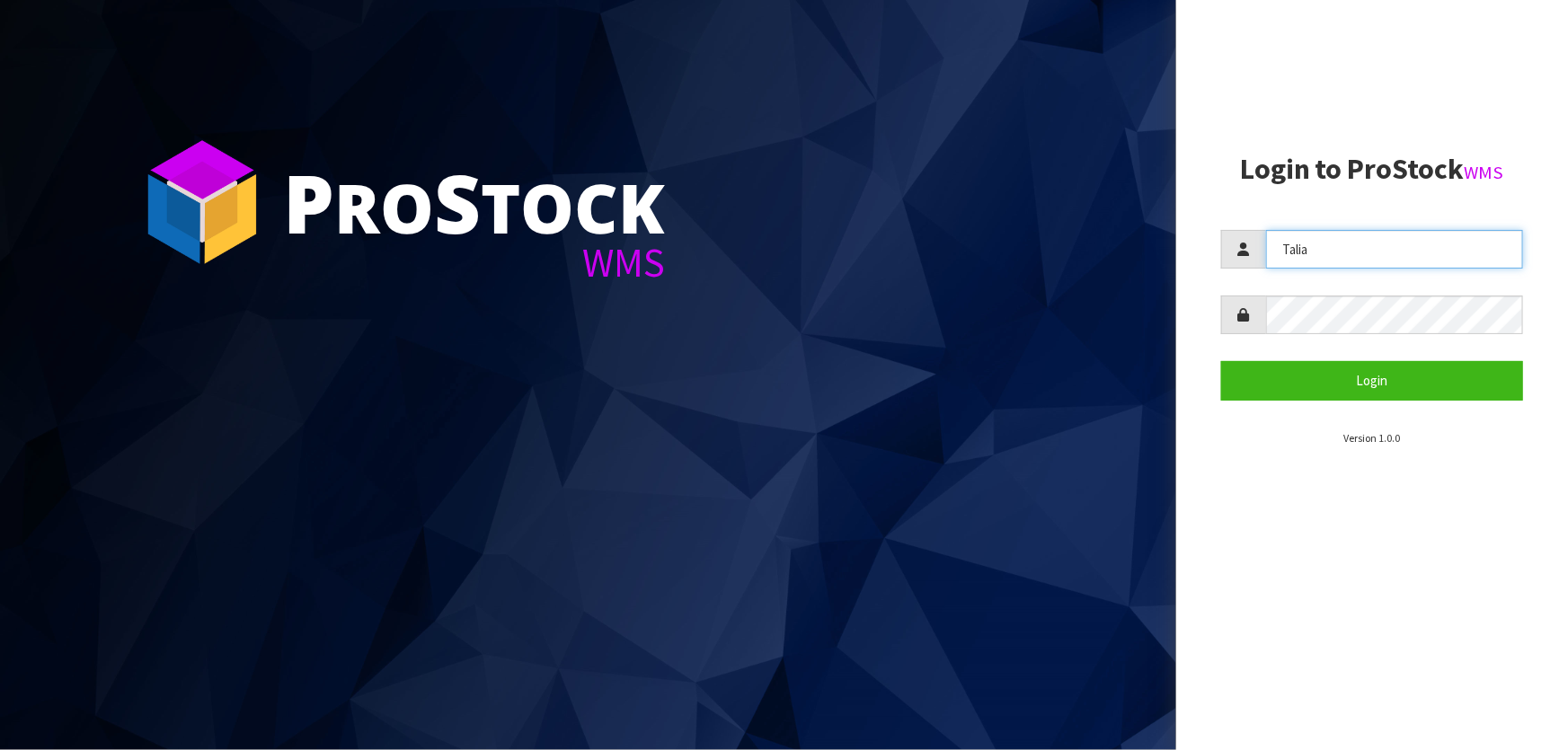
click at [1349, 240] on input "Talia" at bounding box center [1395, 249] width 257 height 38
type input "Lalisha"
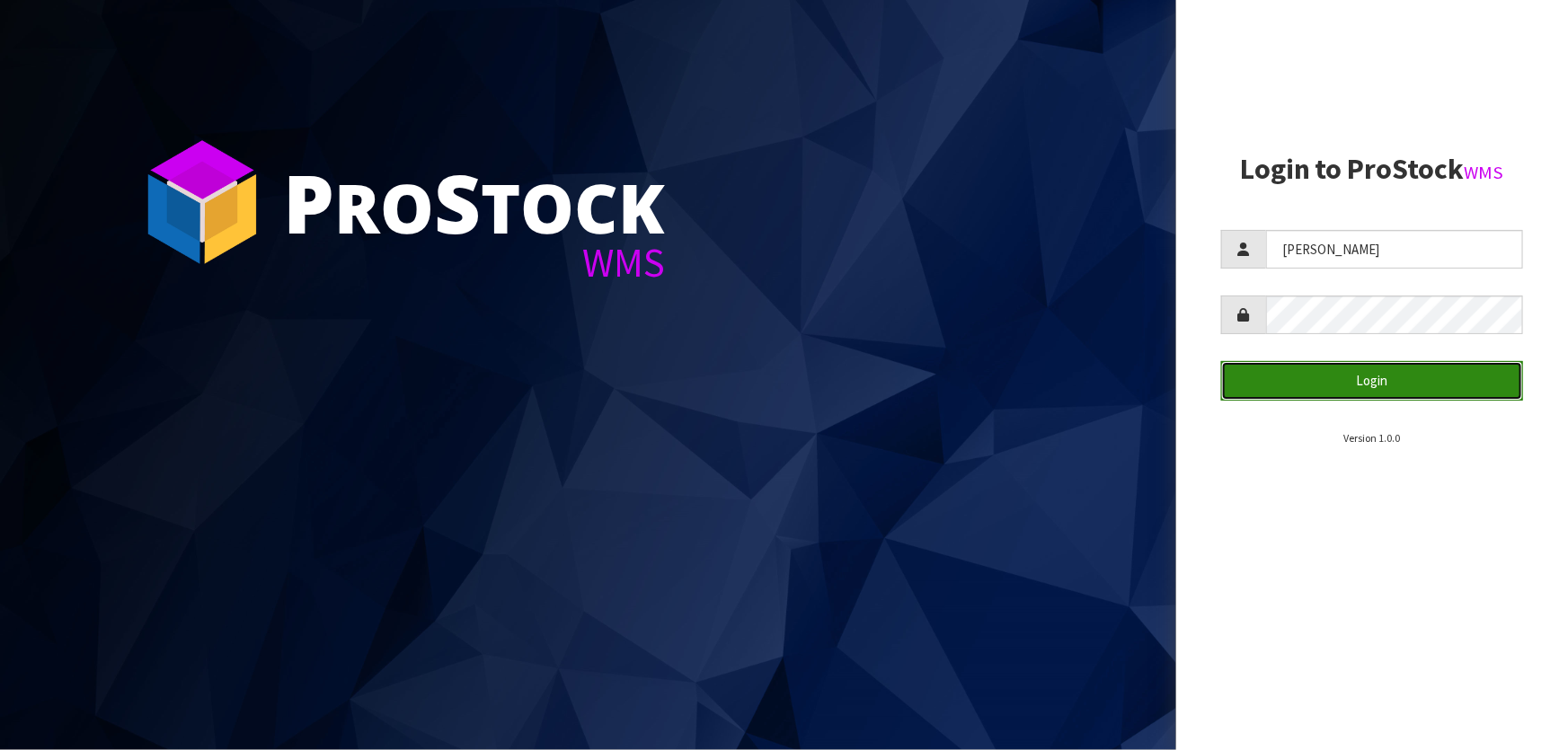
click at [1276, 382] on button "Login" at bounding box center [1372, 380] width 302 height 38
